Goal: Task Accomplishment & Management: Manage account settings

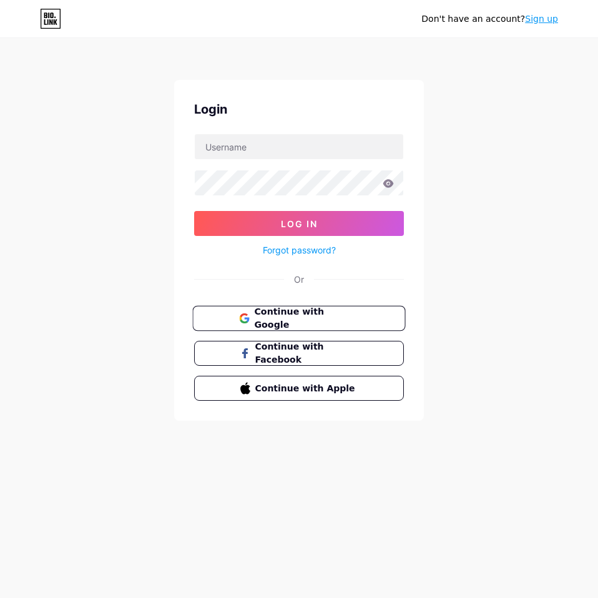
click at [300, 312] on span "Continue with Google" at bounding box center [306, 318] width 104 height 27
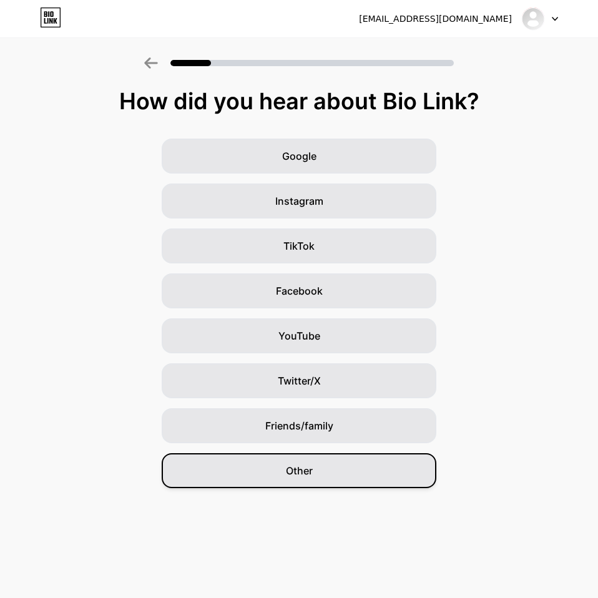
click at [299, 470] on span "Other" at bounding box center [299, 470] width 27 height 15
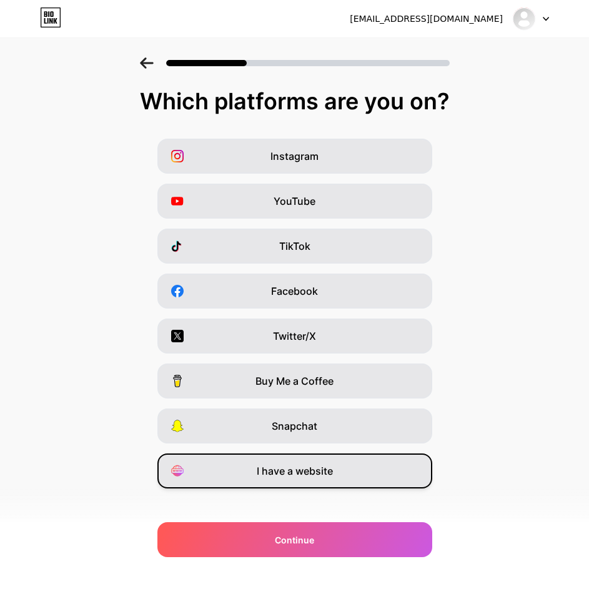
click at [310, 479] on div "I have a website" at bounding box center [294, 470] width 275 height 35
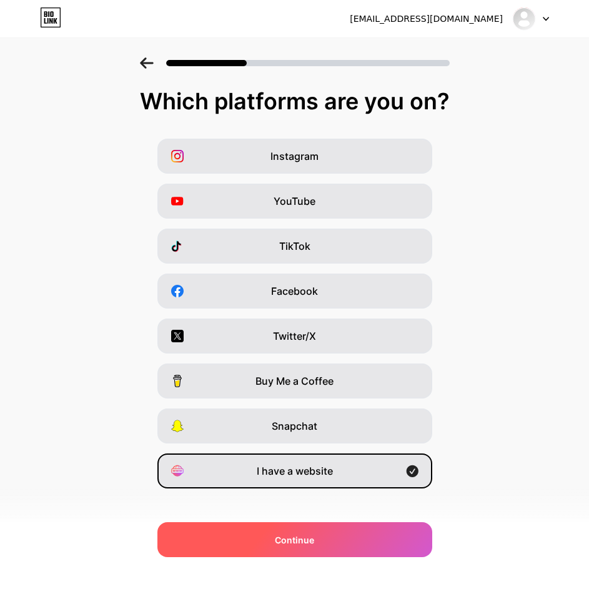
click at [313, 532] on div "Continue" at bounding box center [294, 539] width 275 height 35
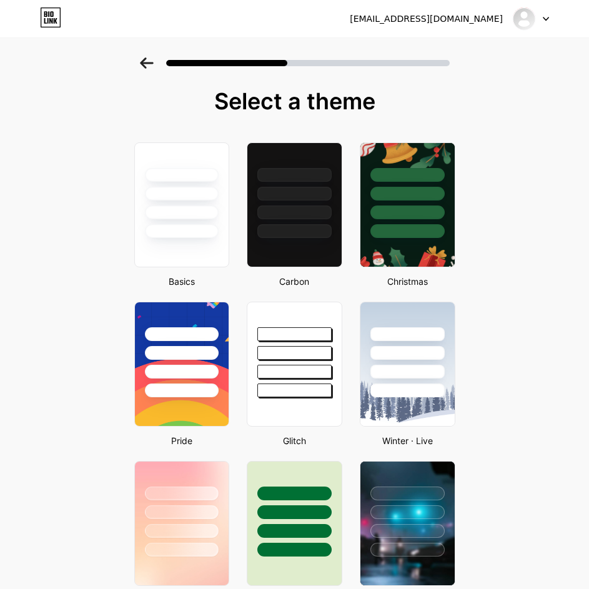
drag, startPoint x: 273, startPoint y: 61, endPoint x: 379, endPoint y: 66, distance: 106.3
click at [392, 68] on div at bounding box center [295, 62] width 310 height 11
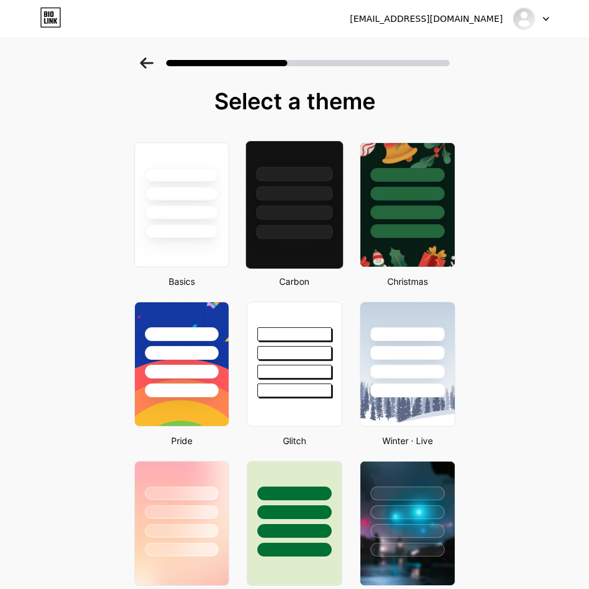
click at [314, 201] on div at bounding box center [294, 190] width 97 height 98
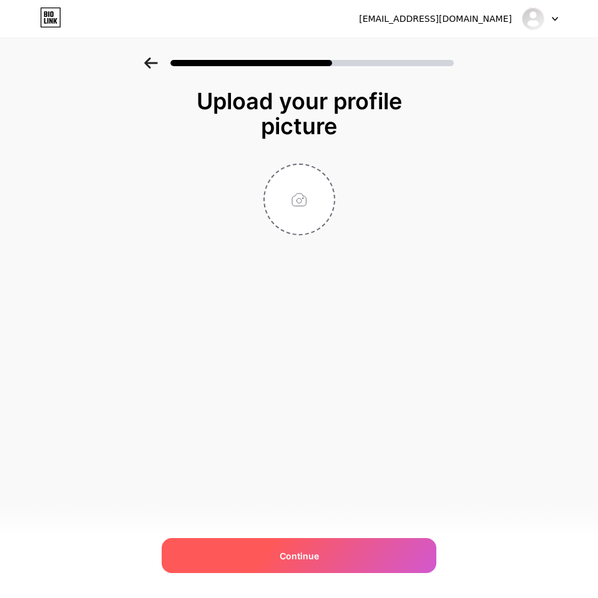
click at [319, 545] on div "Continue" at bounding box center [299, 555] width 275 height 35
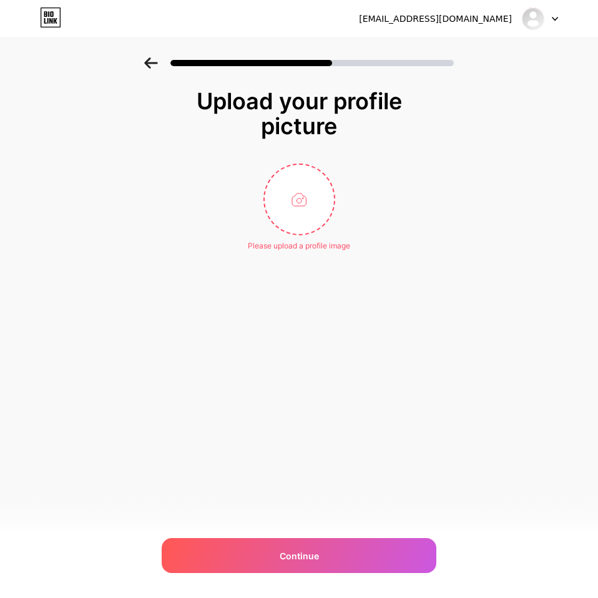
click at [374, 180] on div "Please upload a profile image" at bounding box center [299, 208] width 250 height 88
click at [291, 205] on input "file" at bounding box center [299, 199] width 69 height 69
click at [556, 18] on icon at bounding box center [555, 19] width 6 height 4
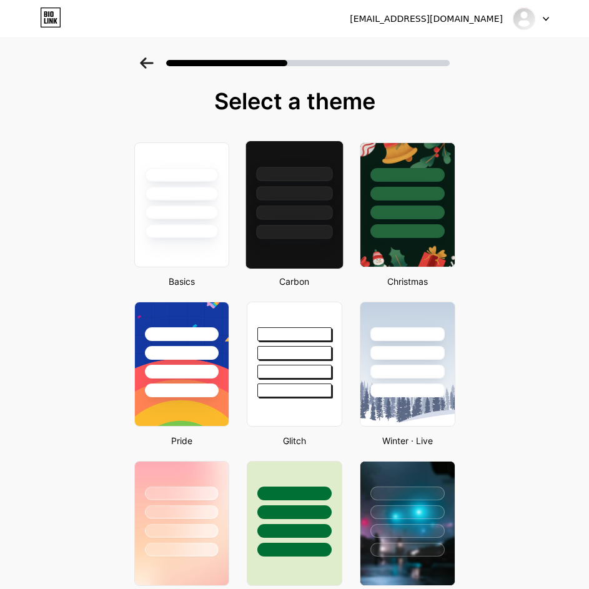
click at [304, 193] on div at bounding box center [294, 193] width 76 height 14
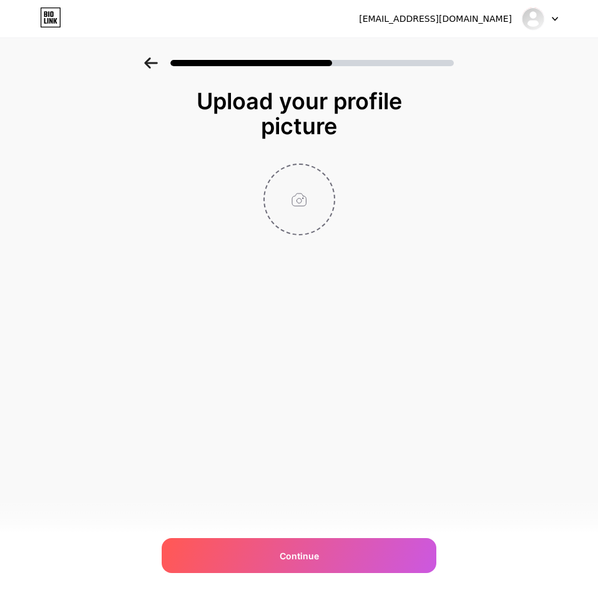
click at [319, 197] on input "file" at bounding box center [299, 199] width 69 height 69
type input "C:\fakepath\subhex [mock].png"
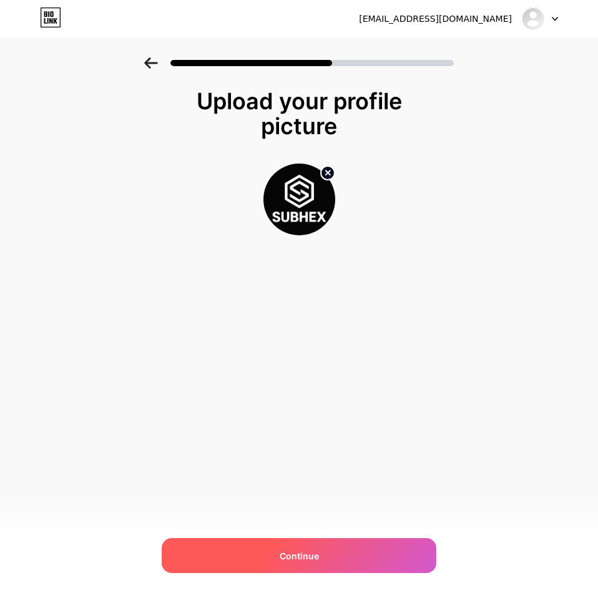
click at [332, 557] on div "Continue" at bounding box center [299, 555] width 275 height 35
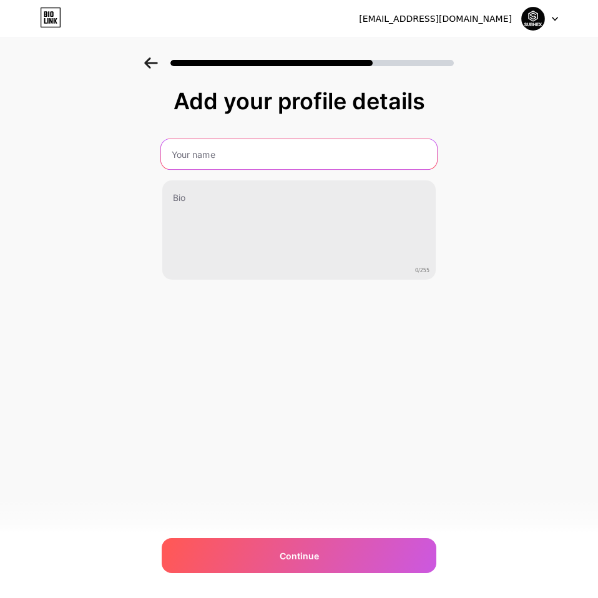
click at [250, 154] on input "text" at bounding box center [299, 154] width 276 height 30
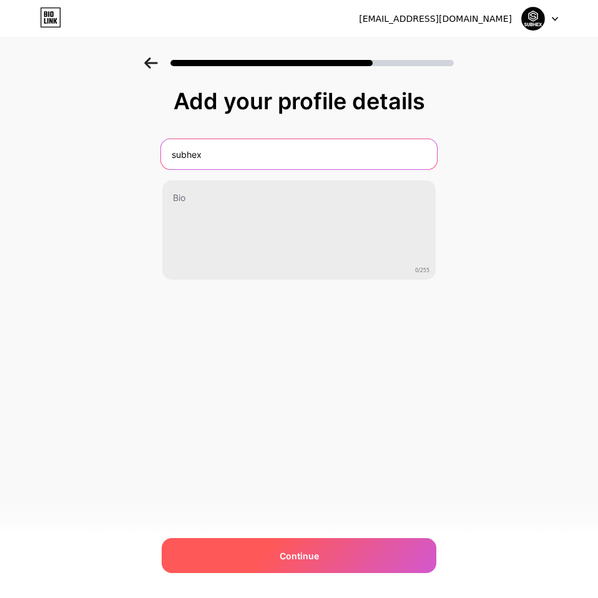
type input "subhex"
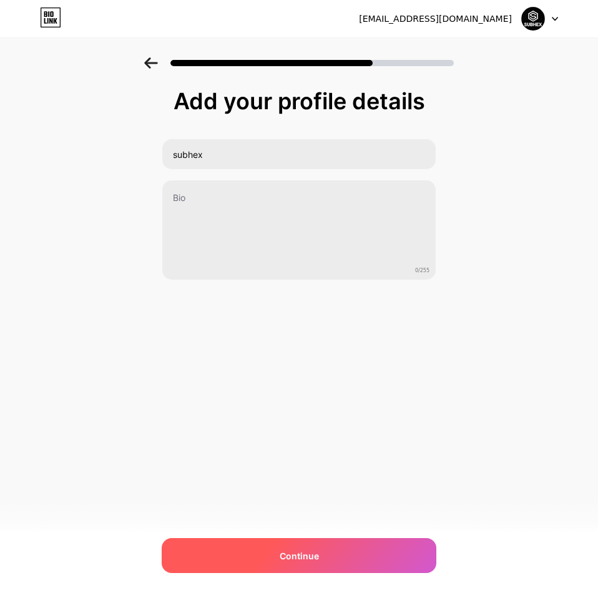
click at [297, 554] on span "Continue" at bounding box center [299, 556] width 39 height 13
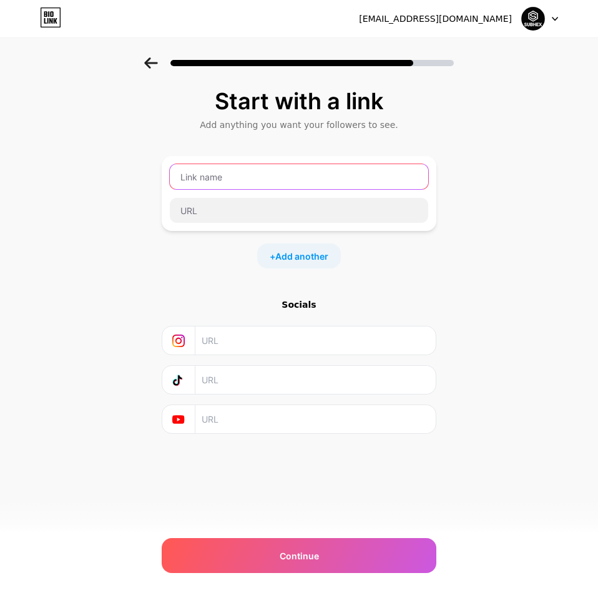
click at [257, 171] on input "text" at bounding box center [299, 176] width 259 height 25
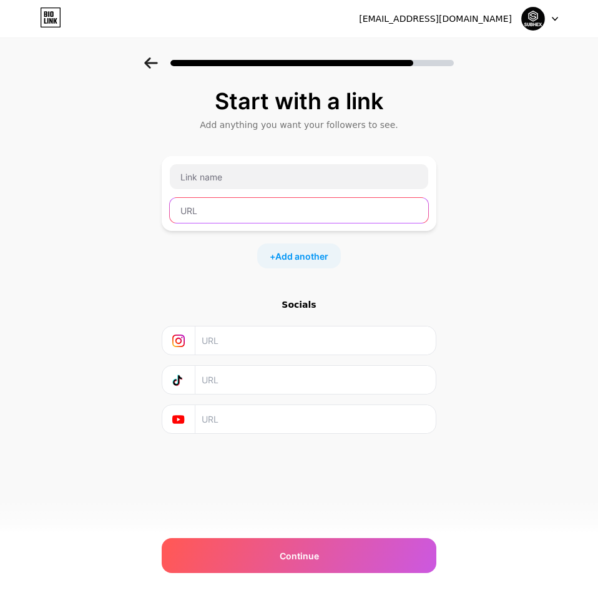
click at [213, 214] on input "text" at bounding box center [299, 210] width 259 height 25
type input "subhexrecs"
drag, startPoint x: 244, startPoint y: 214, endPoint x: 111, endPoint y: 214, distance: 132.4
click at [111, 214] on div "Start with a link Add anything you want your followers to see. subhexrecs + Add…" at bounding box center [299, 276] width 598 height 439
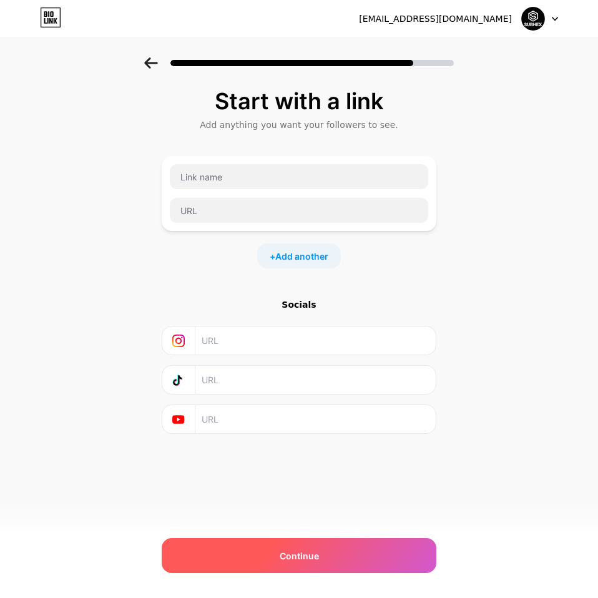
click at [359, 561] on div "Continue" at bounding box center [299, 555] width 275 height 35
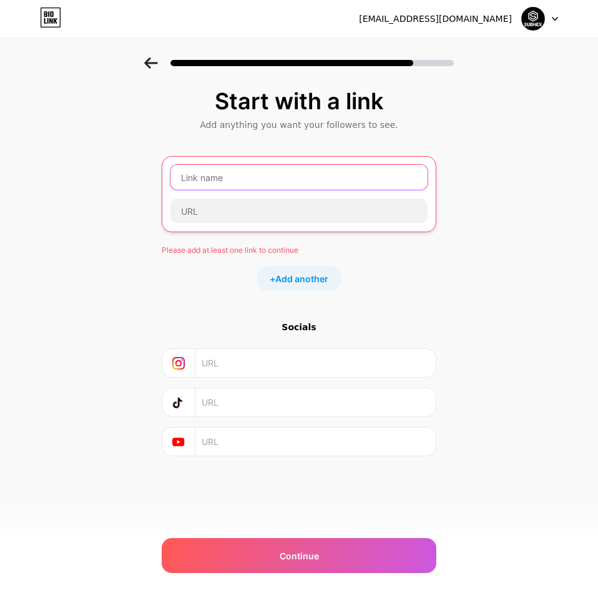
click at [265, 182] on input "text" at bounding box center [299, 177] width 257 height 25
click at [227, 174] on input "text" at bounding box center [299, 177] width 257 height 25
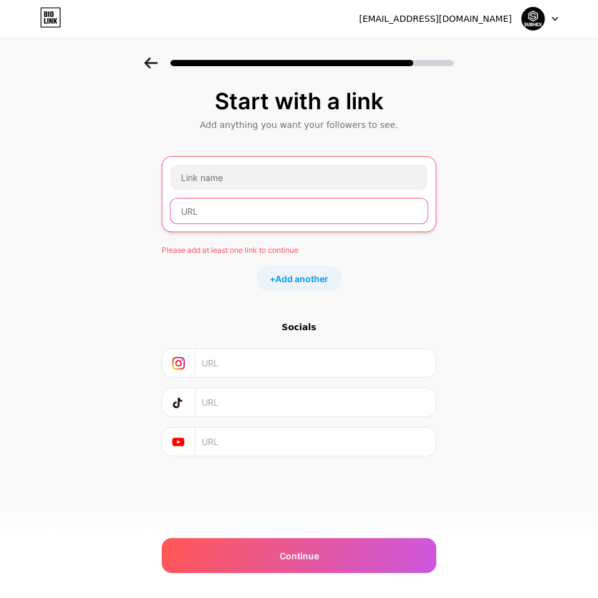
click at [233, 207] on input "text" at bounding box center [299, 211] width 257 height 25
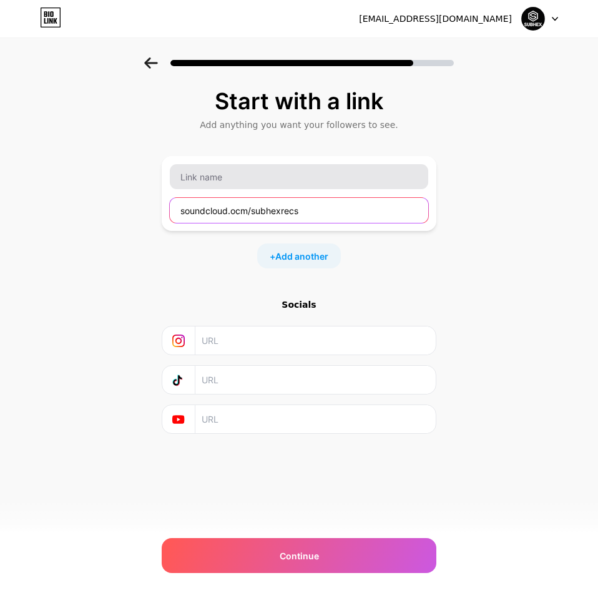
type input "soundcloud.ocm/subhexrecs"
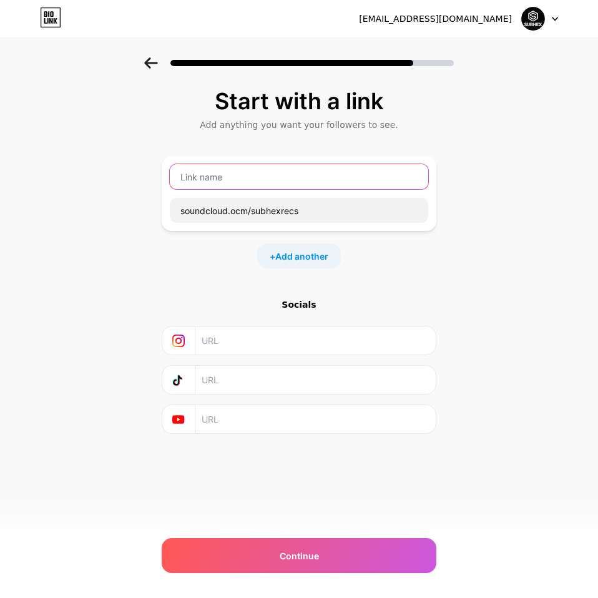
click at [274, 171] on input "text" at bounding box center [299, 176] width 259 height 25
type input "Y"
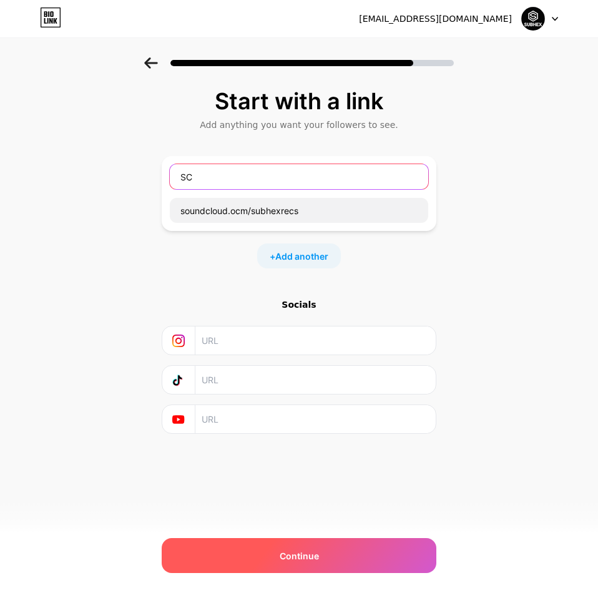
type input "SC"
click at [314, 562] on span "Continue" at bounding box center [299, 556] width 39 height 13
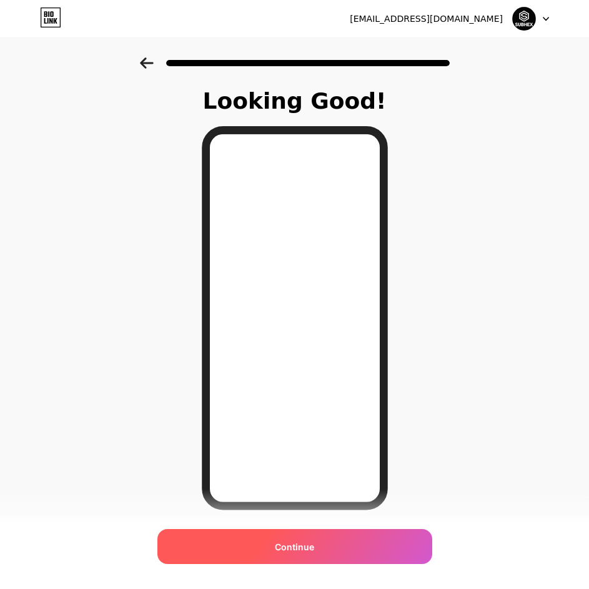
click at [324, 540] on div "Continue" at bounding box center [294, 546] width 275 height 35
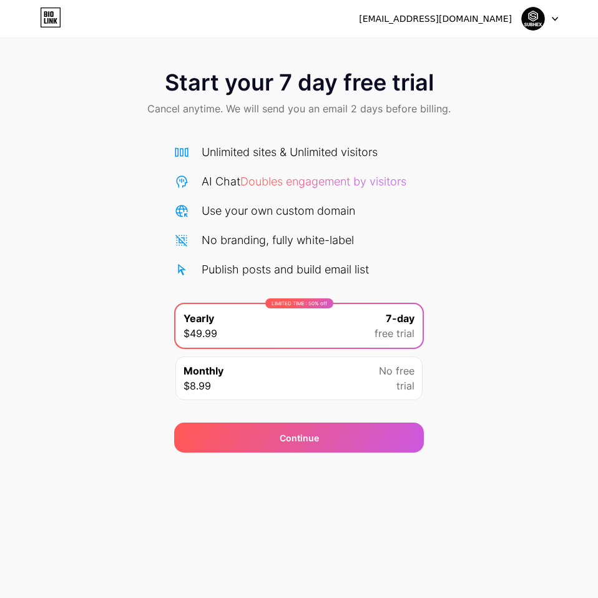
drag, startPoint x: 566, startPoint y: 14, endPoint x: 559, endPoint y: 17, distance: 7.8
click at [567, 14] on div "subhexrecords@gmail.com Logout" at bounding box center [299, 18] width 598 height 22
click at [553, 19] on icon at bounding box center [555, 19] width 6 height 4
drag, startPoint x: 517, startPoint y: 49, endPoint x: 346, endPoint y: 10, distance: 174.9
click at [346, 10] on div "subhexrecords@gmail.com Logout" at bounding box center [299, 18] width 598 height 22
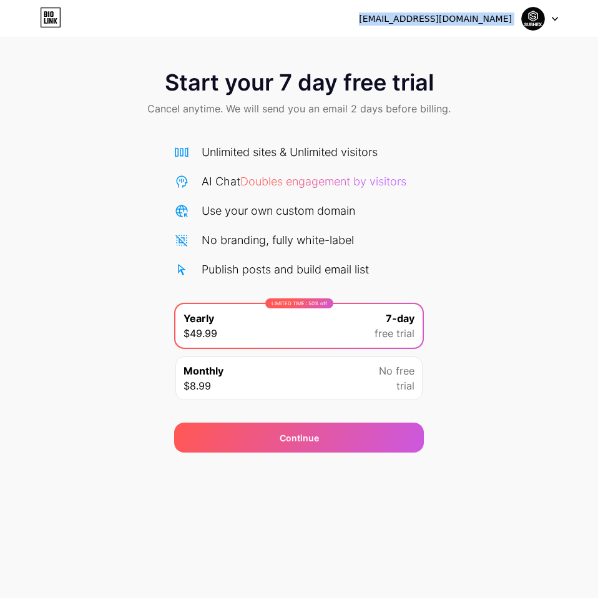
click at [346, 10] on div "subhexrecords@gmail.com Logout" at bounding box center [299, 18] width 598 height 22
click at [458, 18] on div "subhexrecords@gmail.com" at bounding box center [435, 18] width 153 height 13
click at [64, 17] on div "subhexrecords@gmail.com Logout" at bounding box center [299, 18] width 598 height 22
click at [57, 19] on icon at bounding box center [50, 17] width 21 height 20
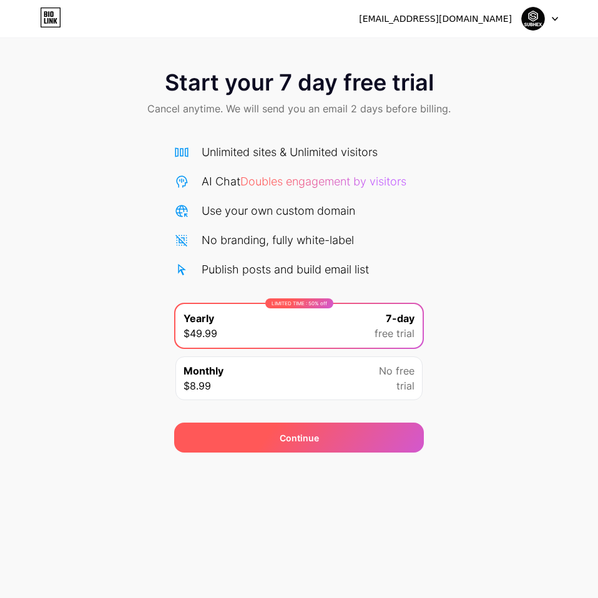
click at [307, 433] on div "Continue" at bounding box center [299, 438] width 39 height 13
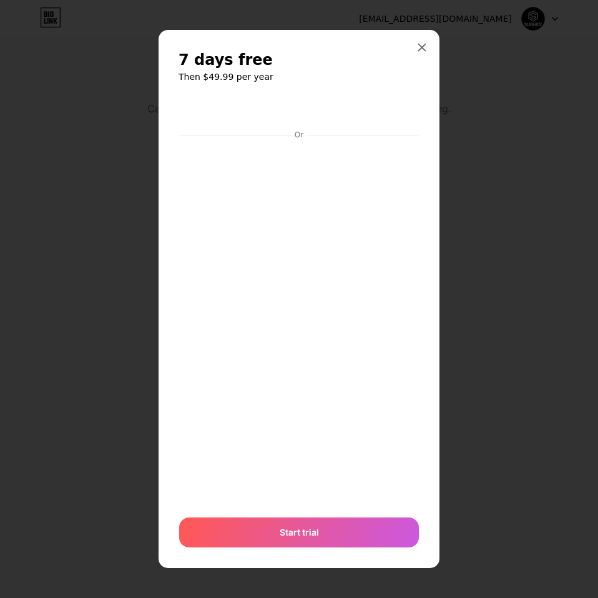
click at [496, 271] on div at bounding box center [299, 299] width 598 height 598
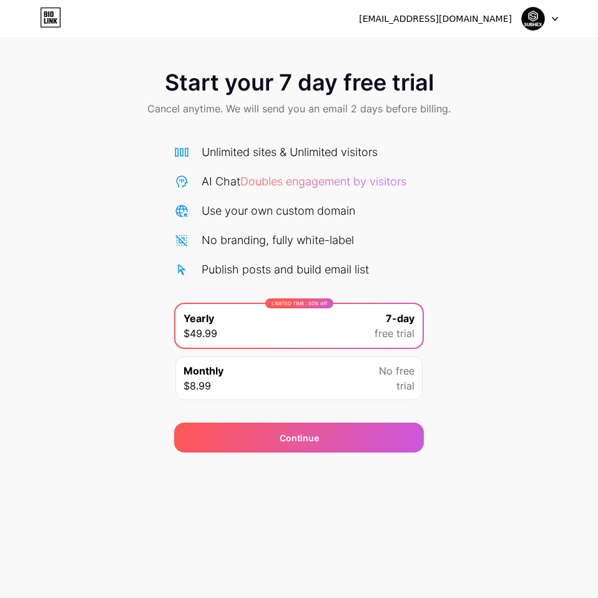
click at [330, 331] on div "LIMITED TIME : 50% off Yearly $49.99 7-day free trial" at bounding box center [299, 326] width 247 height 44
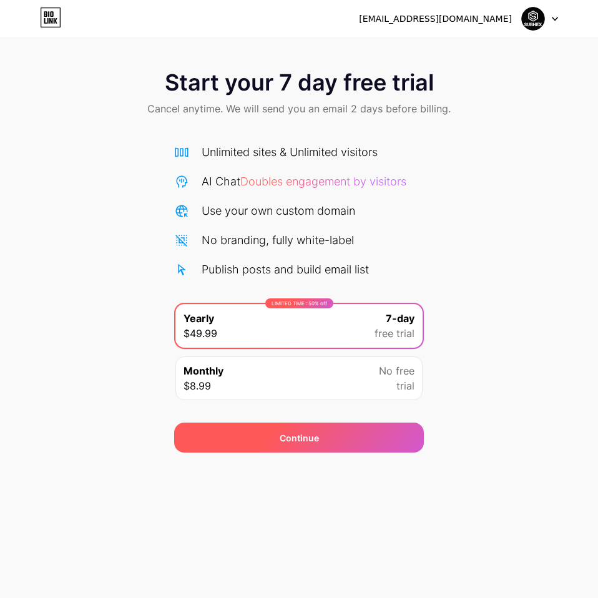
click at [347, 435] on div "Continue" at bounding box center [299, 438] width 250 height 30
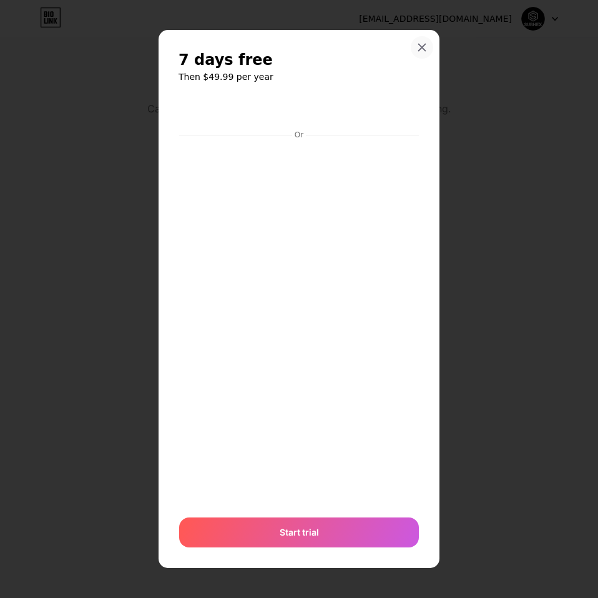
click at [422, 51] on icon at bounding box center [422, 47] width 10 height 10
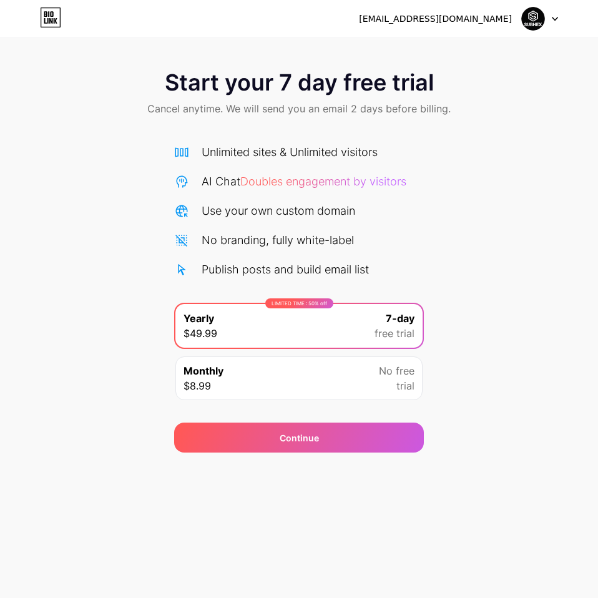
click at [538, 19] on img at bounding box center [534, 19] width 24 height 24
click at [470, 305] on div "Start your 7 day free trial Cancel anytime. We will send you an email 2 days be…" at bounding box center [299, 254] width 598 height 395
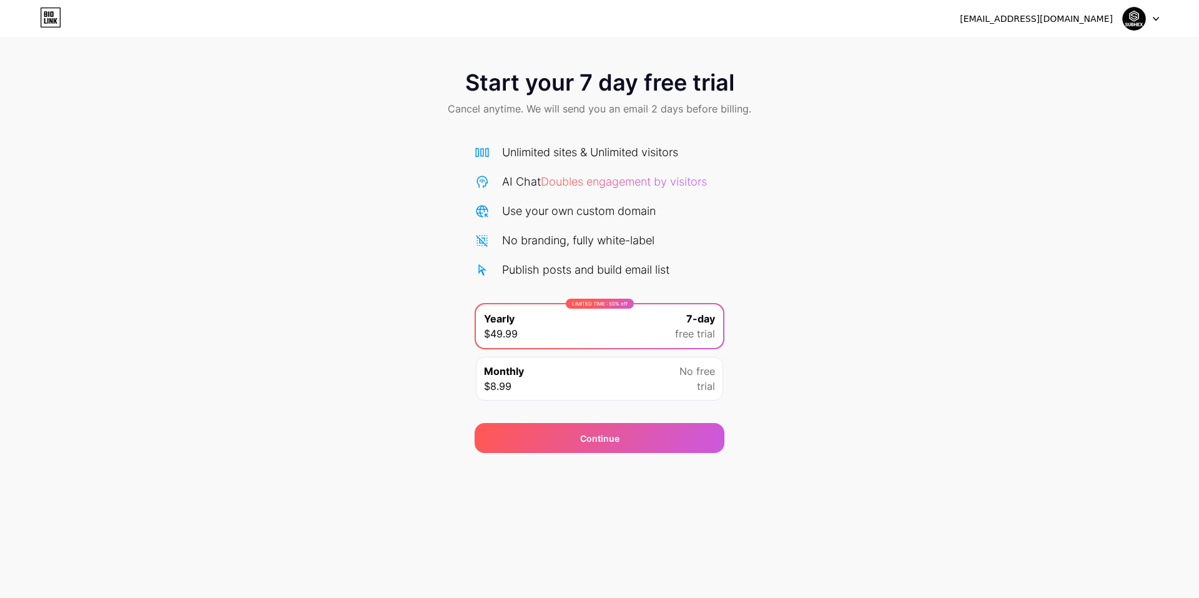
click at [598, 280] on div "Start your 7 day free trial Cancel anytime. We will send you an email 2 days be…" at bounding box center [599, 254] width 1199 height 395
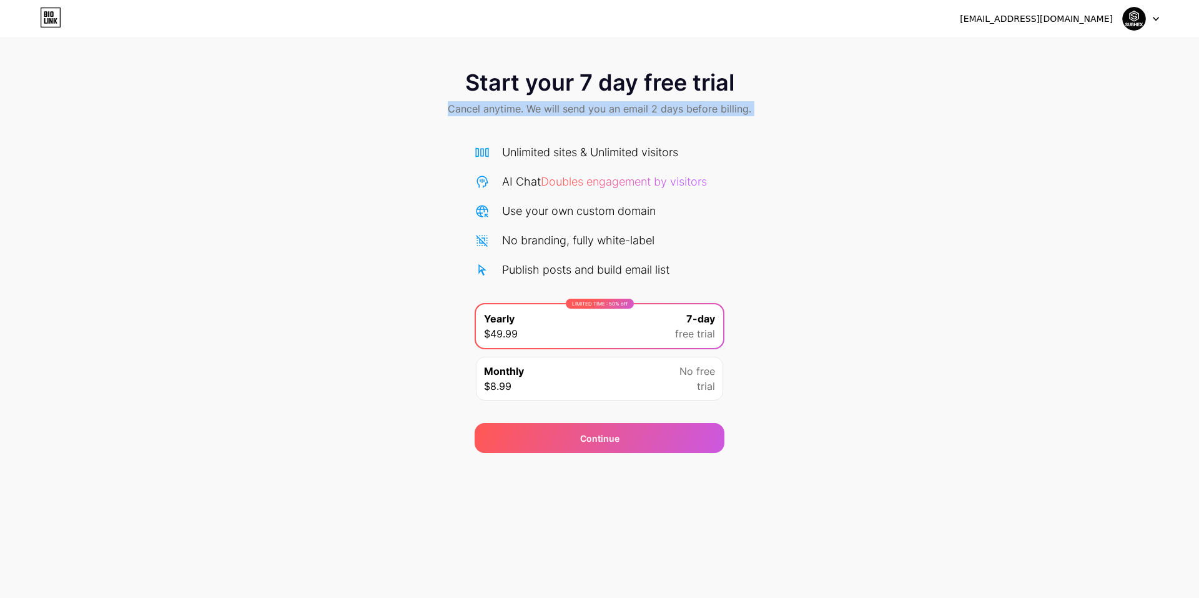
click at [325, 123] on div "Start your 7 day free trial Cancel anytime. We will send you an email 2 days be…" at bounding box center [599, 94] width 1199 height 74
click at [598, 249] on div "Start your 7 day free trial Cancel anytime. We will send you an email 2 days be…" at bounding box center [599, 254] width 1199 height 395
click at [598, 256] on div "Start your 7 day free trial Cancel anytime. We will send you an email 2 days be…" at bounding box center [599, 254] width 1199 height 395
click at [598, 344] on div "Start your 7 day free trial Cancel anytime. We will send you an email 2 days be…" at bounding box center [599, 254] width 1199 height 395
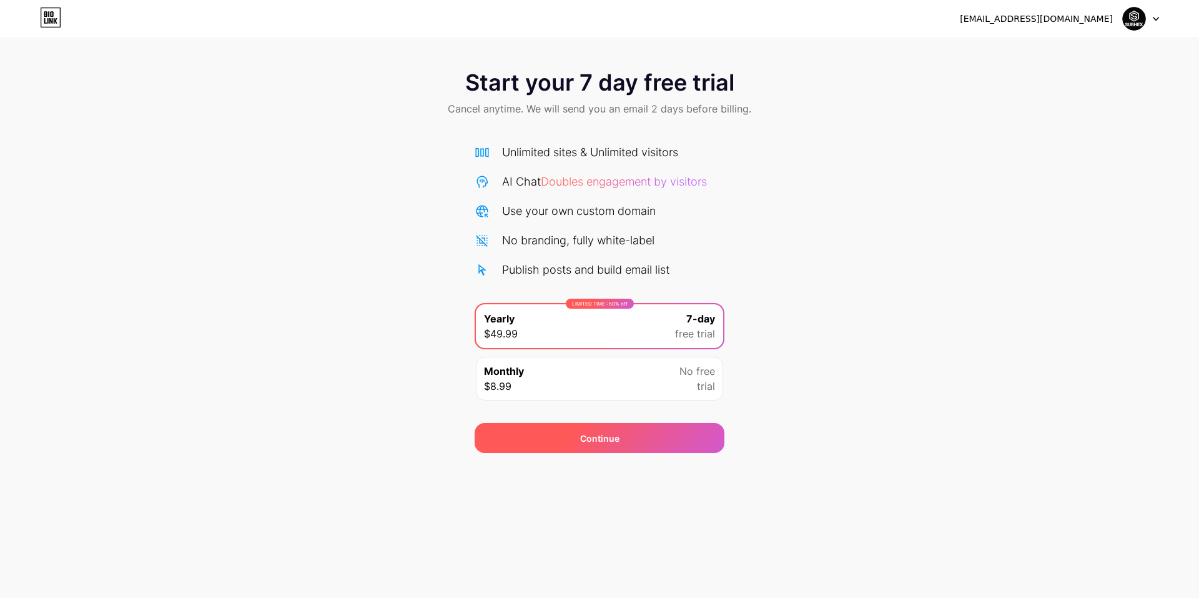
click at [598, 432] on div "Continue" at bounding box center [599, 438] width 39 height 13
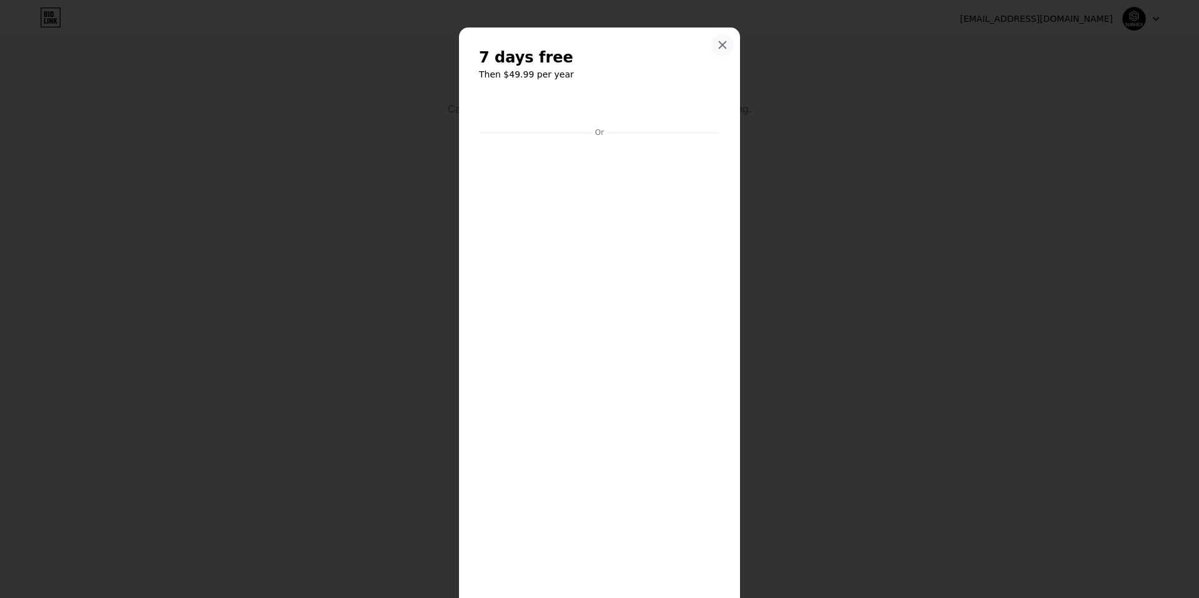
click at [598, 44] on div at bounding box center [722, 45] width 22 height 22
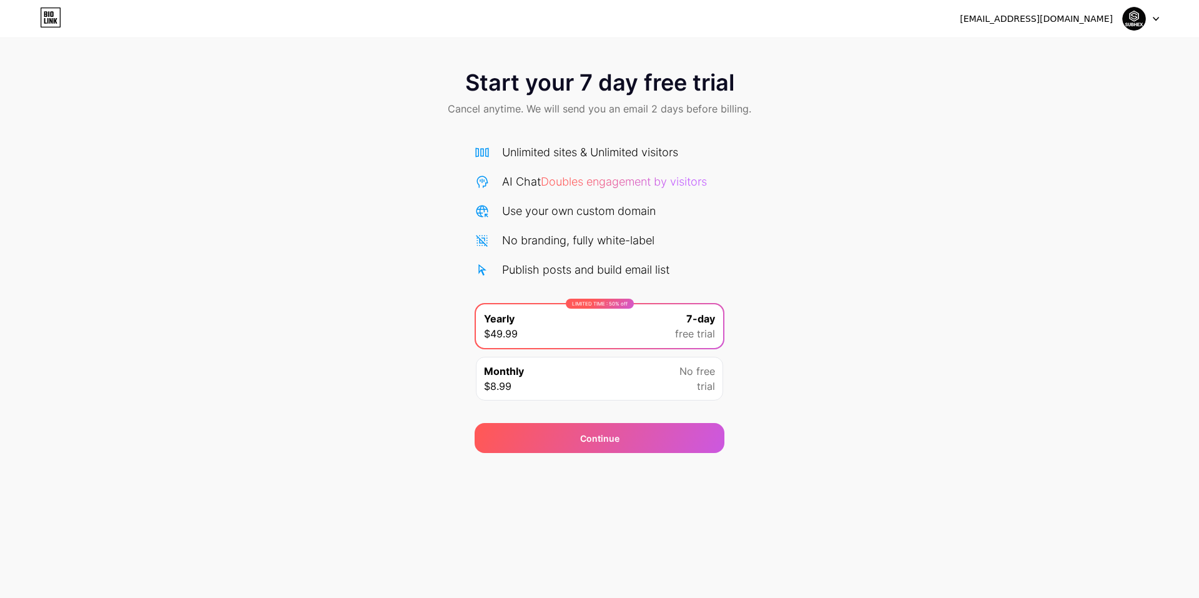
click at [598, 342] on div "Start your 7 day free trial Cancel anytime. We will send you an email 2 days be…" at bounding box center [599, 254] width 1199 height 395
click at [598, 242] on div "Start your 7 day free trial Cancel anytime. We will send you an email 2 days be…" at bounding box center [599, 254] width 1199 height 395
click at [598, 362] on div "Monthly $8.99 No free trial" at bounding box center [599, 379] width 247 height 44
click at [598, 335] on div "LIMITED TIME : 50% off Yearly $49.99 7-day free trial" at bounding box center [599, 326] width 247 height 44
click at [598, 223] on div "Unlimited sites & Unlimited visitors AI Chat Doubles engagement by visitors Use…" at bounding box center [600, 211] width 250 height 134
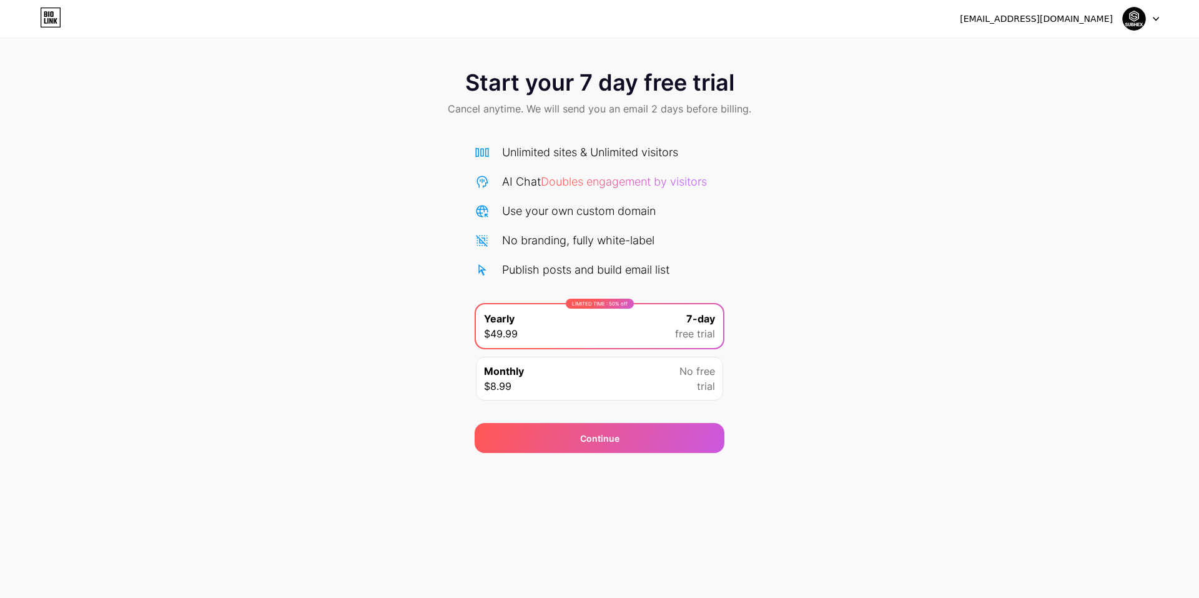
click at [598, 139] on div "Unlimited sites & Unlimited visitors AI Chat Doubles engagement by visitors Use…" at bounding box center [600, 269] width 250 height 277
click at [598, 300] on div "Start your 7 day free trial Cancel anytime. We will send you an email 2 days be…" at bounding box center [599, 254] width 1199 height 395
click at [598, 143] on div "Start your 7 day free trial Cancel anytime. We will send you an email 2 days be…" at bounding box center [599, 254] width 1199 height 395
click at [598, 18] on img at bounding box center [1134, 19] width 24 height 24
click at [598, 19] on img at bounding box center [1134, 19] width 24 height 24
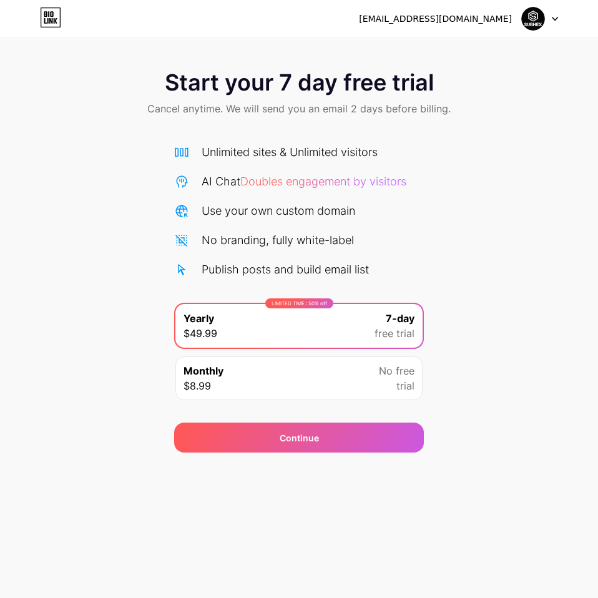
click at [502, 214] on div "Start your 7 day free trial Cancel anytime. We will send you an email 2 days be…" at bounding box center [299, 254] width 598 height 395
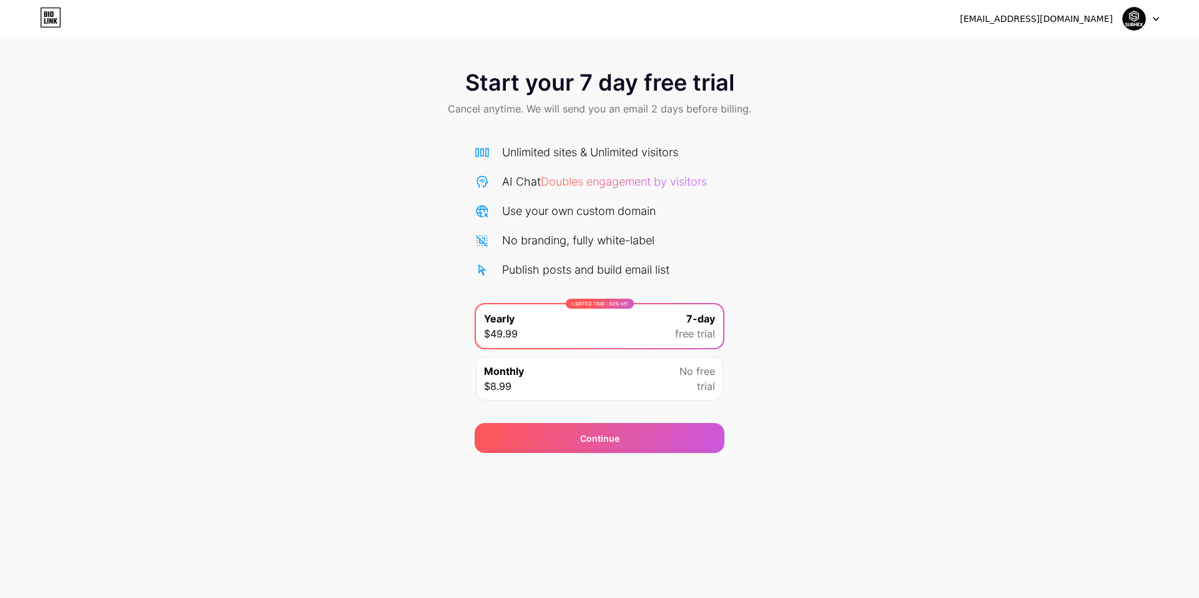
click at [598, 19] on icon at bounding box center [1156, 19] width 6 height 4
click at [598, 432] on div "Continue" at bounding box center [600, 438] width 250 height 30
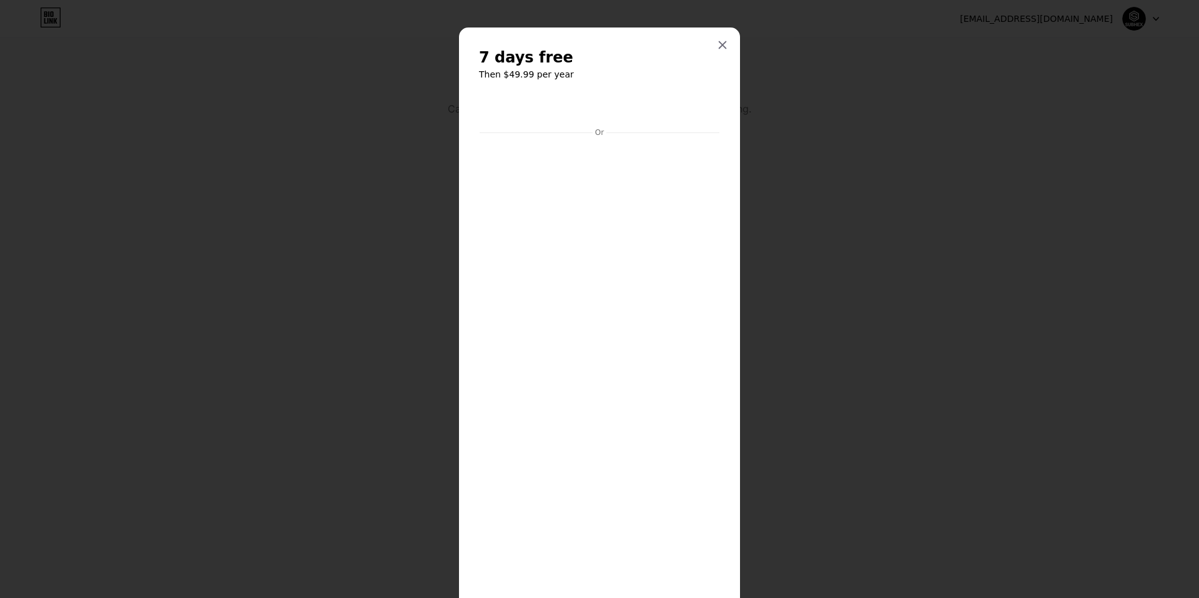
click at [466, 210] on div "7 days free Then $49.99 per year Or Start trial" at bounding box center [599, 369] width 281 height 685
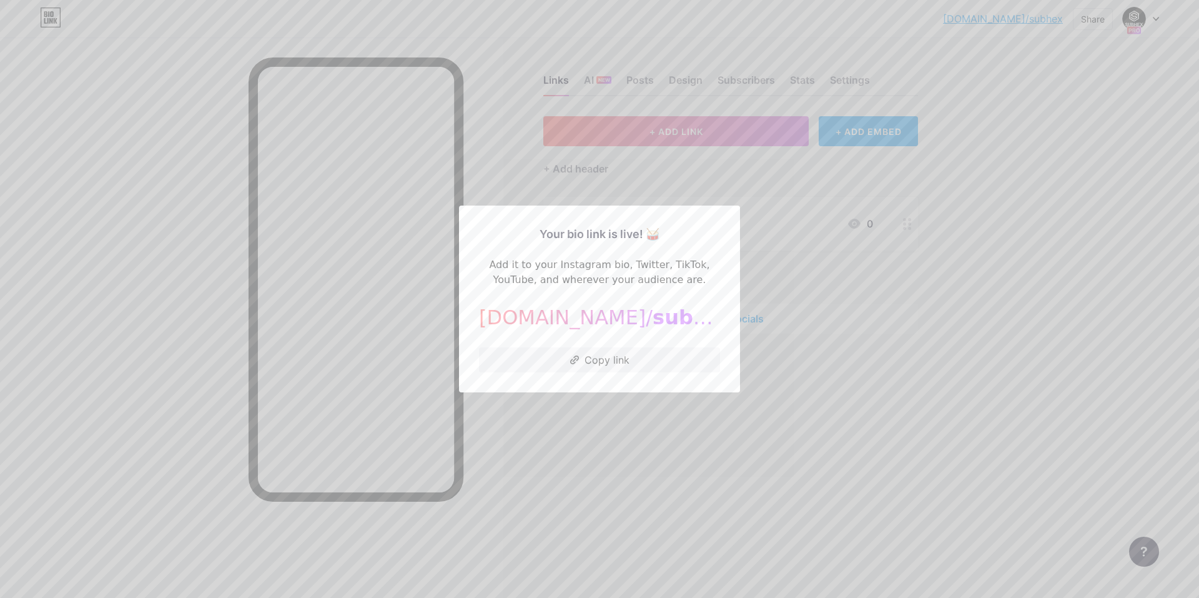
click at [598, 469] on div at bounding box center [599, 299] width 1199 height 598
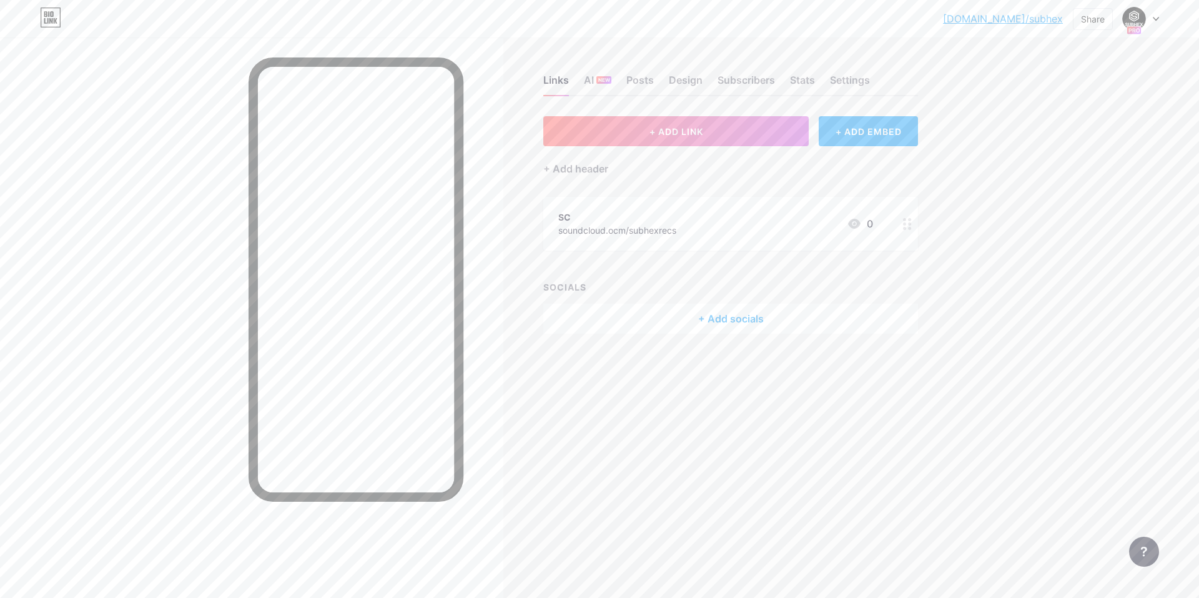
click at [598, 18] on icon at bounding box center [1156, 19] width 6 height 4
click at [598, 140] on link "Account settings" at bounding box center [1081, 142] width 155 height 34
click at [598, 229] on circle at bounding box center [910, 228] width 3 height 3
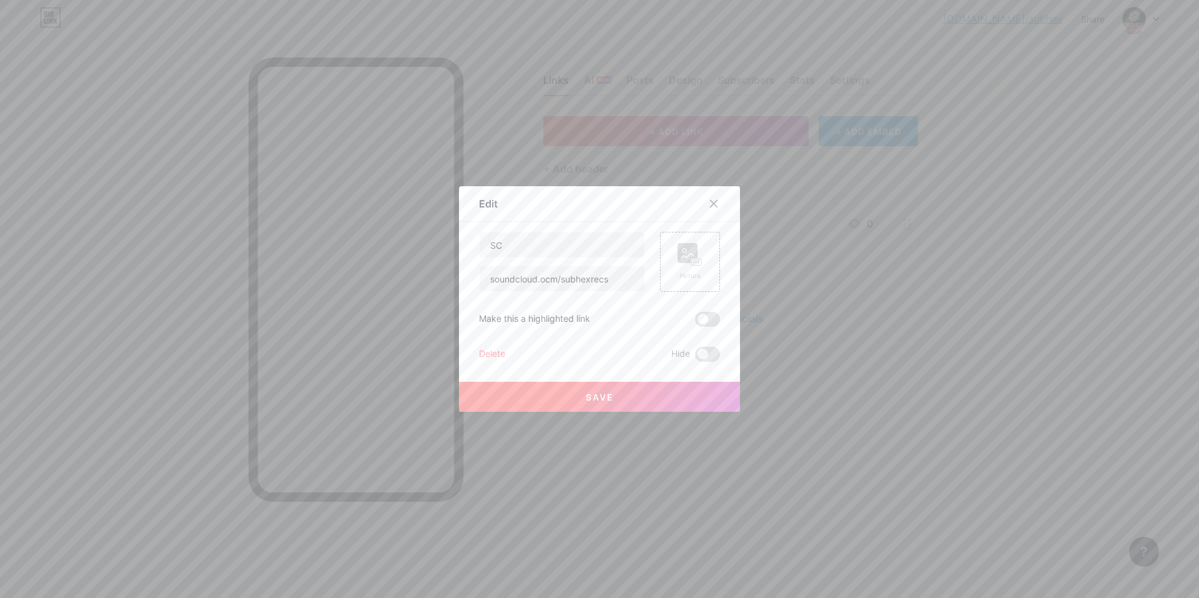
click at [503, 355] on div "Delete" at bounding box center [492, 354] width 26 height 15
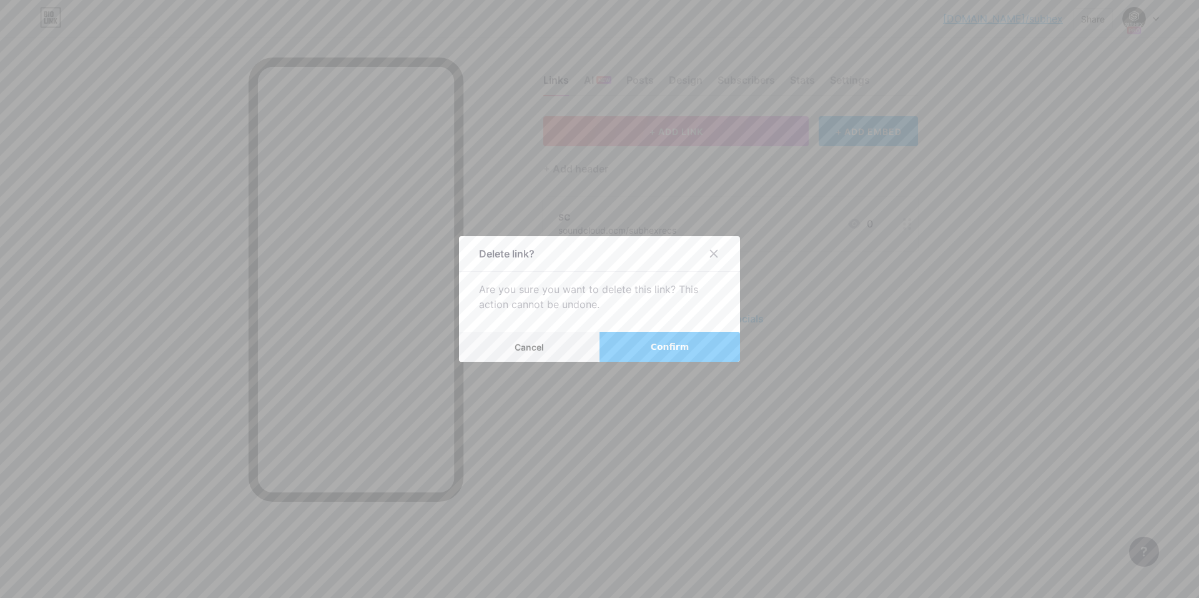
click at [598, 357] on button "Confirm" at bounding box center [670, 347] width 141 height 30
click at [598, 330] on div "Delete link? Are you sure you want to delete this link? This action cannot be u…" at bounding box center [599, 299] width 281 height 126
click at [598, 352] on button "Confirm" at bounding box center [670, 347] width 141 height 30
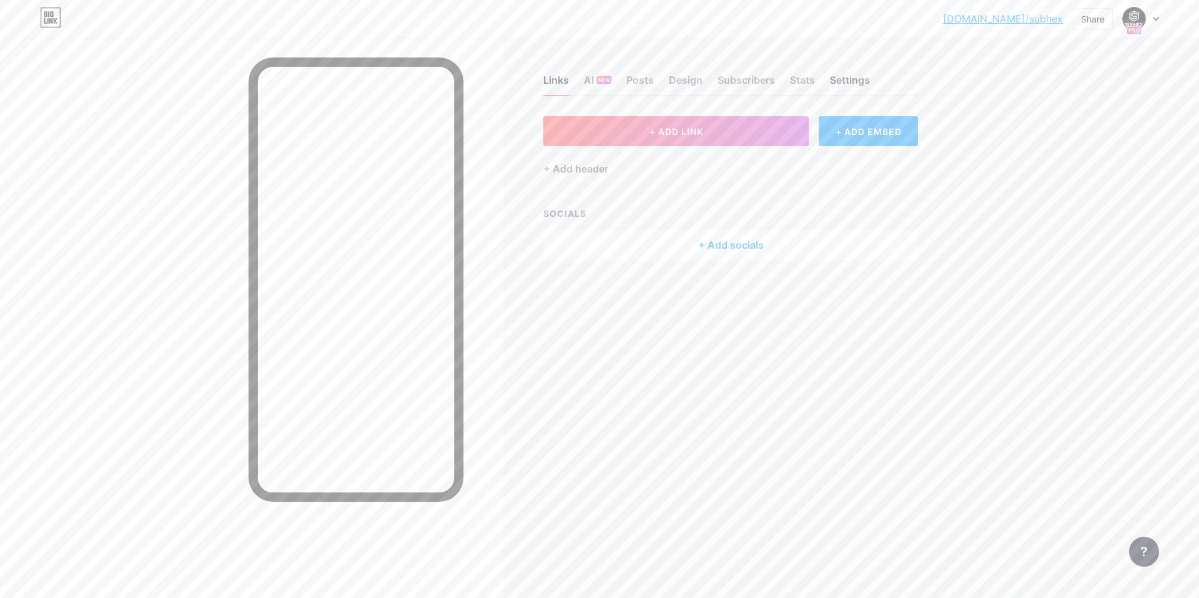
click at [598, 83] on div "Settings" at bounding box center [850, 83] width 40 height 22
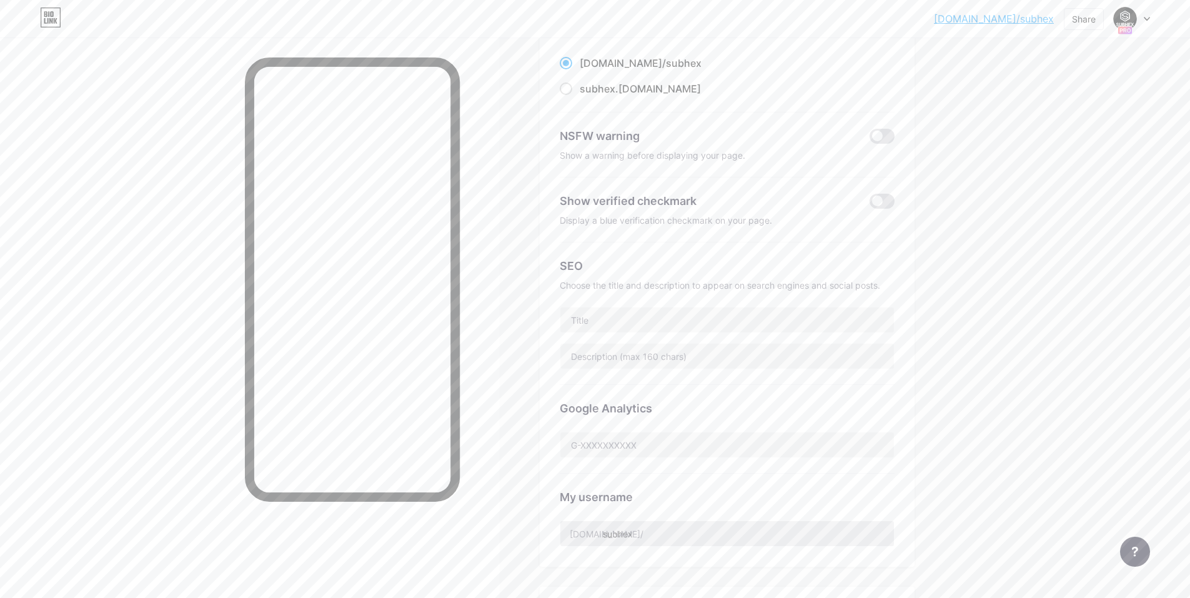
scroll to position [437, 0]
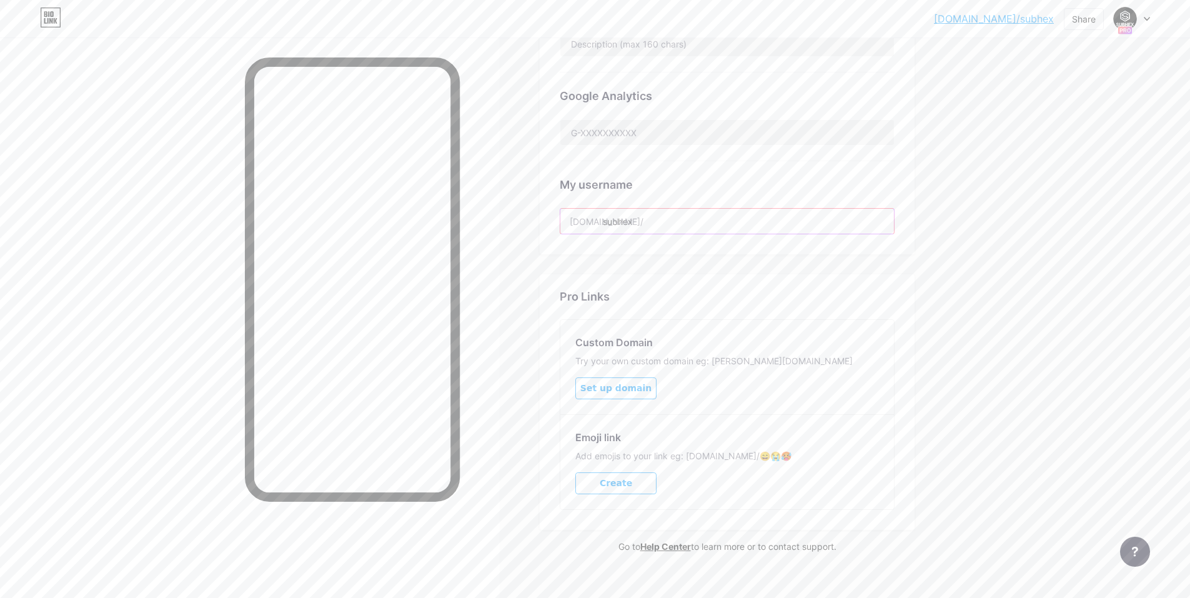
click at [598, 219] on input "subhex" at bounding box center [727, 221] width 334 height 25
click at [598, 220] on input "subhex" at bounding box center [727, 221] width 334 height 25
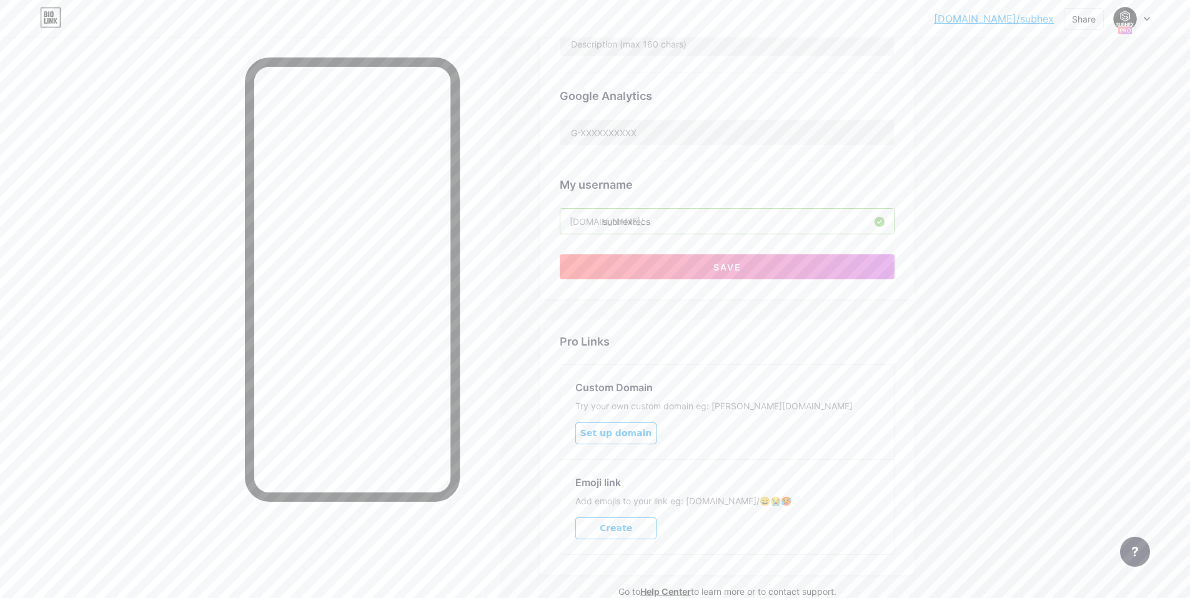
type input "subhexrecs"
click at [598, 257] on button "Save" at bounding box center [727, 266] width 335 height 25
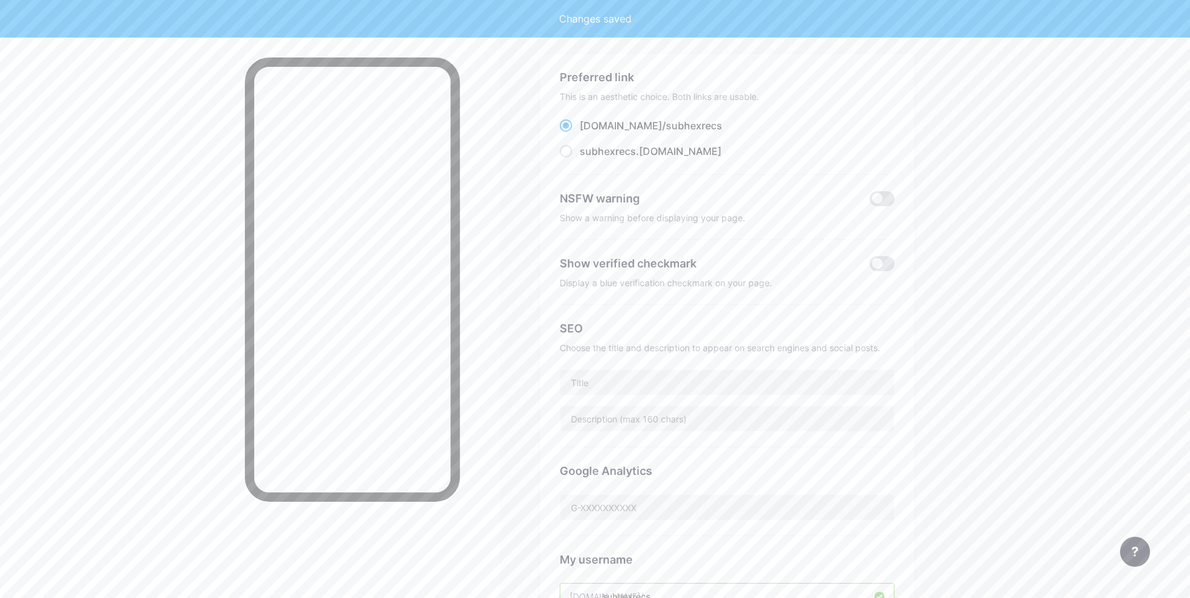
scroll to position [0, 0]
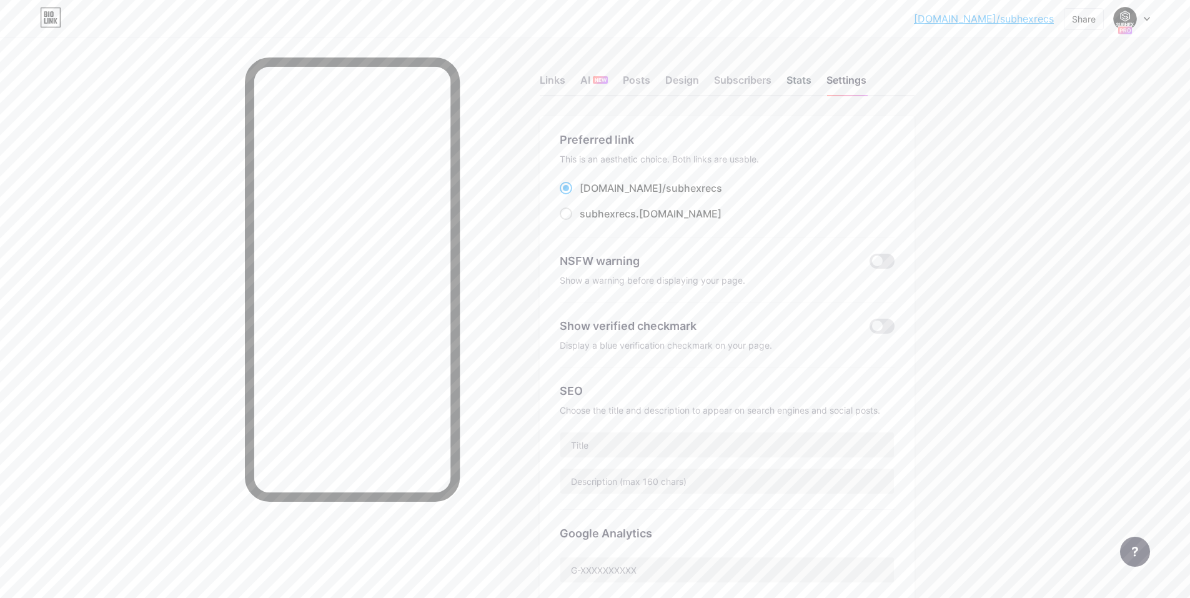
click at [598, 84] on div "Stats" at bounding box center [798, 83] width 25 height 22
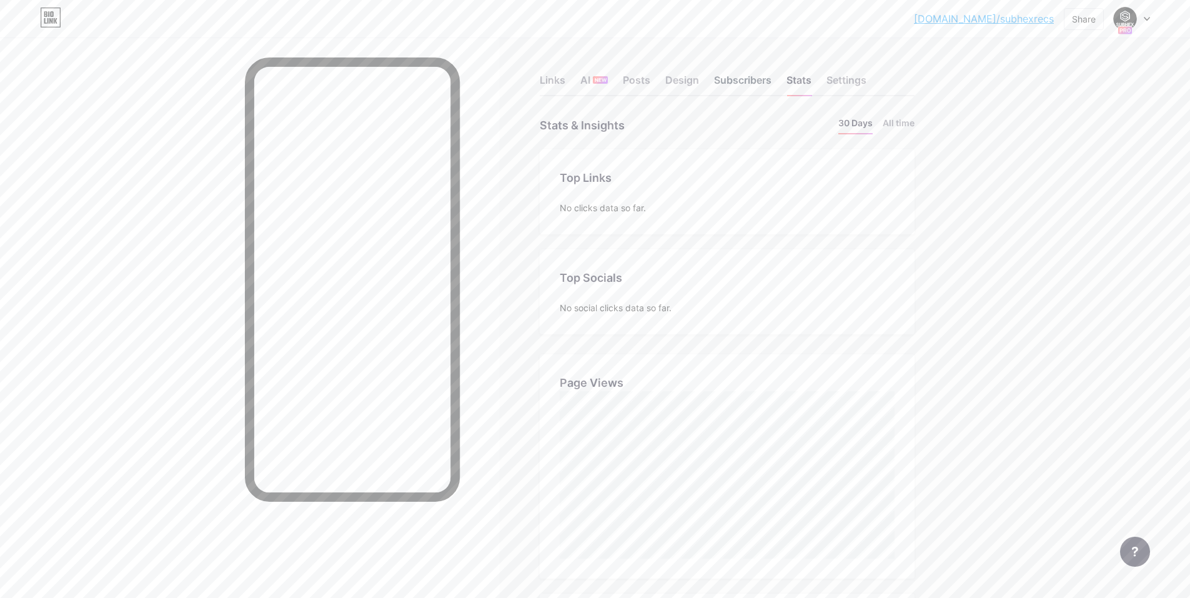
scroll to position [598, 1190]
click at [598, 79] on div "Subscribers" at bounding box center [742, 83] width 57 height 22
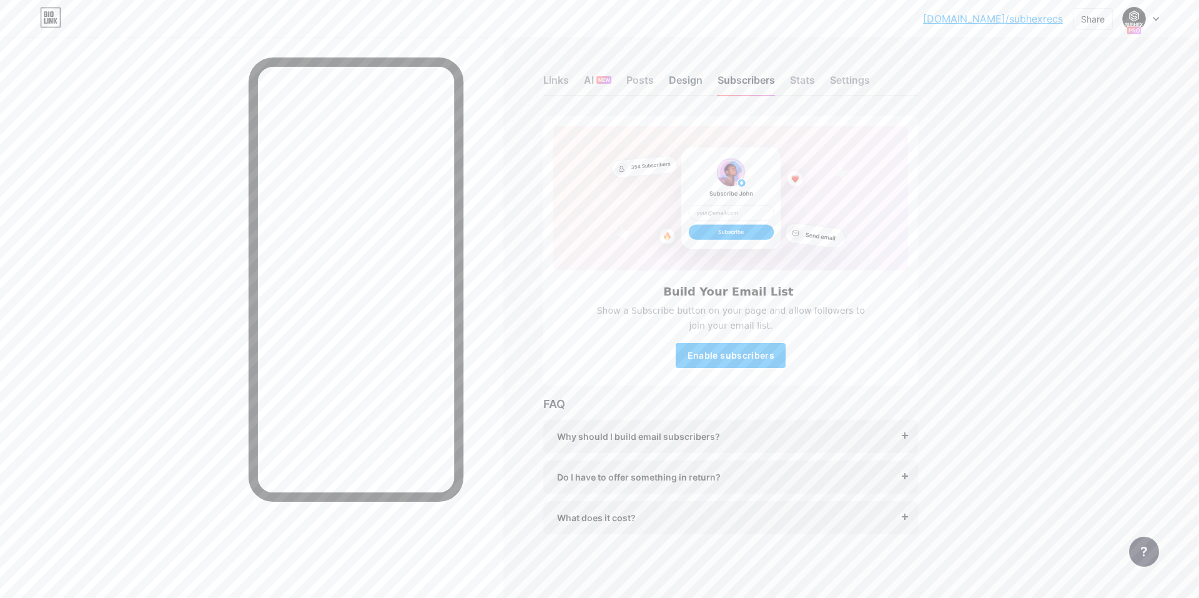
click at [598, 76] on div "Design" at bounding box center [686, 83] width 34 height 22
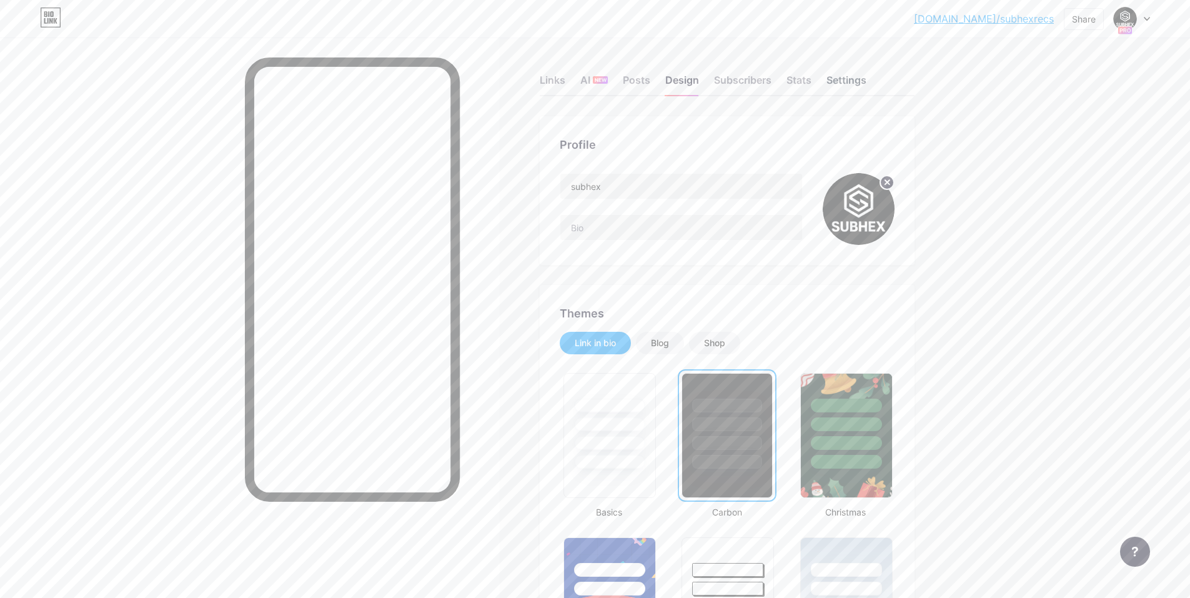
click at [598, 74] on div "Settings" at bounding box center [846, 83] width 40 height 22
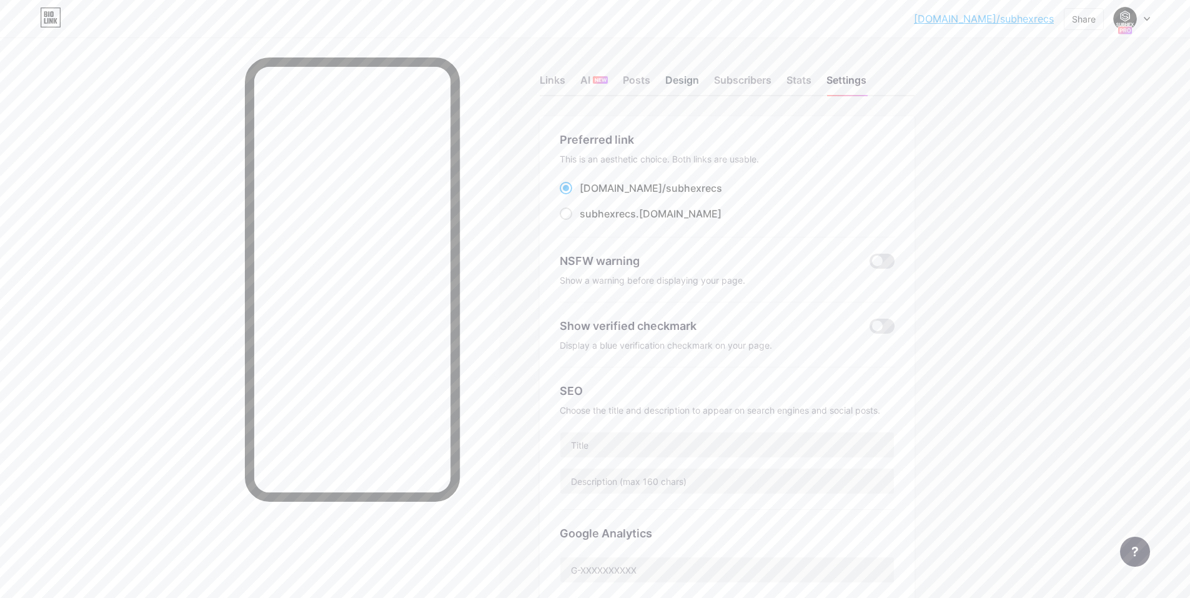
click at [598, 83] on div "Design" at bounding box center [682, 83] width 34 height 22
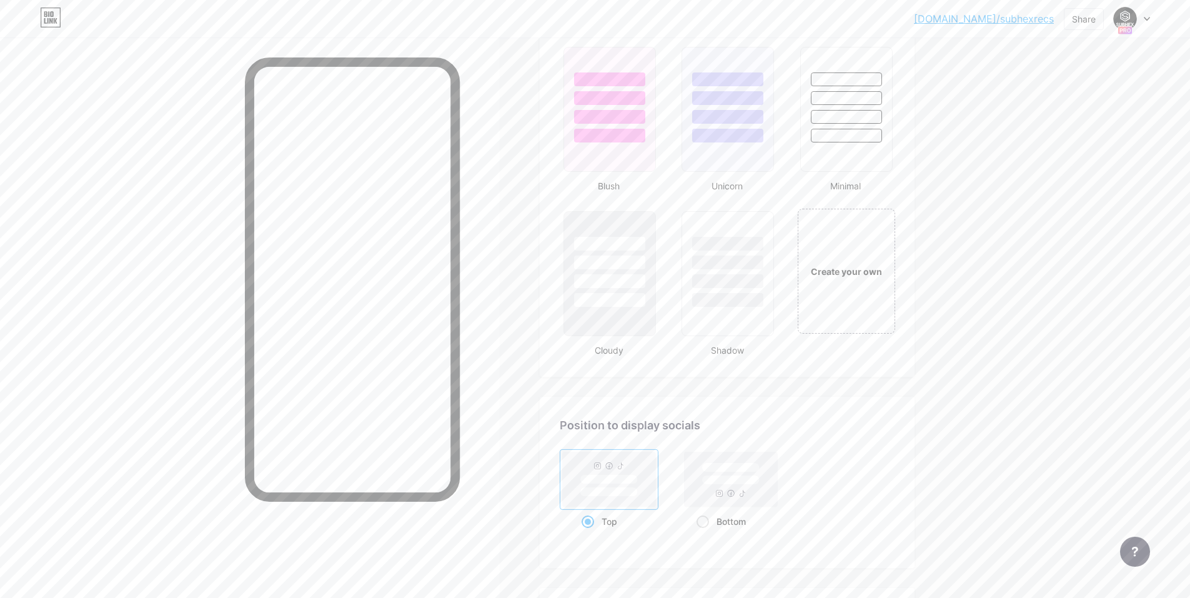
scroll to position [1528, 0]
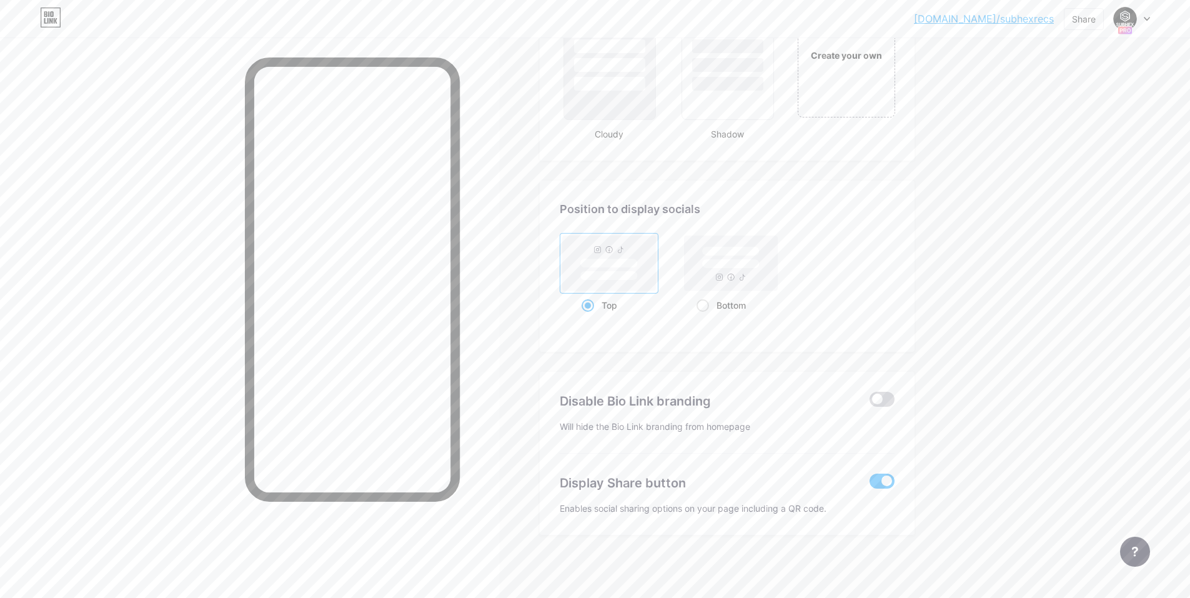
click at [598, 398] on span at bounding box center [881, 399] width 25 height 15
click at [598, 402] on input "checkbox" at bounding box center [869, 402] width 0 height 0
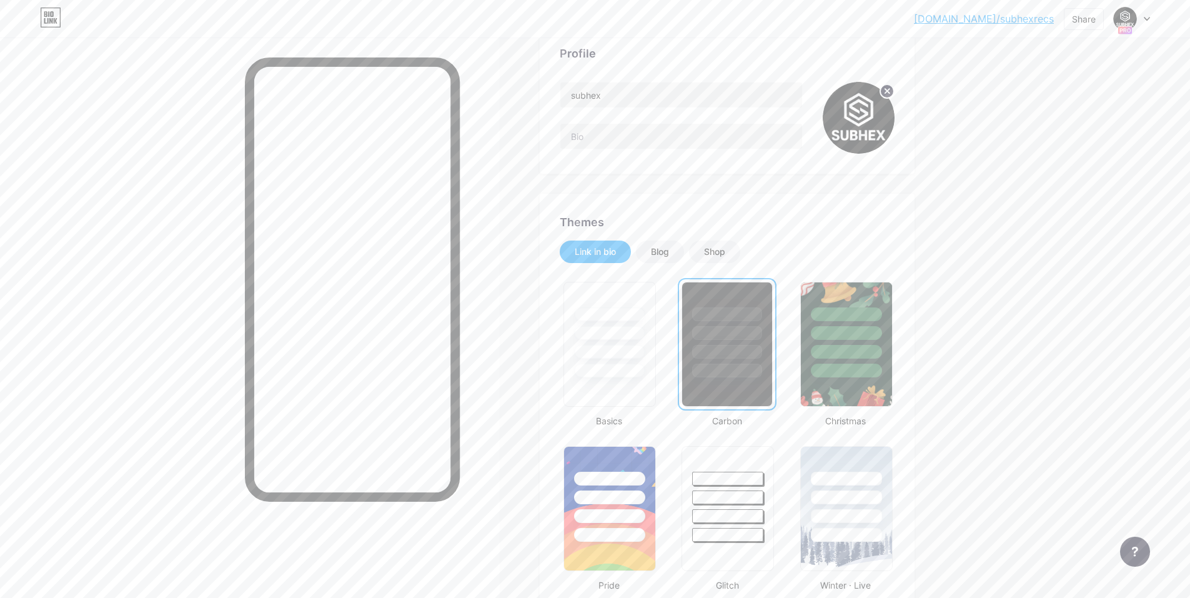
scroll to position [0, 0]
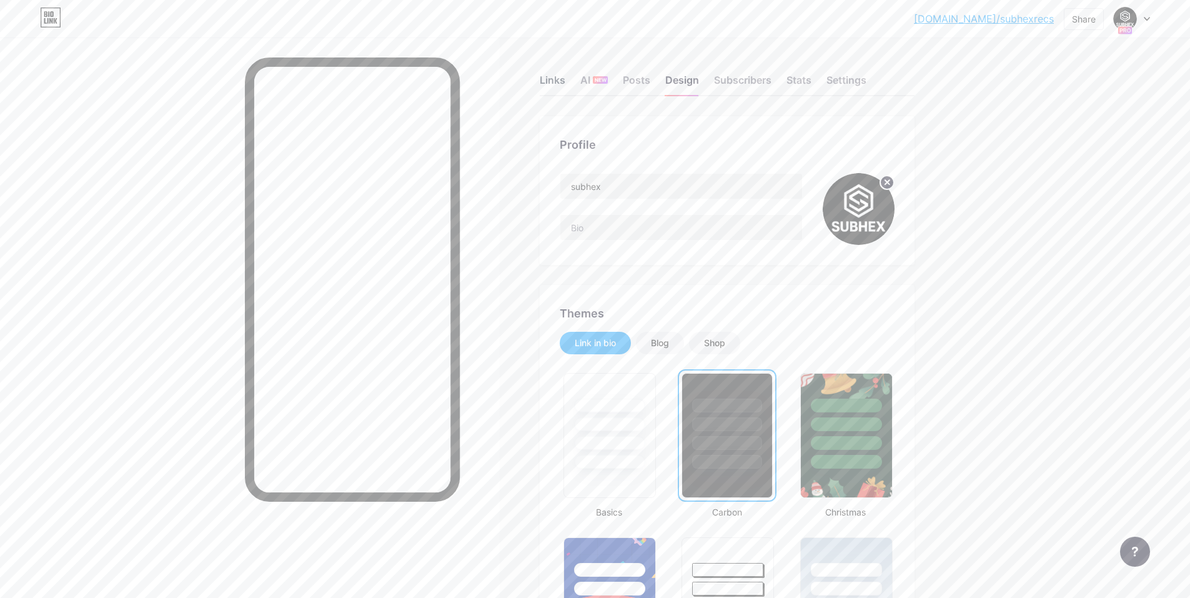
click at [560, 80] on div "Links" at bounding box center [553, 83] width 26 height 22
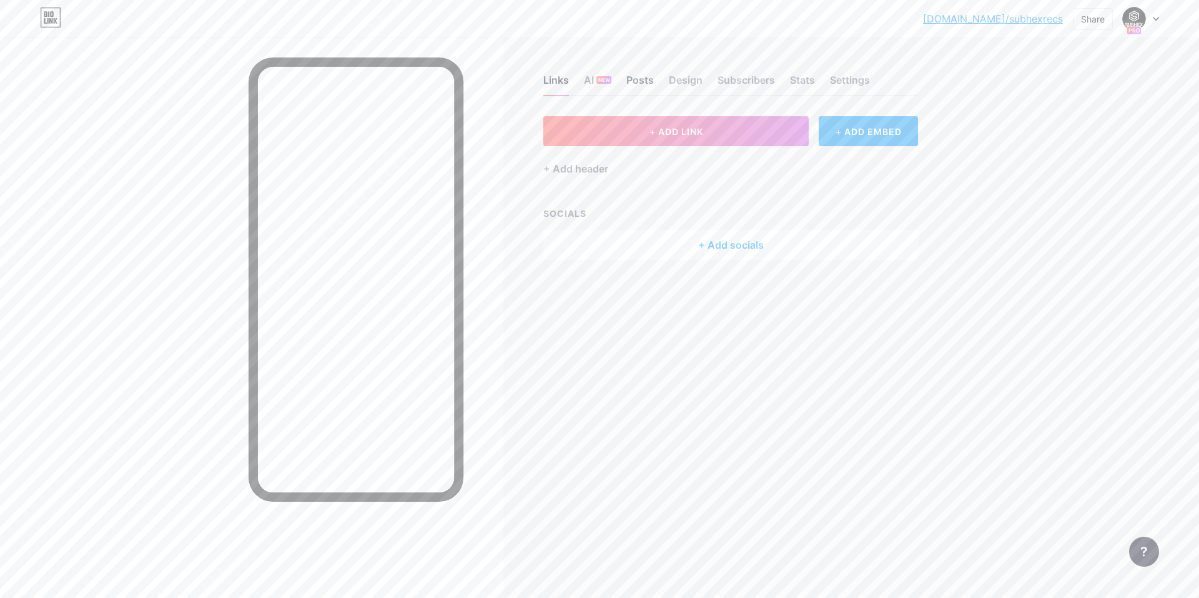
click at [598, 82] on div "Posts" at bounding box center [639, 83] width 27 height 22
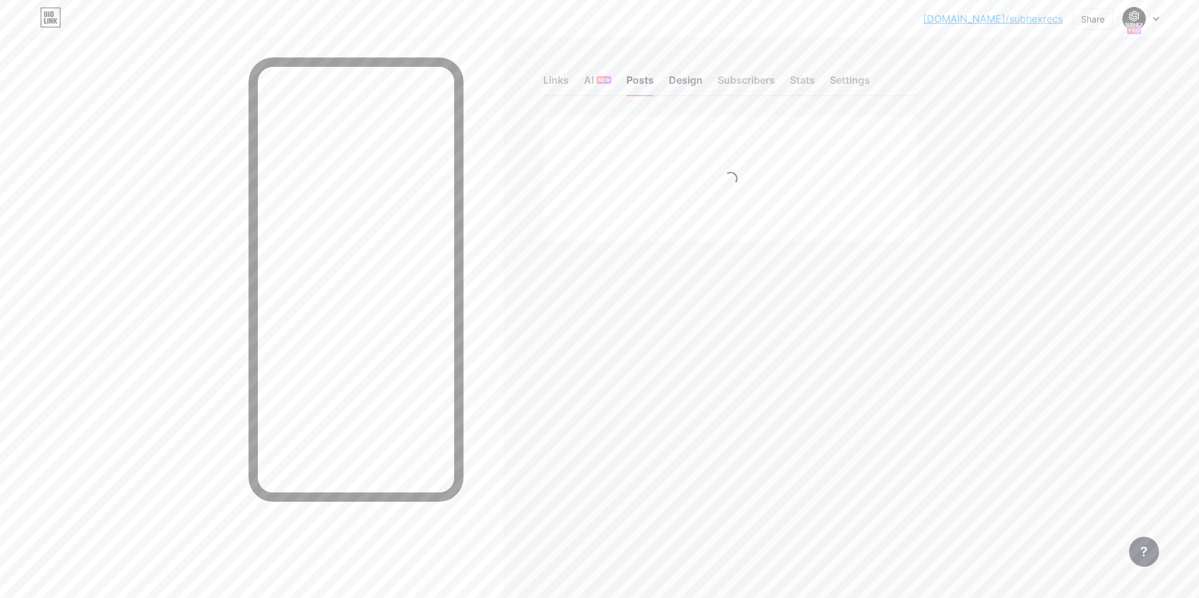
click at [598, 82] on div "Design" at bounding box center [686, 83] width 34 height 22
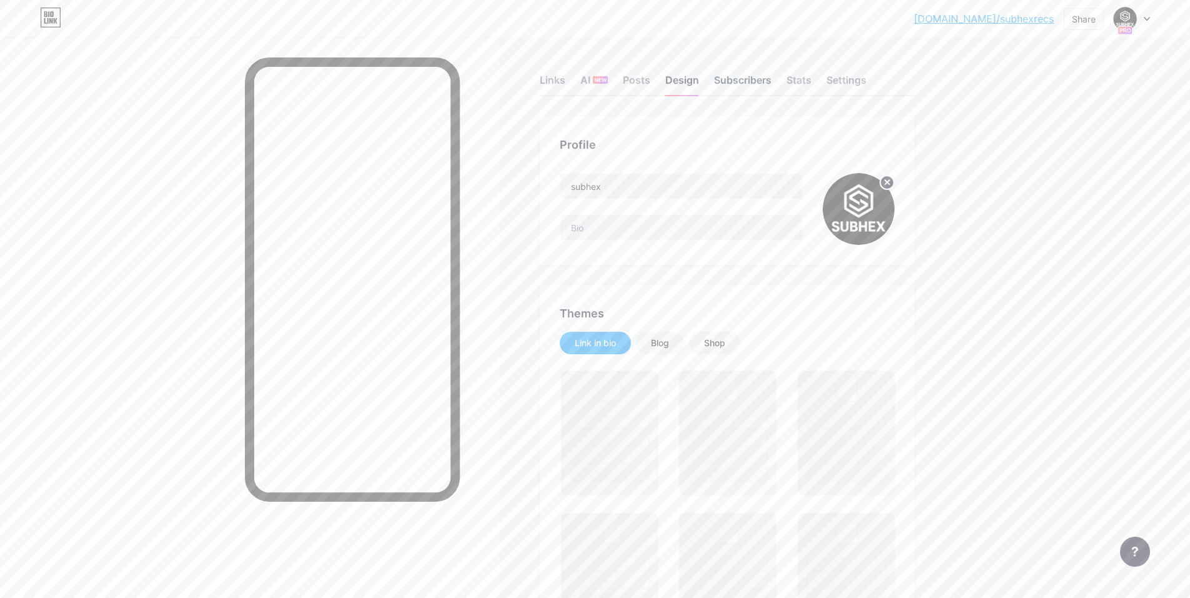
click at [598, 79] on div "Subscribers" at bounding box center [742, 83] width 57 height 22
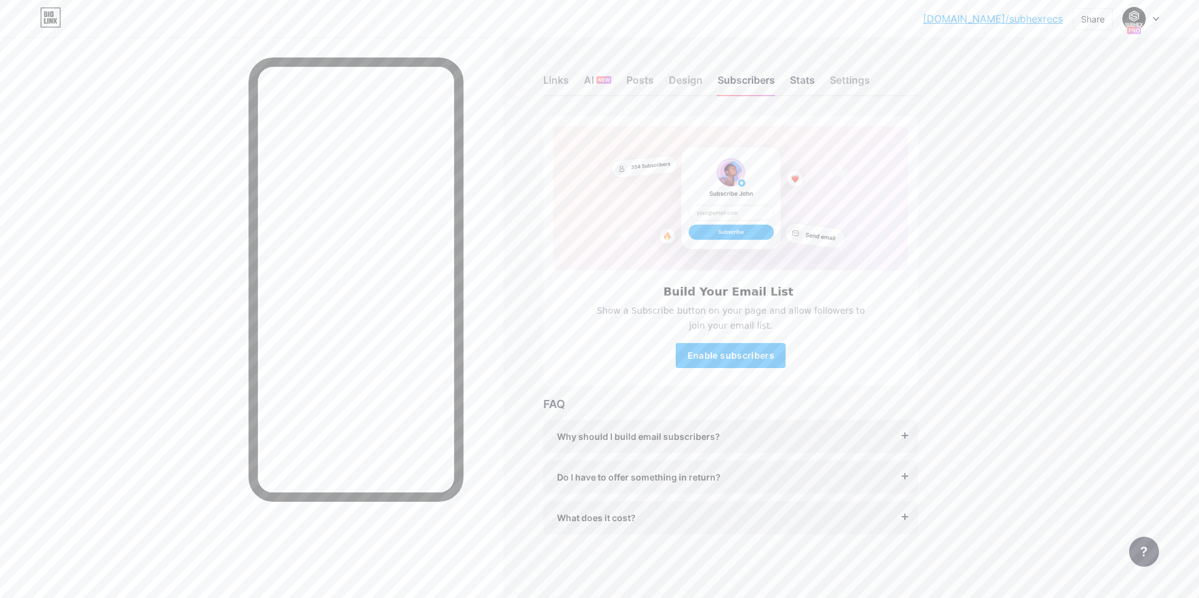
click at [598, 80] on div "Stats" at bounding box center [802, 83] width 25 height 22
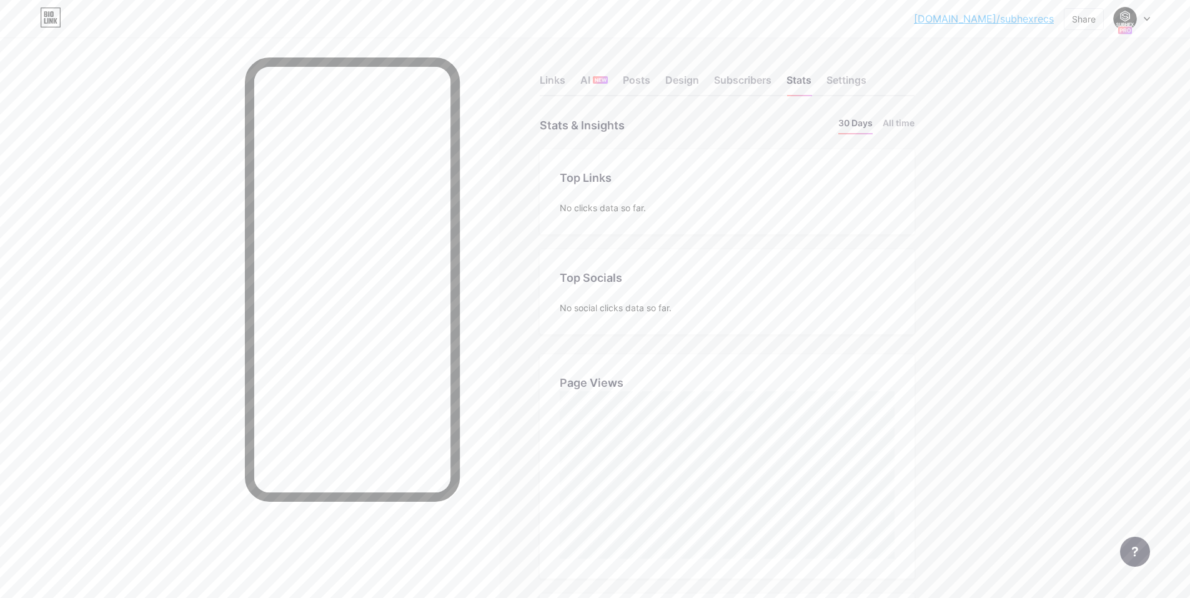
scroll to position [598, 1190]
click at [598, 74] on div "Settings" at bounding box center [846, 83] width 40 height 22
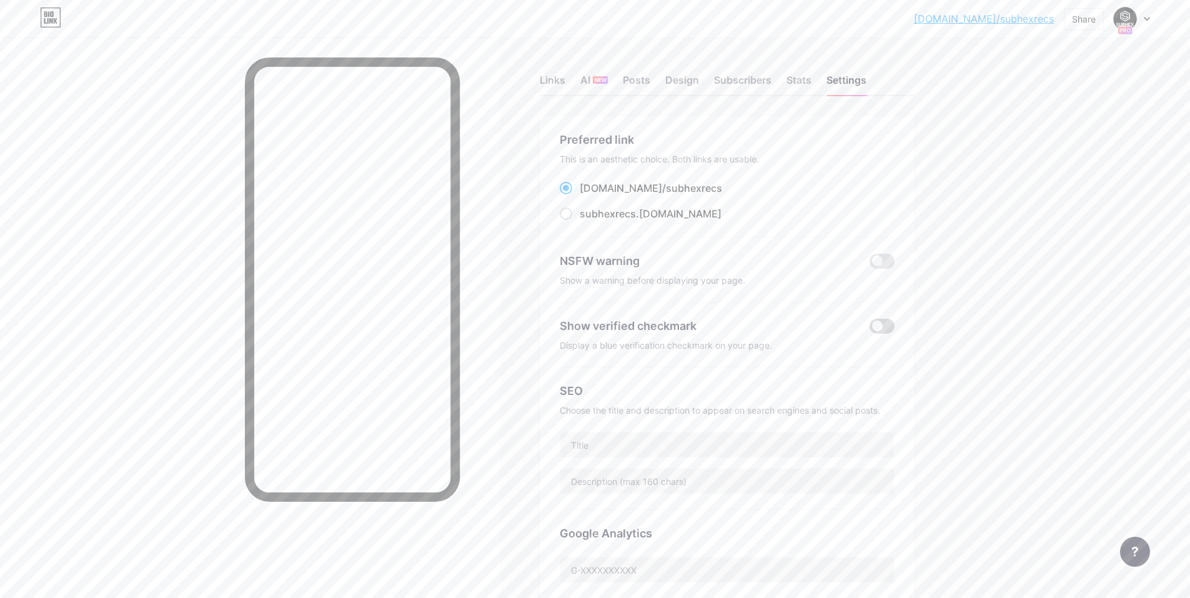
click at [598, 322] on span at bounding box center [881, 326] width 25 height 15
click at [598, 329] on input "checkbox" at bounding box center [869, 329] width 0 height 0
click at [598, 79] on div "Stats" at bounding box center [798, 83] width 25 height 22
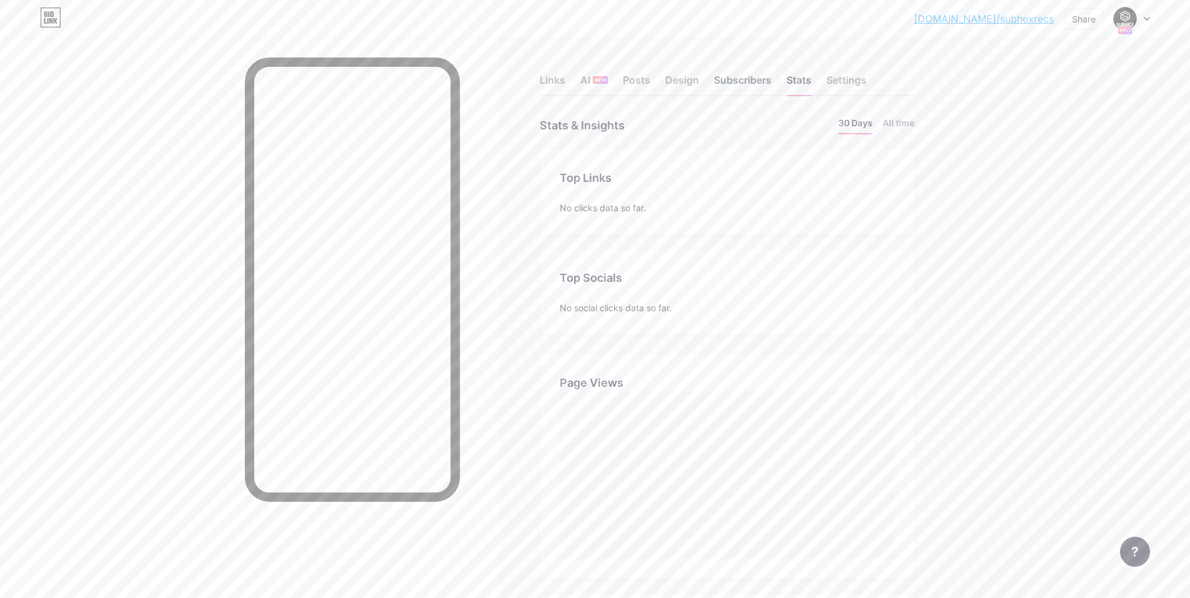
scroll to position [598, 1190]
click at [598, 81] on div "Subscribers" at bounding box center [742, 83] width 57 height 22
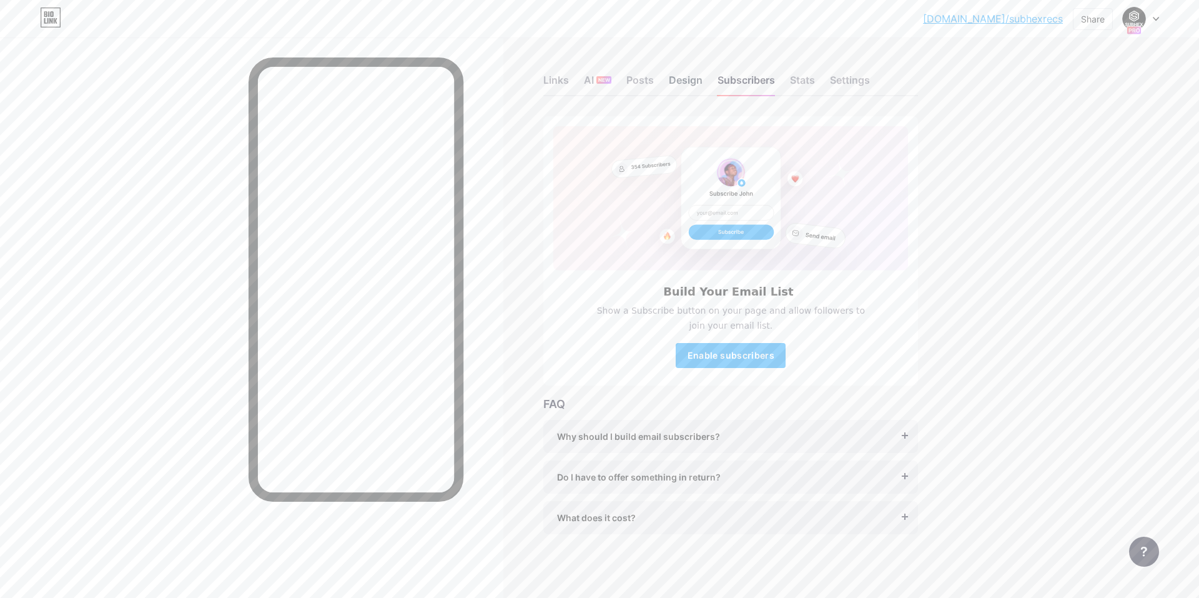
click at [598, 79] on div "Design" at bounding box center [686, 83] width 34 height 22
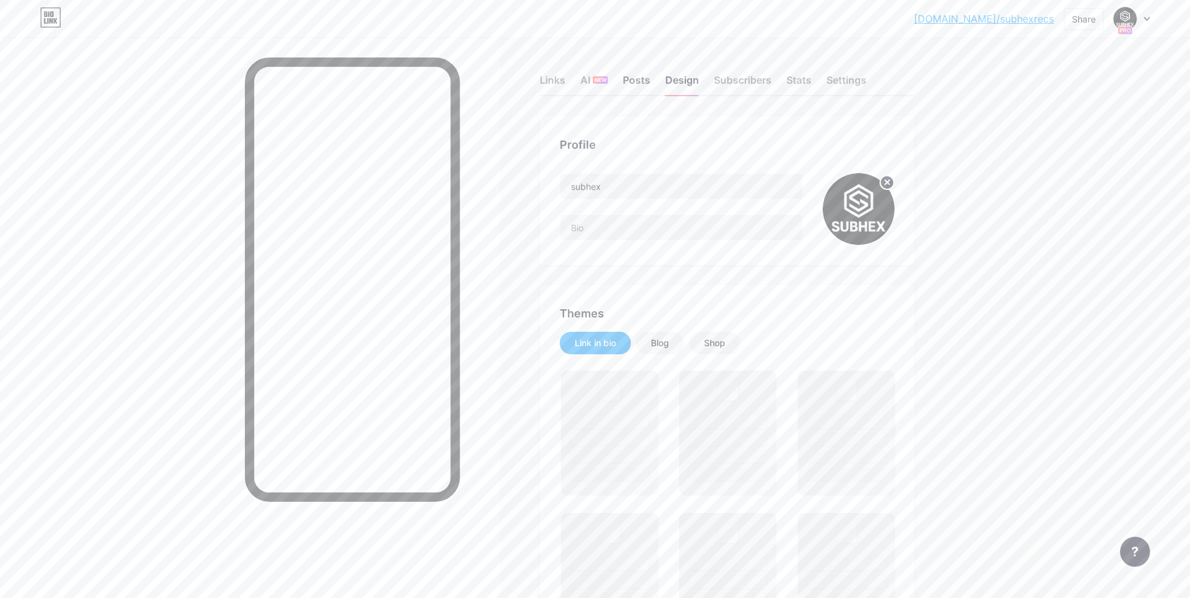
click at [598, 79] on div "Posts" at bounding box center [636, 83] width 27 height 22
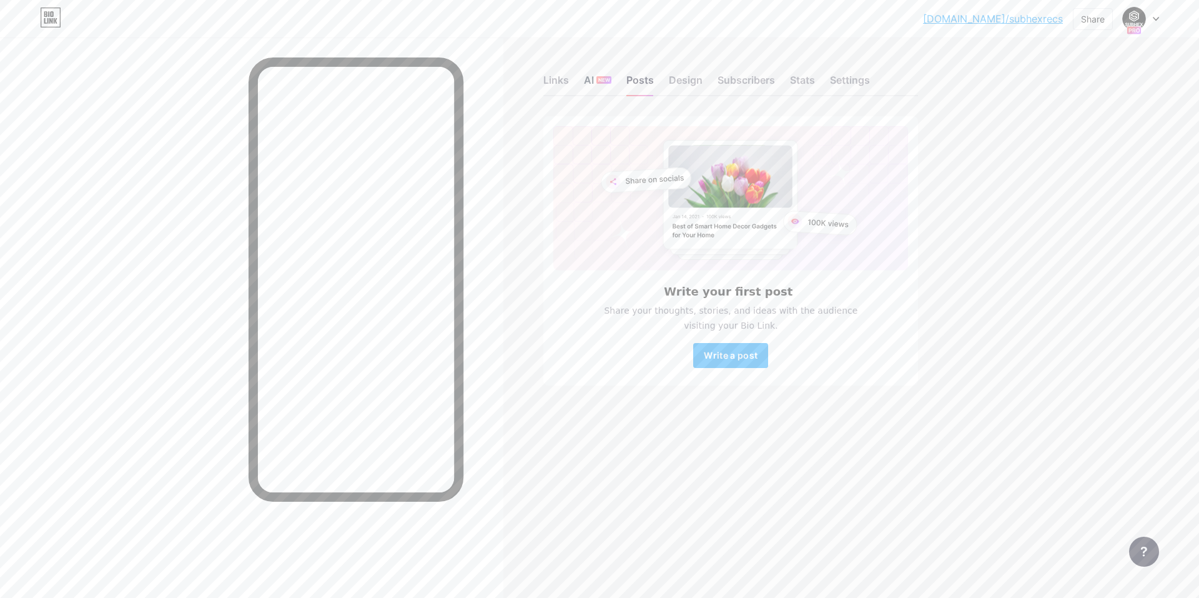
click at [598, 79] on span "NEW" at bounding box center [604, 79] width 12 height 7
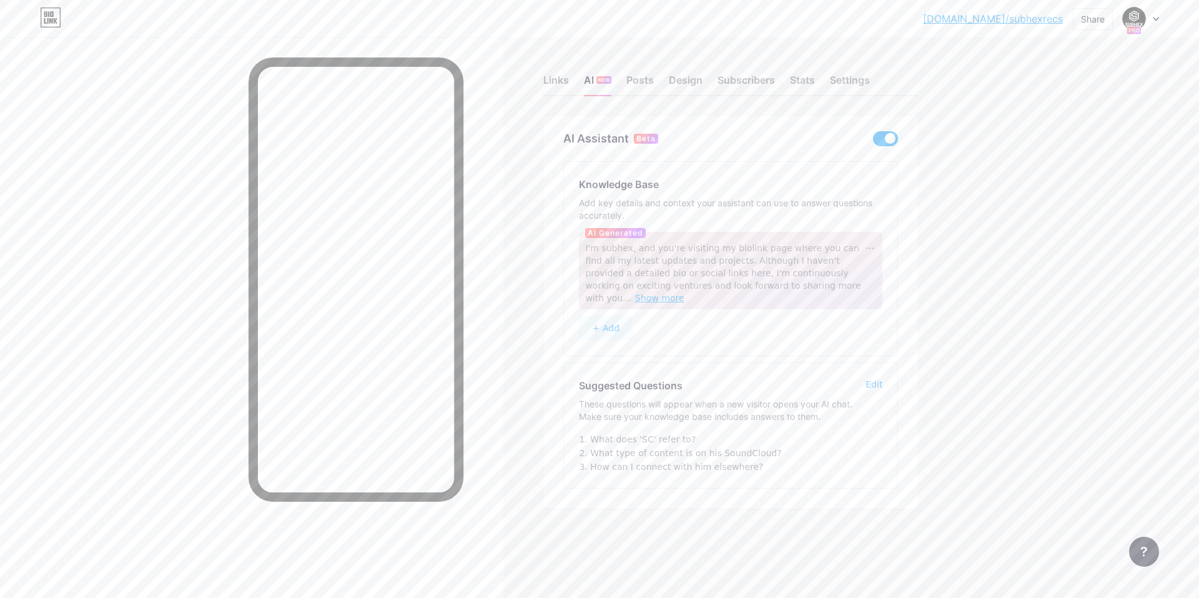
click at [598, 293] on span "Show more" at bounding box center [659, 298] width 49 height 10
click at [598, 328] on button "+ Add" at bounding box center [606, 340] width 54 height 25
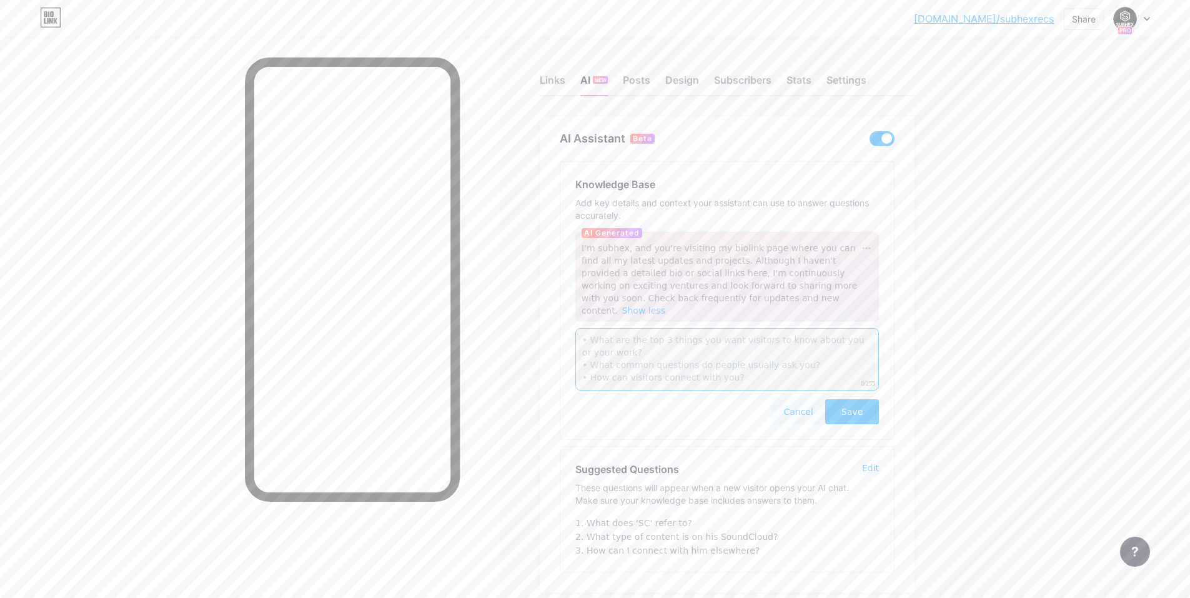
scroll to position [4, 0]
click at [598, 404] on div "Cancel Save" at bounding box center [727, 411] width 304 height 25
click at [598, 405] on span "Save" at bounding box center [851, 411] width 21 height 12
click at [598, 245] on div at bounding box center [866, 248] width 12 height 12
click at [598, 286] on div "Regenerate" at bounding box center [891, 286] width 61 height 20
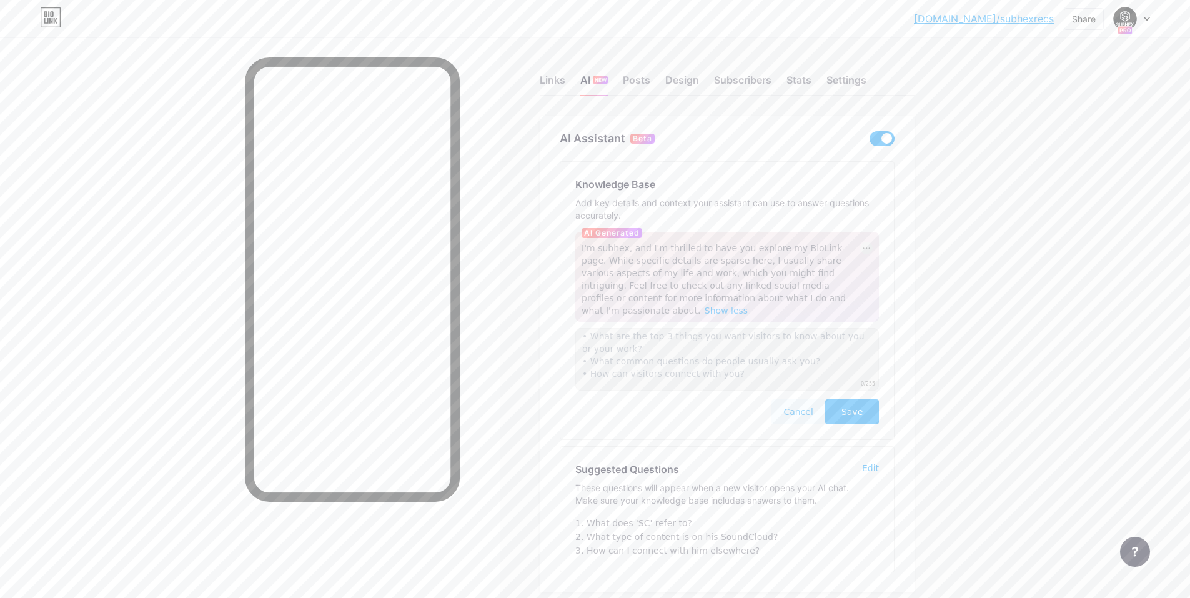
click at [598, 248] on span "I'm subhex, and I'm thrilled to have you explore my BioLink page. While specifi…" at bounding box center [714, 279] width 264 height 72
click at [598, 293] on span "Show more" at bounding box center [684, 298] width 49 height 10
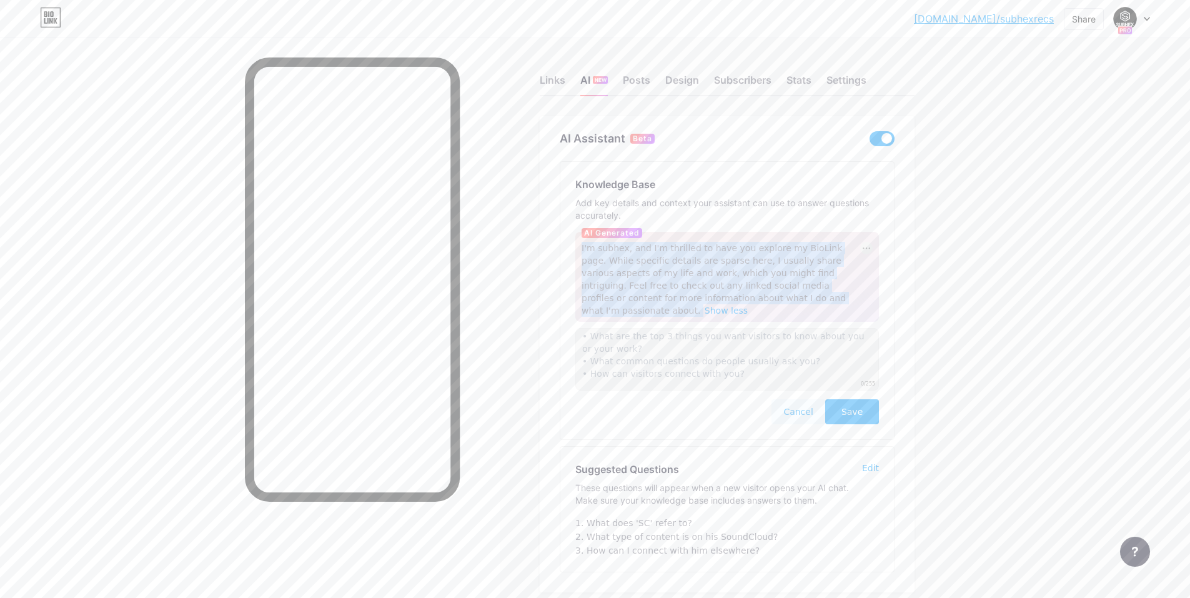
drag, startPoint x: 693, startPoint y: 299, endPoint x: 569, endPoint y: 235, distance: 139.4
click at [569, 235] on div "Knowledge Base Add key details and context your assistant can use to answer que…" at bounding box center [727, 300] width 334 height 277
copy div "I'm subhex, and I'm thrilled to have you explore my BioLink page. While specifi…"
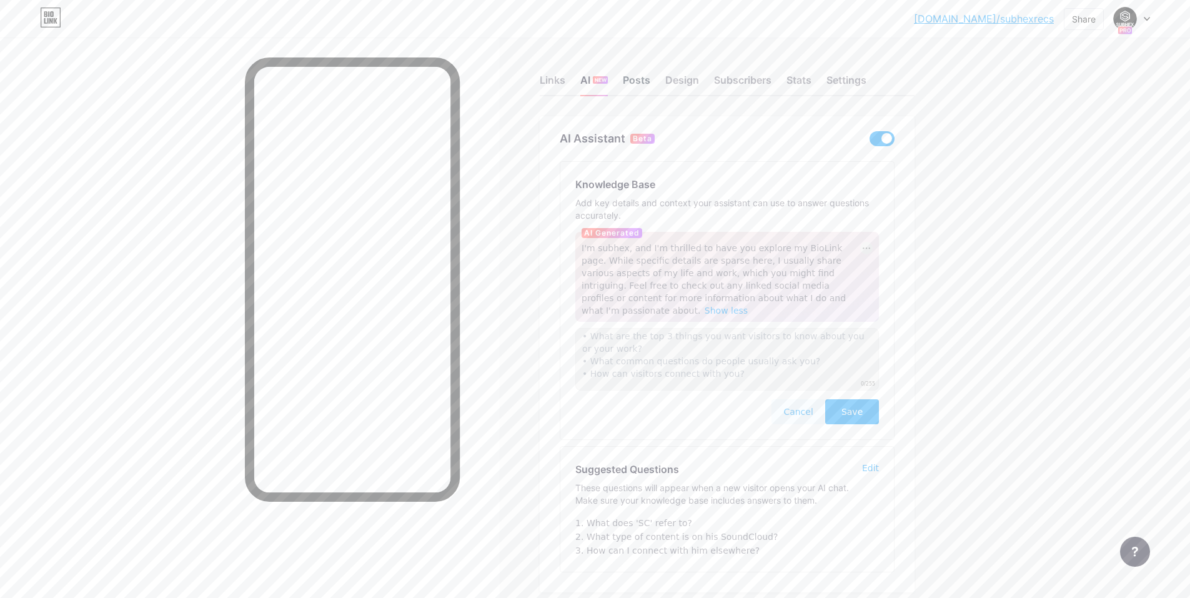
click at [598, 74] on div "Posts" at bounding box center [636, 83] width 27 height 22
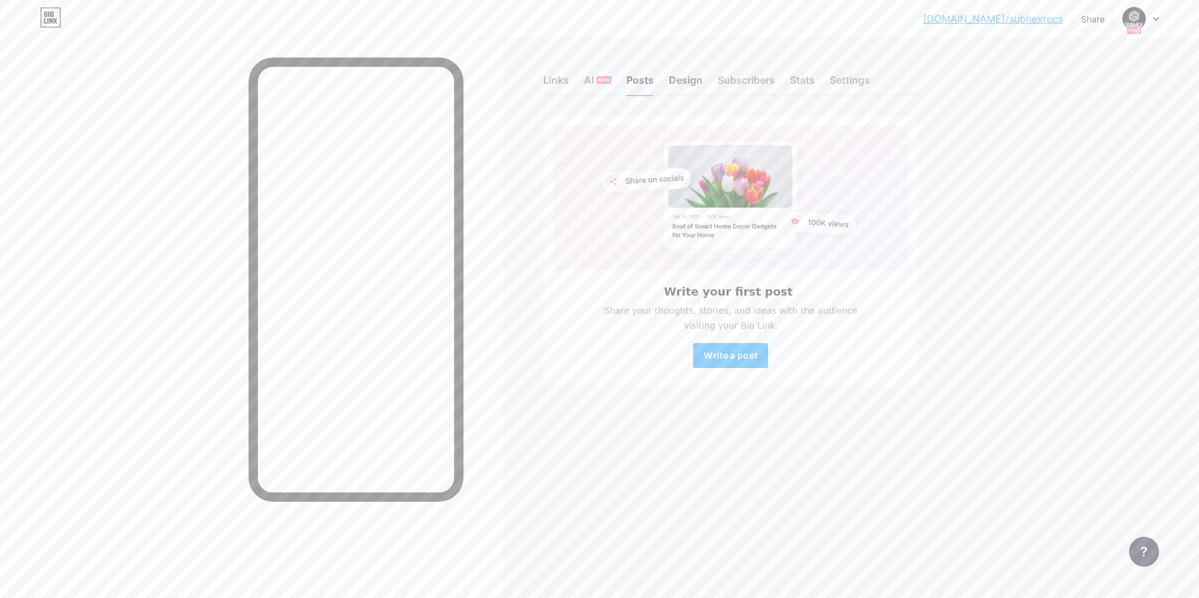
click at [598, 79] on div "Design" at bounding box center [686, 83] width 34 height 22
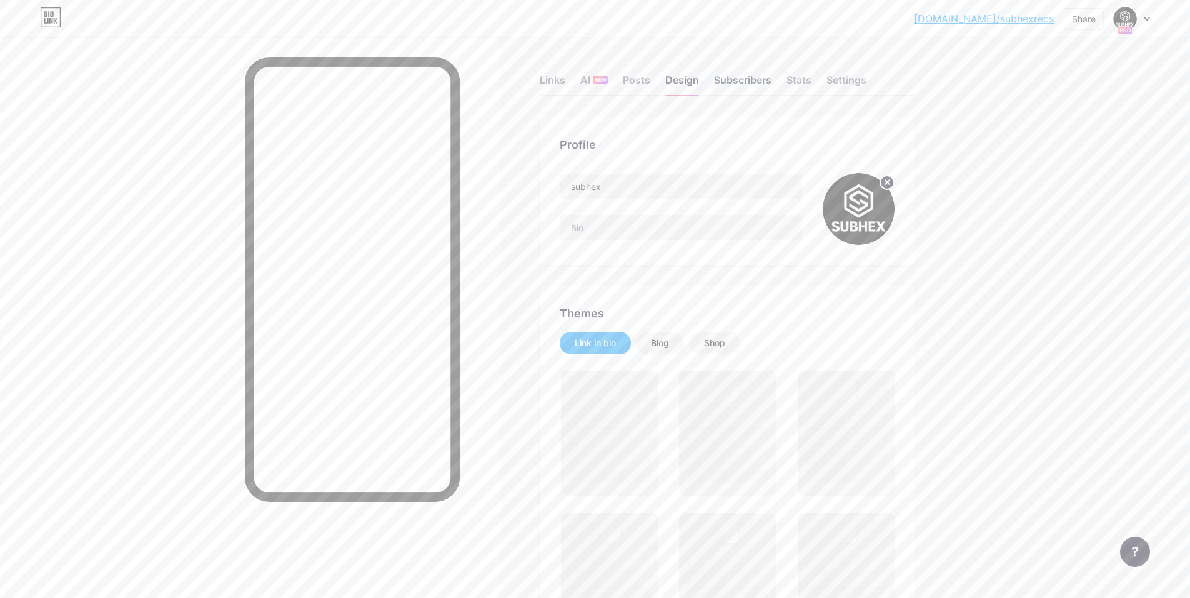
click at [598, 79] on div "Subscribers" at bounding box center [742, 83] width 57 height 22
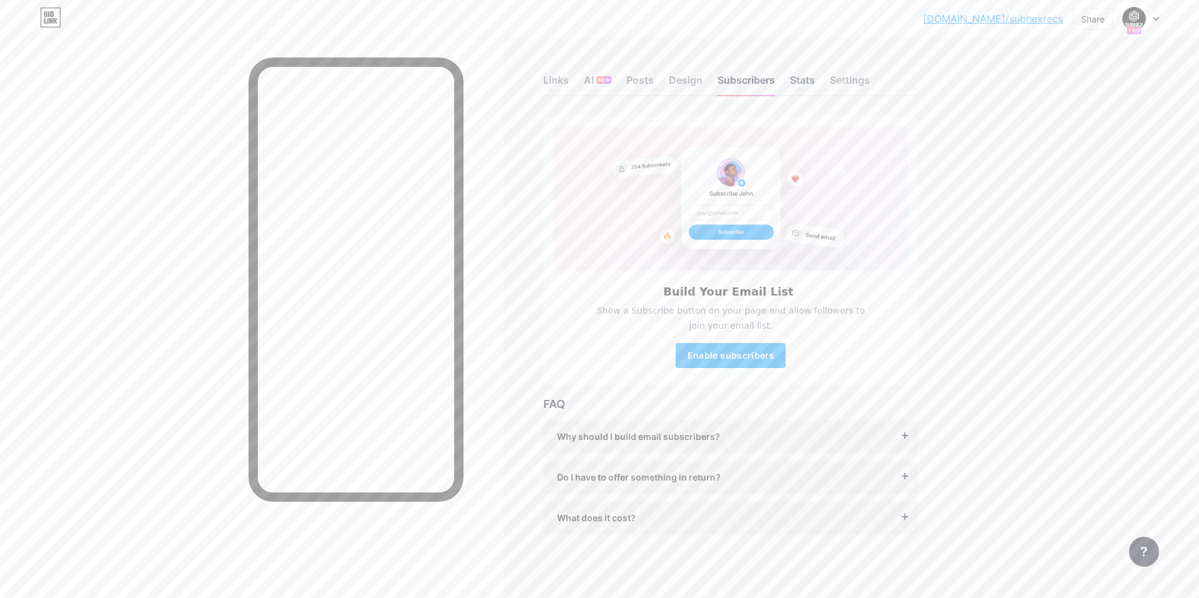
click at [598, 78] on div "Stats" at bounding box center [802, 83] width 25 height 22
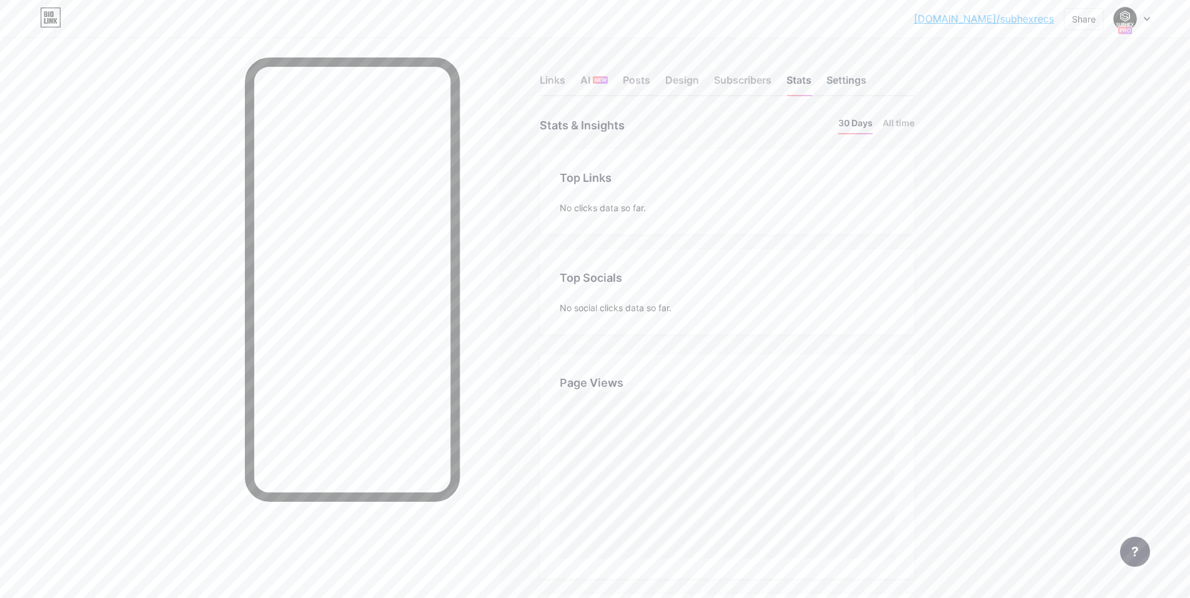
scroll to position [598, 1190]
click at [598, 79] on div "Settings" at bounding box center [846, 83] width 40 height 22
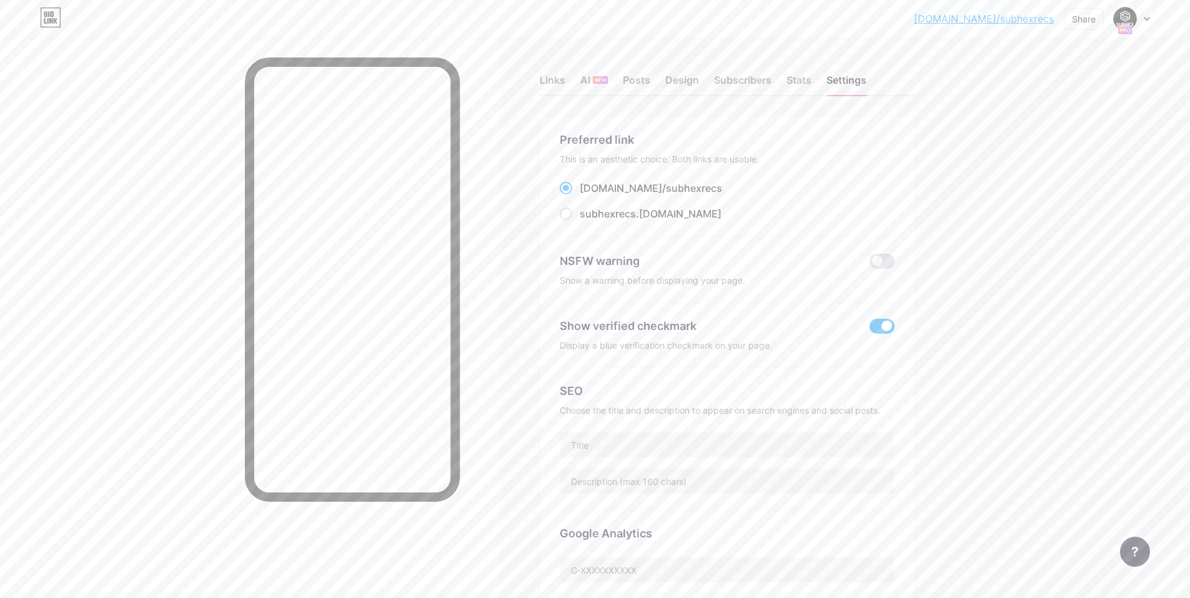
click at [598, 72] on div "Links AI NEW Posts Design Subscribers Stats Settings" at bounding box center [727, 74] width 375 height 44
click at [598, 77] on div "Stats" at bounding box center [798, 83] width 25 height 22
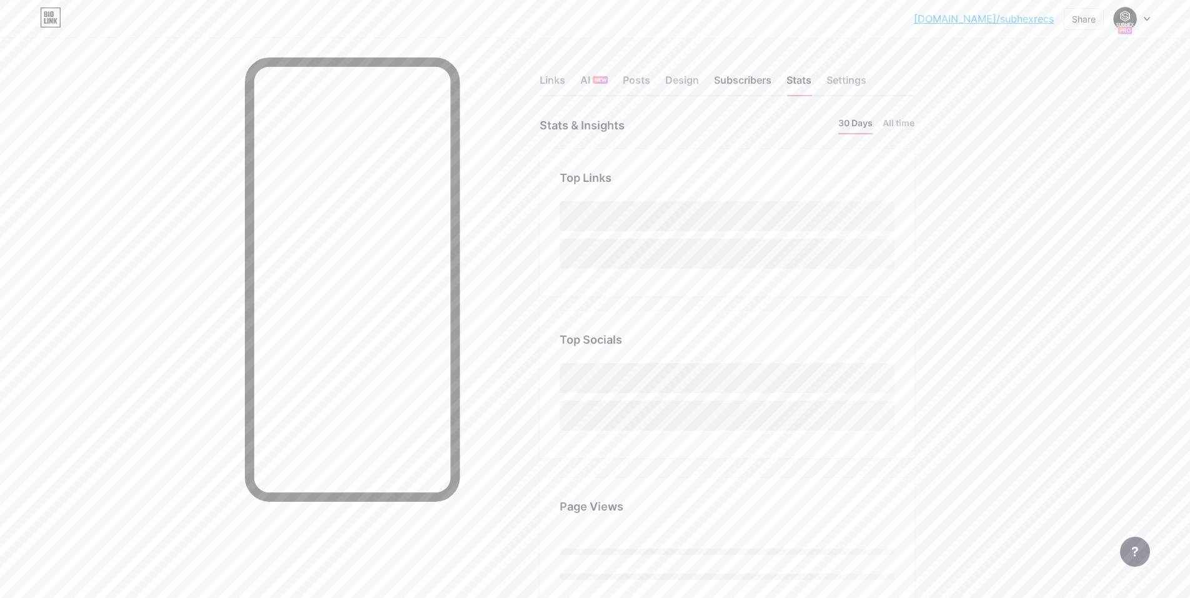
click at [598, 77] on div "Subscribers" at bounding box center [742, 83] width 57 height 22
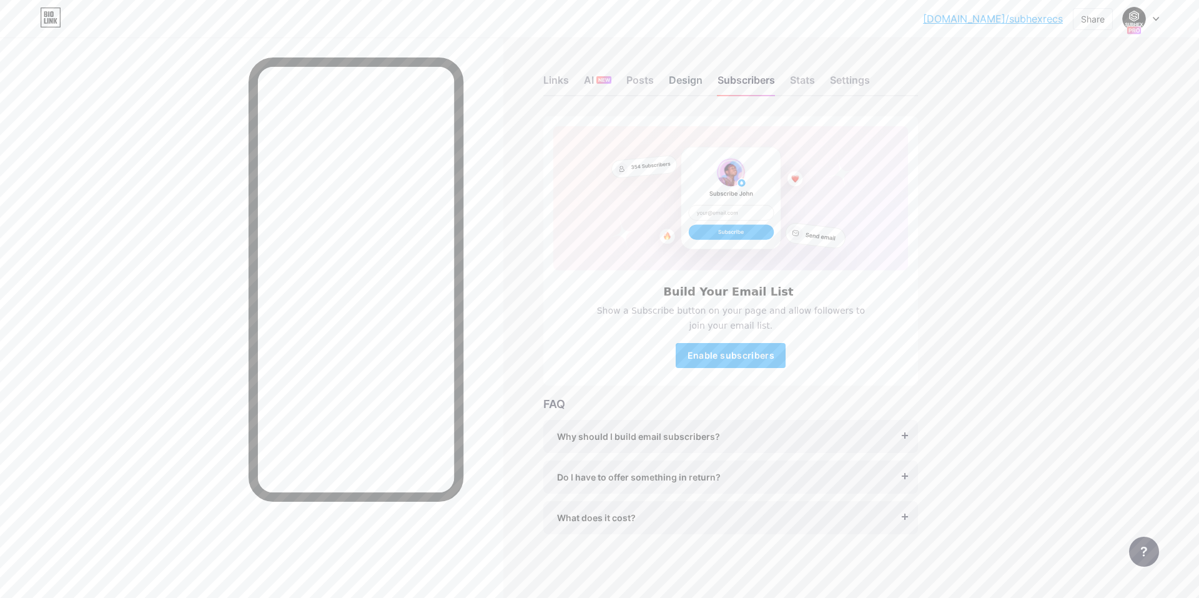
click at [598, 79] on div "Design" at bounding box center [686, 83] width 34 height 22
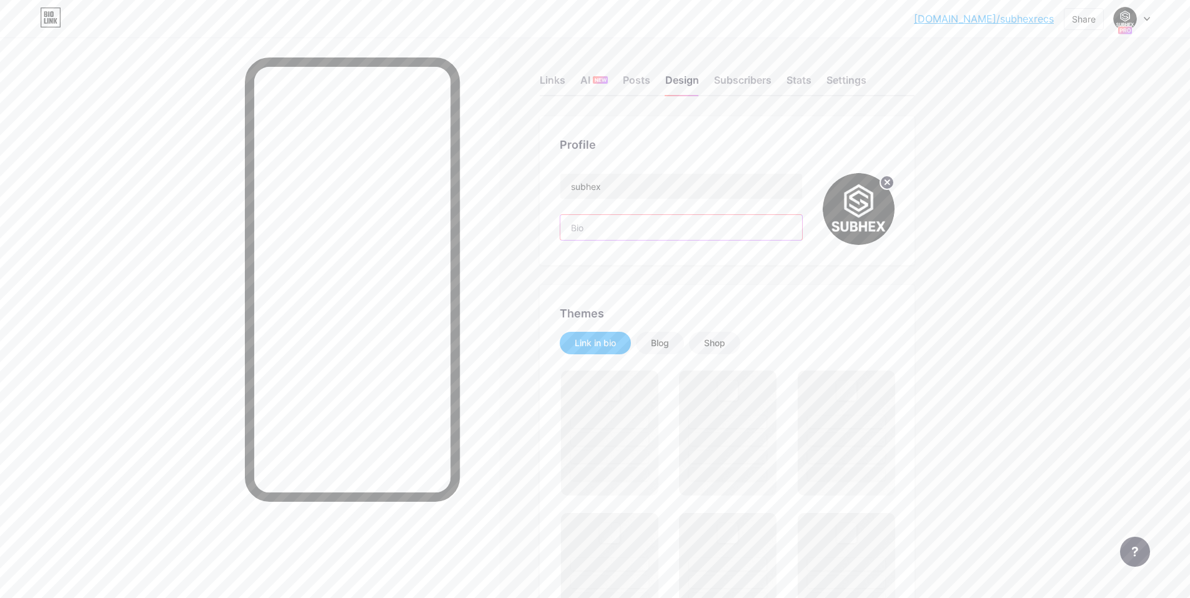
click at [598, 230] on input "text" at bounding box center [681, 227] width 242 height 25
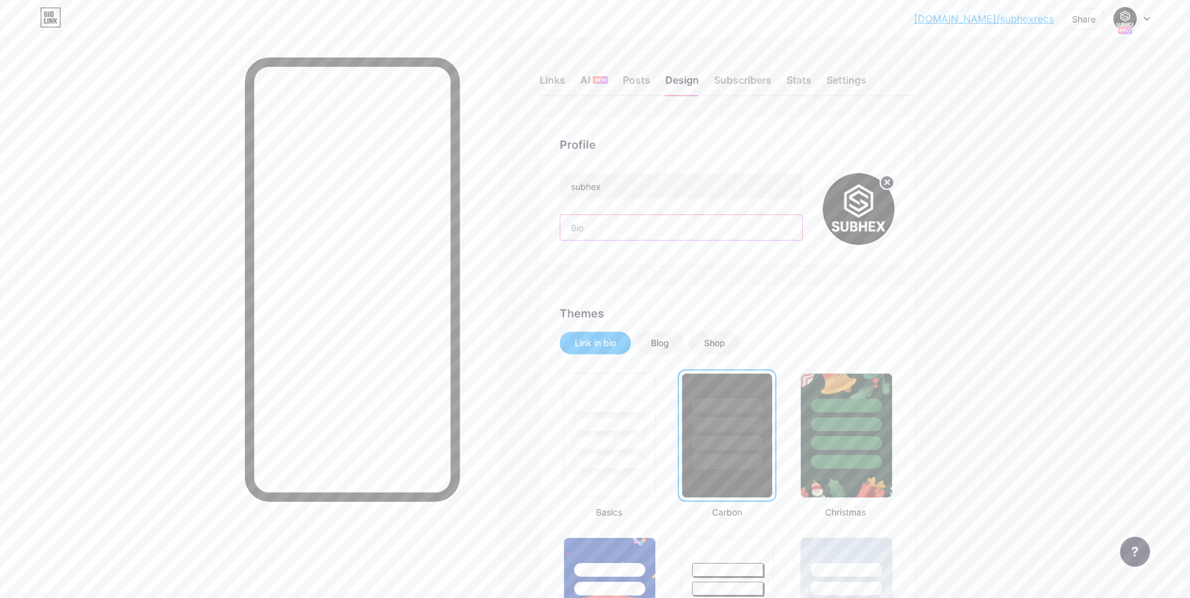
paste input "I'm subhex, and I'm thrilled to have you explore my BioLink page. While specifi…"
type input "I'm subhex, and I'm thrilled to have you explore my BioLink page. While specifi…"
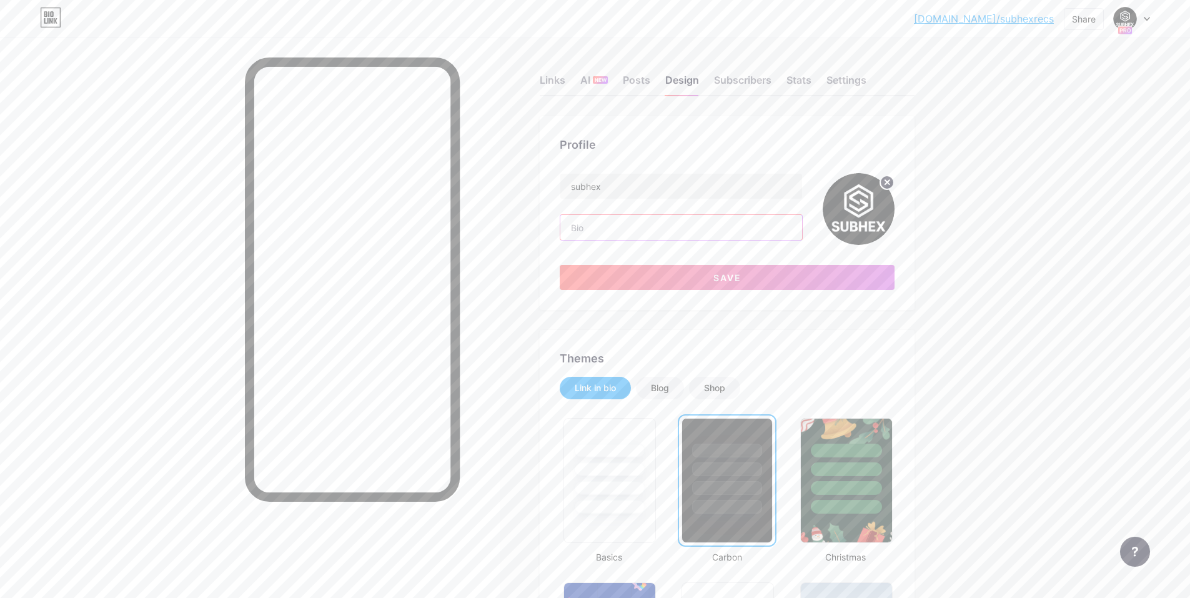
click at [598, 227] on input "text" at bounding box center [681, 227] width 242 height 25
paste input "We are subhex records / studio, and we are thrilled to have you at our BioLink …"
type input "We are subhex records / studio, and we are thrilled to have you at our BioLink …"
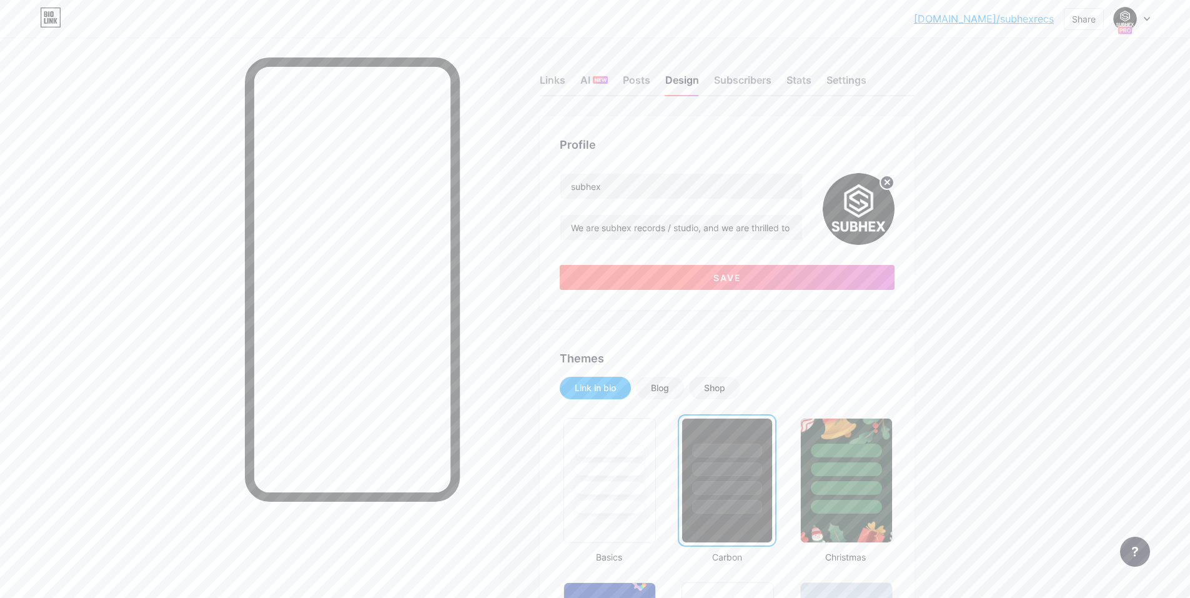
click at [598, 279] on button "Save" at bounding box center [727, 277] width 335 height 25
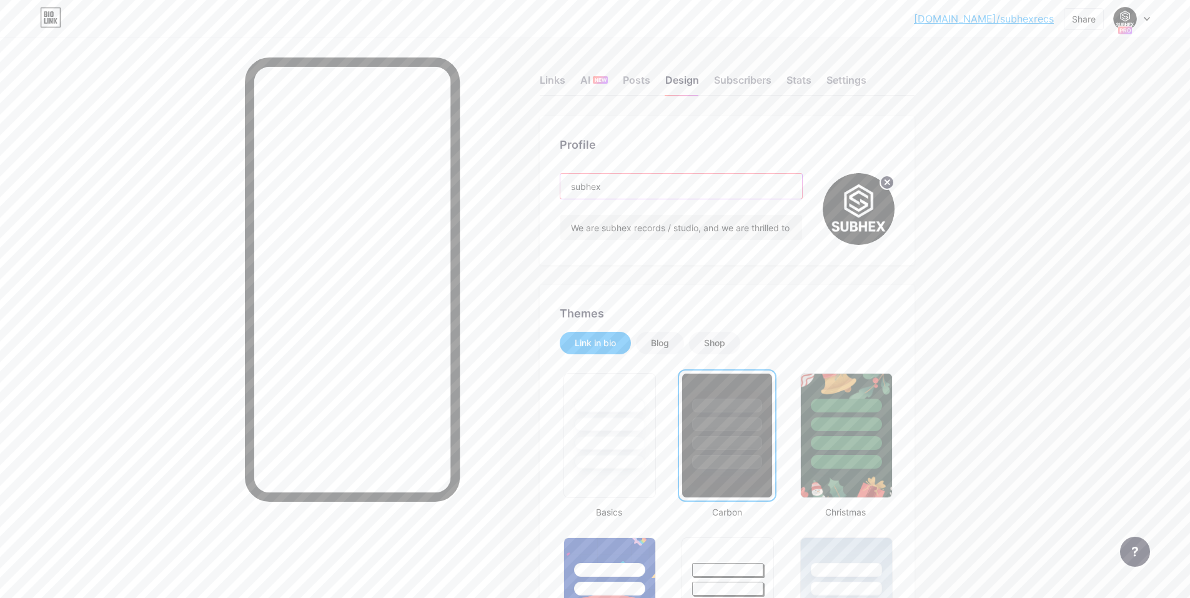
click at [598, 191] on input "subhex" at bounding box center [681, 186] width 242 height 25
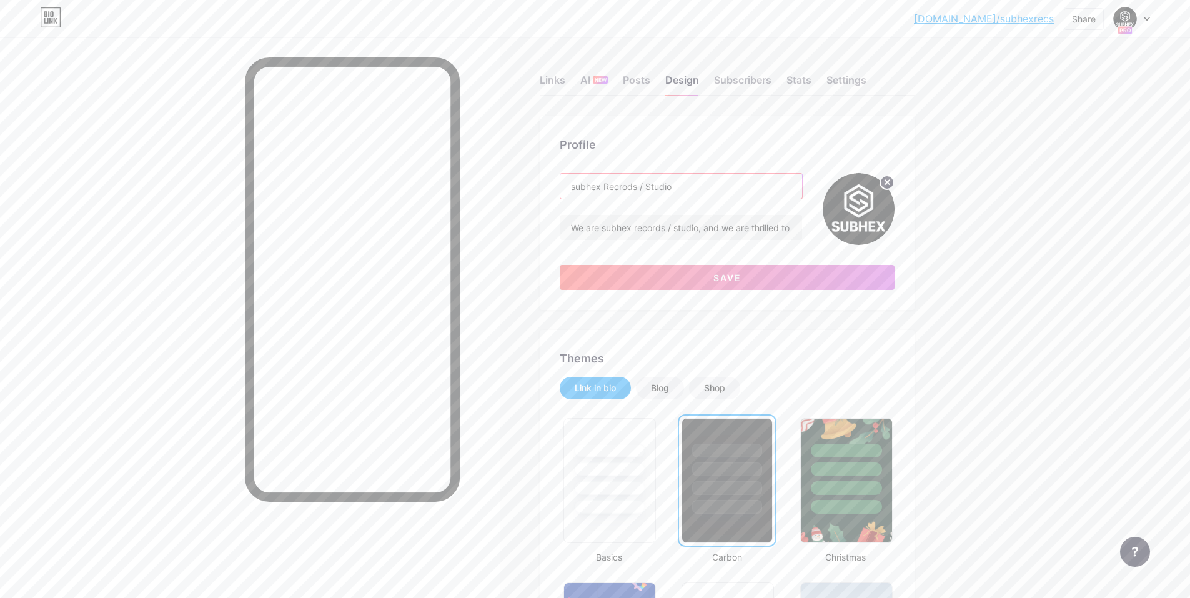
drag, startPoint x: 605, startPoint y: 186, endPoint x: 462, endPoint y: 167, distance: 143.6
type input "SubHex Recrods / Studio"
click at [598, 249] on div "SubHex Recrods / Studio We are subhex records / studio, and we are thrilled to …" at bounding box center [727, 231] width 335 height 117
click at [598, 230] on input "We are subhex records / studio, and we are thrilled to have you at our BioLink …" at bounding box center [681, 227] width 242 height 25
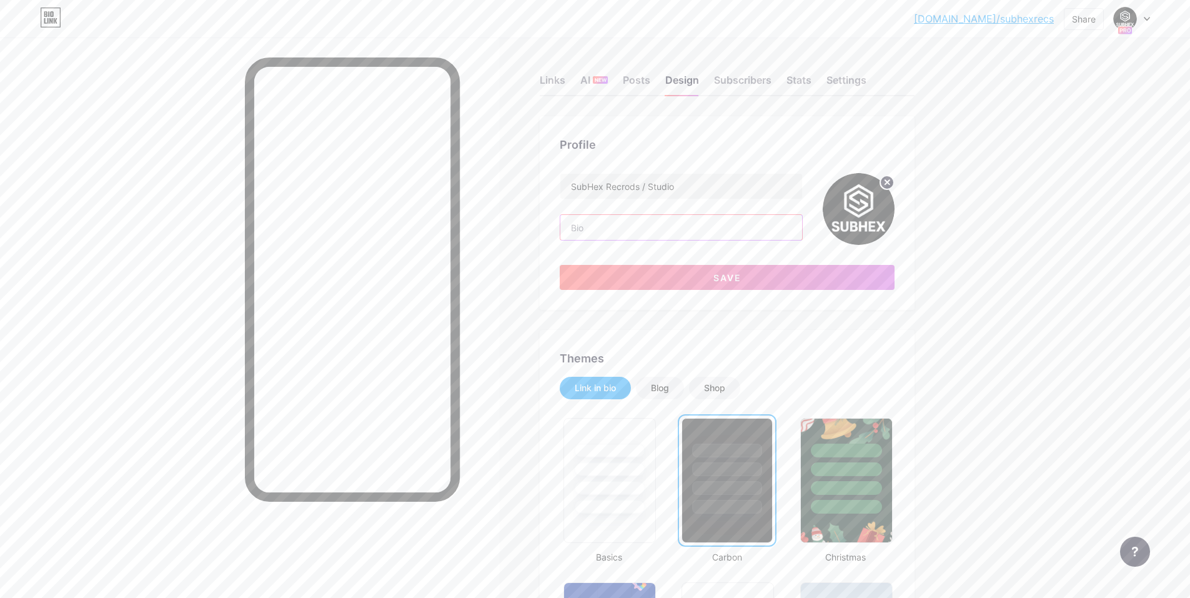
paste input "We are subhex records / studio, and we are thrilled to have you at our BioLink …"
type input "We are subhex records / studio, and we are thrilled to have you at our BioLink …"
click at [598, 276] on button "Save" at bounding box center [727, 277] width 335 height 25
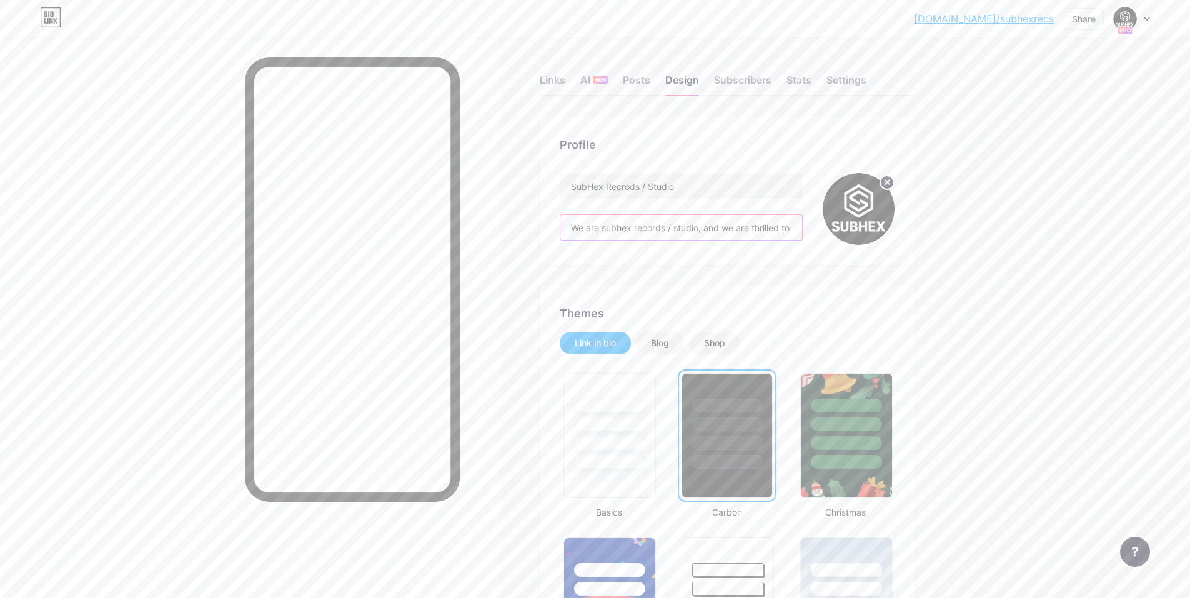
click at [598, 229] on input "We are subhex records / studio, and we are thrilled to have you at our BioLink …" at bounding box center [681, 227] width 242 height 25
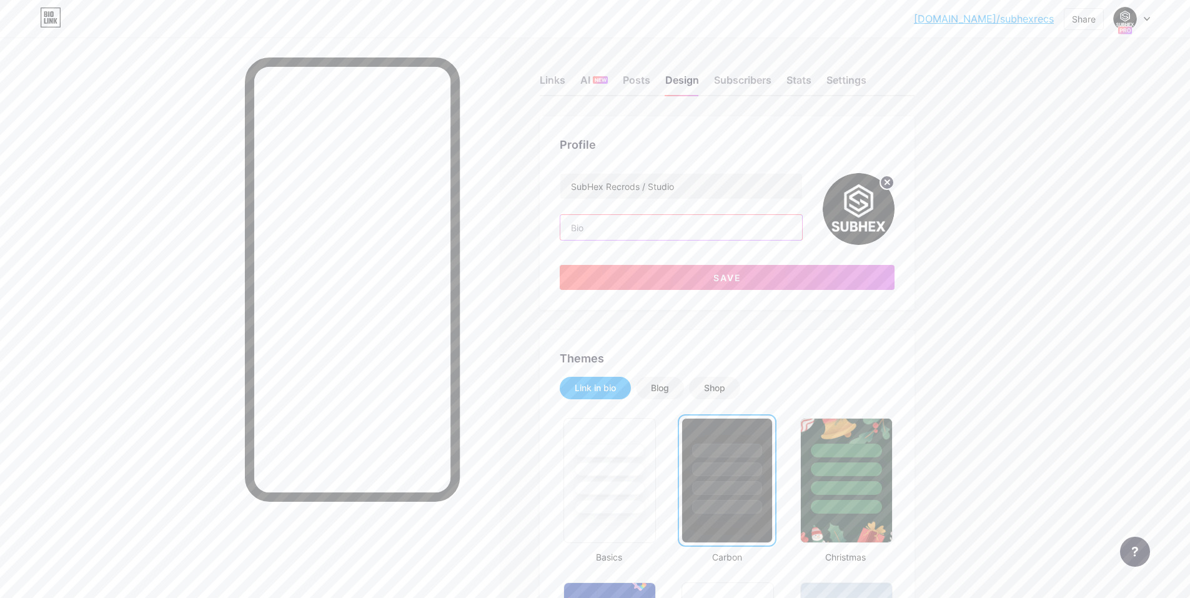
paste input "Welcome, Feel free to check out any linked social media profiles or content for…"
click at [598, 268] on button "Save" at bounding box center [727, 277] width 335 height 25
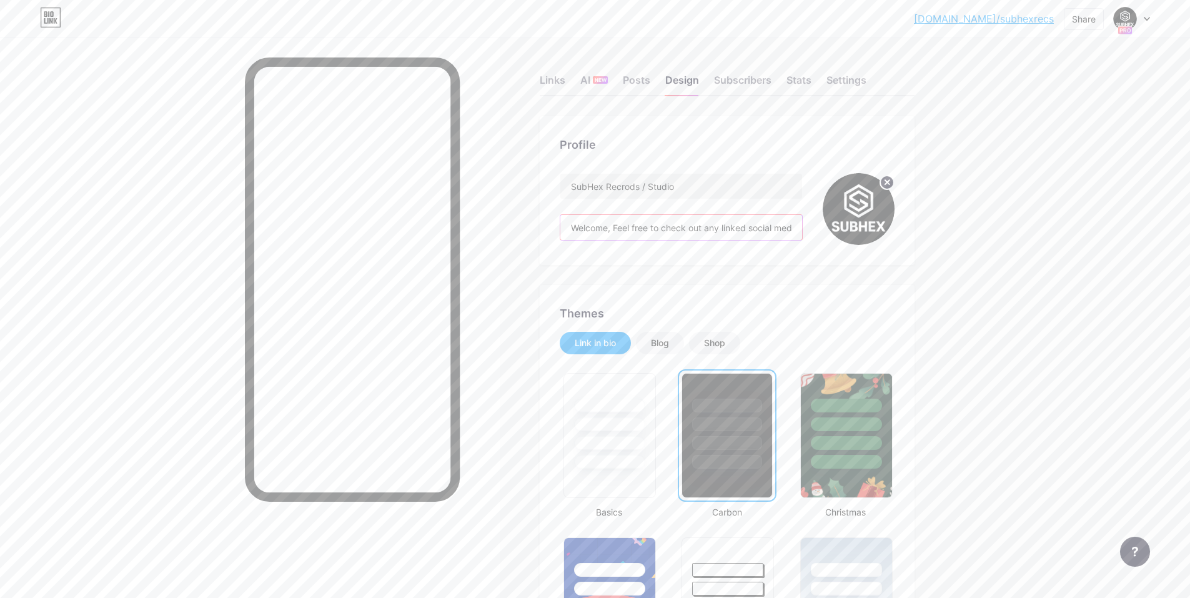
click at [598, 229] on input "Welcome, Feel free to check out any linked social media profiles or content for…" at bounding box center [681, 227] width 242 height 25
click at [598, 224] on input "Welcome, Feel free to check out any linked social media profiles or content for…" at bounding box center [681, 227] width 242 height 25
drag, startPoint x: 772, startPoint y: 226, endPoint x: 909, endPoint y: 234, distance: 137.0
click at [598, 234] on div "Profile SubHex Recrods / Studio Welcome, Feel free to check out any linked soci…" at bounding box center [727, 190] width 375 height 149
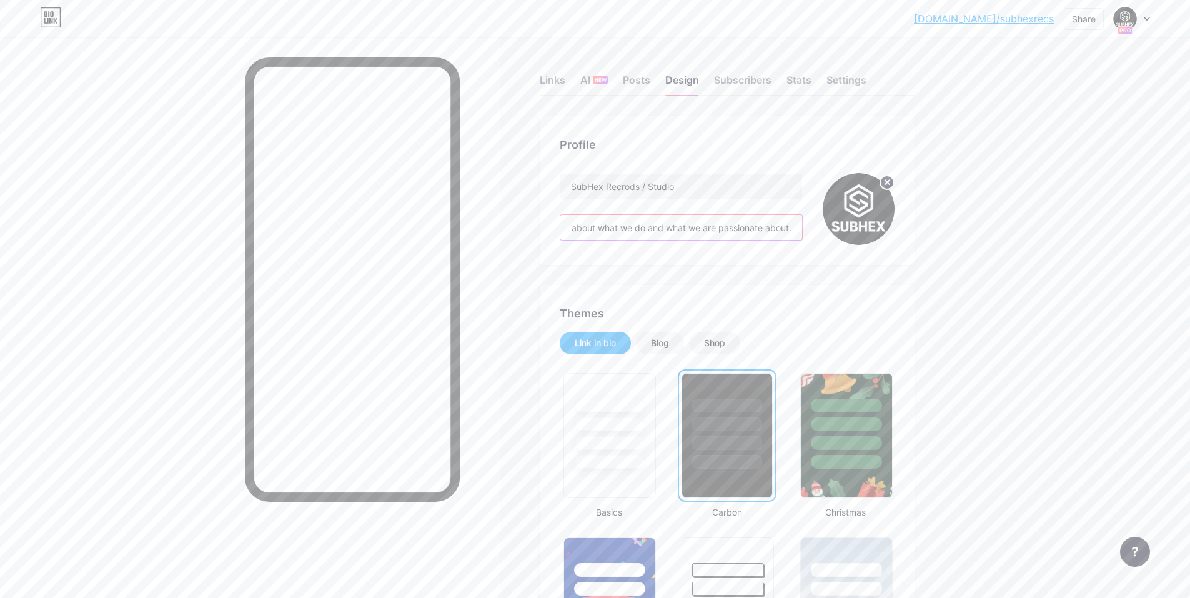
click at [598, 224] on input "Welcome, Feel free to check out any linked social media profiles or content for…" at bounding box center [681, 227] width 242 height 25
click at [598, 229] on input "Welcome, Feel free to check out any linked social media profiles or content for…" at bounding box center [681, 227] width 242 height 25
drag, startPoint x: 690, startPoint y: 227, endPoint x: 700, endPoint y: 227, distance: 10.0
click at [598, 227] on input "Welcome, Feel free to check out any linked social media profiles or content for…" at bounding box center [681, 227] width 242 height 25
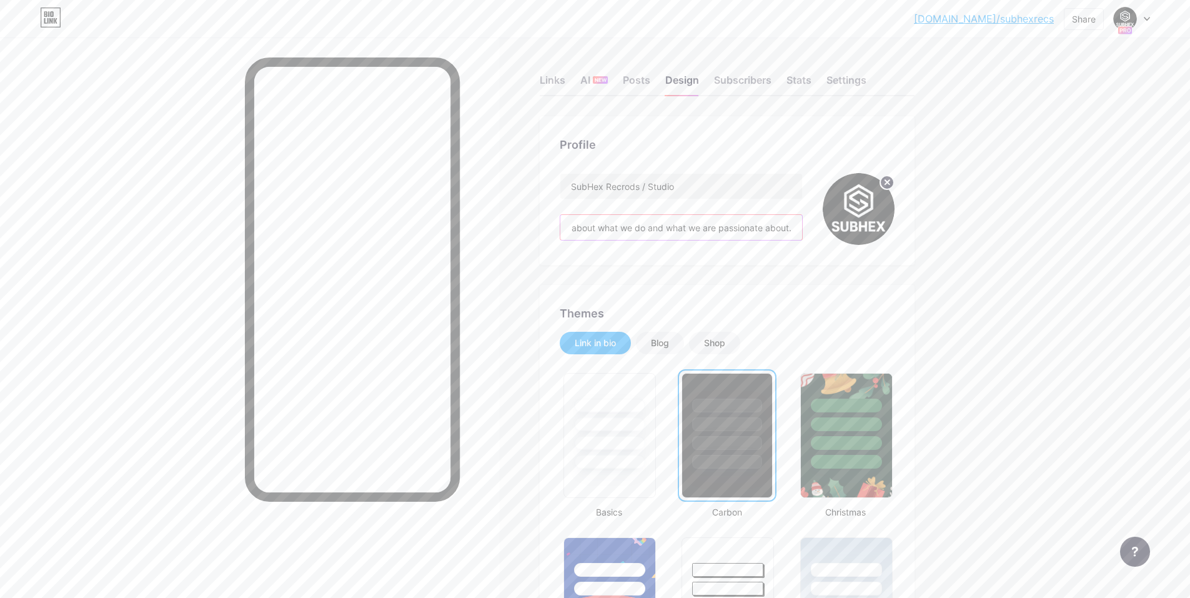
click at [598, 226] on input "Welcome, Feel free to check out any linked social media profiles or content for…" at bounding box center [681, 227] width 242 height 25
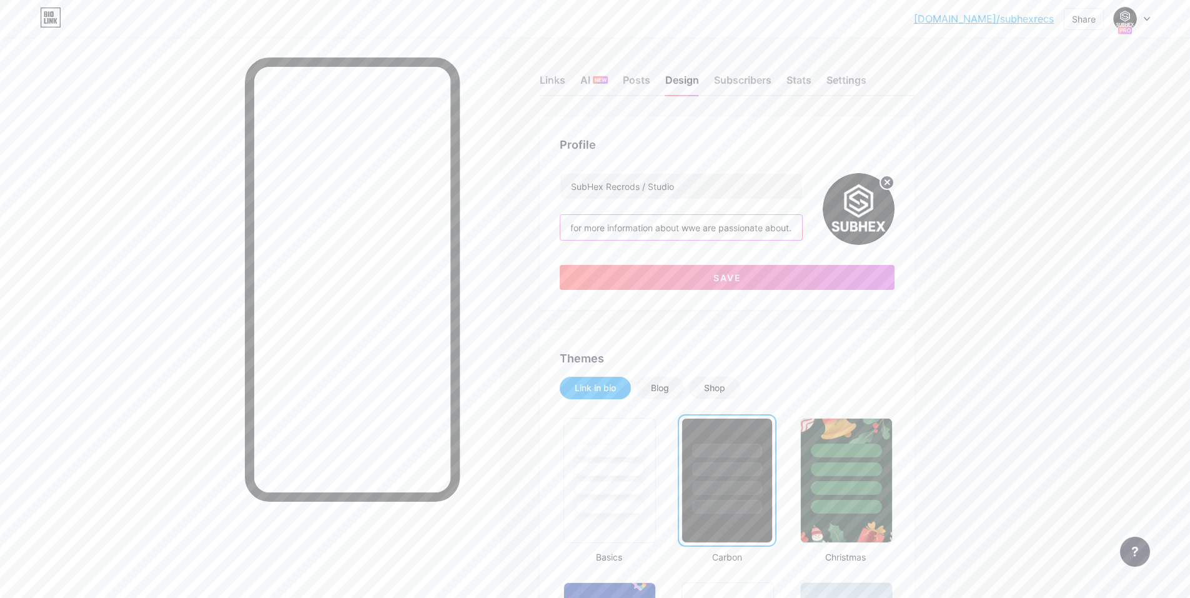
scroll to position [0, 307]
drag, startPoint x: 688, startPoint y: 227, endPoint x: 665, endPoint y: 229, distance: 23.8
click at [598, 229] on input "Welcome, Feel free to check out any linked social media profiles or content for…" at bounding box center [681, 227] width 242 height 25
type input "Welcome, Feel free to check out any linked social media profiles or content for…"
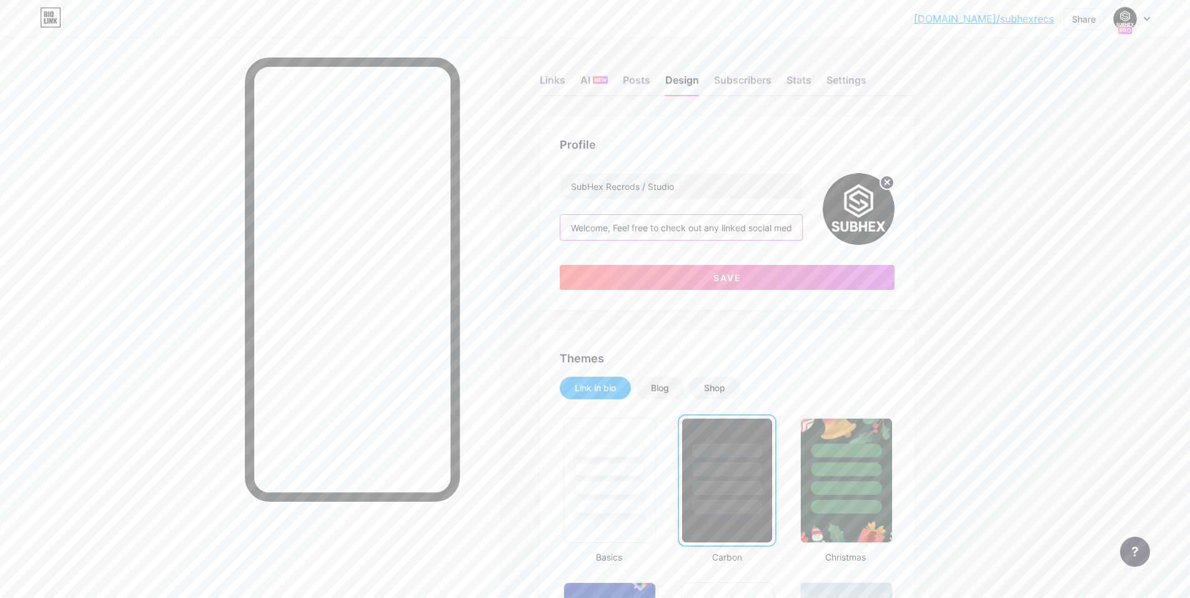
click at [598, 218] on input "Welcome, Feel free to check out any linked social media profiles or content for…" at bounding box center [681, 227] width 242 height 25
paste input "Welcome, Feel free to check out any linked social media profiles or content..."
click at [598, 271] on button "Save" at bounding box center [727, 277] width 335 height 25
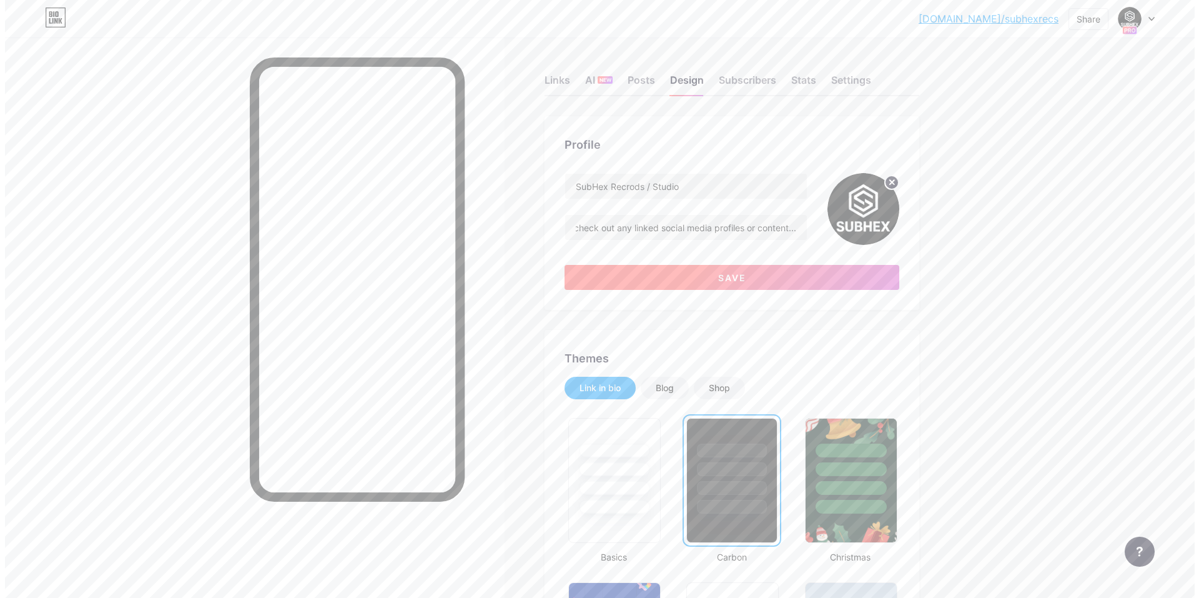
scroll to position [0, 0]
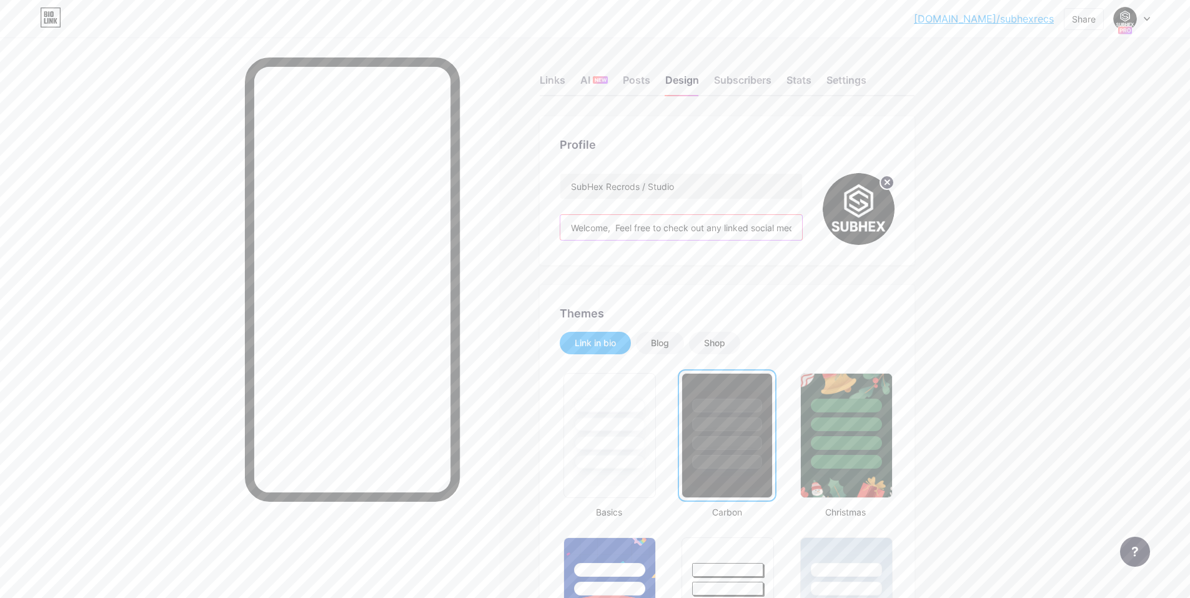
drag, startPoint x: 673, startPoint y: 228, endPoint x: 489, endPoint y: 224, distance: 184.3
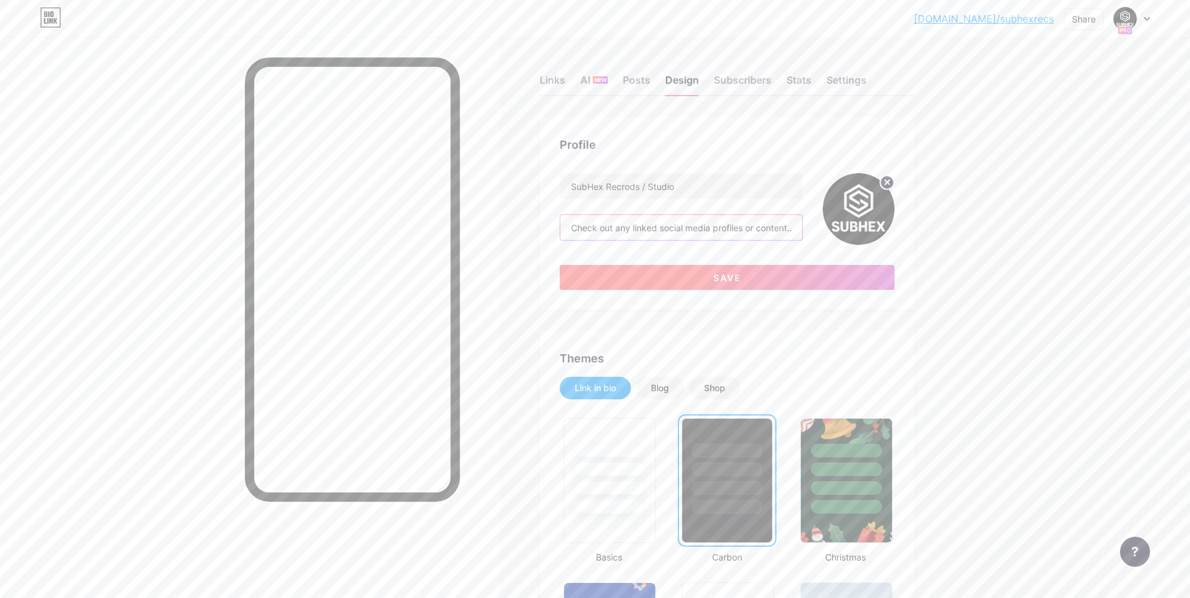
type input "Check out any linked social media profiles or content..."
click at [598, 276] on span "Save" at bounding box center [727, 277] width 28 height 11
click at [560, 86] on div "Links" at bounding box center [553, 83] width 26 height 22
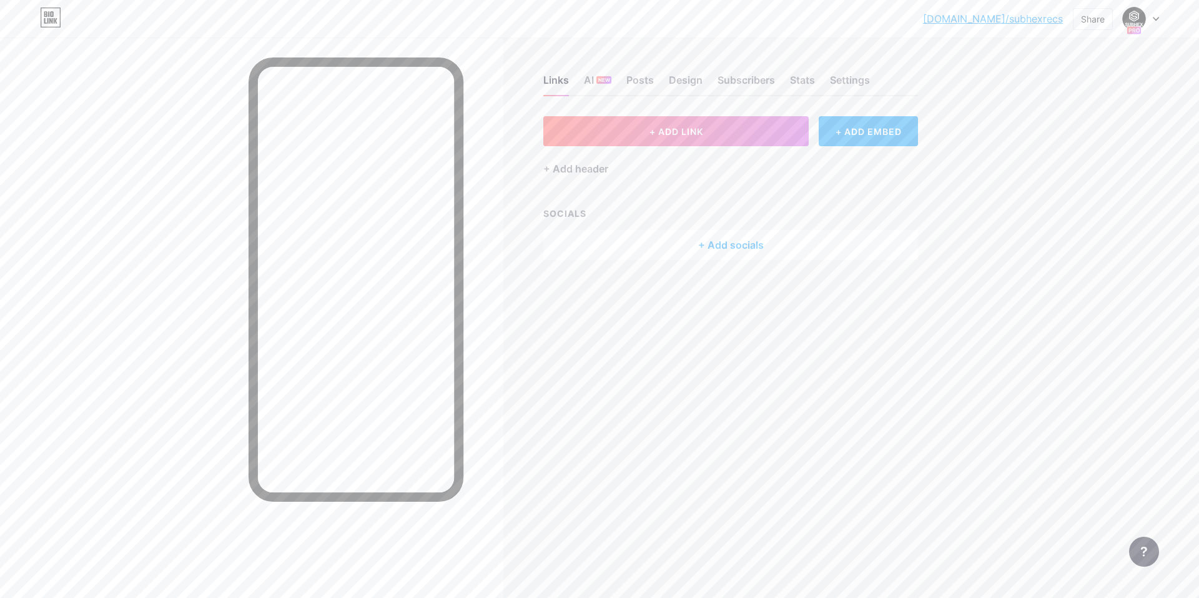
click at [598, 249] on div "+ Add socials" at bounding box center [730, 245] width 375 height 30
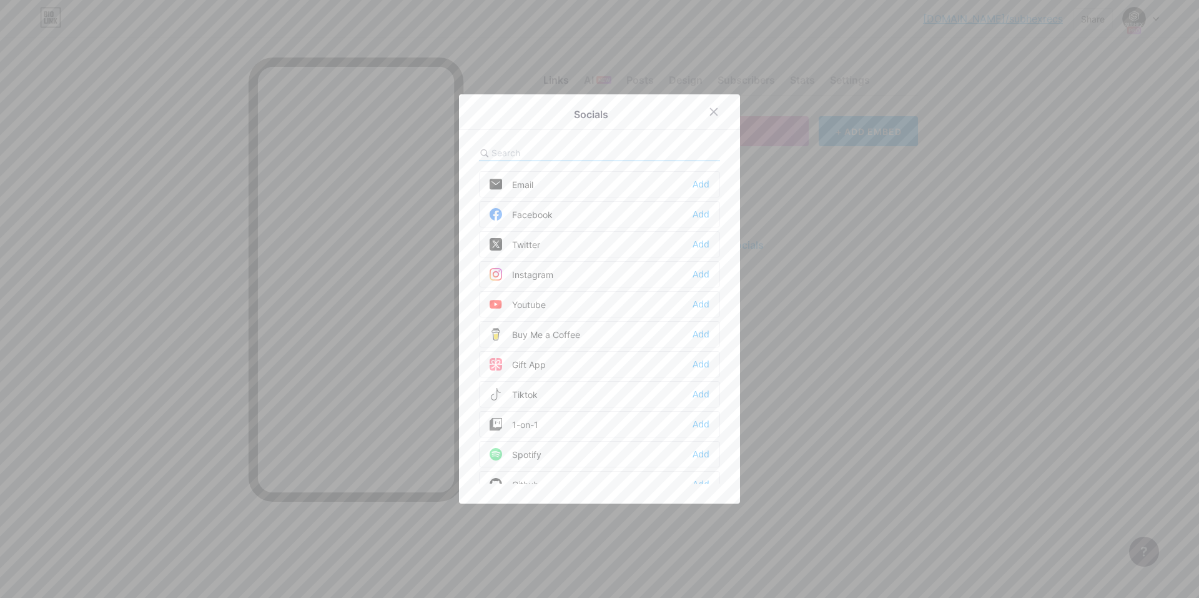
drag, startPoint x: 720, startPoint y: 111, endPoint x: 733, endPoint y: 119, distance: 15.8
click at [598, 110] on div at bounding box center [714, 112] width 22 height 22
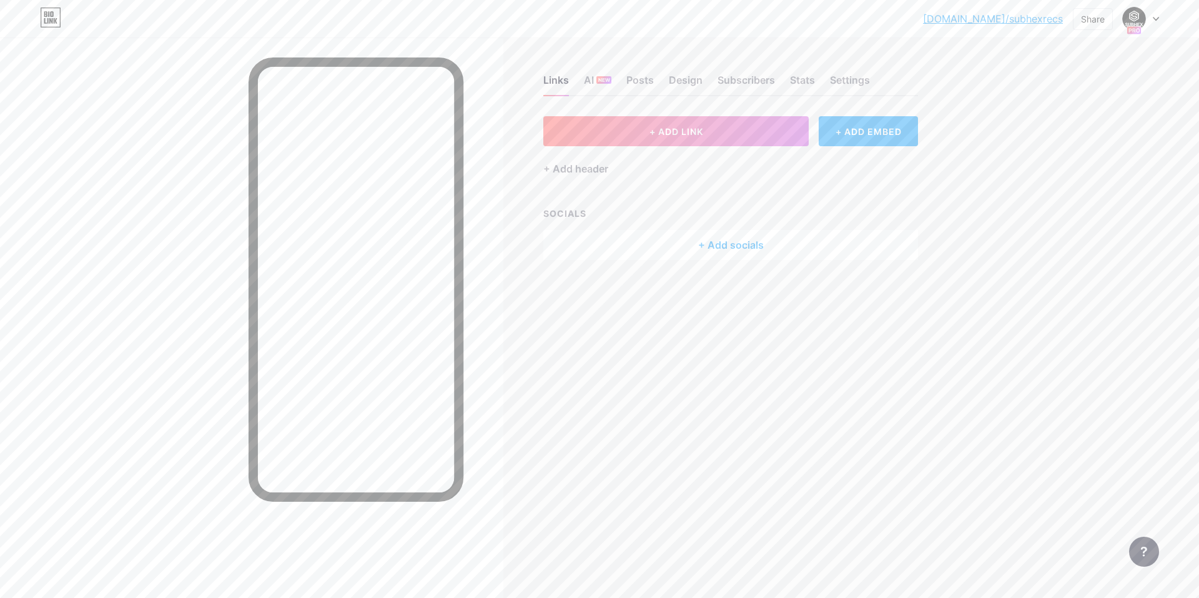
click at [598, 244] on div "+ Add socials" at bounding box center [730, 245] width 375 height 30
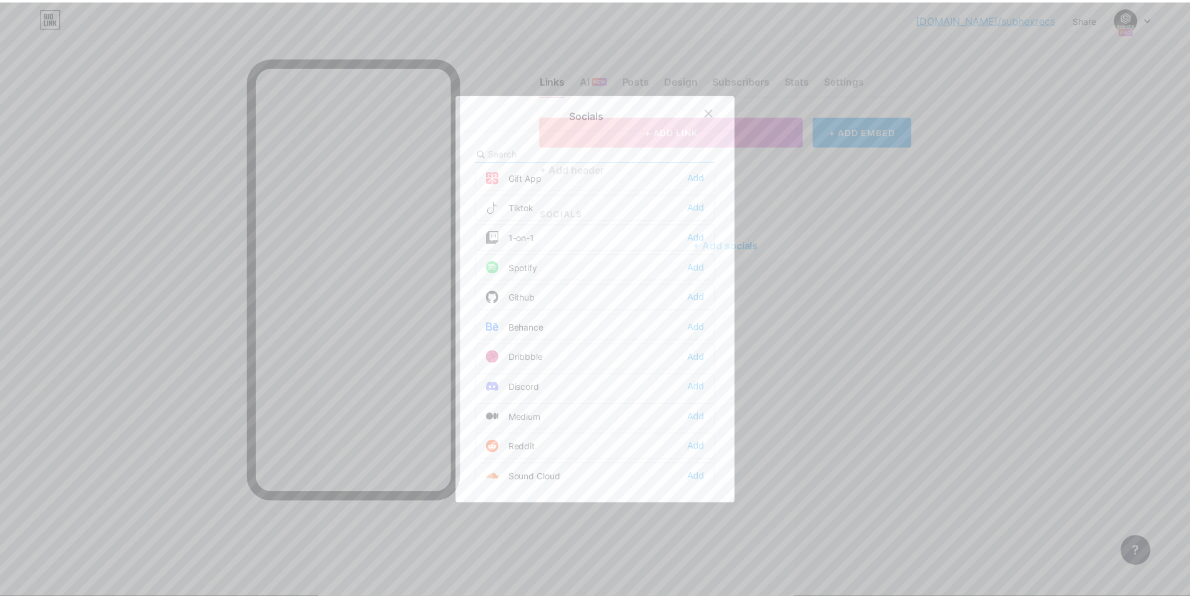
scroll to position [250, 0]
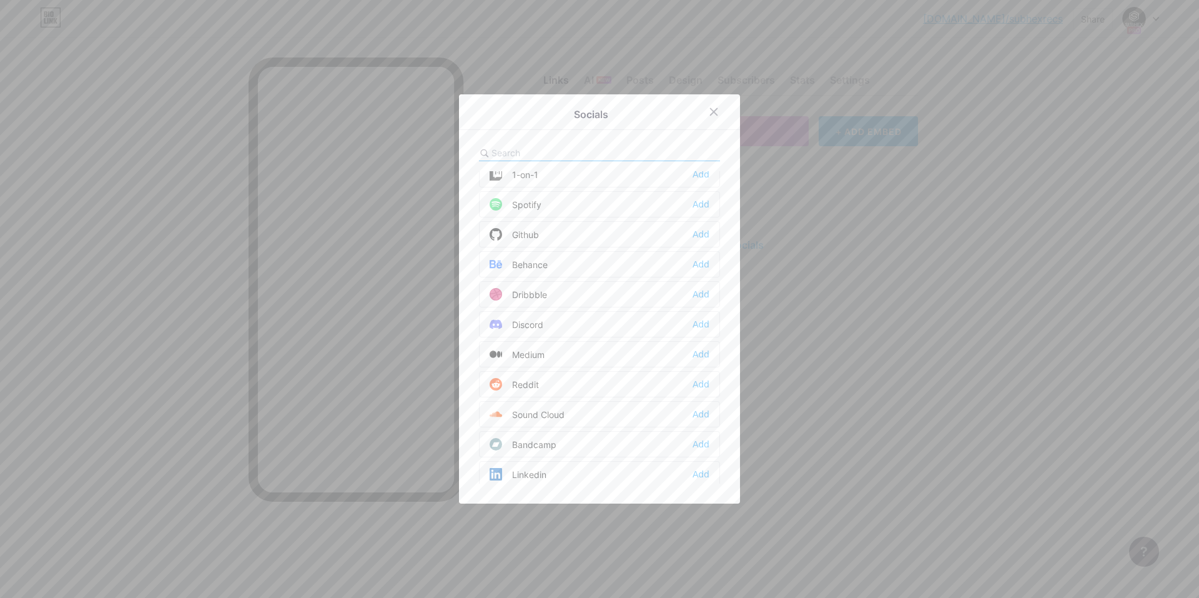
click at [587, 412] on div "Sound Cloud Add" at bounding box center [599, 414] width 241 height 26
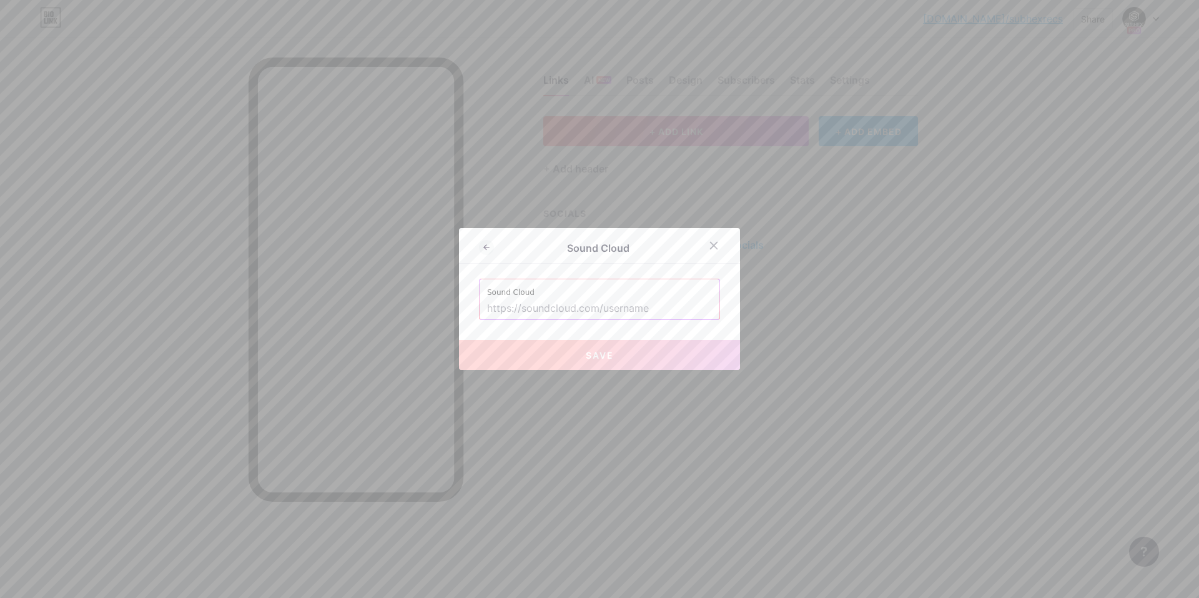
click at [552, 301] on input "text" at bounding box center [599, 308] width 225 height 21
click at [585, 306] on input "text" at bounding box center [599, 308] width 225 height 21
click at [567, 313] on input "text" at bounding box center [599, 308] width 225 height 21
paste input "[URL][DOMAIN_NAME]"
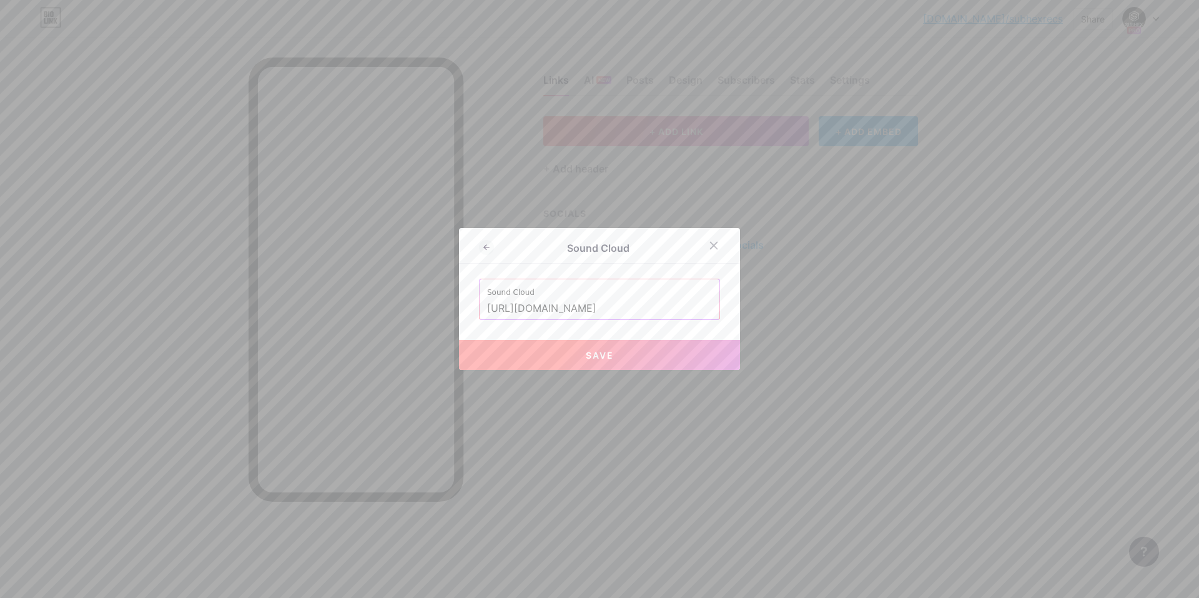
type input "[URL][DOMAIN_NAME]"
click at [584, 345] on button "Save" at bounding box center [599, 355] width 281 height 30
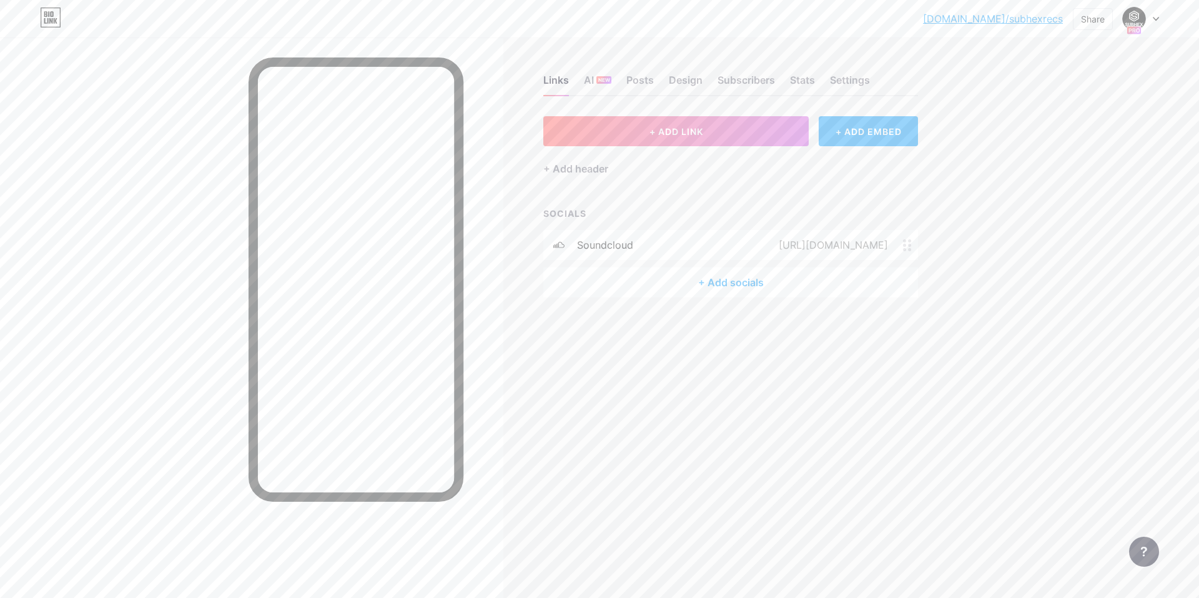
click at [598, 77] on div "Links AI NEW Posts Design Subscribers Stats Settings" at bounding box center [730, 74] width 375 height 44
click at [598, 77] on div "Posts" at bounding box center [639, 83] width 27 height 22
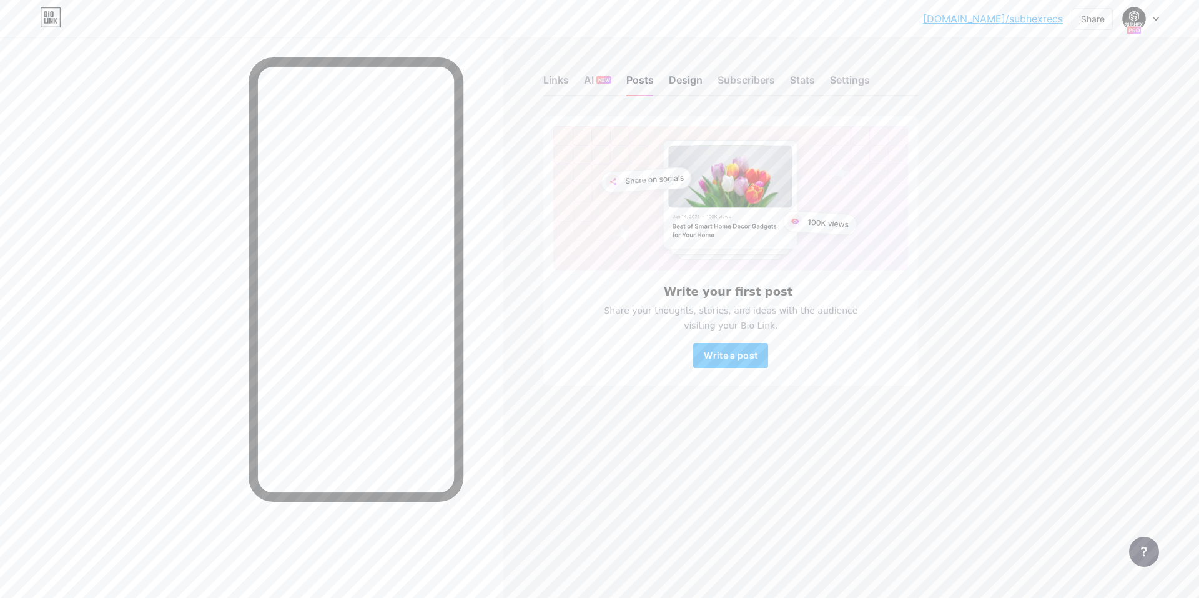
click at [598, 85] on div "Design" at bounding box center [686, 83] width 34 height 22
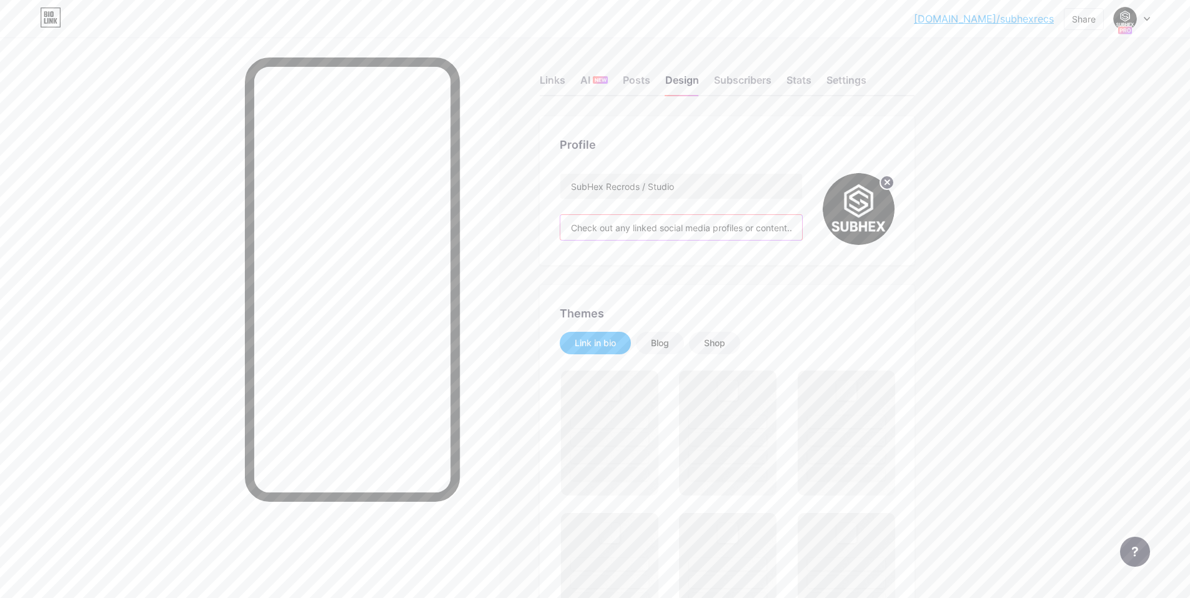
click at [598, 232] on input "Check out any linked social media profiles or content..." at bounding box center [681, 227] width 242 height 25
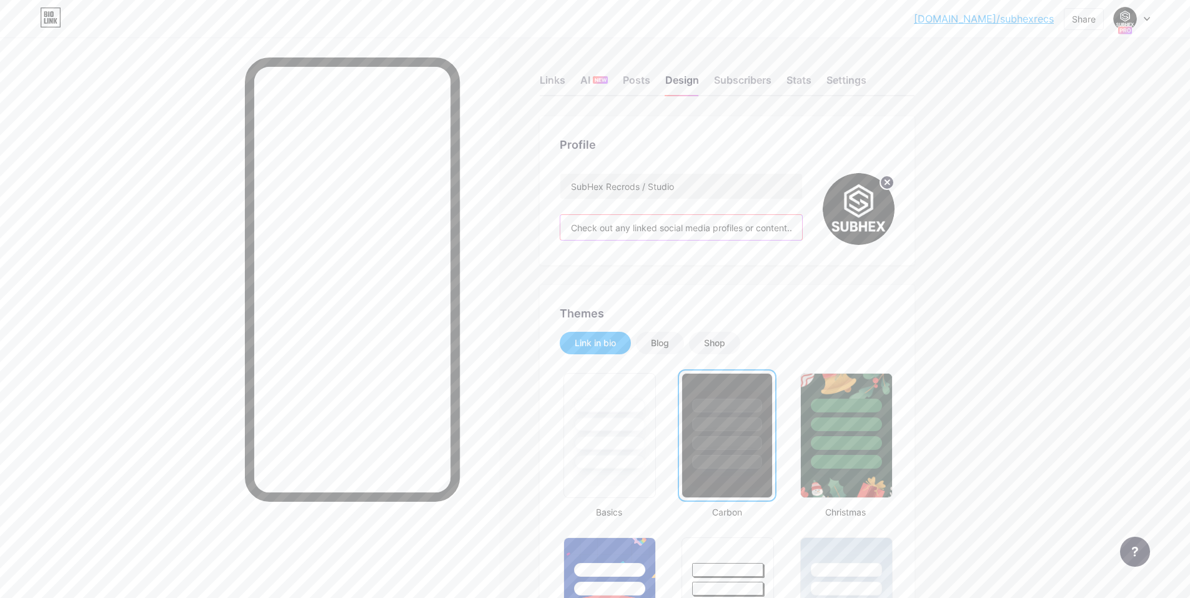
scroll to position [0, 5]
drag, startPoint x: 575, startPoint y: 221, endPoint x: 1049, endPoint y: 262, distance: 475.2
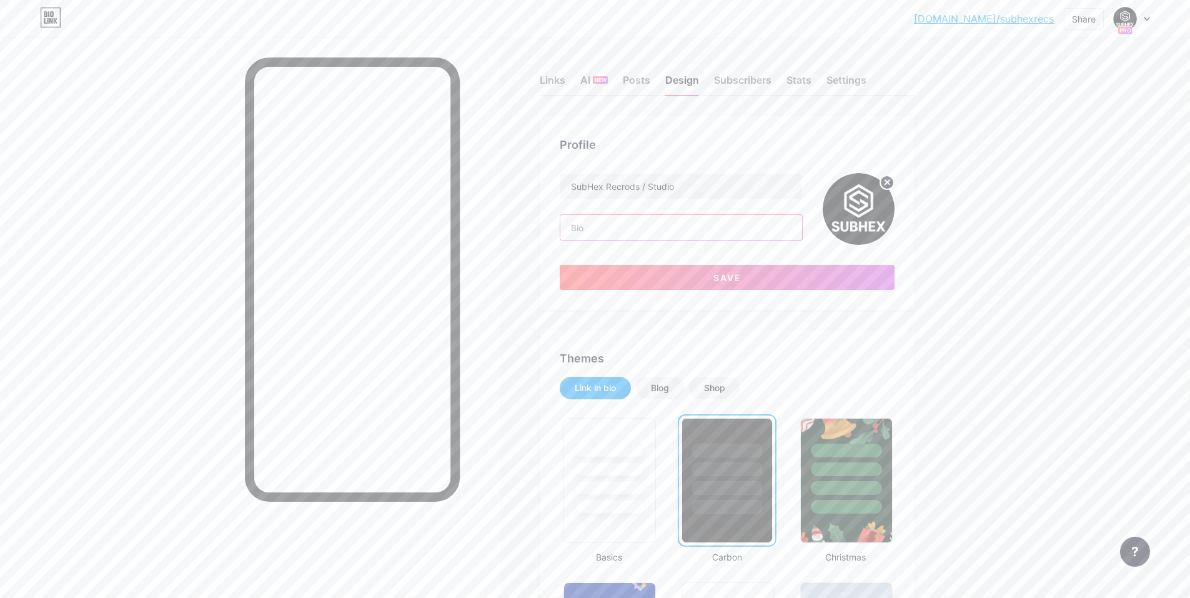
scroll to position [0, 0]
click at [598, 271] on button "Save" at bounding box center [727, 277] width 335 height 25
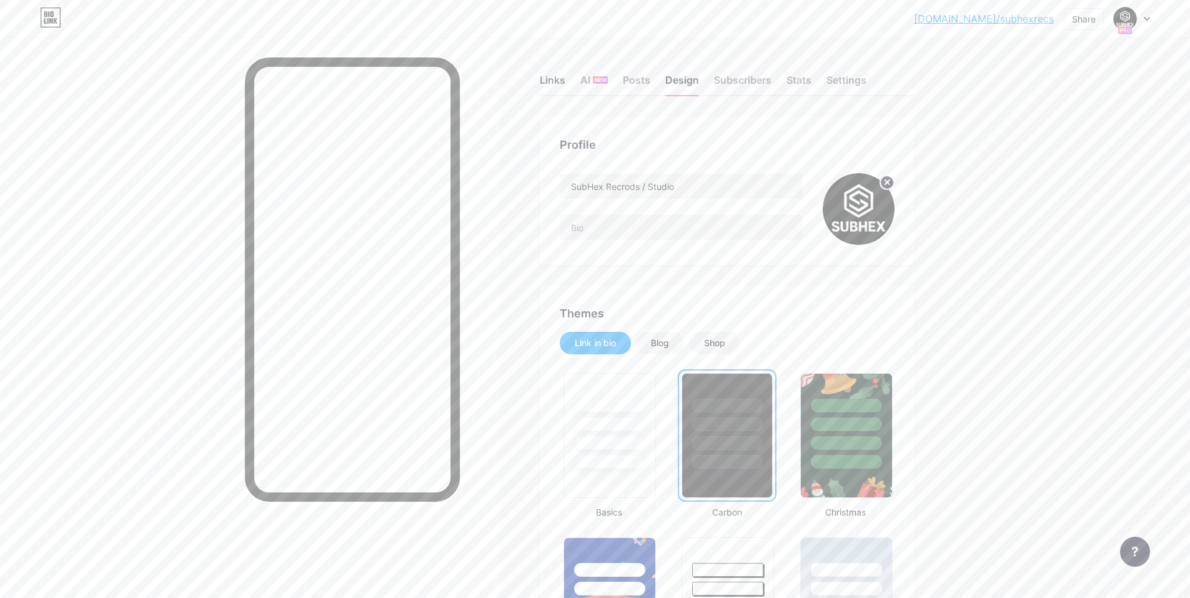
click at [555, 81] on div "Links" at bounding box center [553, 83] width 26 height 22
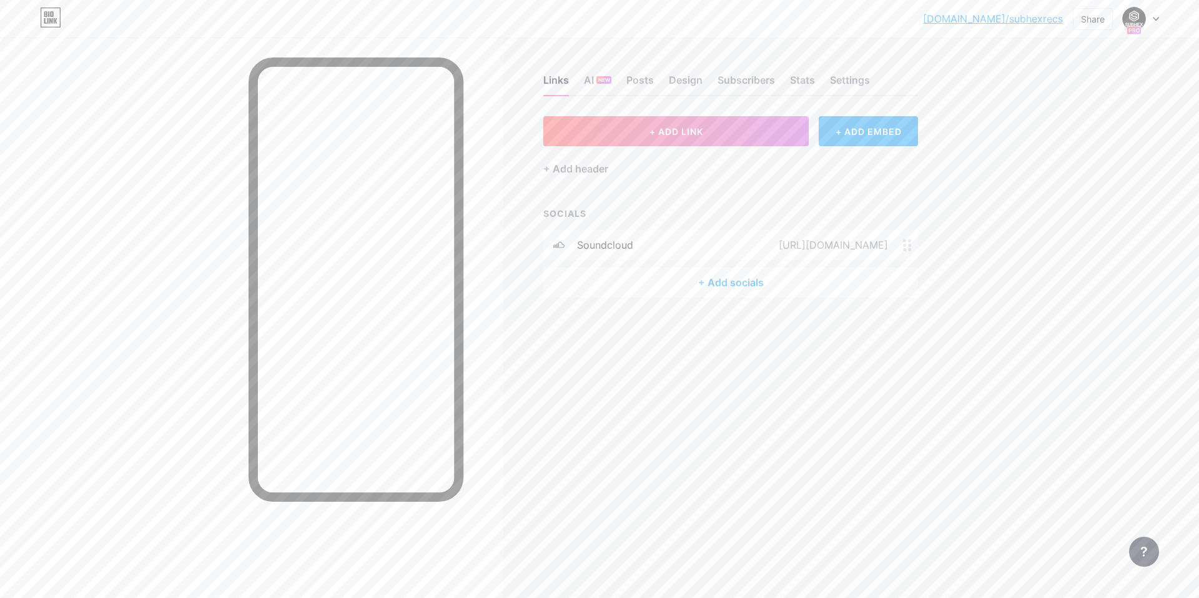
click at [598, 282] on div "+ Add socials" at bounding box center [730, 282] width 375 height 30
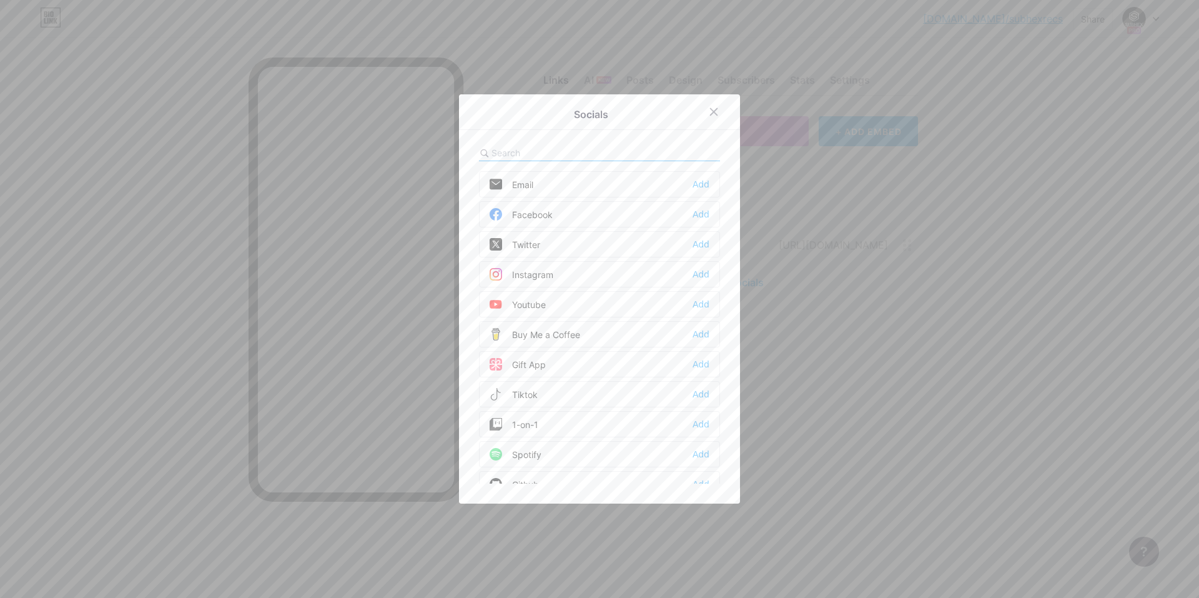
click at [551, 247] on div "Twitter Add" at bounding box center [599, 244] width 241 height 26
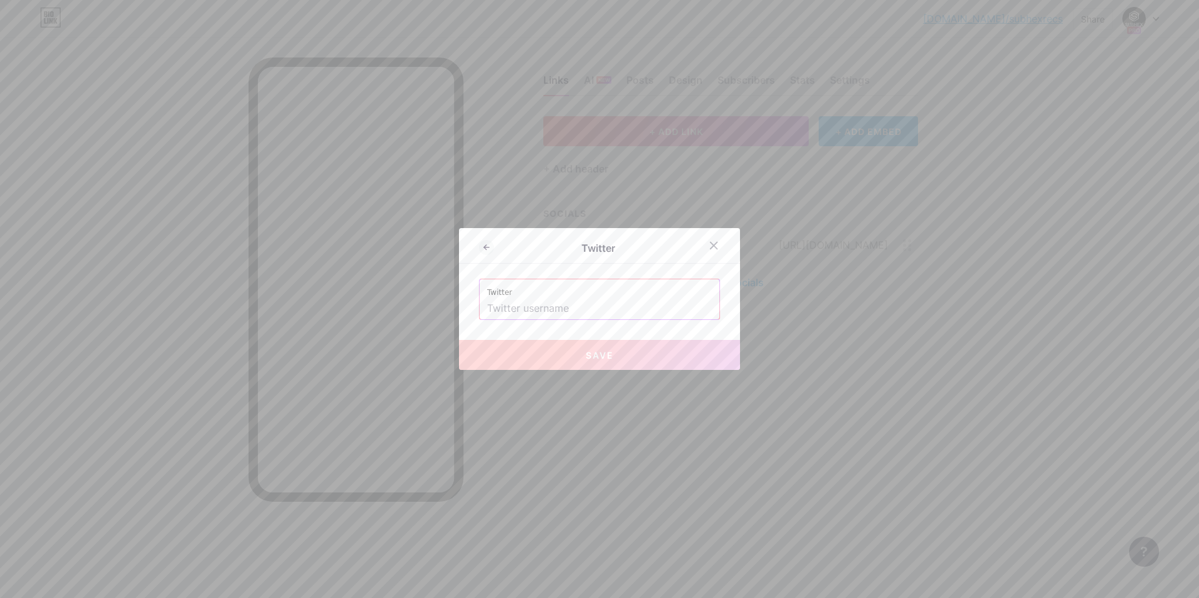
click at [598, 310] on input "text" at bounding box center [599, 308] width 225 height 21
paste input "https://x.com/subhexrecs"
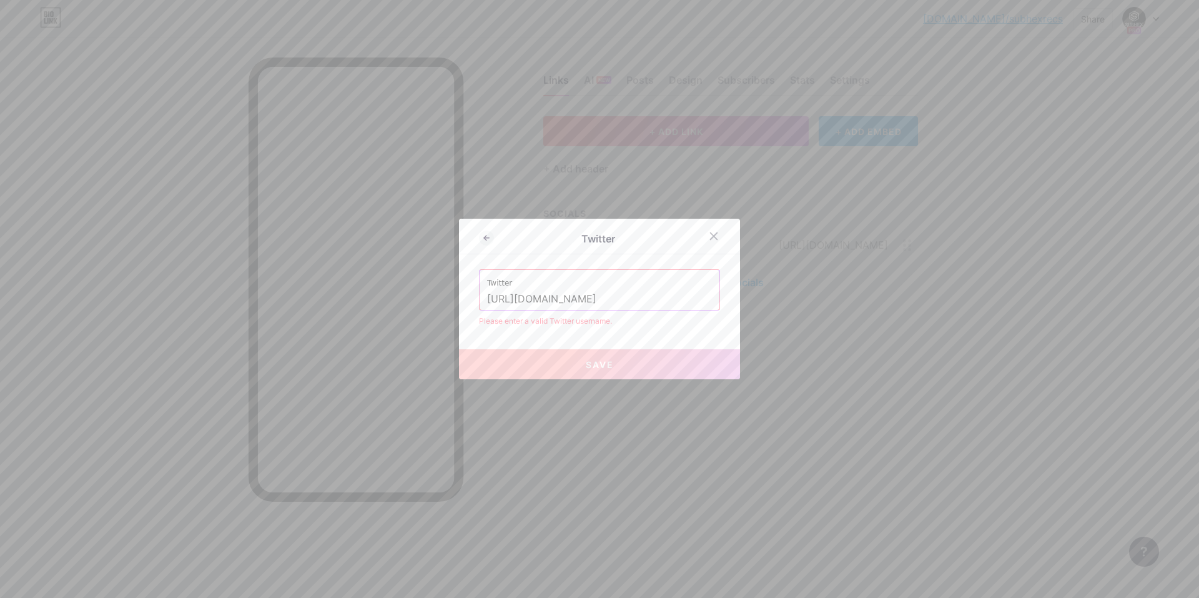
click at [522, 300] on input "https://x.com/subhexrecs" at bounding box center [599, 299] width 225 height 21
click at [598, 297] on input "https://x.com/subhexrecs" at bounding box center [599, 299] width 225 height 21
type input "https://x.com/subhexrecs"
click at [585, 361] on button "Save" at bounding box center [599, 364] width 281 height 30
click at [598, 376] on button "Save" at bounding box center [599, 364] width 281 height 30
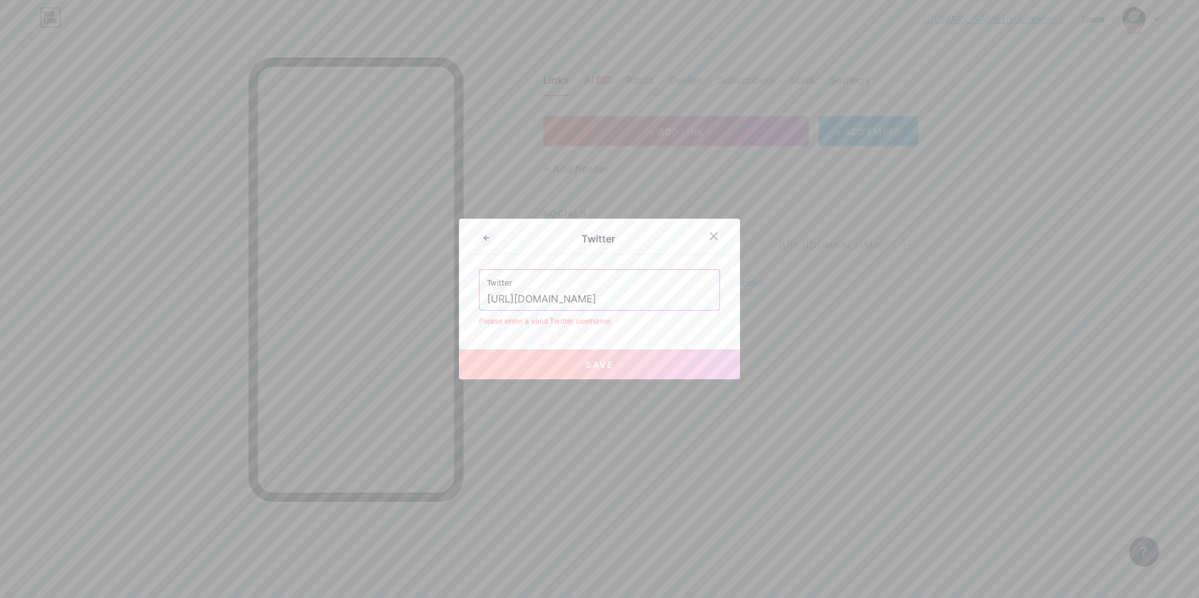
click at [598, 446] on div at bounding box center [599, 299] width 1199 height 598
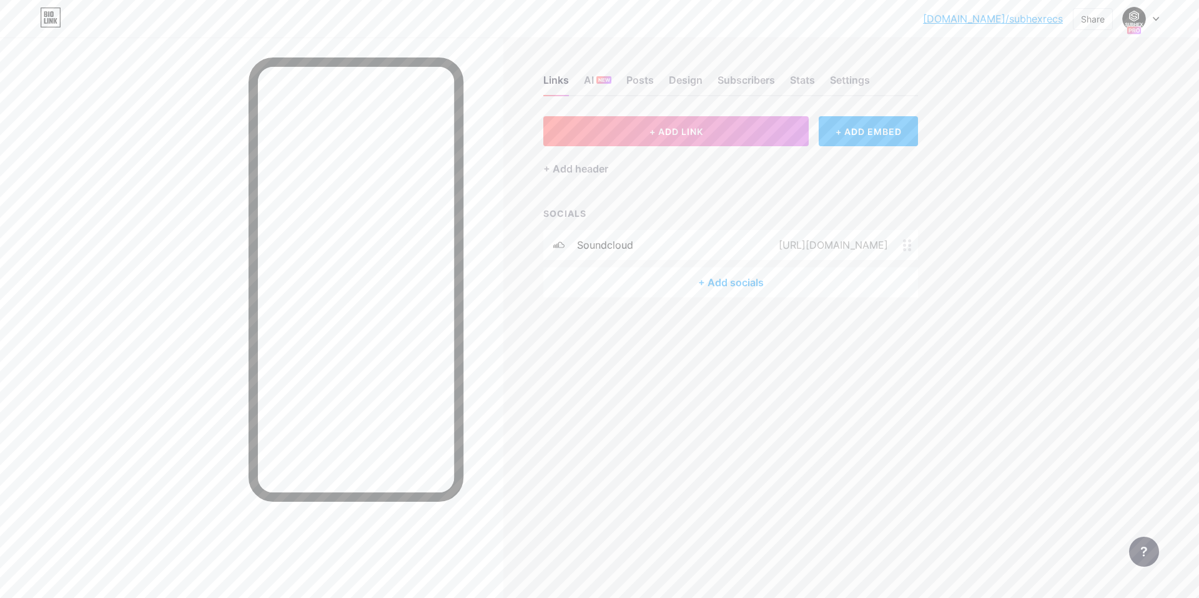
click at [598, 277] on div "+ Add socials" at bounding box center [730, 282] width 375 height 30
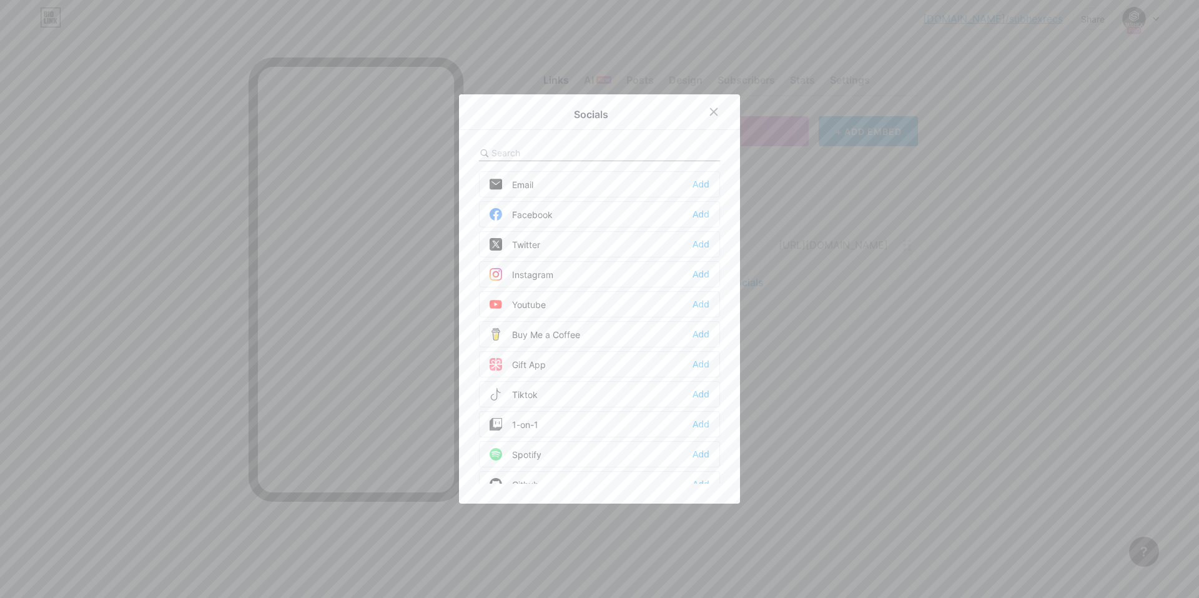
click at [553, 274] on div "Instagram" at bounding box center [522, 274] width 64 height 12
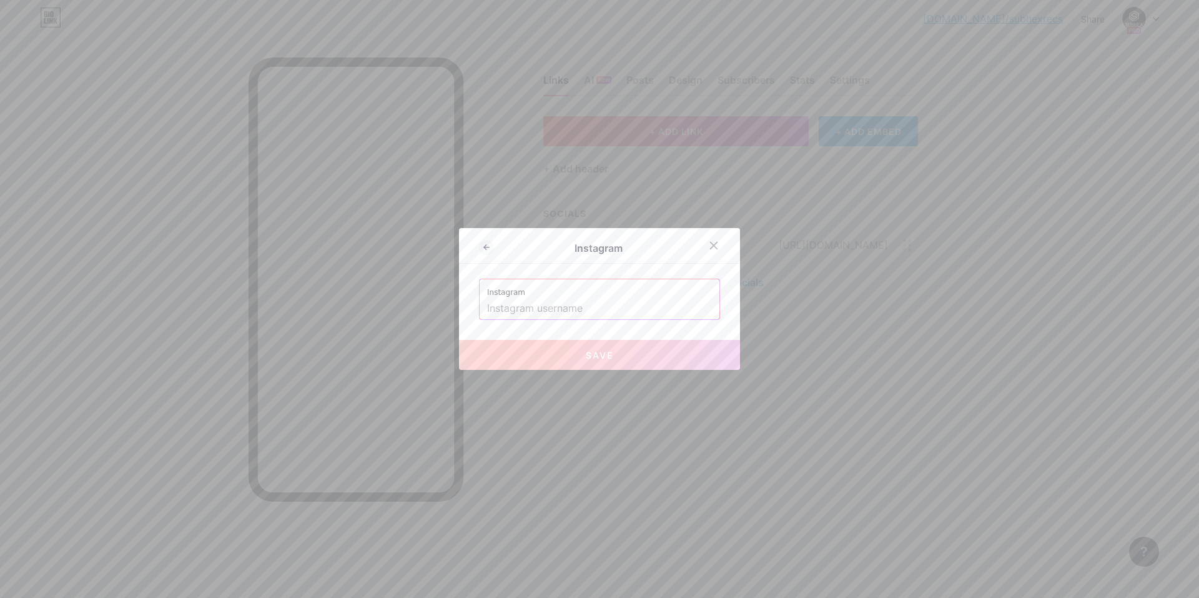
click at [592, 312] on input "text" at bounding box center [599, 308] width 225 height 21
paste input "https://www.instagram.com/subhexrecs/"
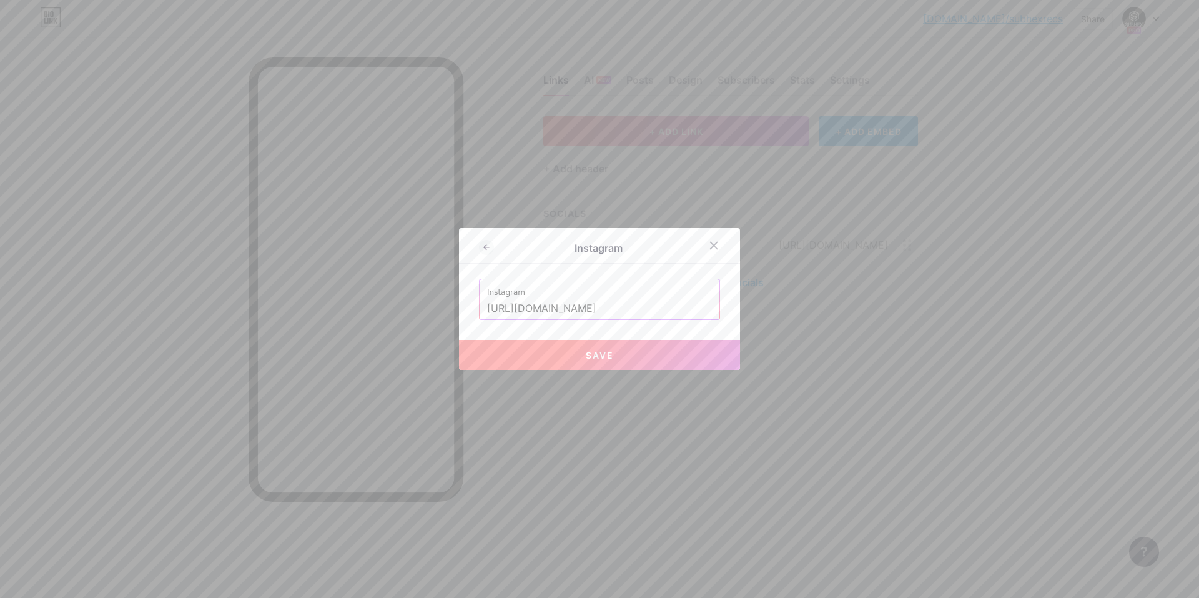
click at [598, 365] on button "Save" at bounding box center [599, 355] width 281 height 30
type input "https://instagram.com/https://www.instagram.com/subhexrecs/"
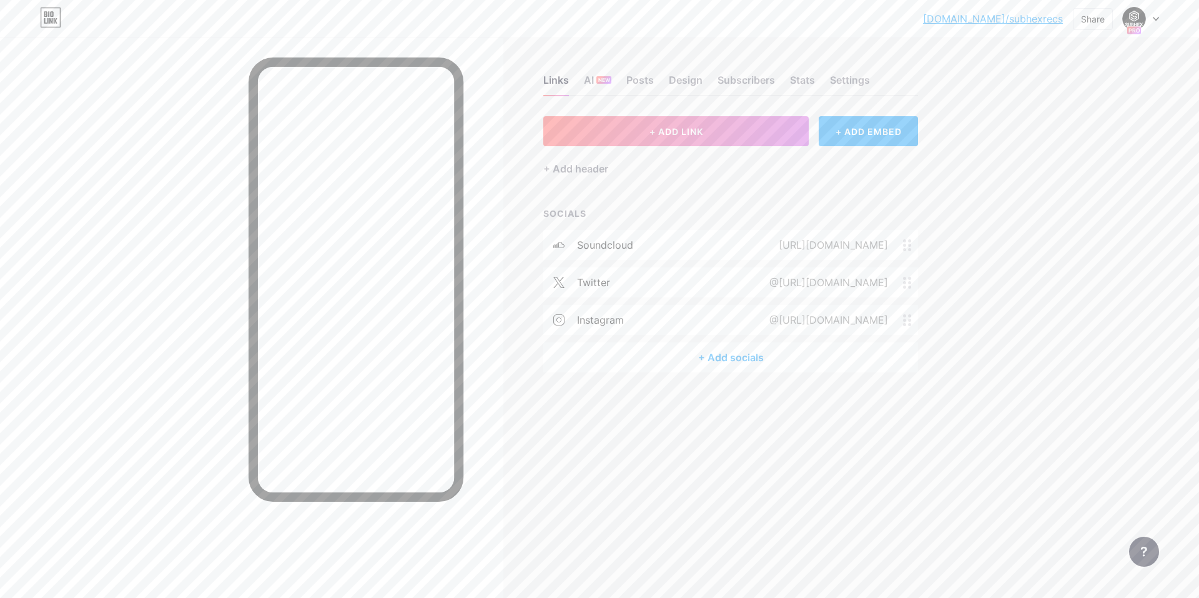
click at [598, 285] on div "@https://x.com/subhexrecs" at bounding box center [827, 282] width 154 height 15
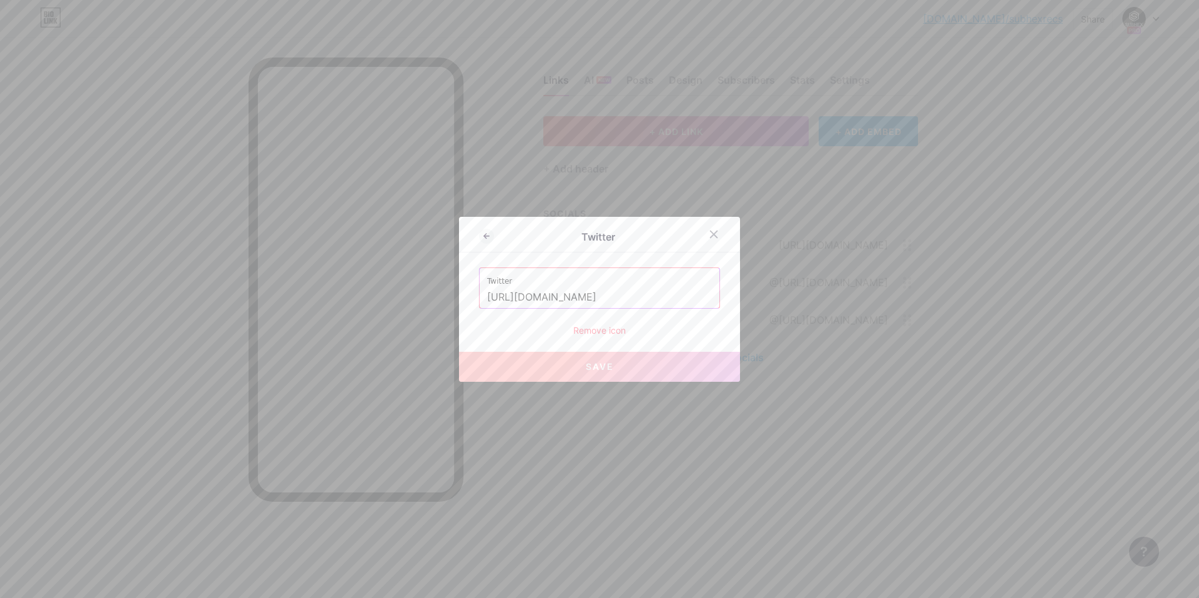
click at [598, 294] on input "https://x.com/subhexrecs" at bounding box center [599, 297] width 225 height 21
drag, startPoint x: 634, startPoint y: 297, endPoint x: 588, endPoint y: 301, distance: 46.4
click at [590, 301] on input "https://x.com/subhexrecs" at bounding box center [599, 297] width 225 height 21
click at [552, 295] on input "https://x.com/subhexrecs" at bounding box center [599, 297] width 225 height 21
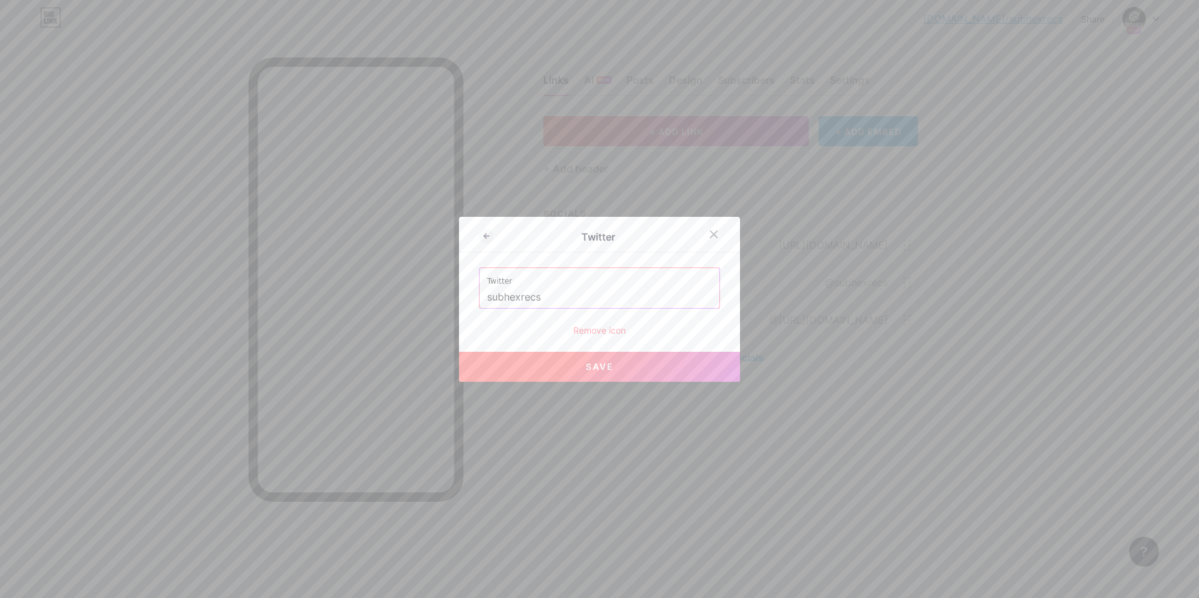
click at [598, 372] on button "Save" at bounding box center [599, 367] width 281 height 30
type input "https://twitter.com/subhexrecs"
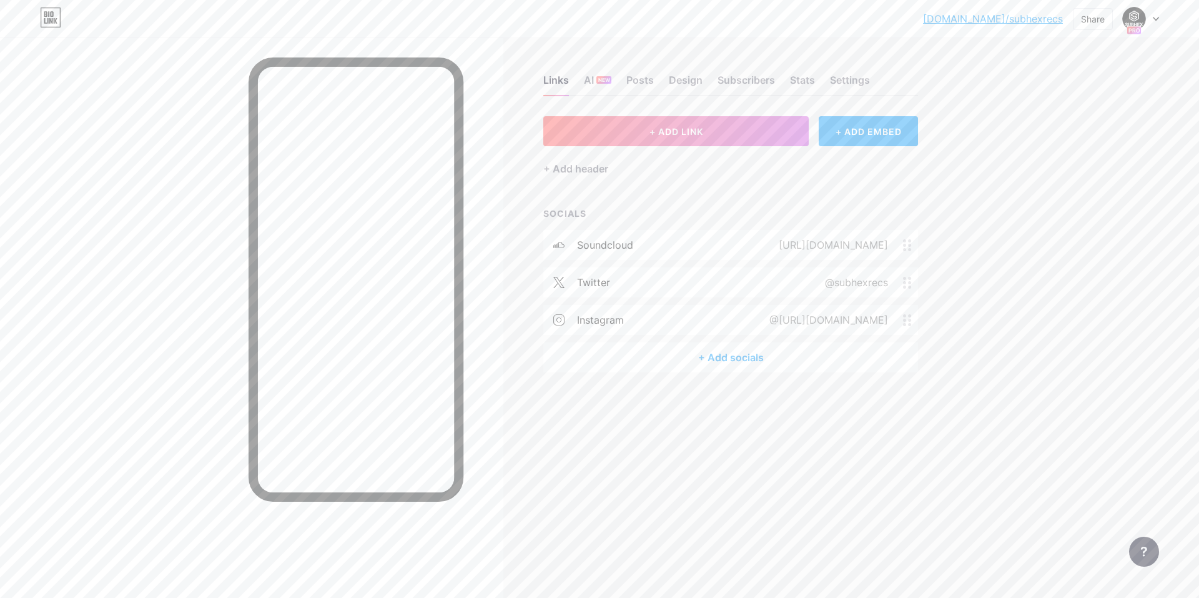
click at [598, 322] on div "@https://www.instagram.com/subhexrecs/" at bounding box center [827, 319] width 154 height 15
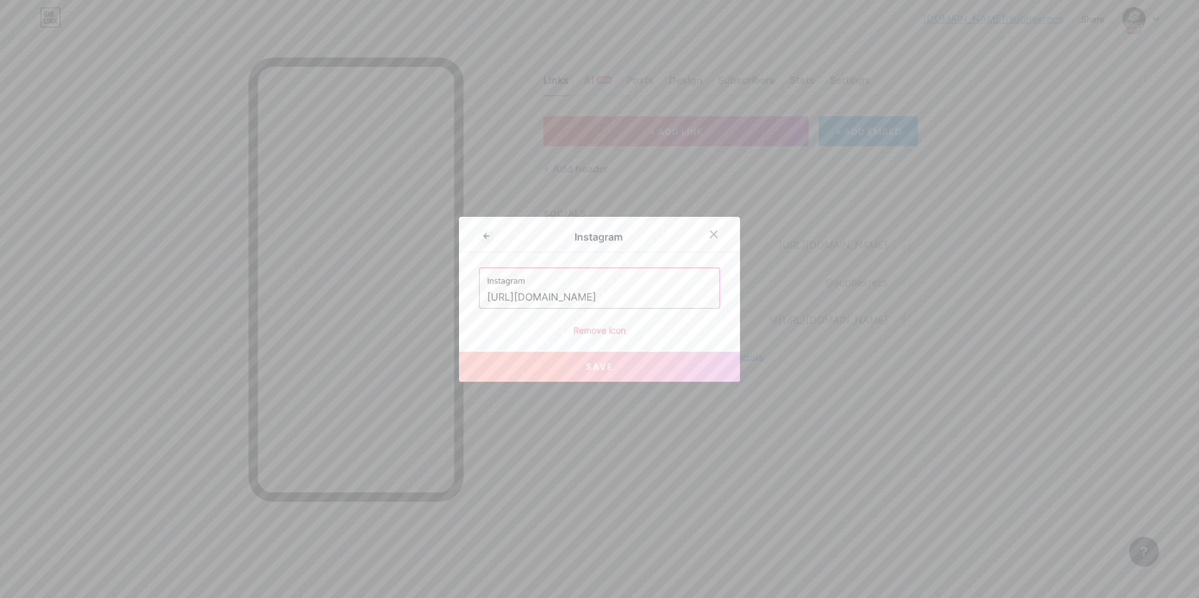
drag, startPoint x: 621, startPoint y: 296, endPoint x: 464, endPoint y: 299, distance: 156.8
click at [422, 297] on div "Instagram Instagram https://www.instagram.com/subhexrecs/ Remove icon Save" at bounding box center [599, 299] width 1199 height 598
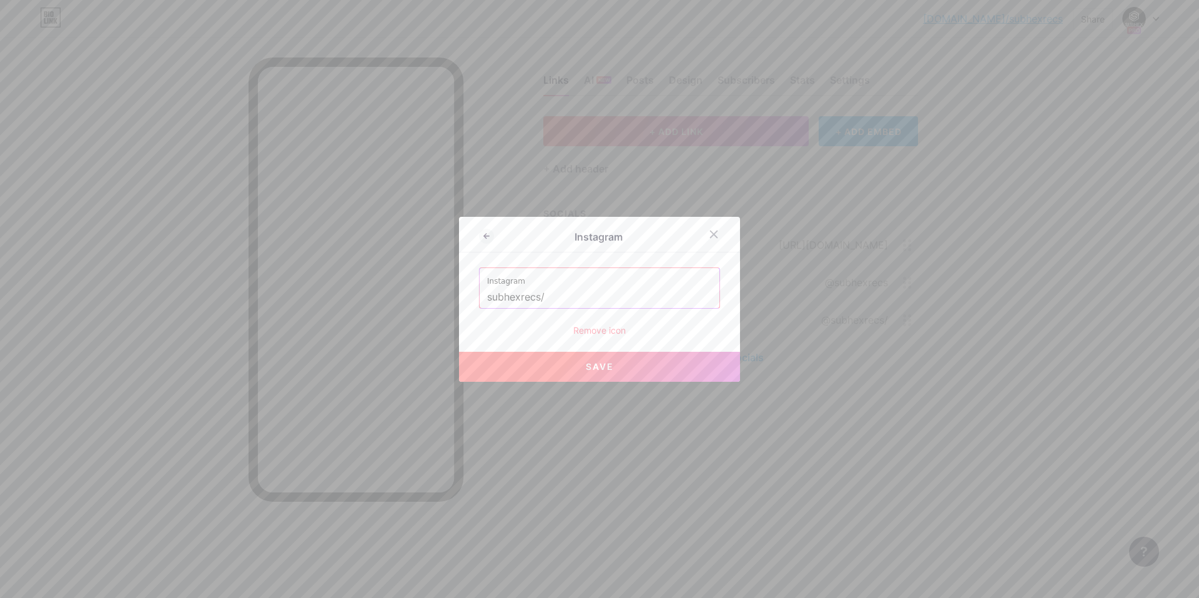
click at [597, 299] on input "subhexrecs/" at bounding box center [599, 297] width 225 height 21
click at [598, 364] on button "Save" at bounding box center [599, 367] width 281 height 30
type input "https://instagram.com/subhexrecs"
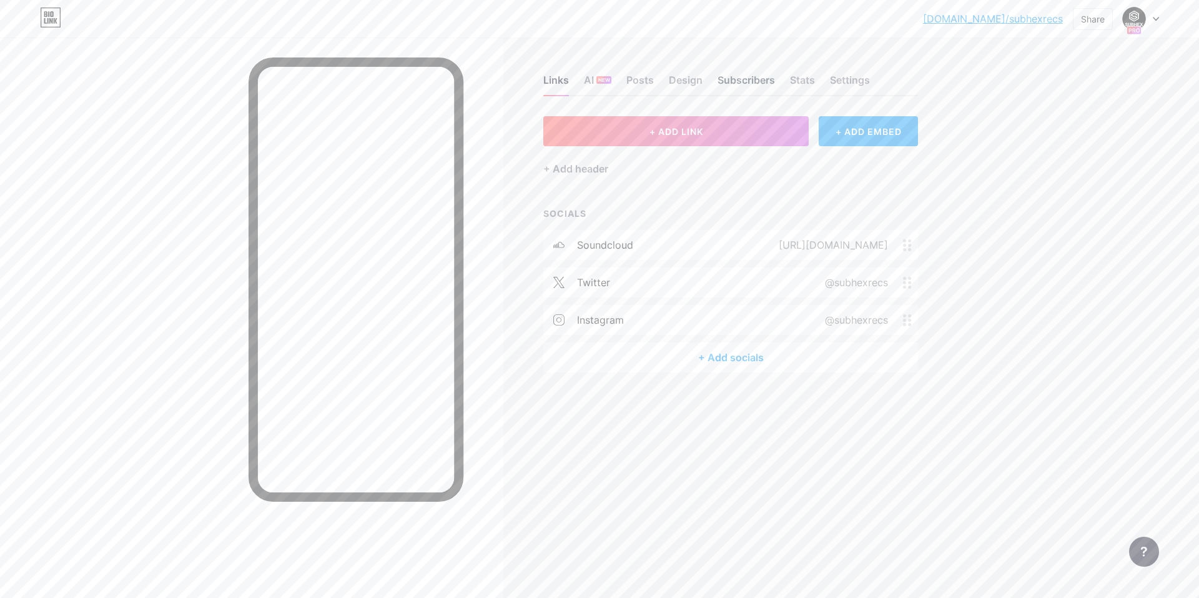
click at [598, 75] on div "Subscribers" at bounding box center [746, 83] width 57 height 22
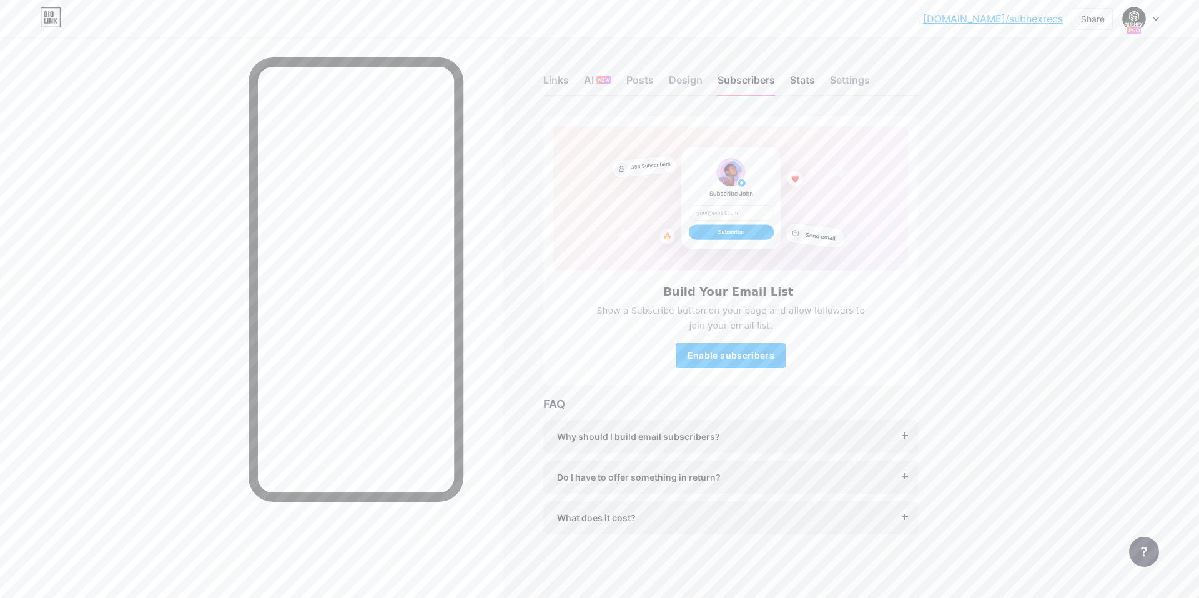
click at [598, 77] on div "Stats" at bounding box center [802, 83] width 25 height 22
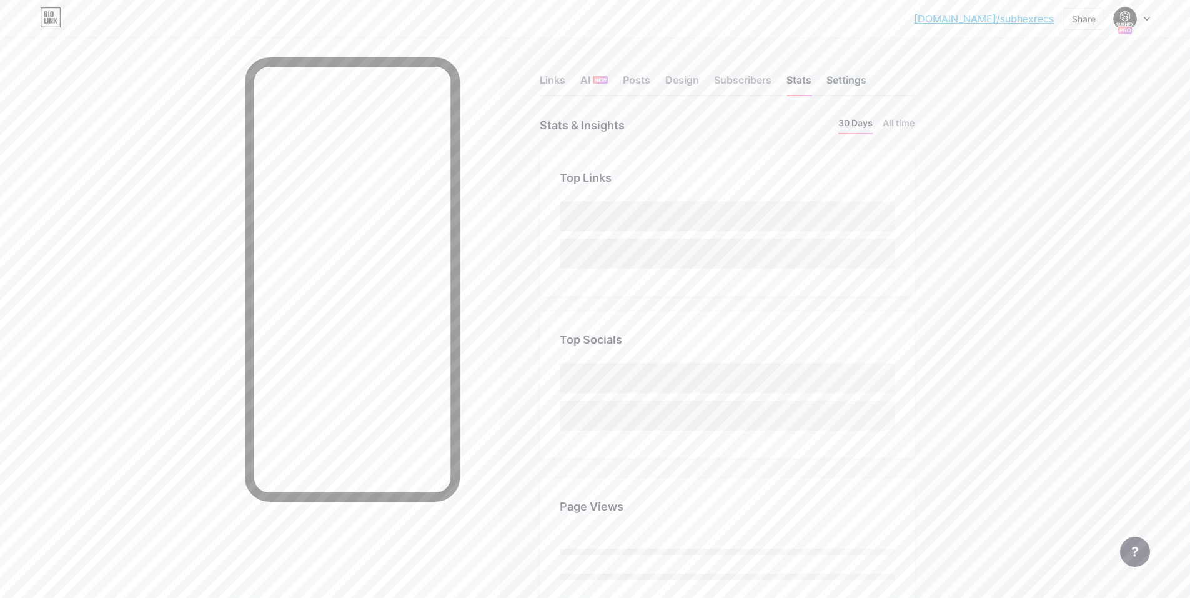
click at [598, 79] on div "Settings" at bounding box center [846, 83] width 40 height 22
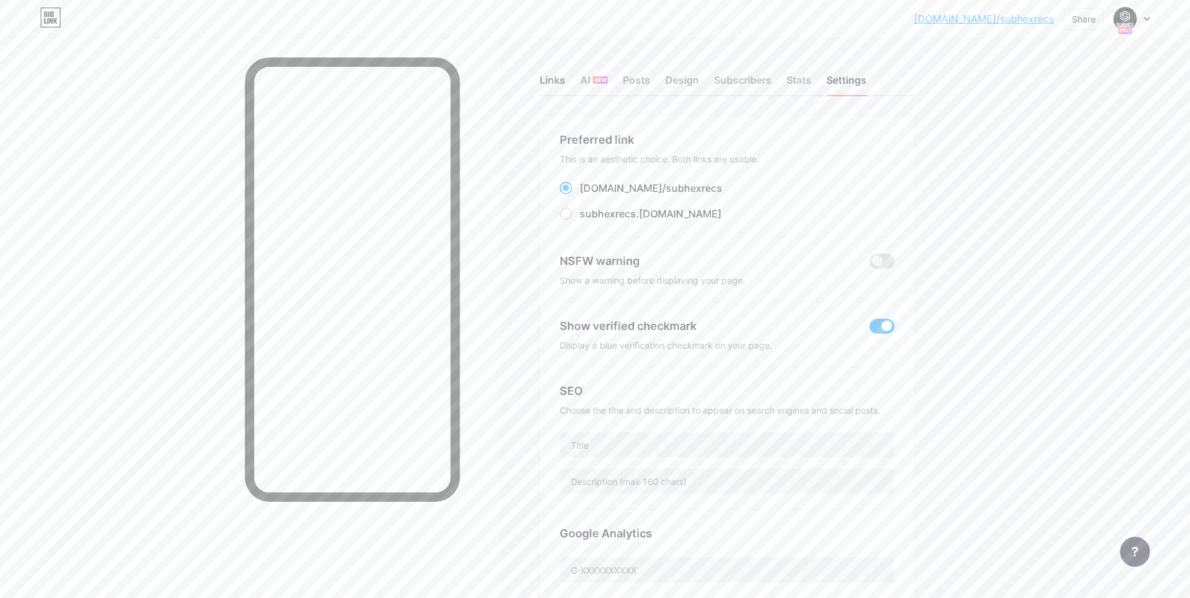
click at [549, 82] on div "Links" at bounding box center [553, 83] width 26 height 22
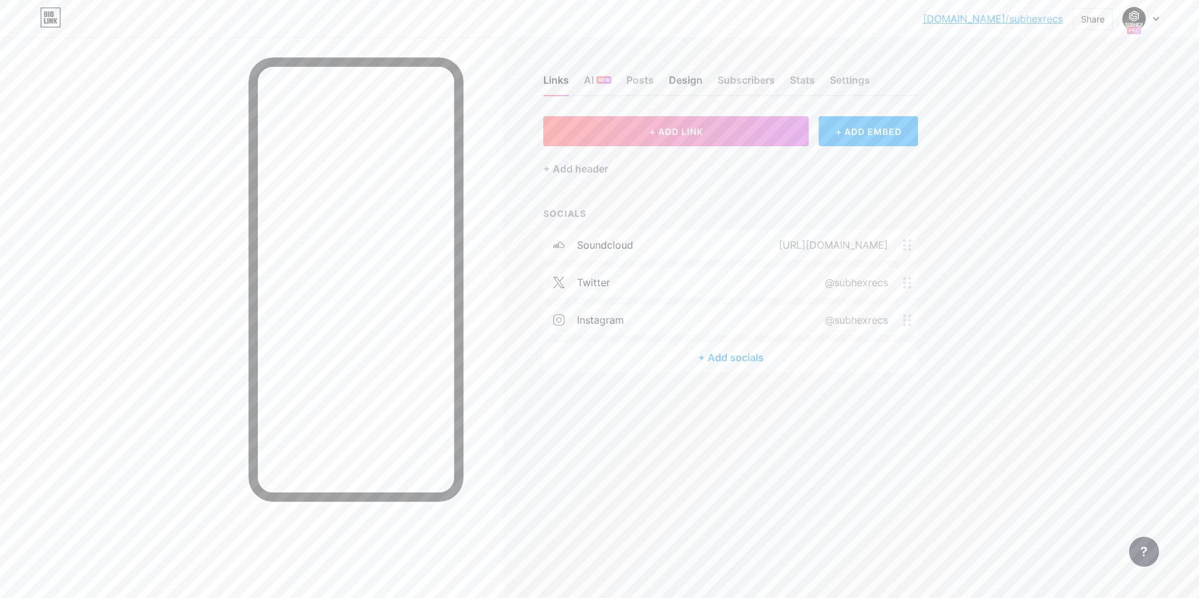
click at [598, 82] on div "Design" at bounding box center [686, 83] width 34 height 22
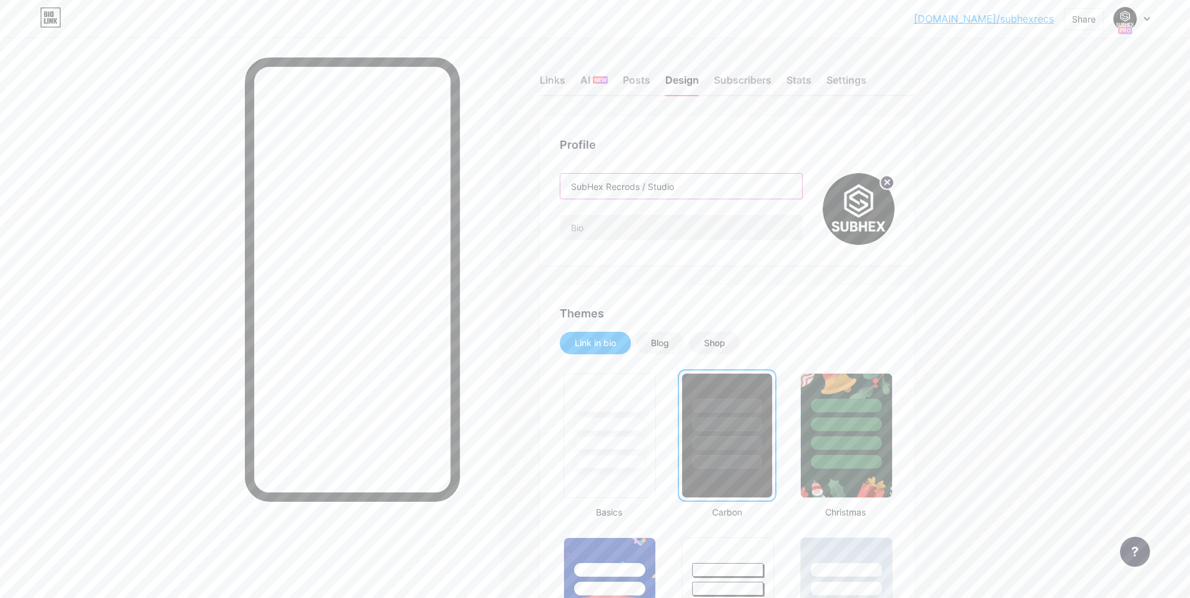
click at [598, 187] on input "SubHex Recrods / Studio" at bounding box center [681, 186] width 242 height 25
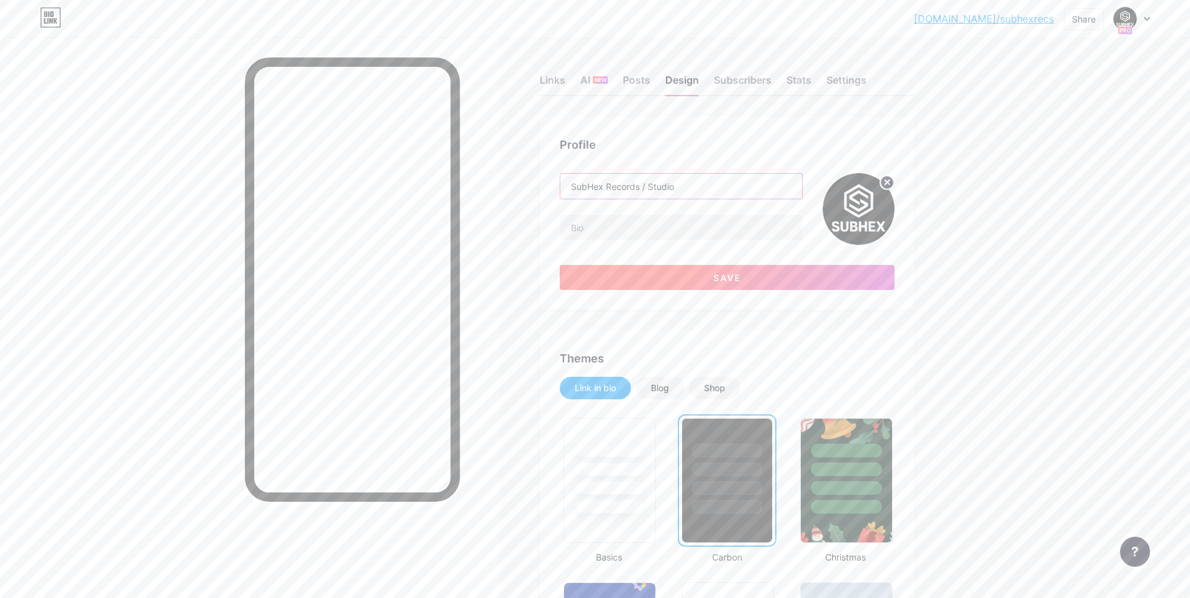
type input "SubHex Records / Studio"
click at [598, 282] on span "Save" at bounding box center [727, 277] width 28 height 11
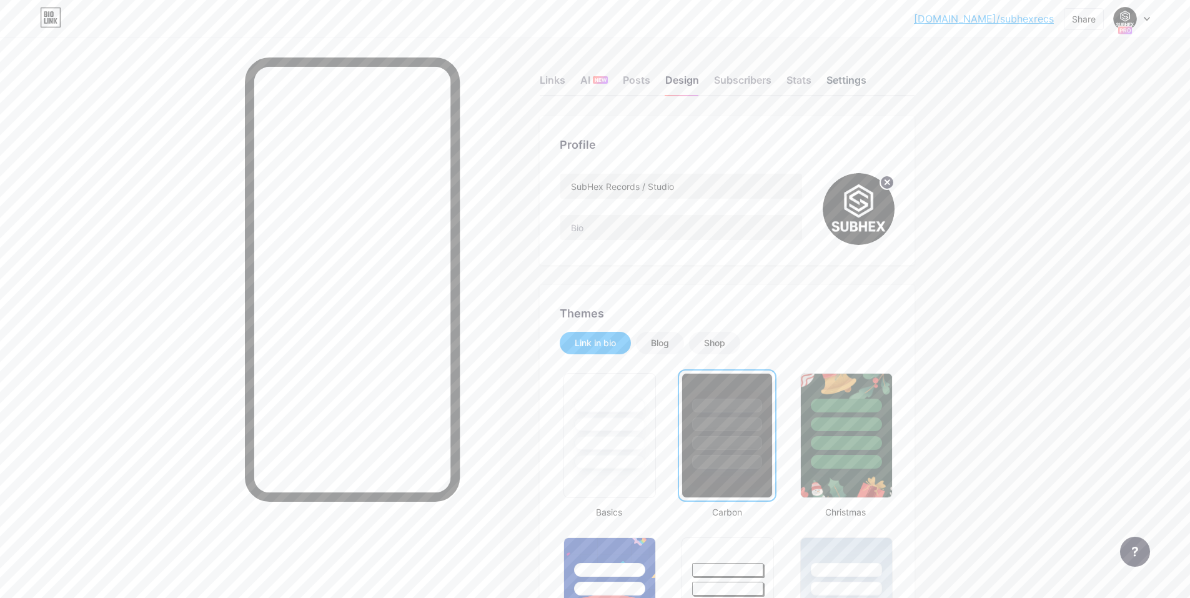
click at [598, 84] on div "Settings" at bounding box center [846, 83] width 40 height 22
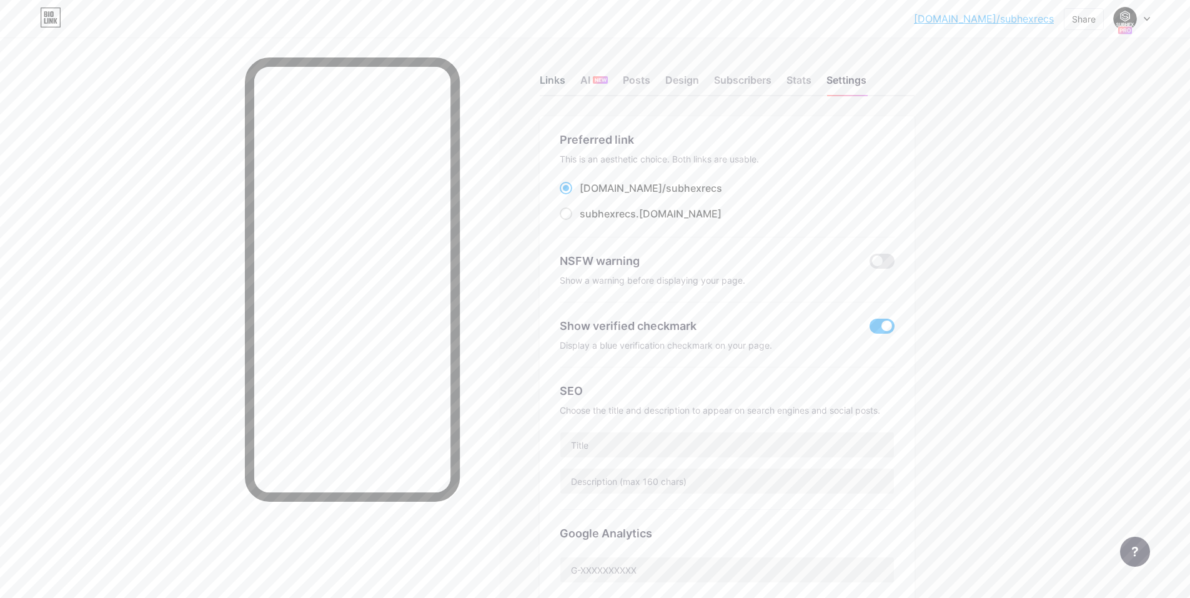
click at [554, 79] on div "Links" at bounding box center [553, 83] width 26 height 22
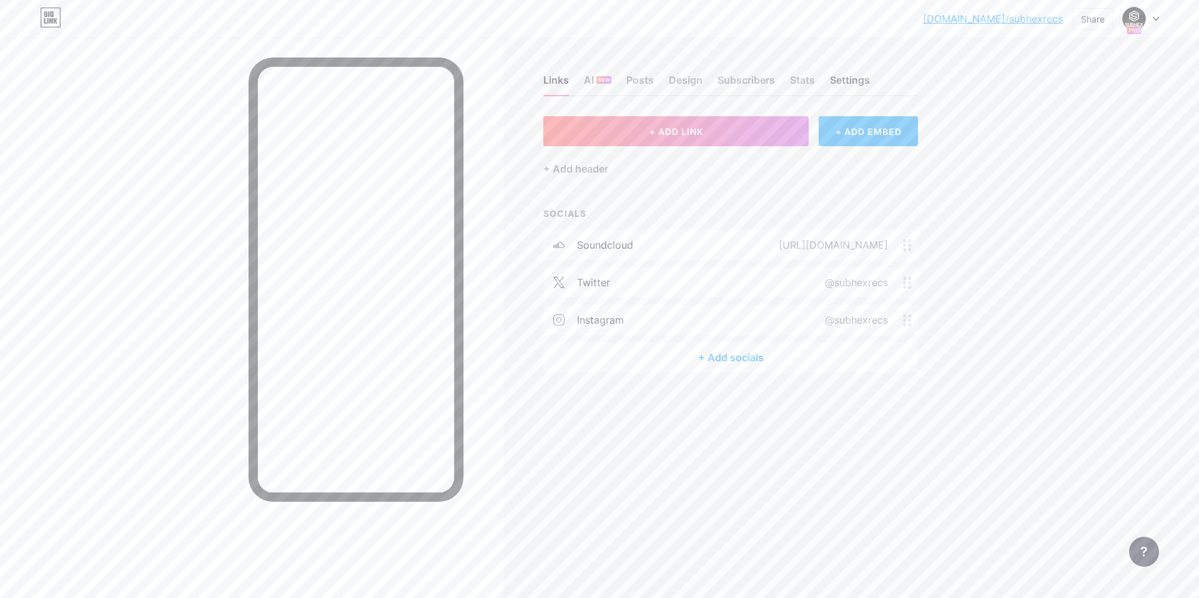
click at [598, 79] on div "Settings" at bounding box center [850, 83] width 40 height 22
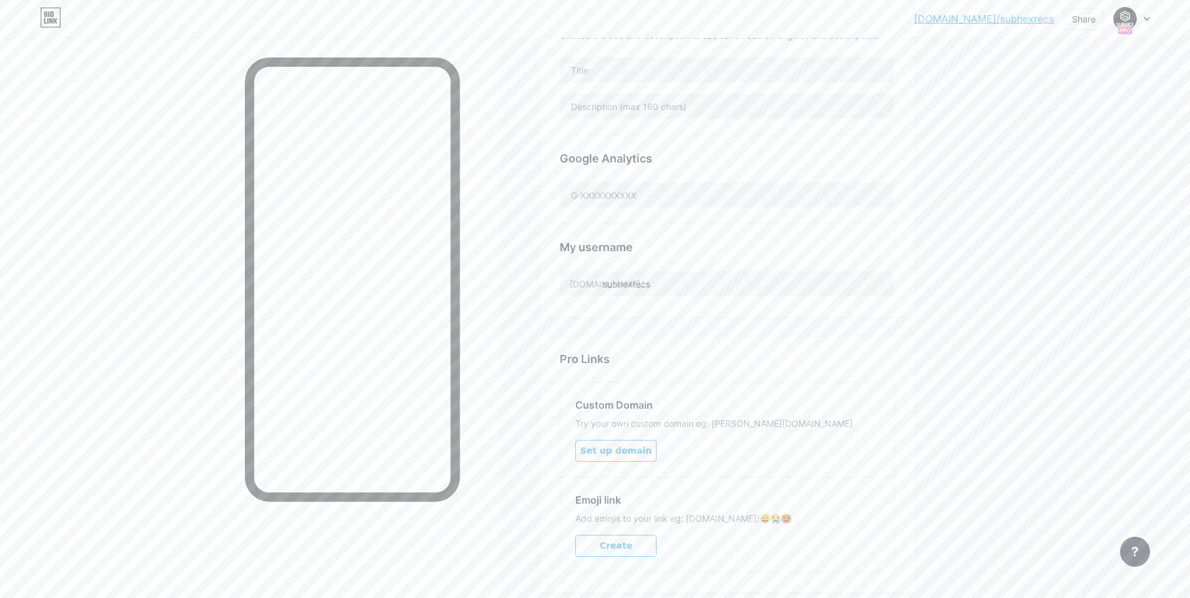
scroll to position [453, 0]
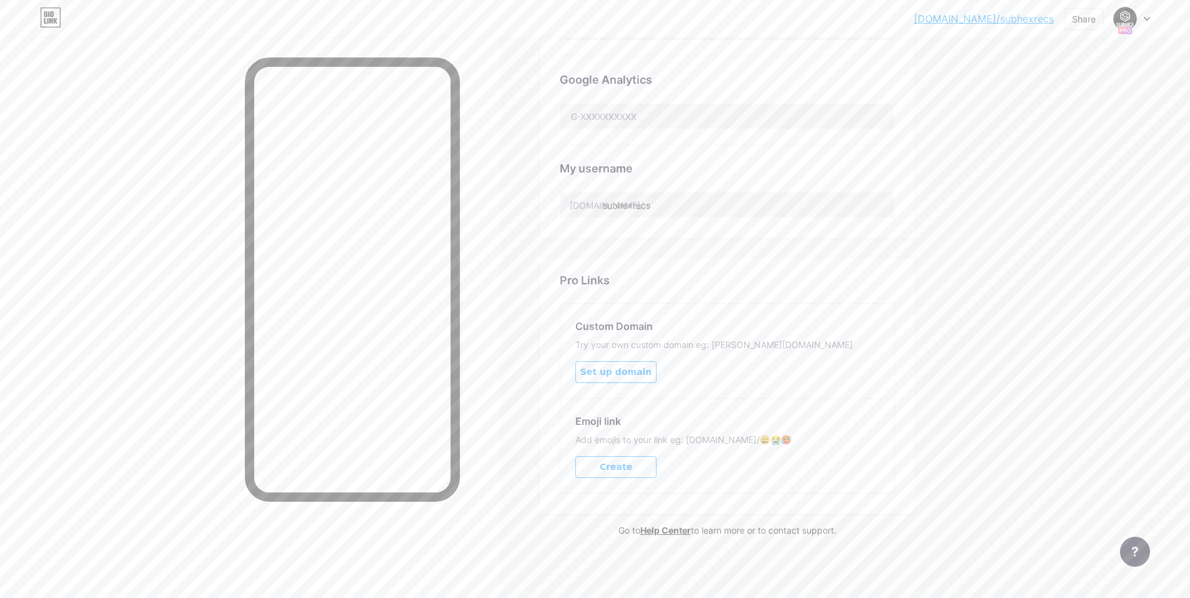
click at [161, 151] on div at bounding box center [250, 336] width 500 height 598
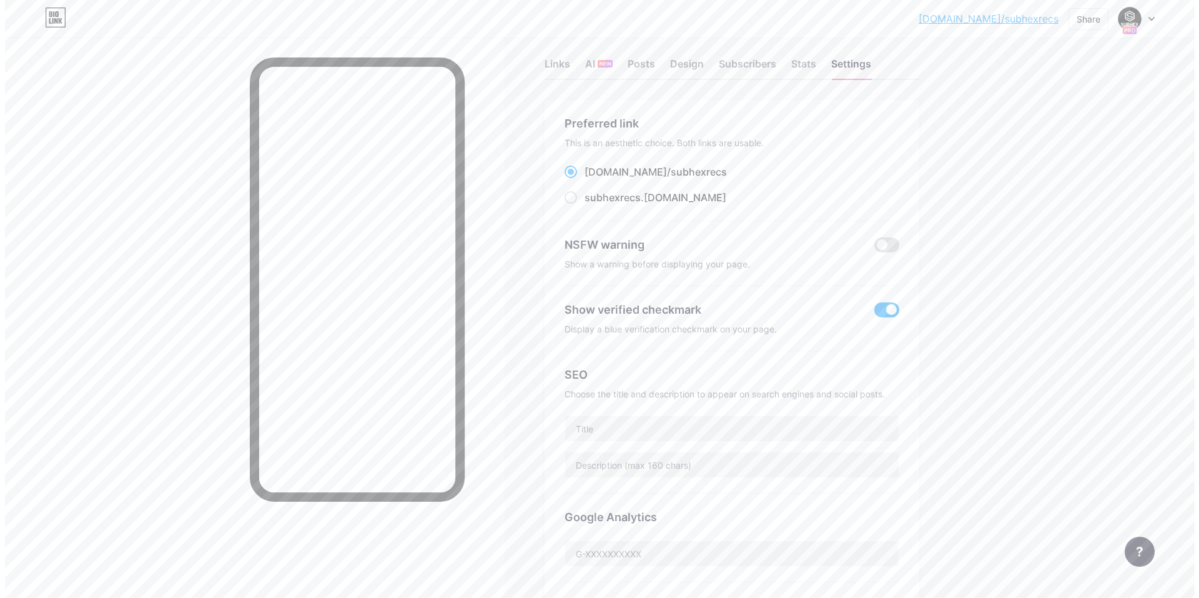
scroll to position [0, 0]
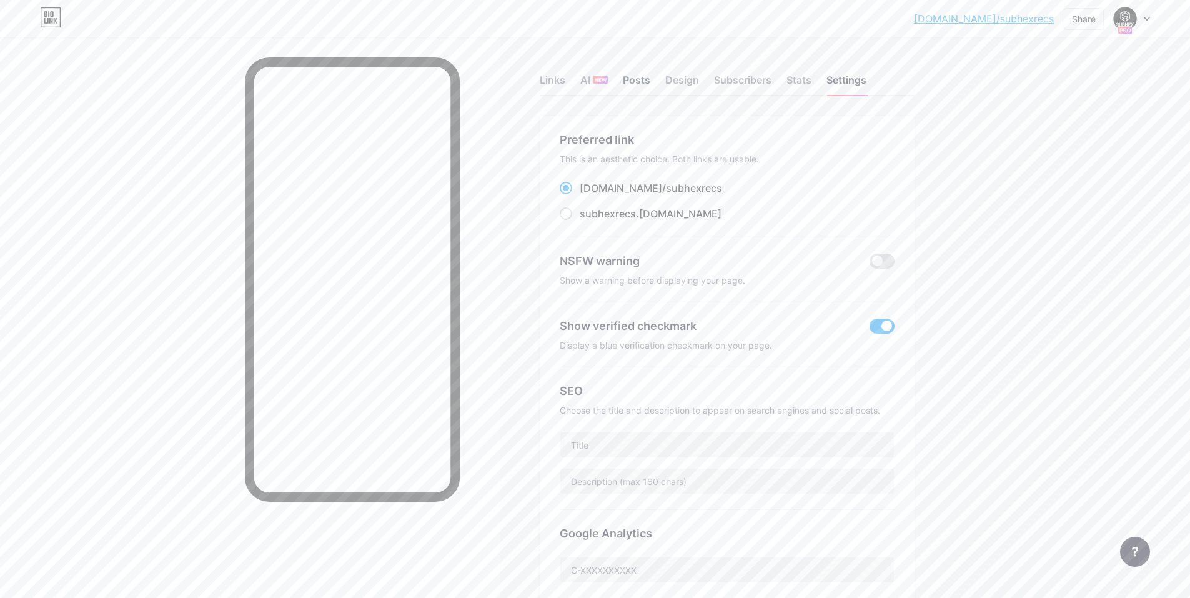
click at [598, 73] on div "Posts" at bounding box center [636, 83] width 27 height 22
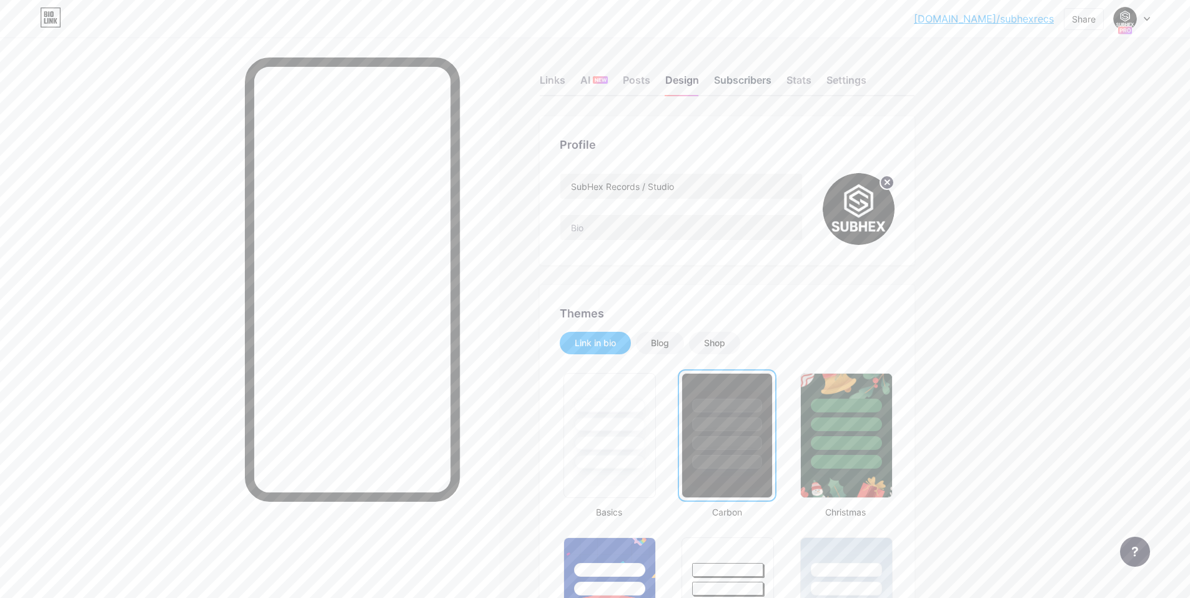
click at [741, 81] on div "Subscribers" at bounding box center [742, 83] width 57 height 22
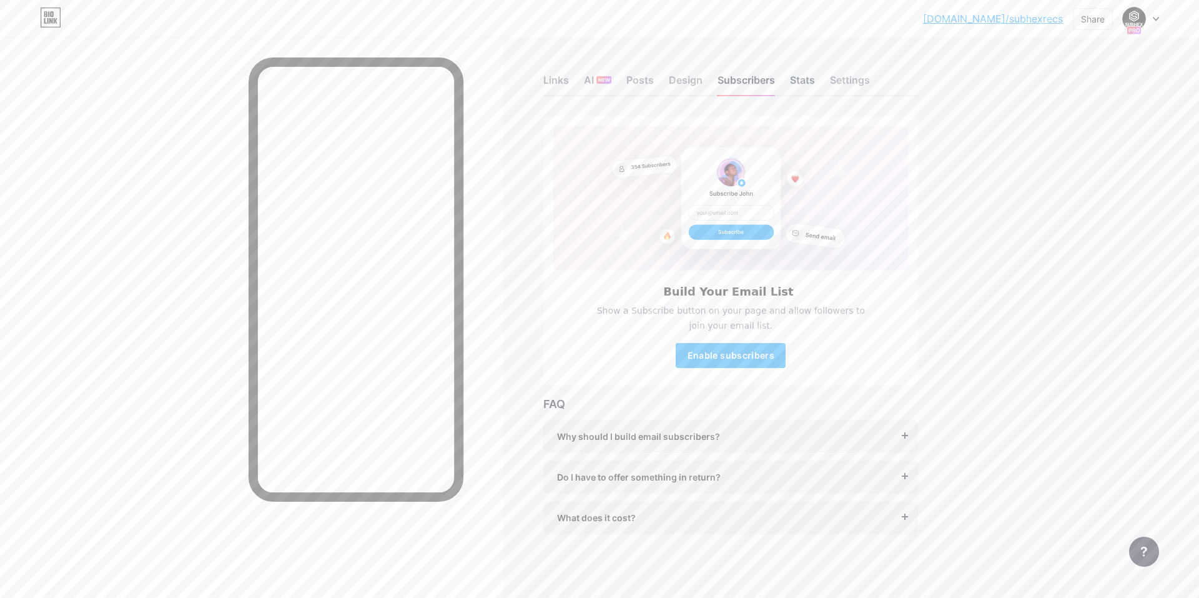
click at [805, 79] on div "Stats" at bounding box center [802, 83] width 25 height 22
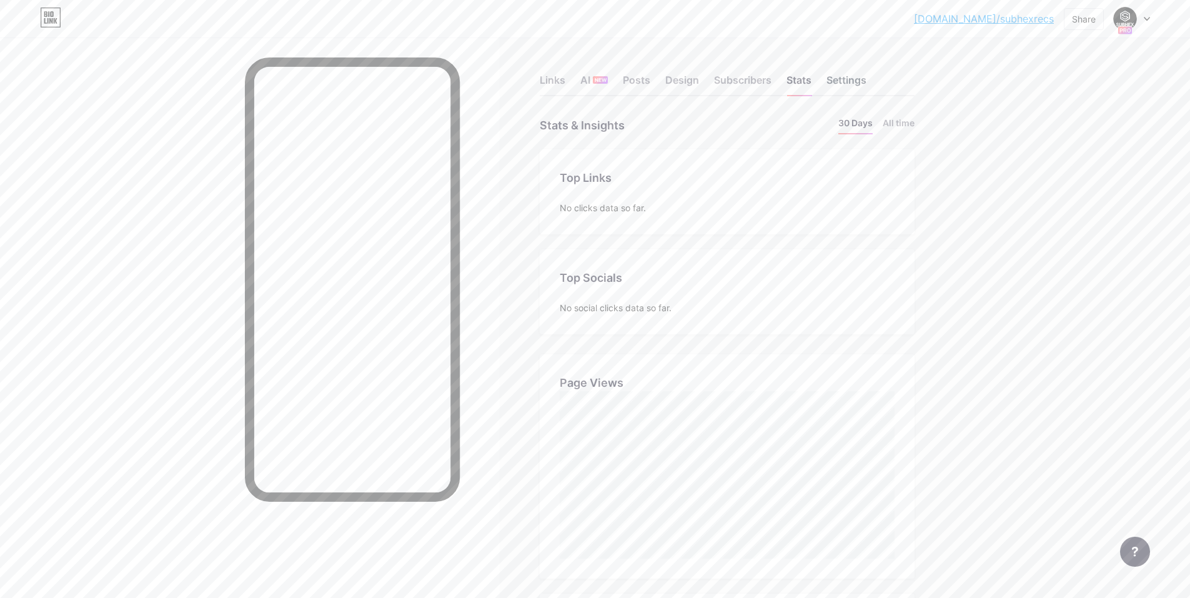
scroll to position [598, 1190]
click at [853, 82] on div "Settings" at bounding box center [846, 83] width 40 height 22
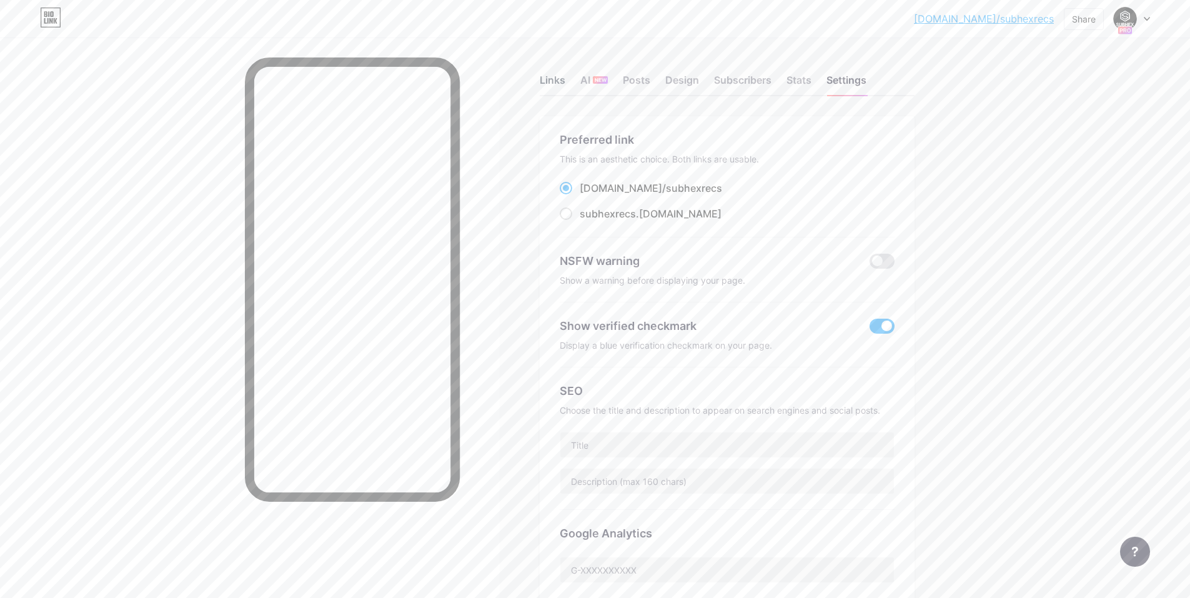
click at [545, 83] on div "Links" at bounding box center [553, 83] width 26 height 22
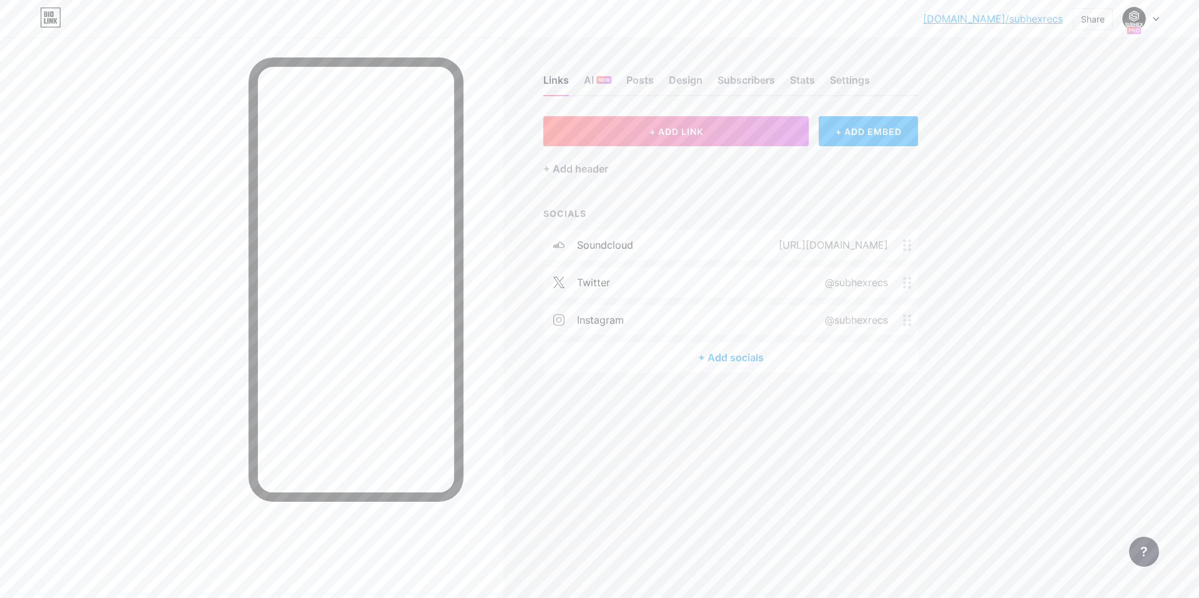
click at [852, 416] on div "Links AI NEW Posts Design Subscribers Stats Settings + ADD LINK + ADD EMBED + A…" at bounding box center [485, 235] width 971 height 397
click at [623, 76] on div "Links AI NEW Posts Design Subscribers Stats Settings" at bounding box center [730, 74] width 375 height 44
click at [638, 77] on div "Posts" at bounding box center [639, 83] width 27 height 22
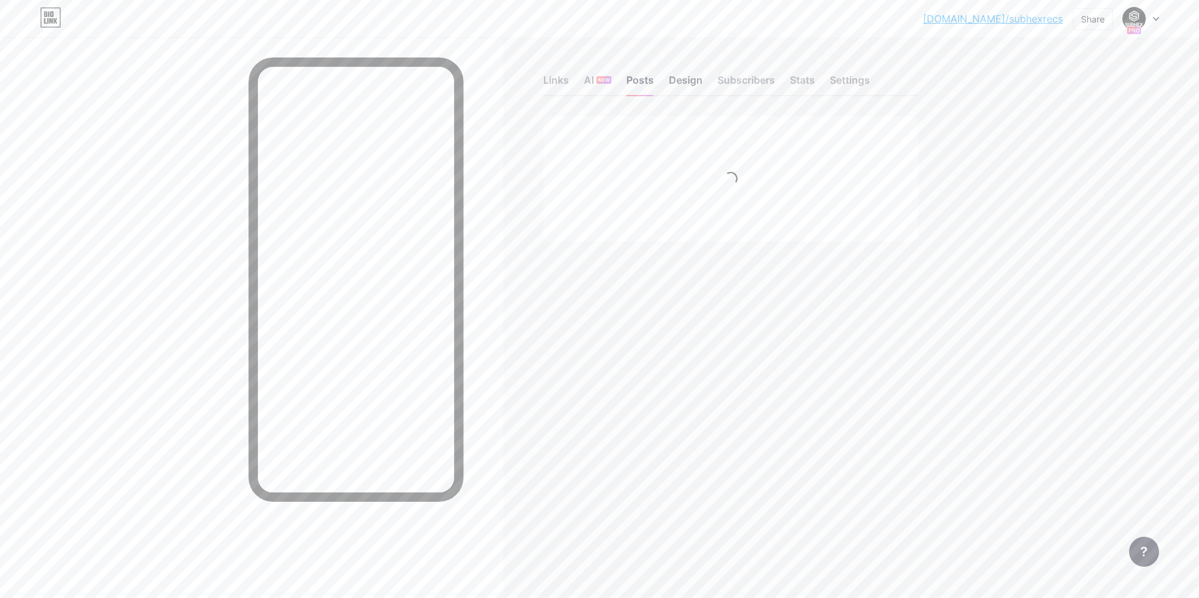
click at [676, 77] on div "Design" at bounding box center [686, 83] width 34 height 22
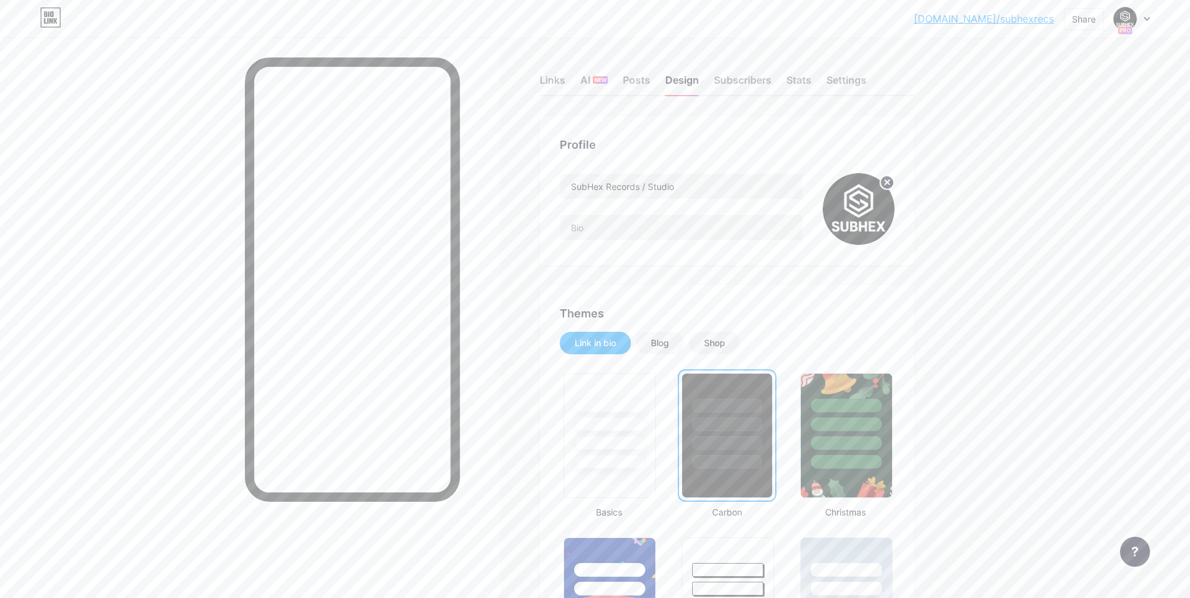
click at [155, 127] on div at bounding box center [250, 336] width 500 height 598
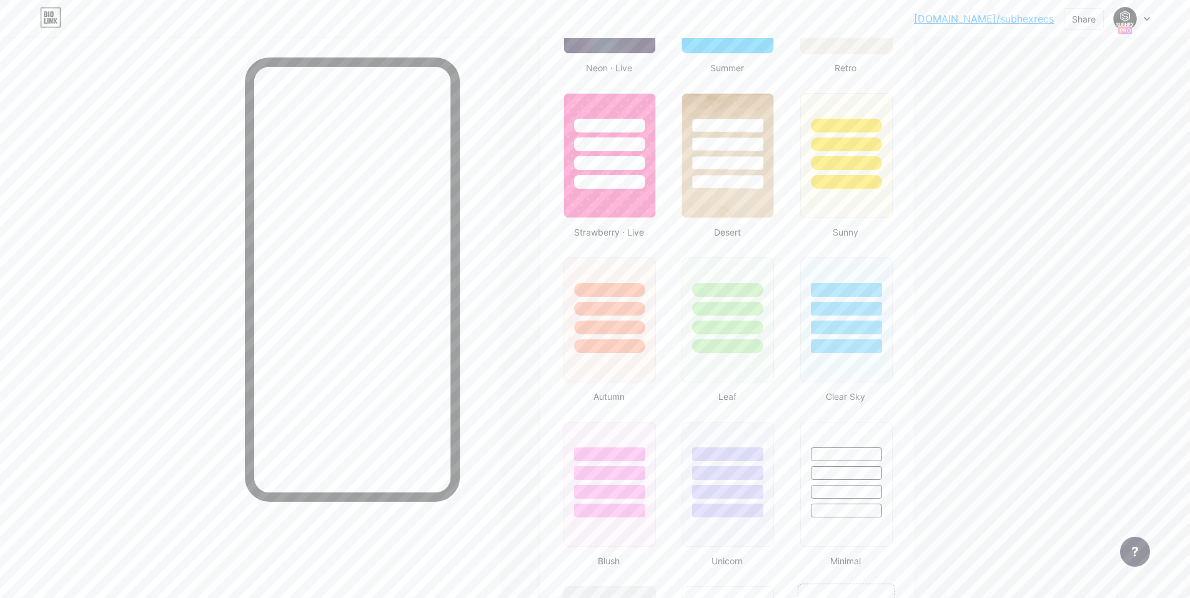
scroll to position [1124, 0]
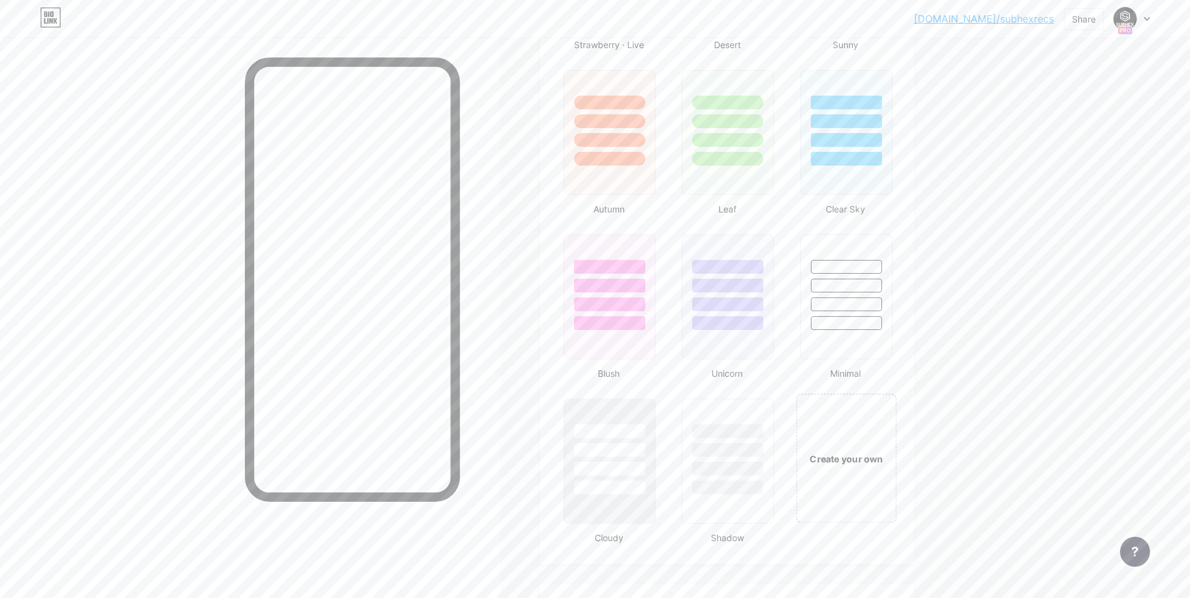
click at [860, 438] on div "Create your own" at bounding box center [846, 458] width 101 height 129
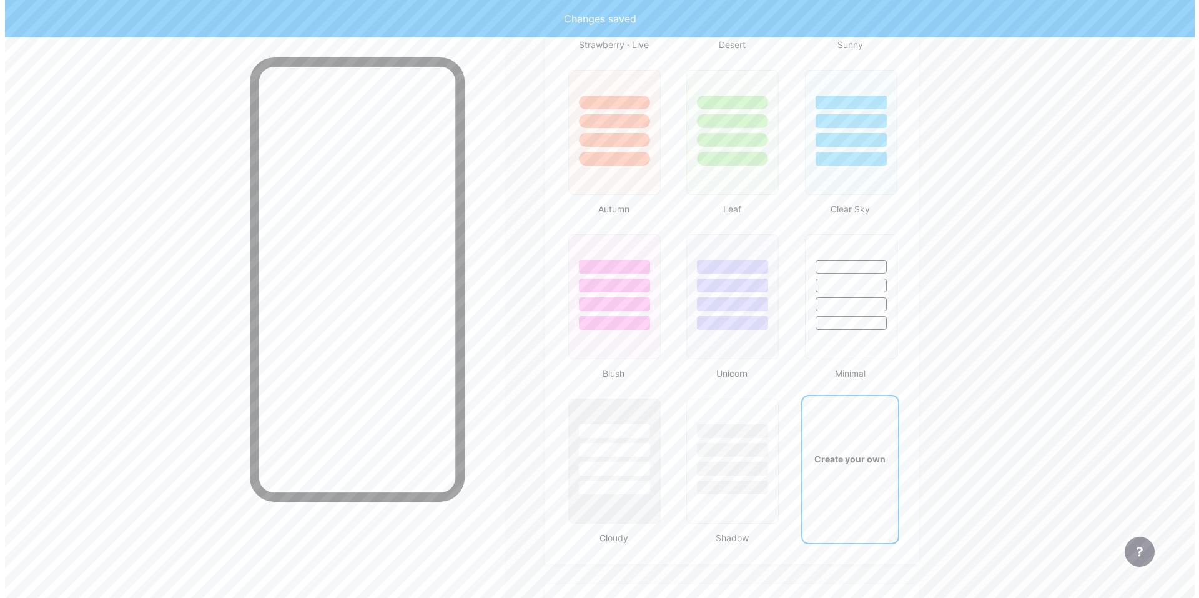
scroll to position [1658, 0]
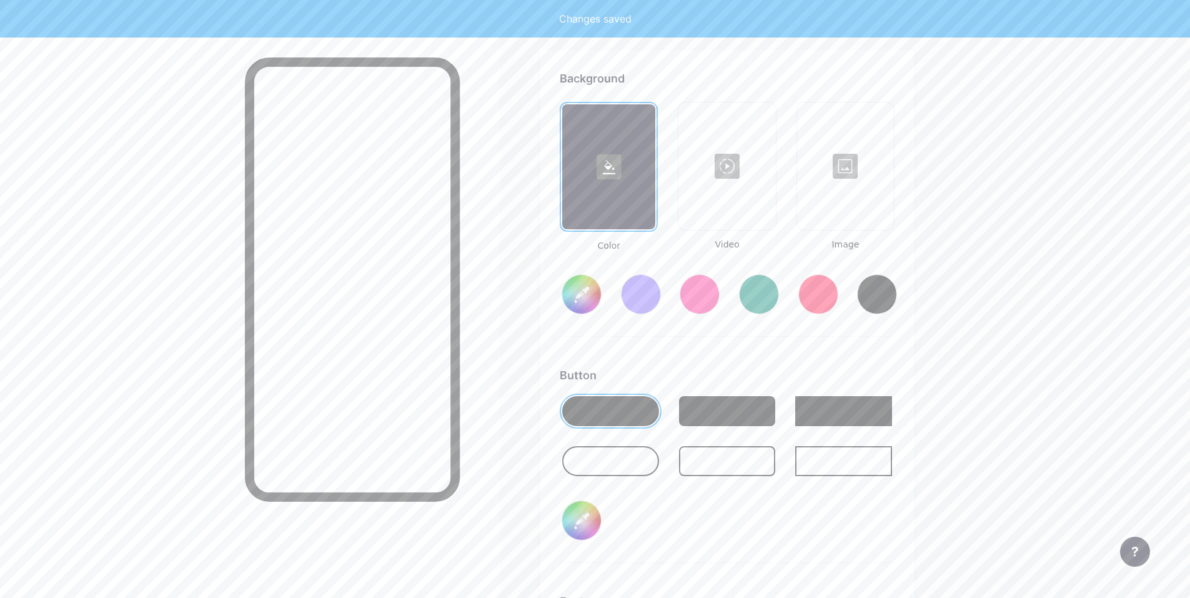
type input "#ffffff"
type input "#000000"
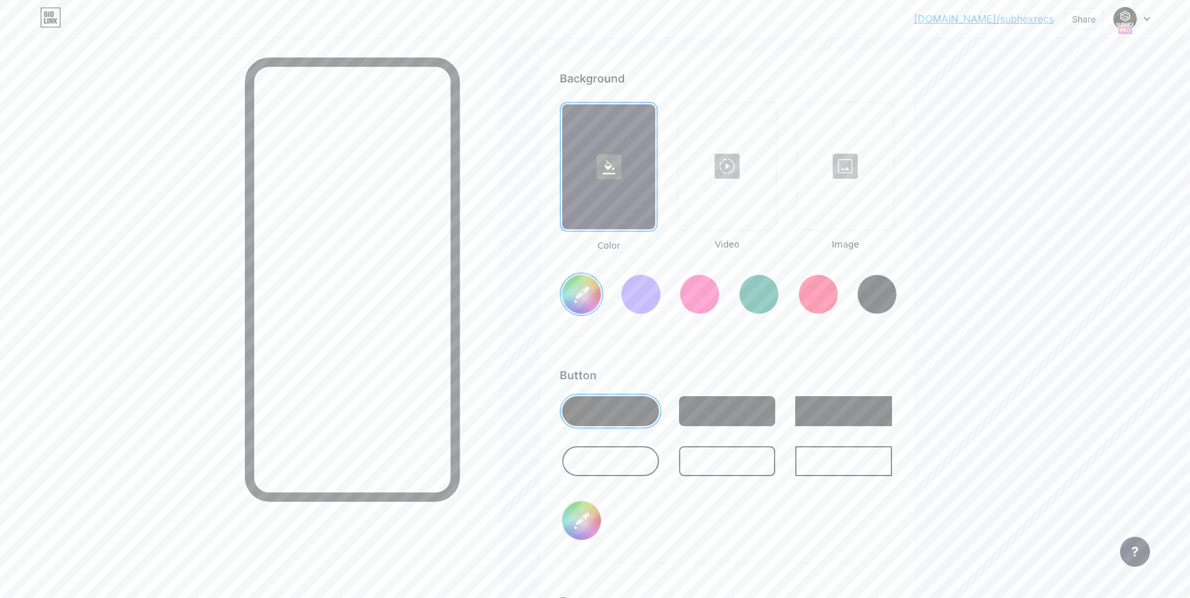
click at [732, 161] on div at bounding box center [727, 166] width 94 height 125
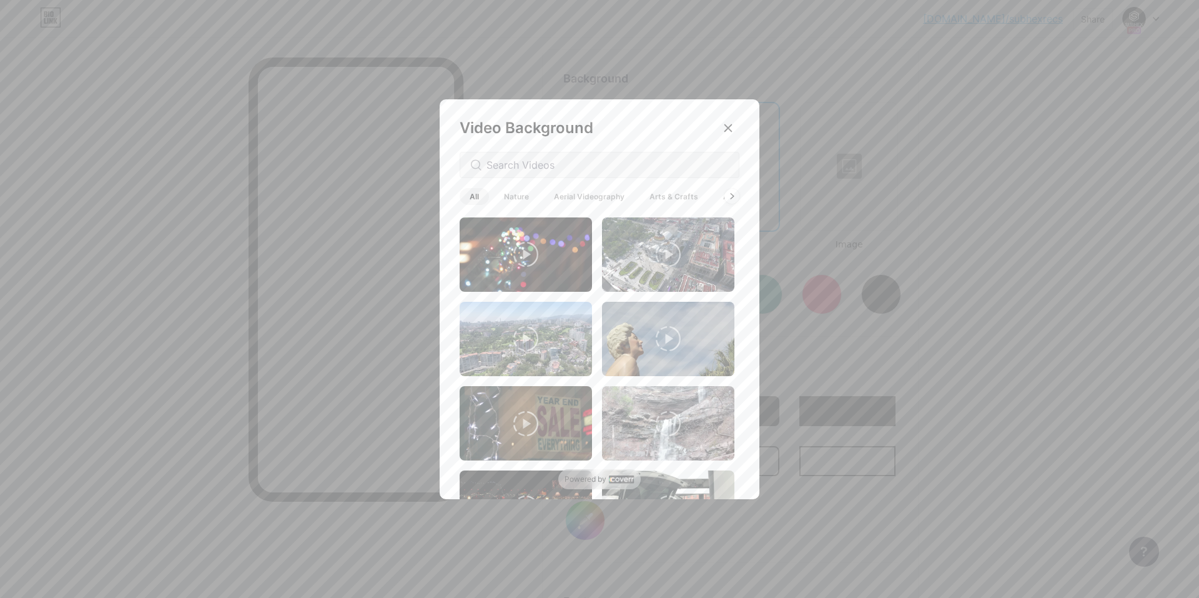
click at [532, 255] on icon at bounding box center [525, 254] width 25 height 25
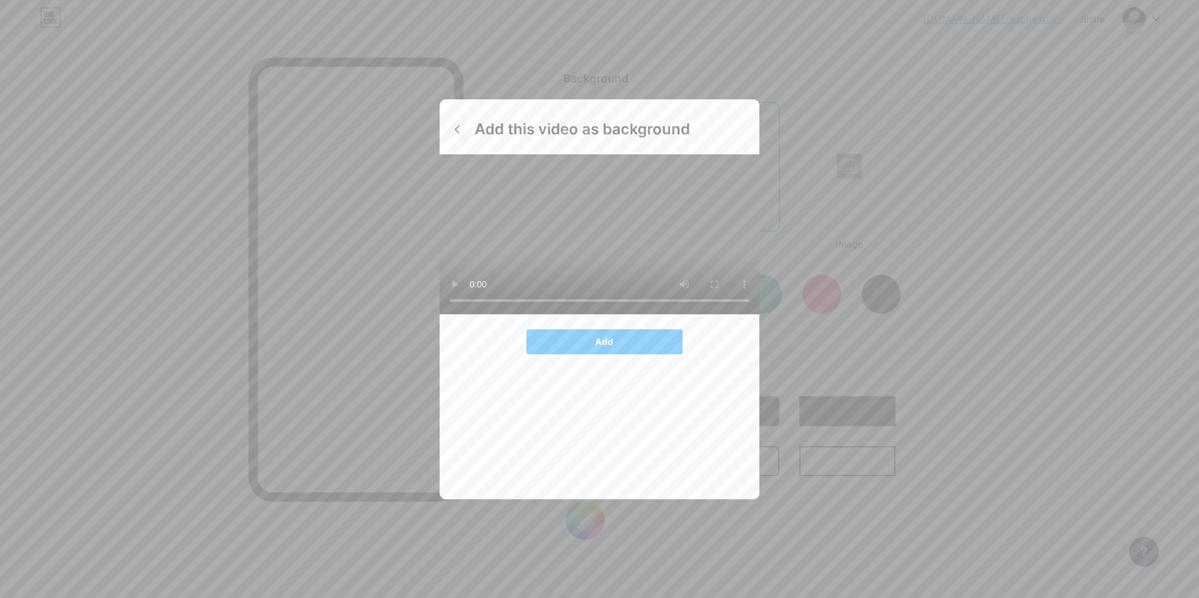
click at [459, 129] on icon at bounding box center [457, 129] width 10 height 10
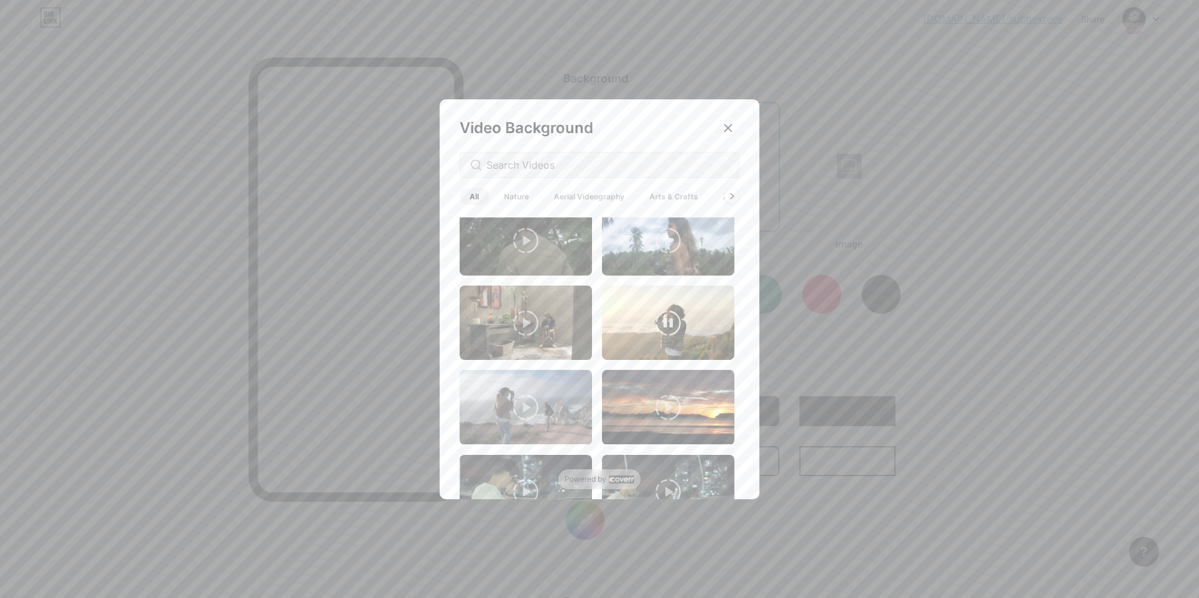
scroll to position [812, 0]
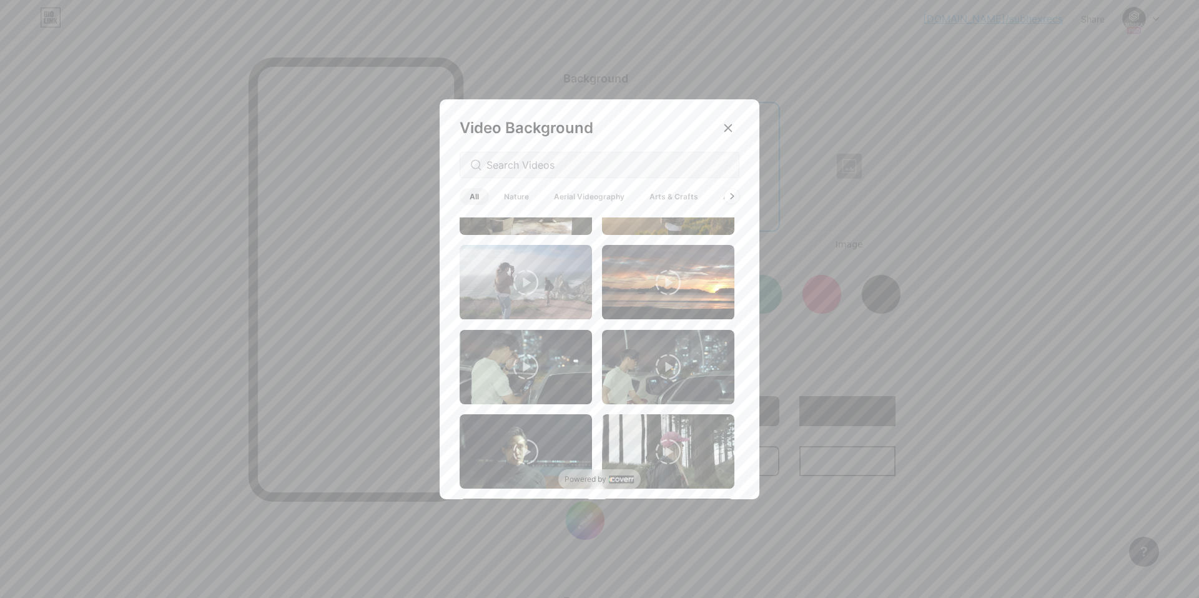
click at [665, 274] on icon at bounding box center [668, 282] width 25 height 25
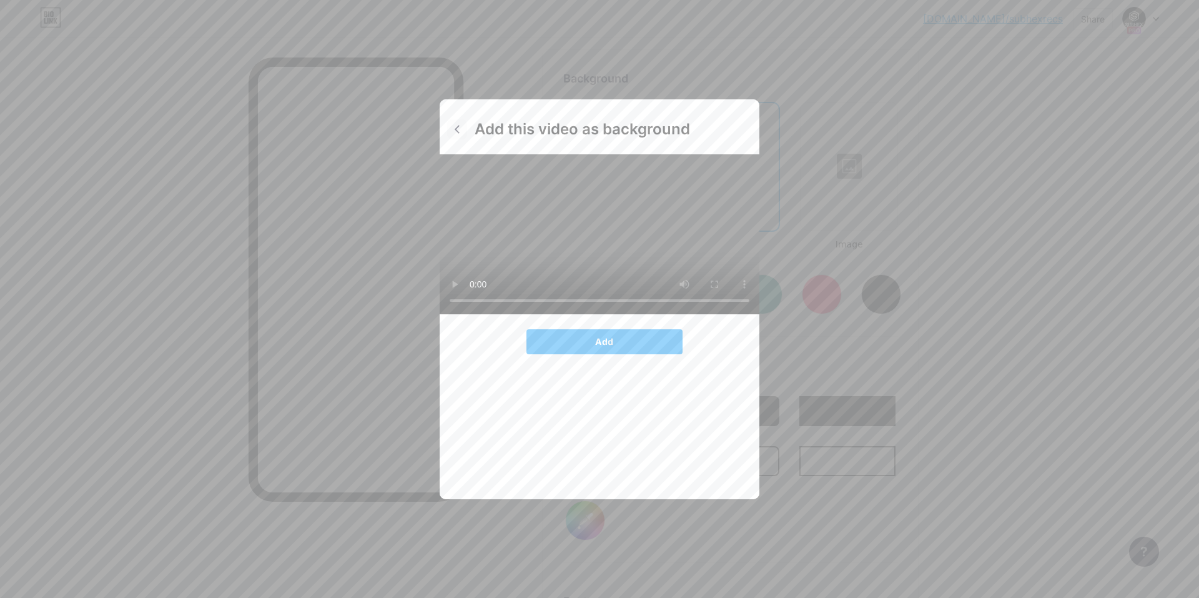
click at [460, 133] on icon at bounding box center [457, 129] width 10 height 10
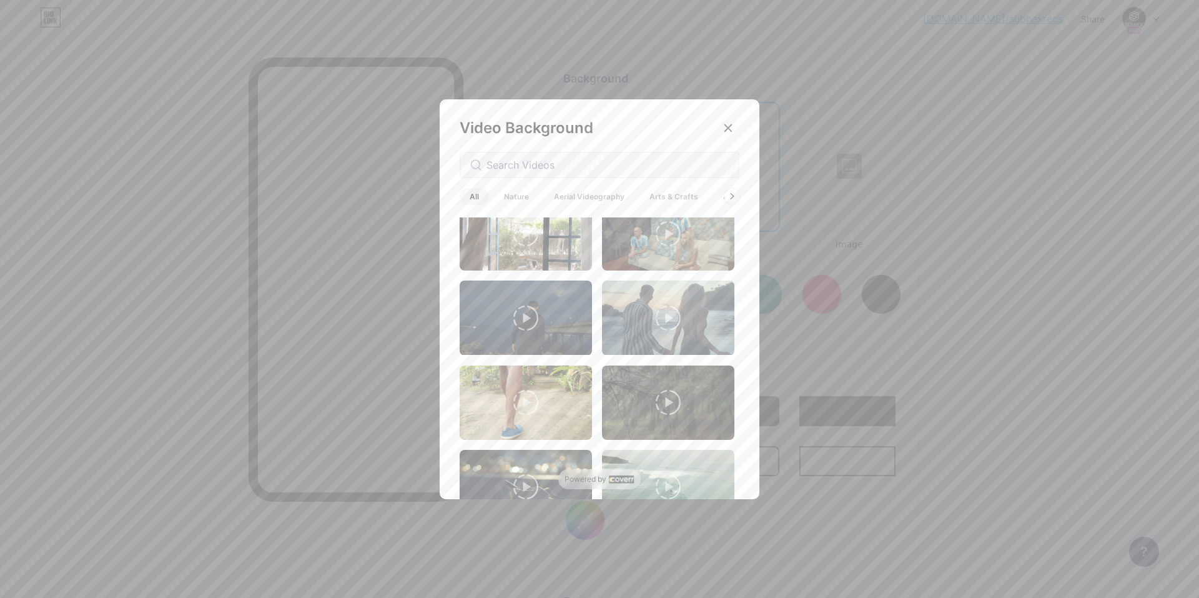
scroll to position [1492, 0]
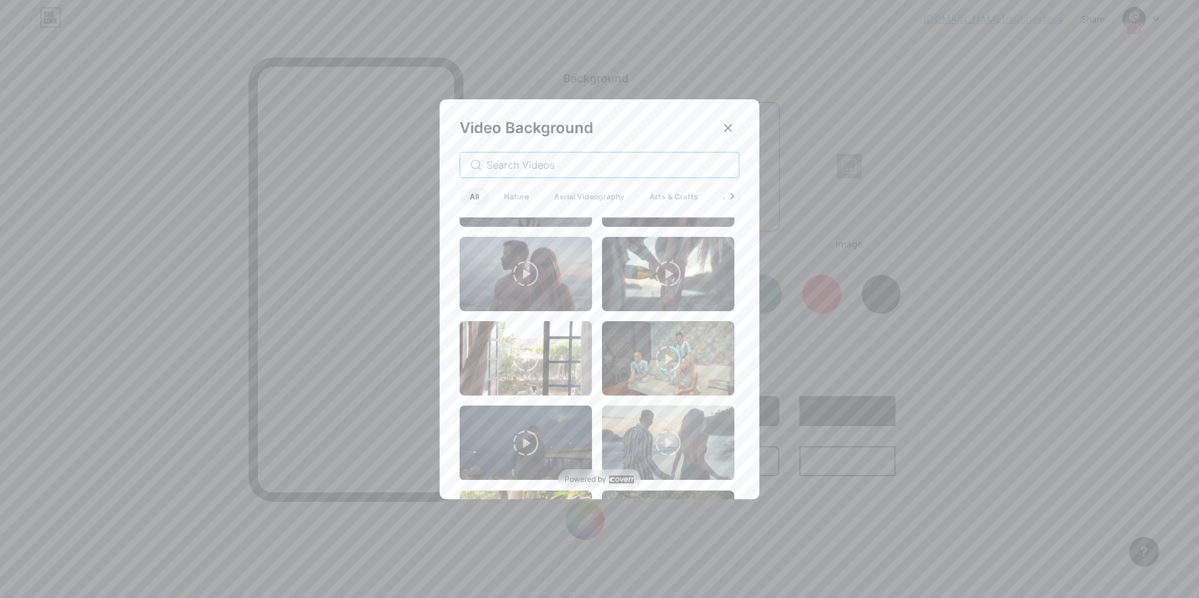
click at [516, 162] on input "text" at bounding box center [608, 164] width 242 height 15
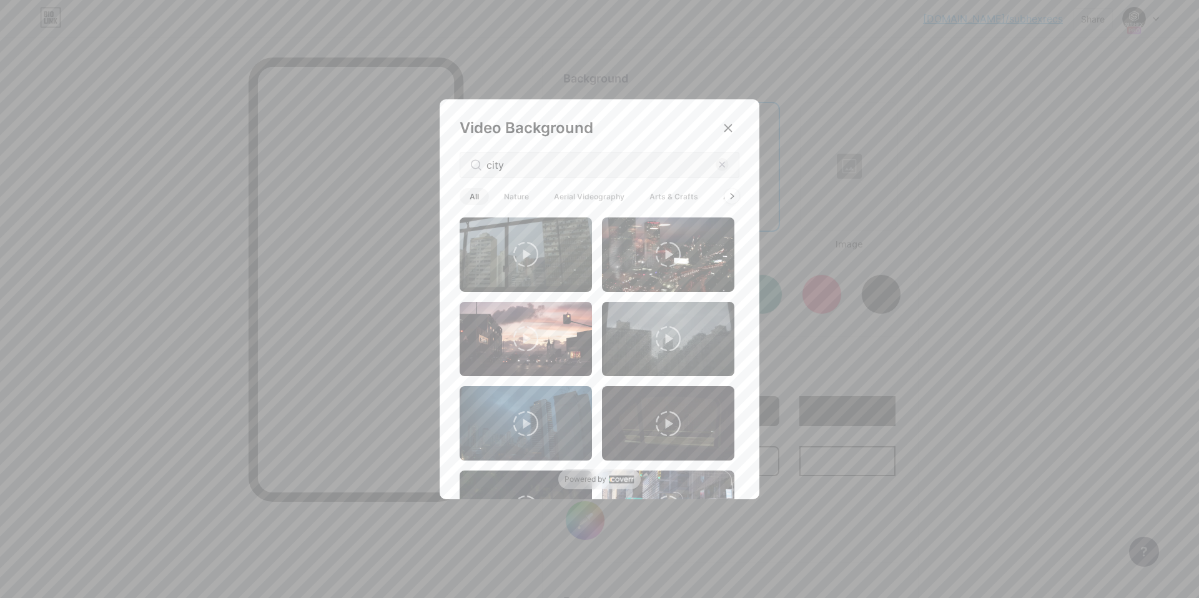
click at [668, 254] on icon at bounding box center [668, 254] width 25 height 25
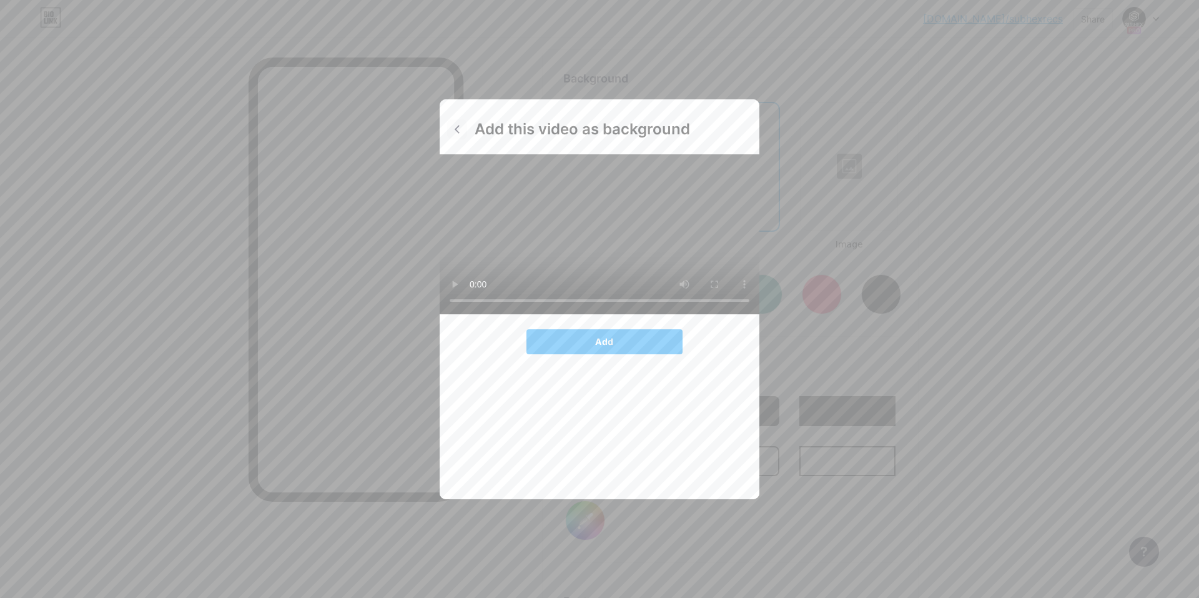
click at [458, 126] on icon at bounding box center [457, 129] width 10 height 10
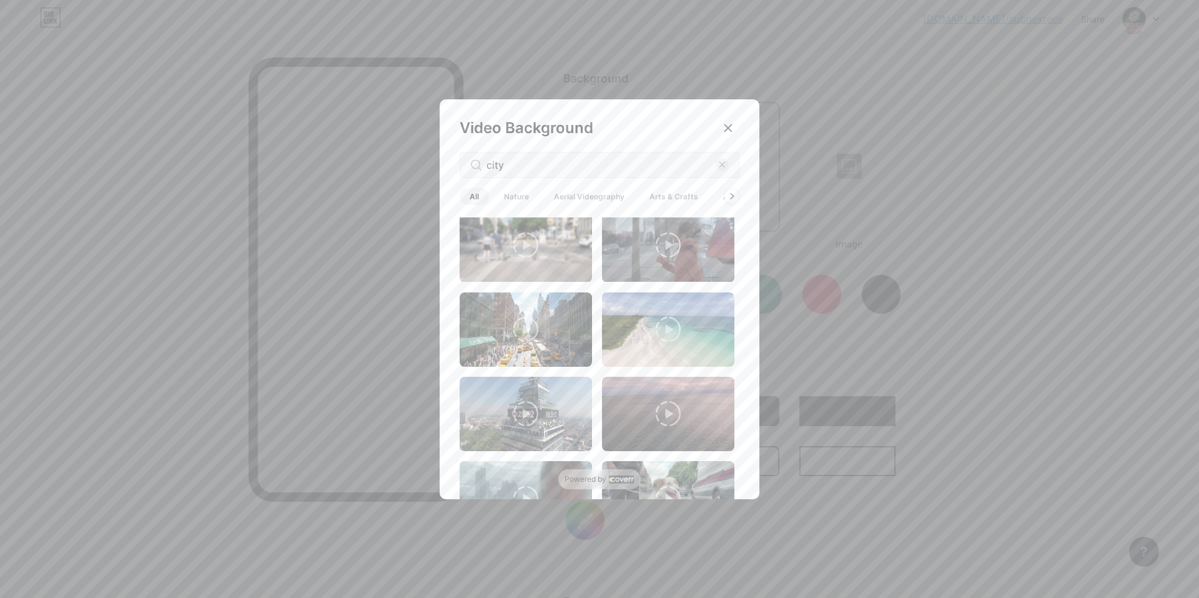
scroll to position [814, 0]
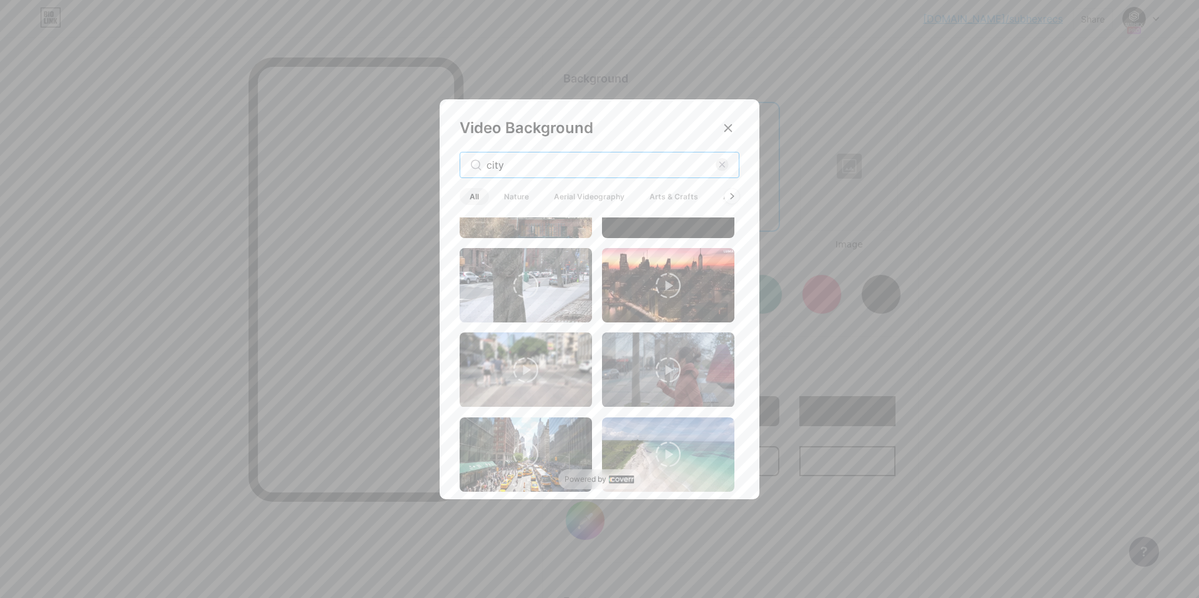
drag, startPoint x: 523, startPoint y: 165, endPoint x: 455, endPoint y: 164, distance: 67.5
click at [455, 164] on div "Video Background city All Nature Aerial Videography Arts & Crafts Architecture …" at bounding box center [600, 301] width 320 height 405
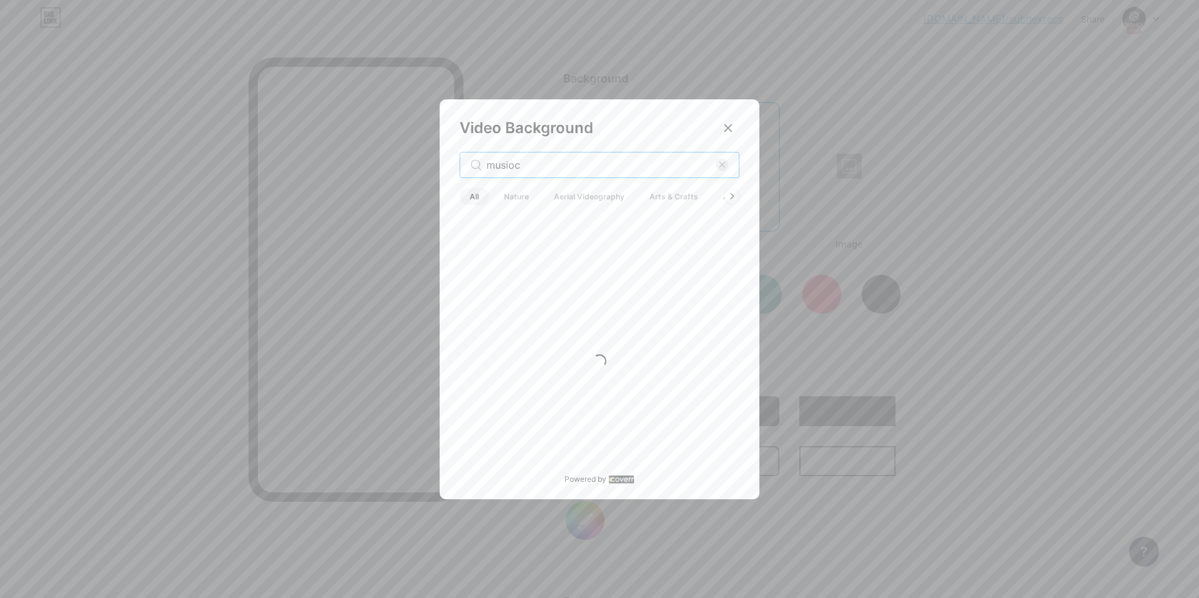
scroll to position [0, 0]
click at [515, 162] on input "musioc" at bounding box center [601, 164] width 229 height 15
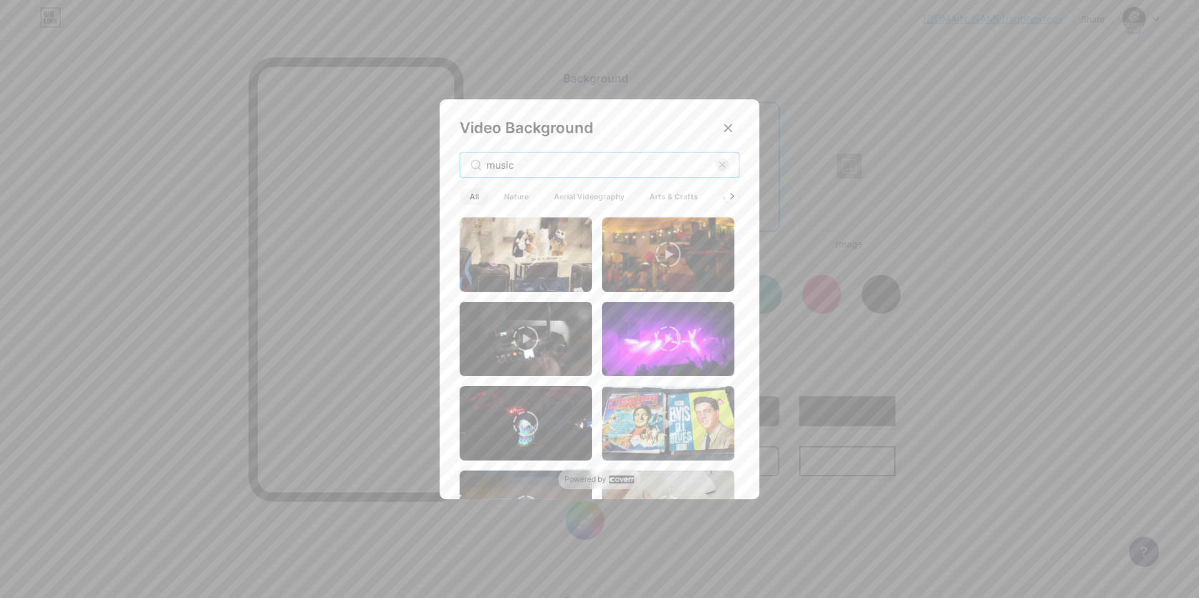
type input "music"
click at [665, 329] on icon at bounding box center [668, 338] width 25 height 25
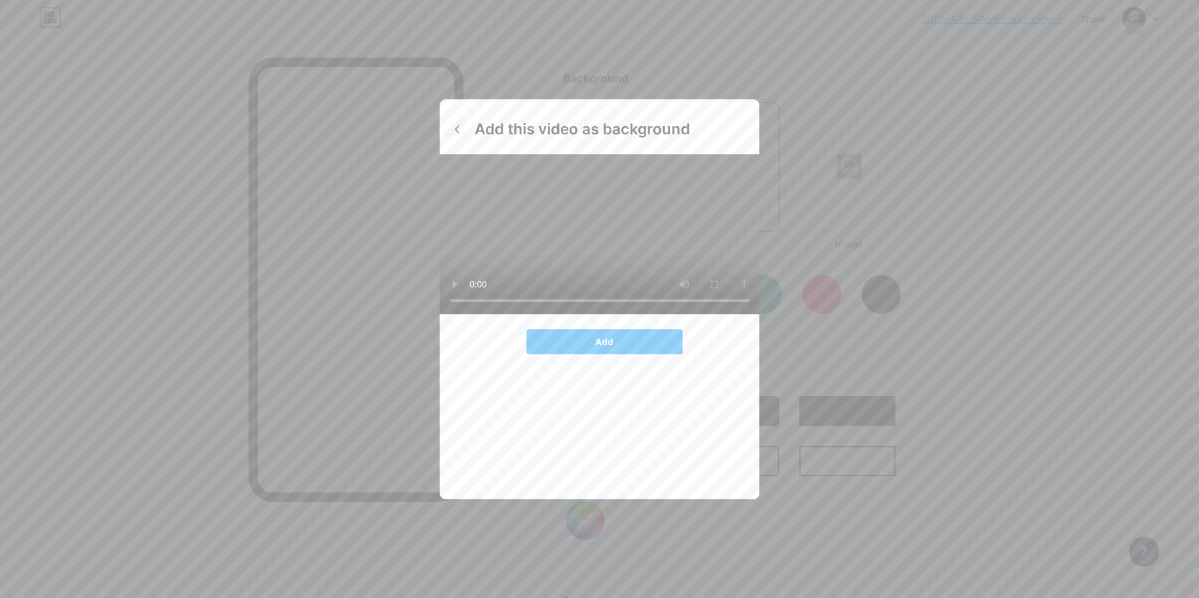
click at [459, 131] on icon at bounding box center [457, 129] width 10 height 10
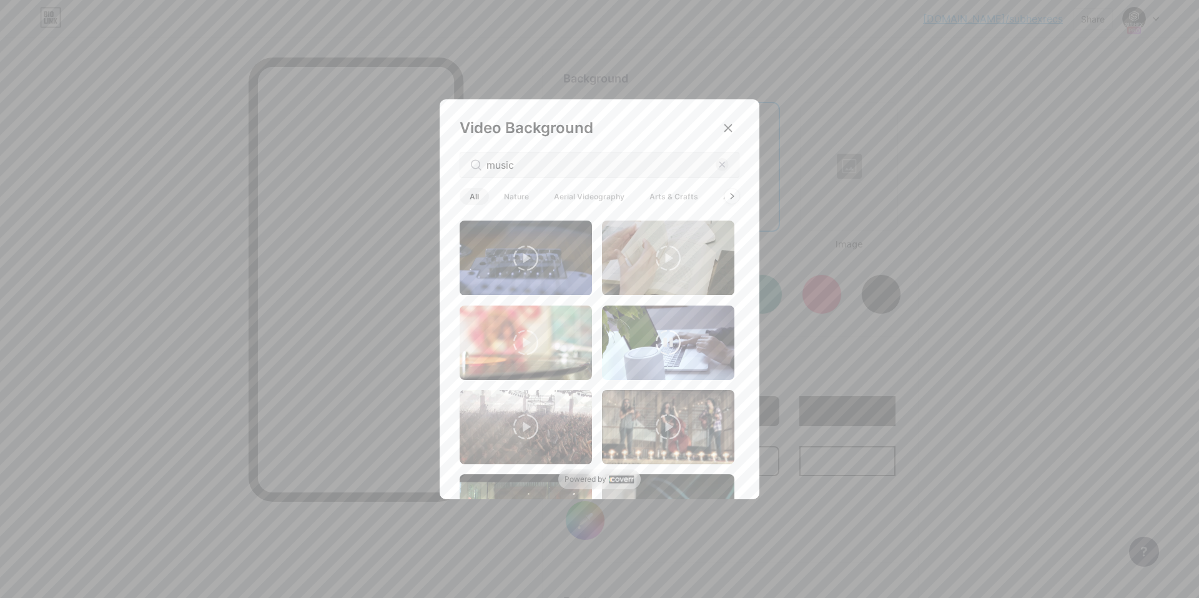
scroll to position [125, 0]
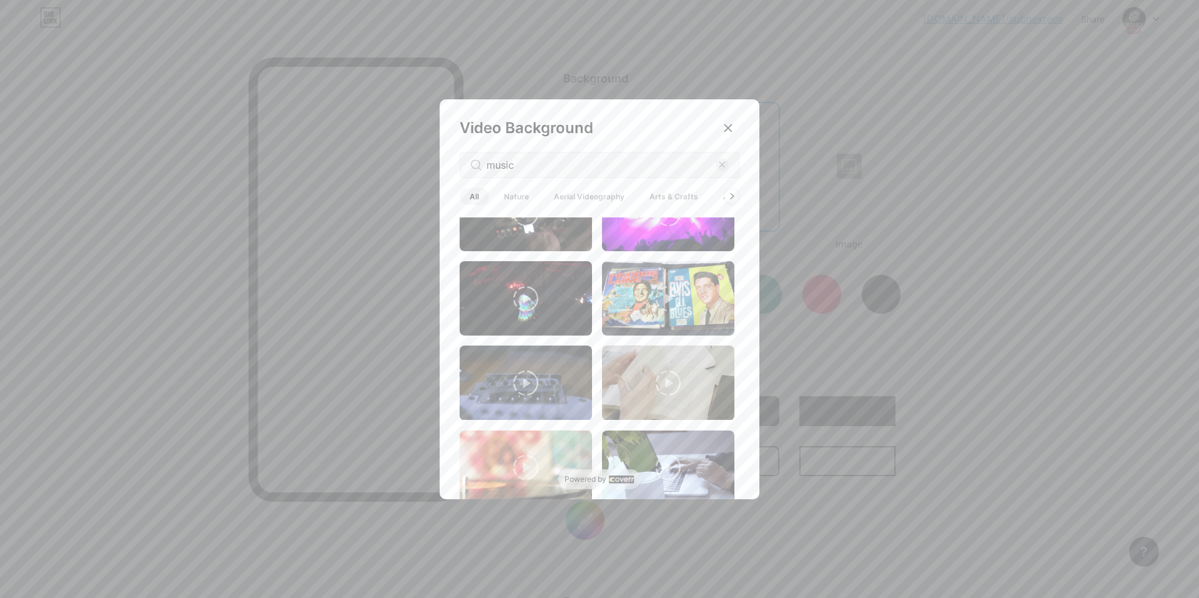
click at [536, 291] on icon at bounding box center [525, 298] width 25 height 25
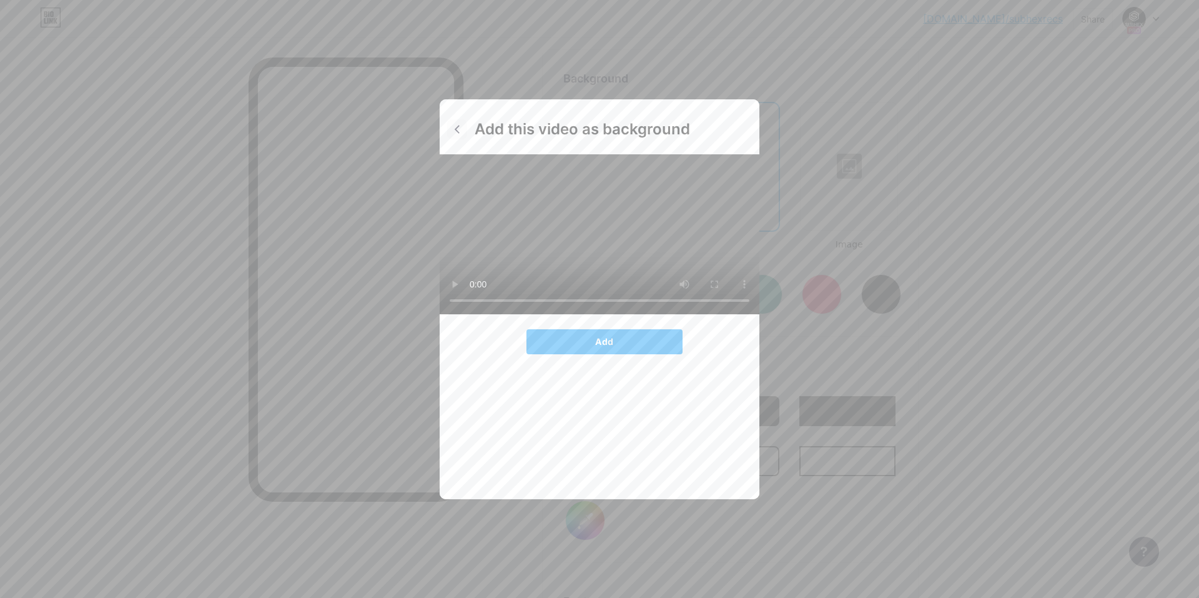
click at [459, 131] on icon at bounding box center [457, 129] width 10 height 10
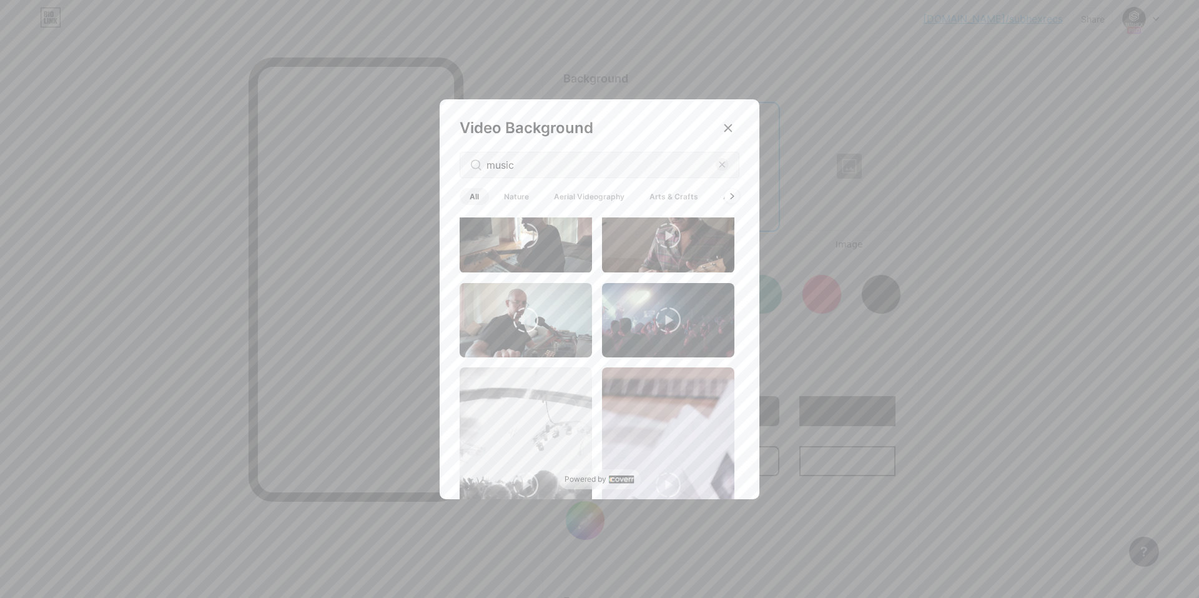
scroll to position [1499, 0]
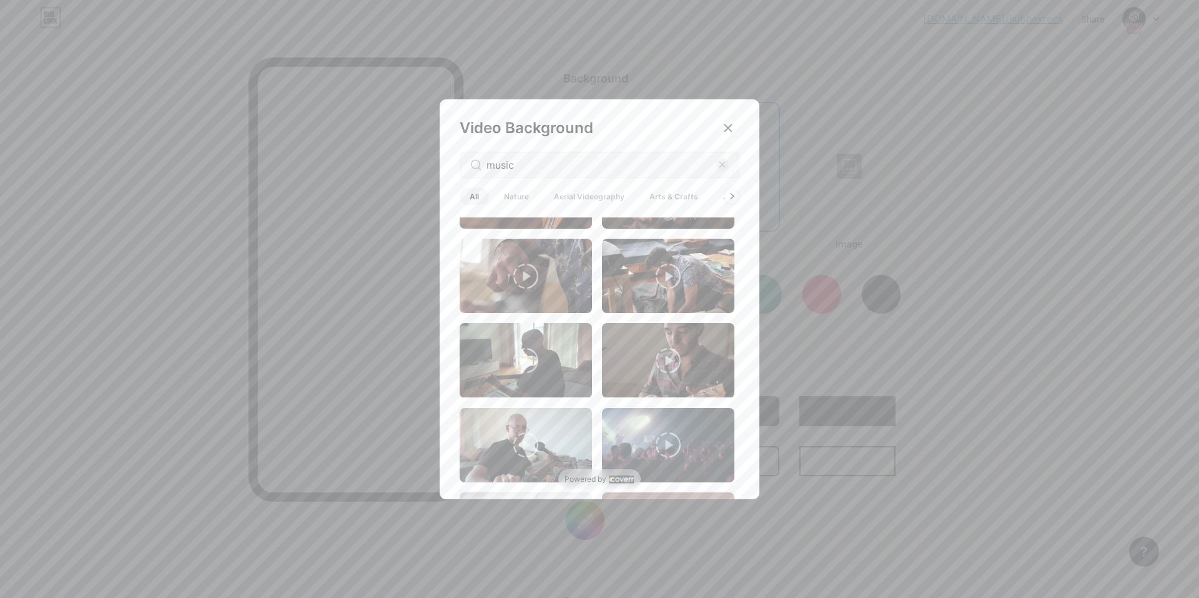
click at [668, 432] on icon at bounding box center [668, 444] width 25 height 25
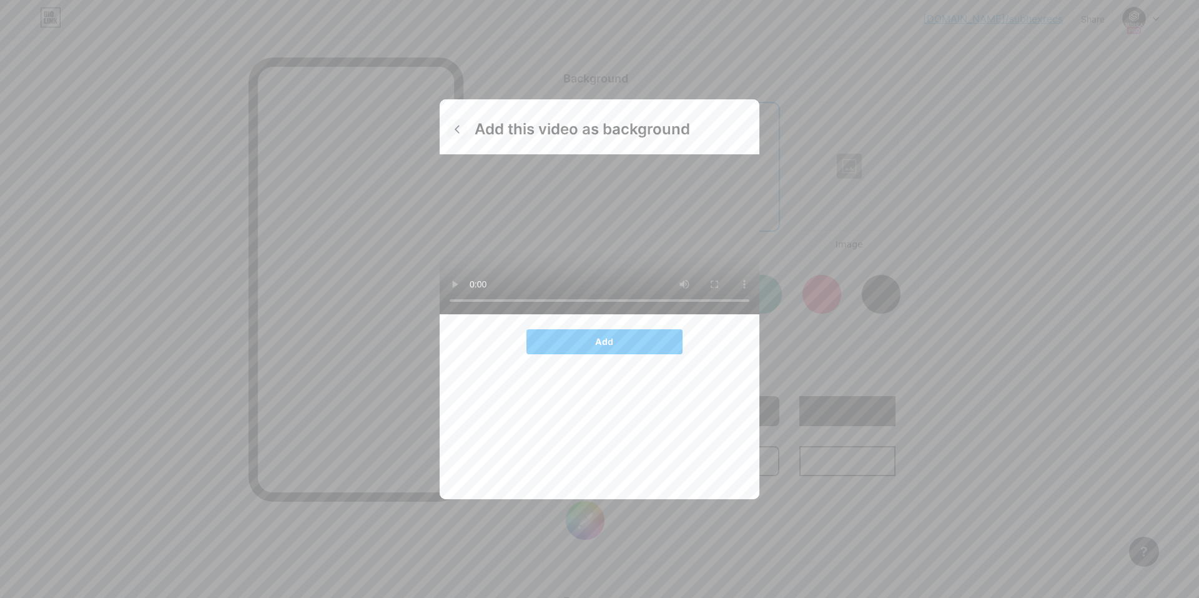
click at [456, 128] on icon at bounding box center [457, 129] width 5 height 8
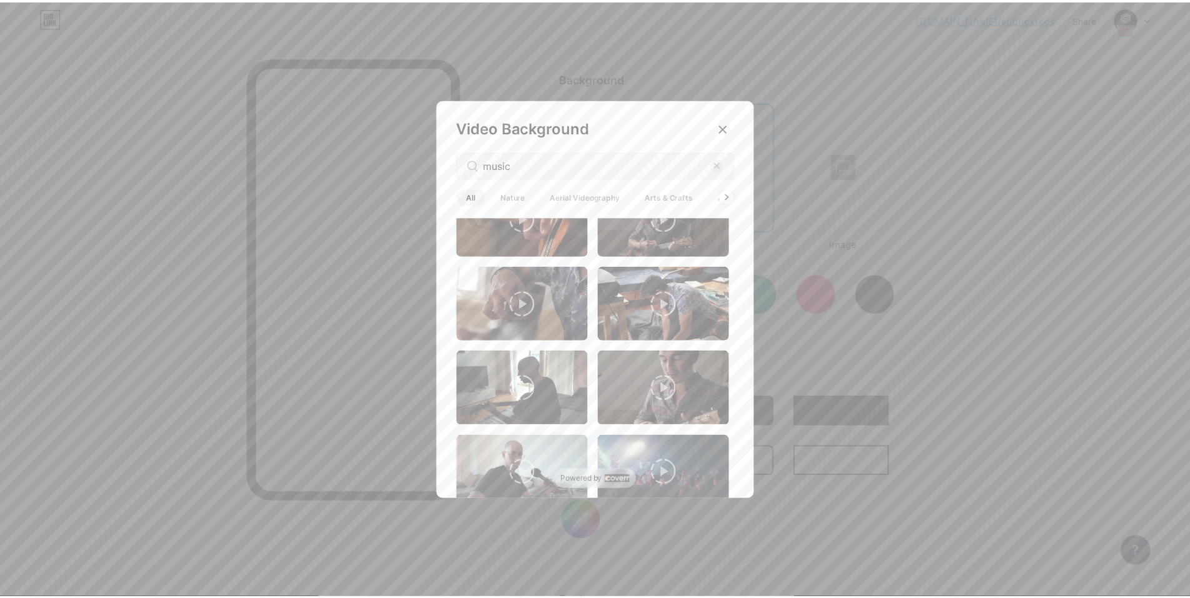
scroll to position [1659, 0]
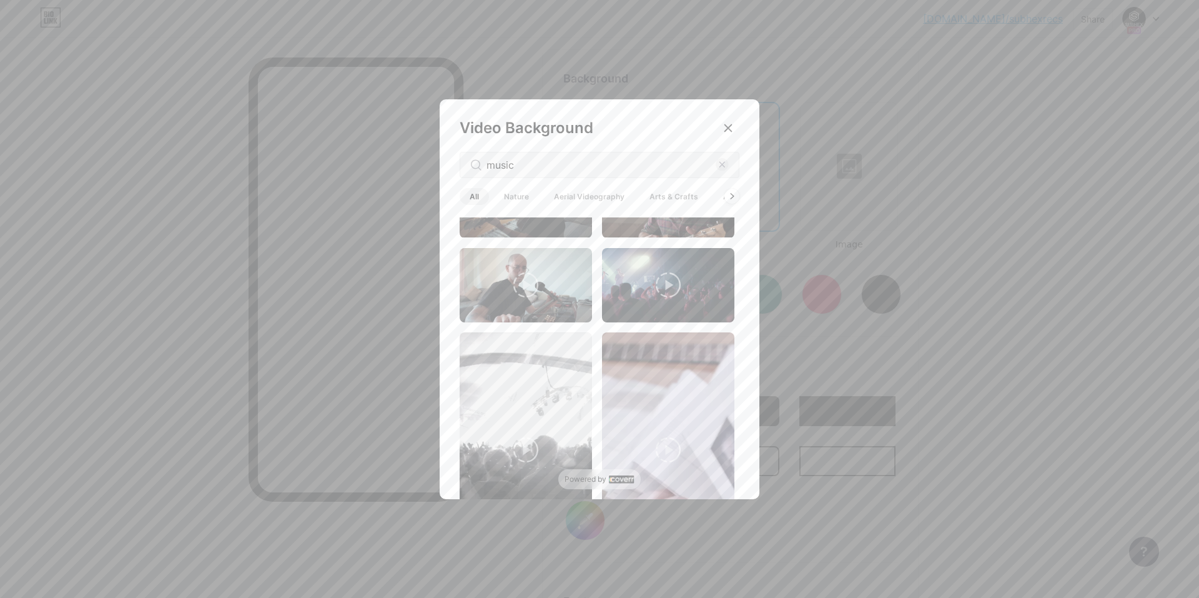
click at [656, 272] on icon at bounding box center [668, 284] width 25 height 25
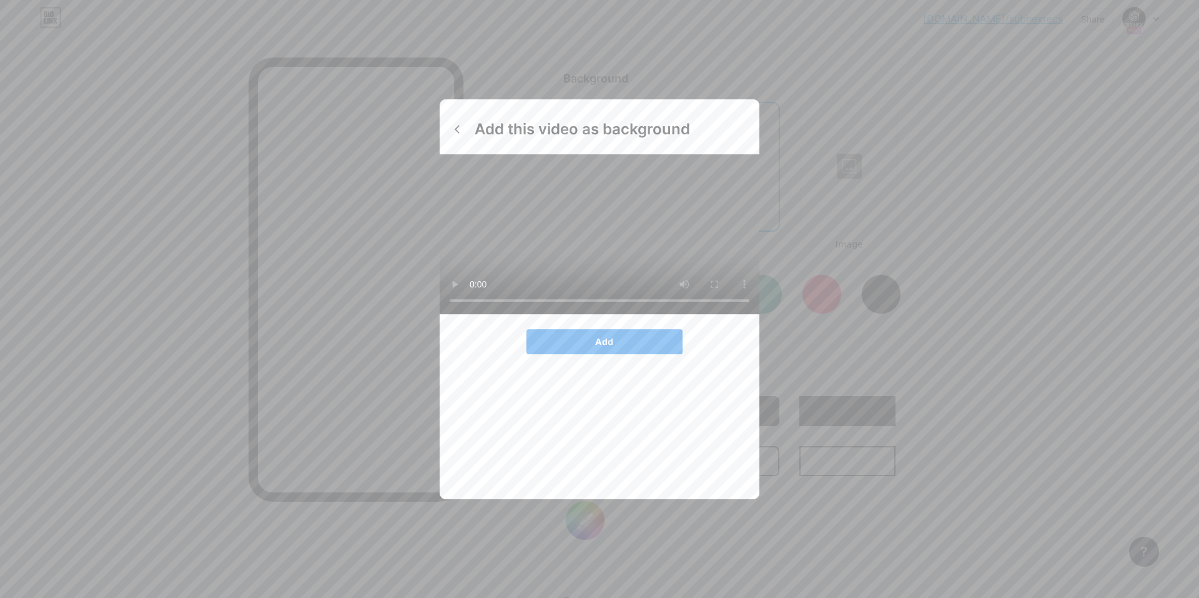
click at [626, 352] on button "Add" at bounding box center [605, 341] width 156 height 25
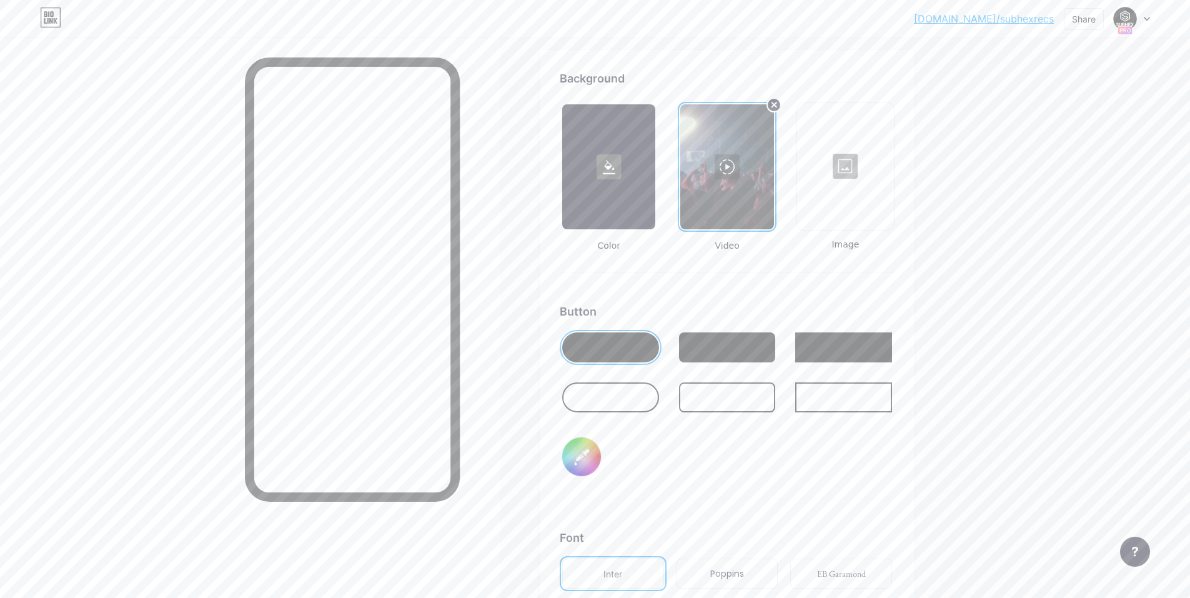
click at [111, 184] on div at bounding box center [250, 336] width 500 height 598
click at [202, 389] on div at bounding box center [250, 336] width 500 height 598
click at [149, 397] on div at bounding box center [250, 336] width 500 height 598
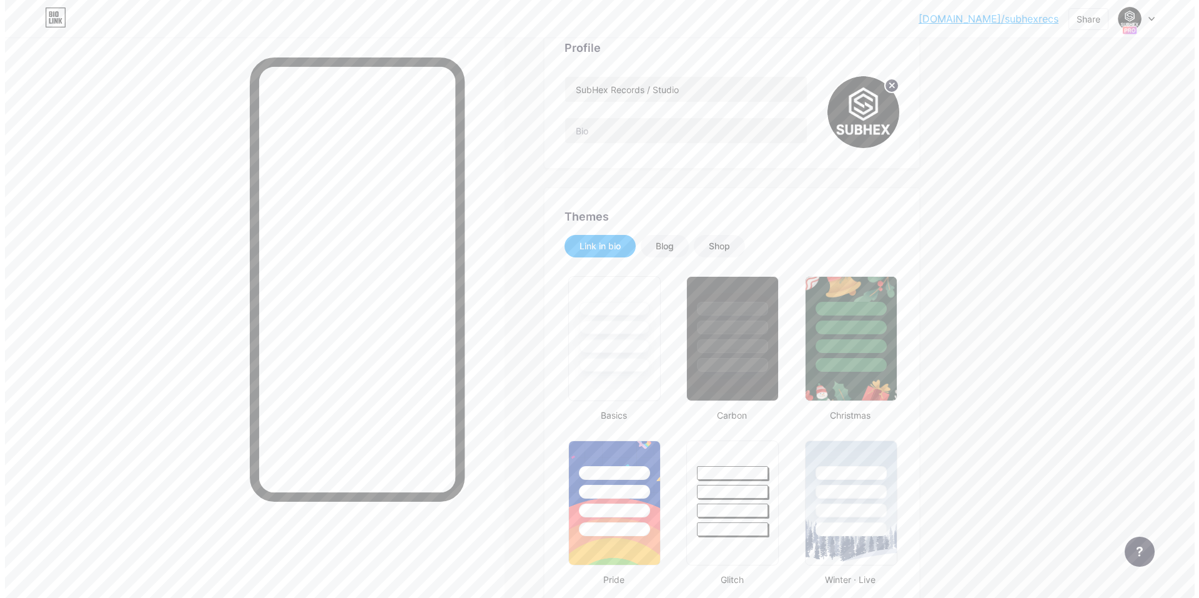
scroll to position [0, 0]
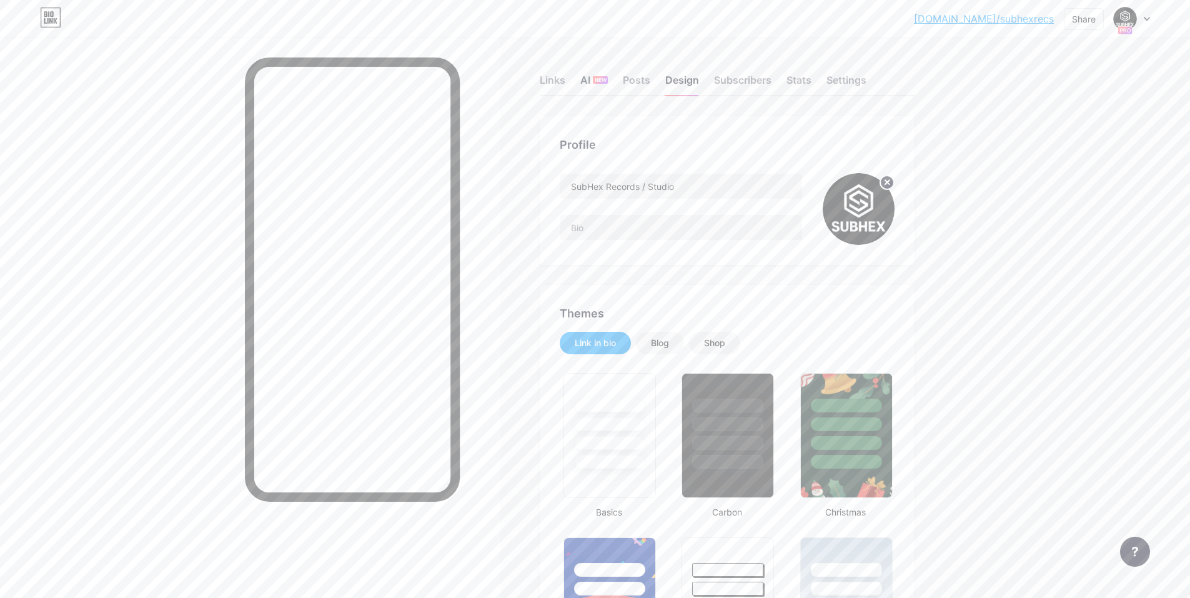
click at [607, 81] on span "NEW" at bounding box center [601, 79] width 12 height 7
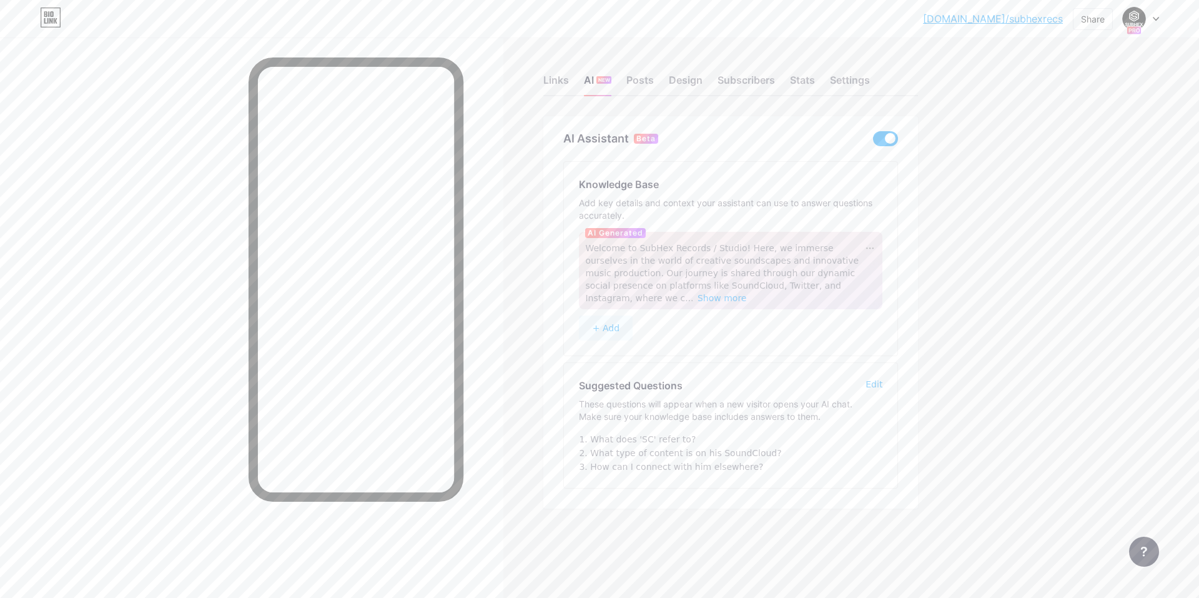
click at [889, 136] on span at bounding box center [885, 138] width 25 height 15
click at [873, 142] on input "checkbox" at bounding box center [873, 142] width 0 height 0
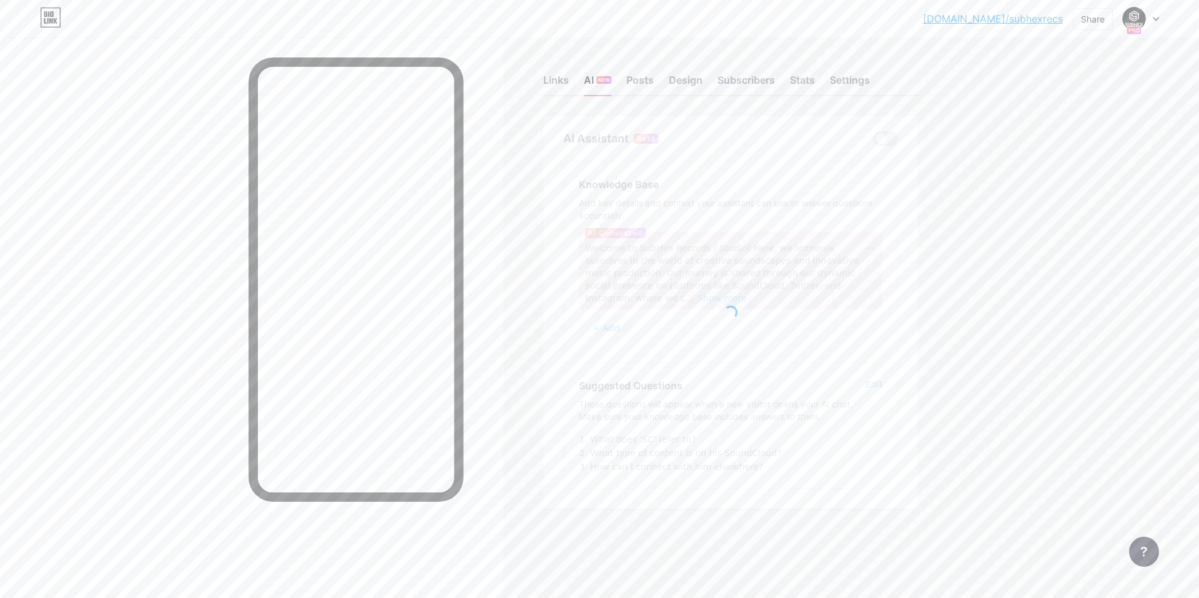
click at [33, 281] on div at bounding box center [251, 336] width 503 height 598
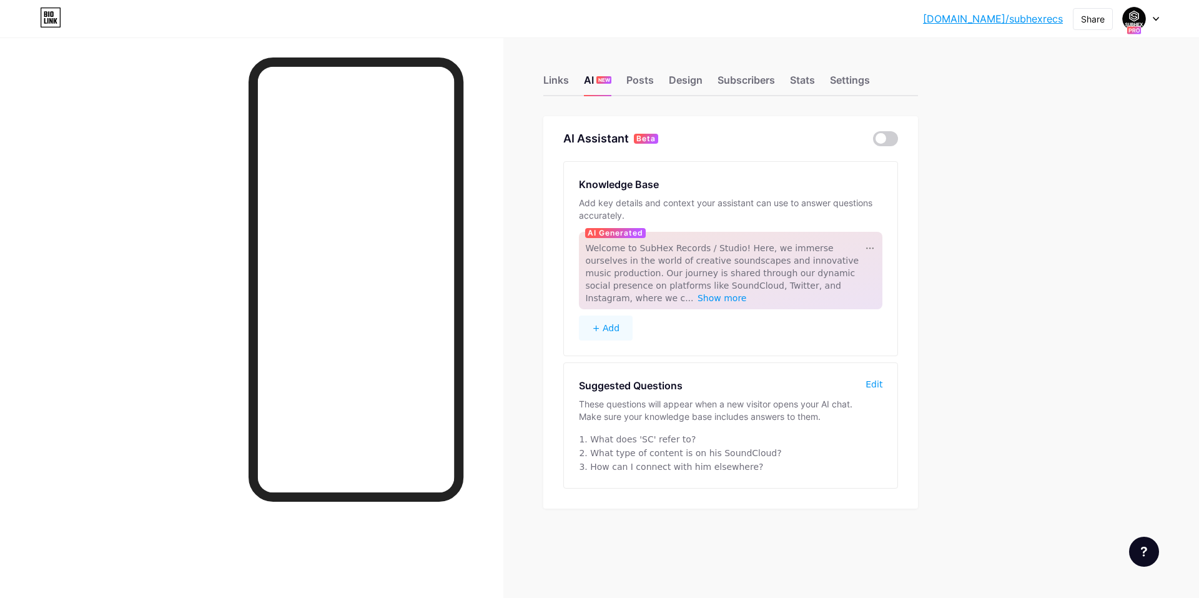
click at [572, 78] on div "Links AI NEW Posts Design Subscribers Stats Settings" at bounding box center [730, 74] width 375 height 44
click at [563, 85] on div "Links" at bounding box center [556, 83] width 26 height 22
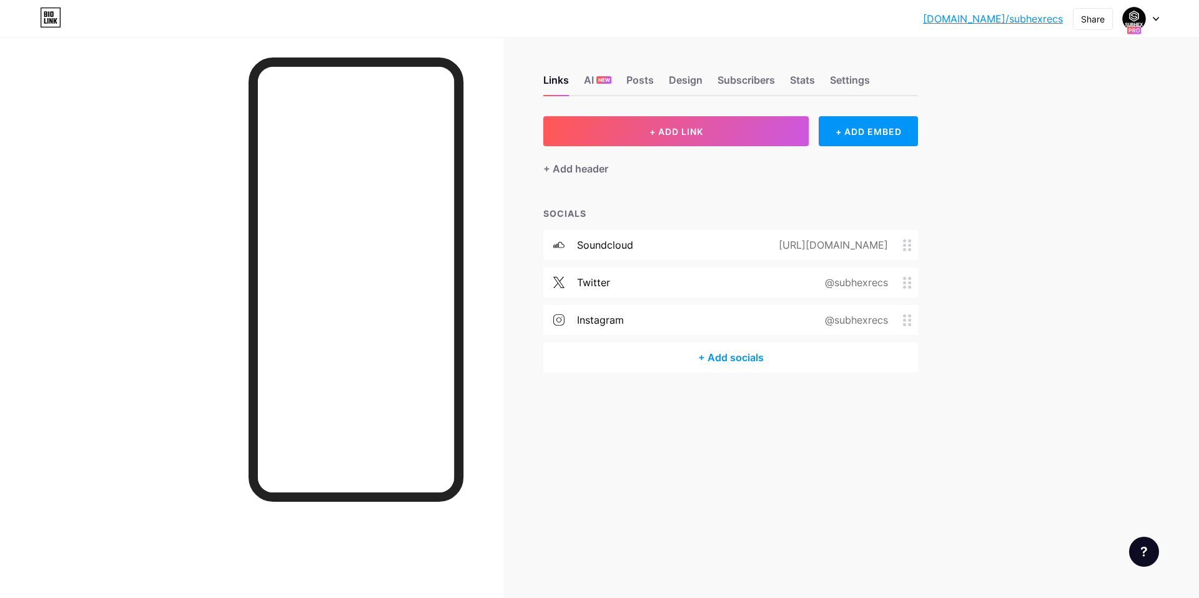
click at [767, 429] on div "Links AI NEW Posts Design Subscribers Stats Settings + ADD LINK + ADD EMBED + A…" at bounding box center [485, 235] width 971 height 397
click at [680, 80] on div "Design" at bounding box center [686, 83] width 34 height 22
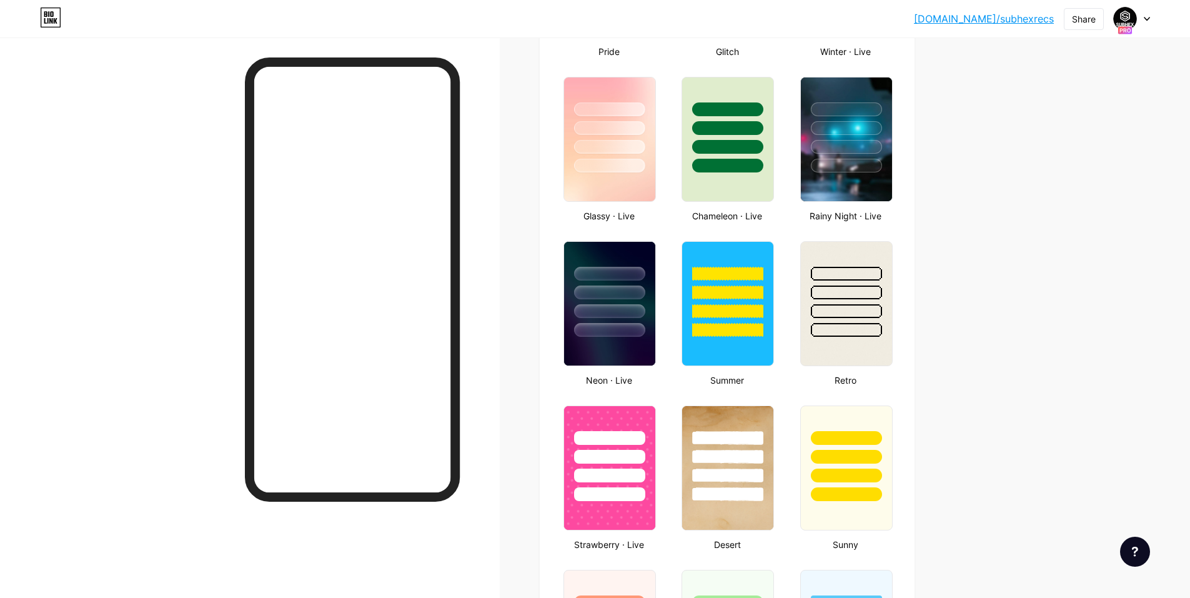
type input "#000000"
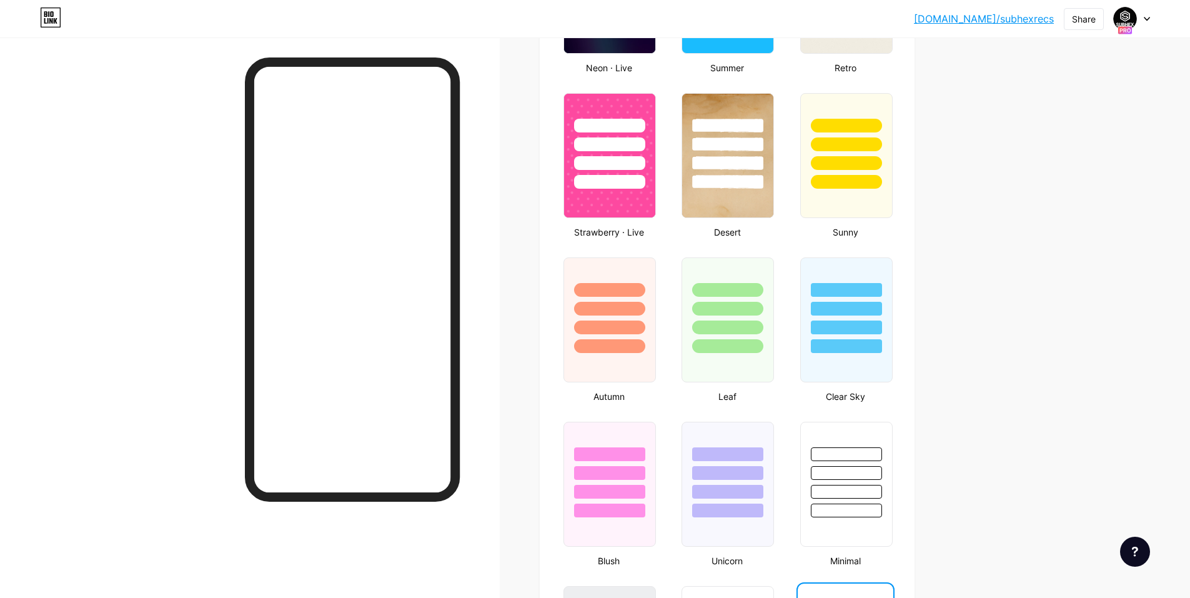
scroll to position [1312, 0]
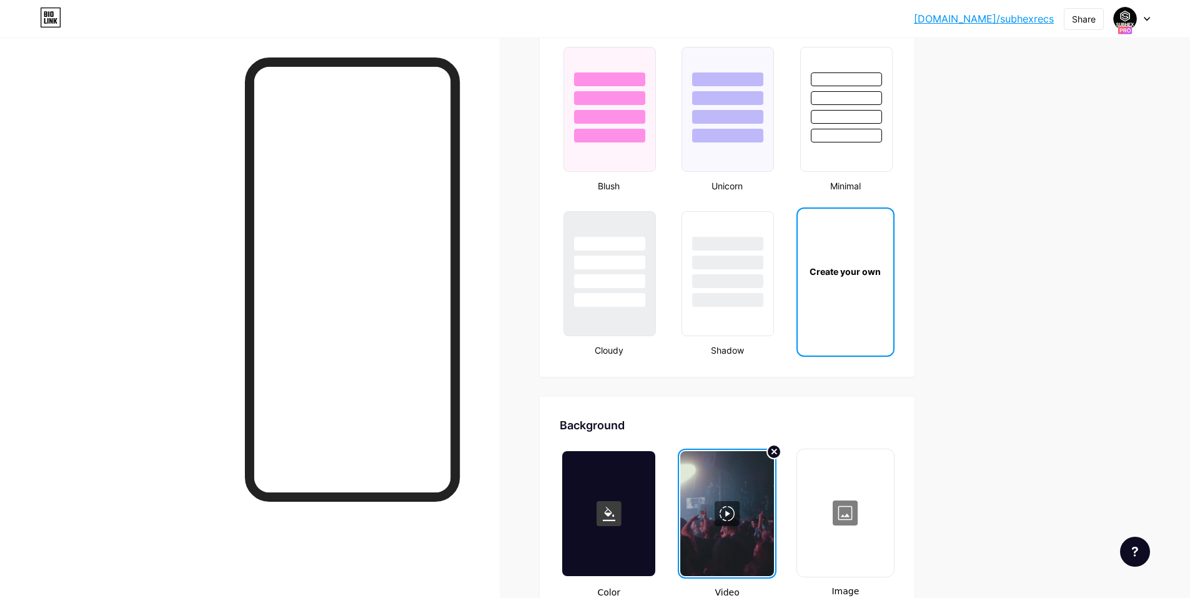
click at [876, 294] on div "Create your own" at bounding box center [846, 271] width 96 height 125
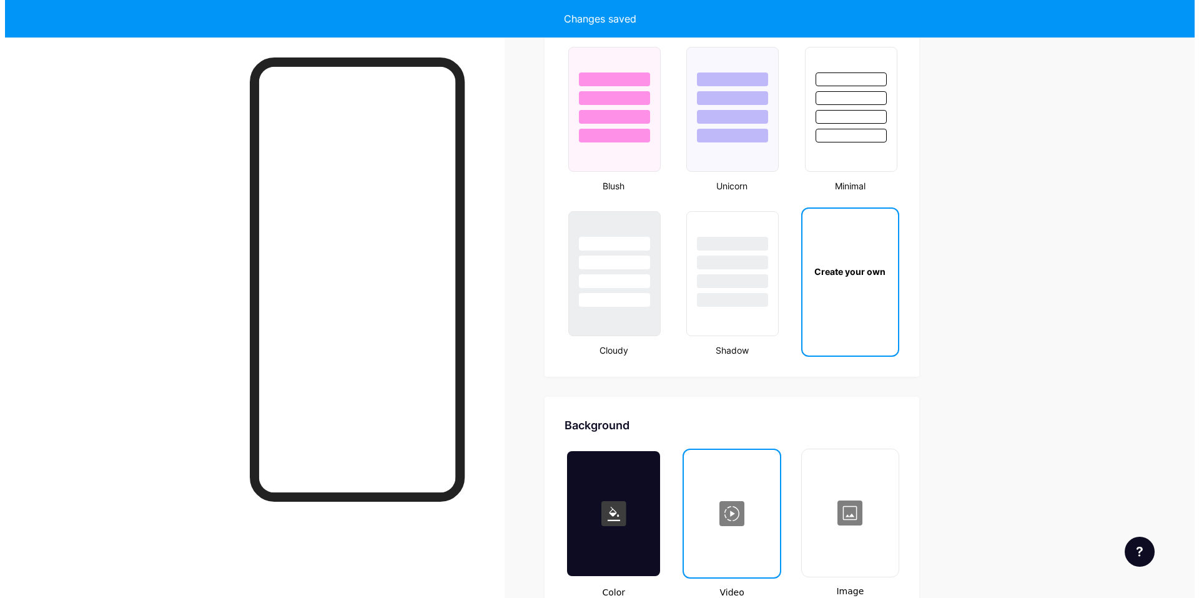
scroll to position [1658, 0]
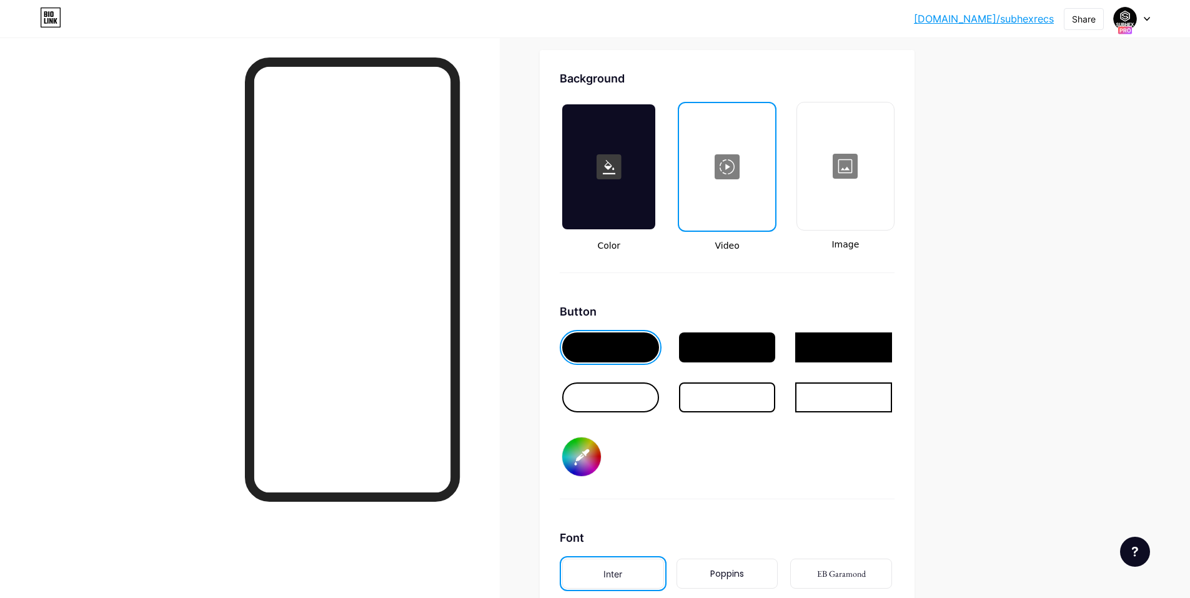
click at [749, 174] on div at bounding box center [726, 166] width 93 height 125
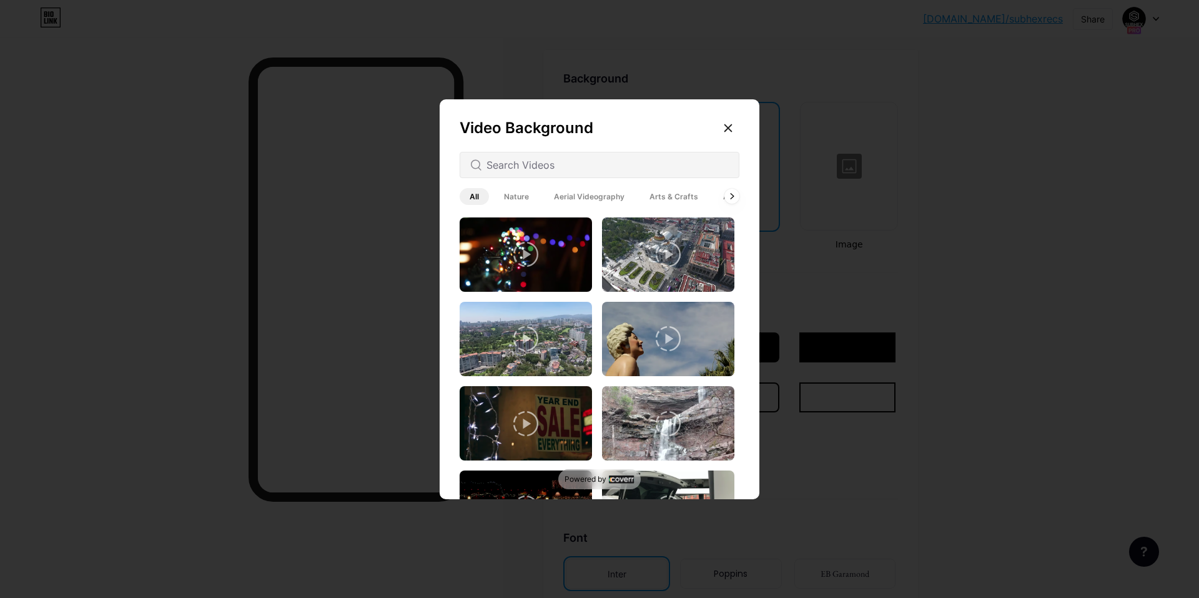
click at [558, 153] on div at bounding box center [600, 165] width 280 height 26
click at [558, 159] on input "text" at bounding box center [608, 164] width 242 height 15
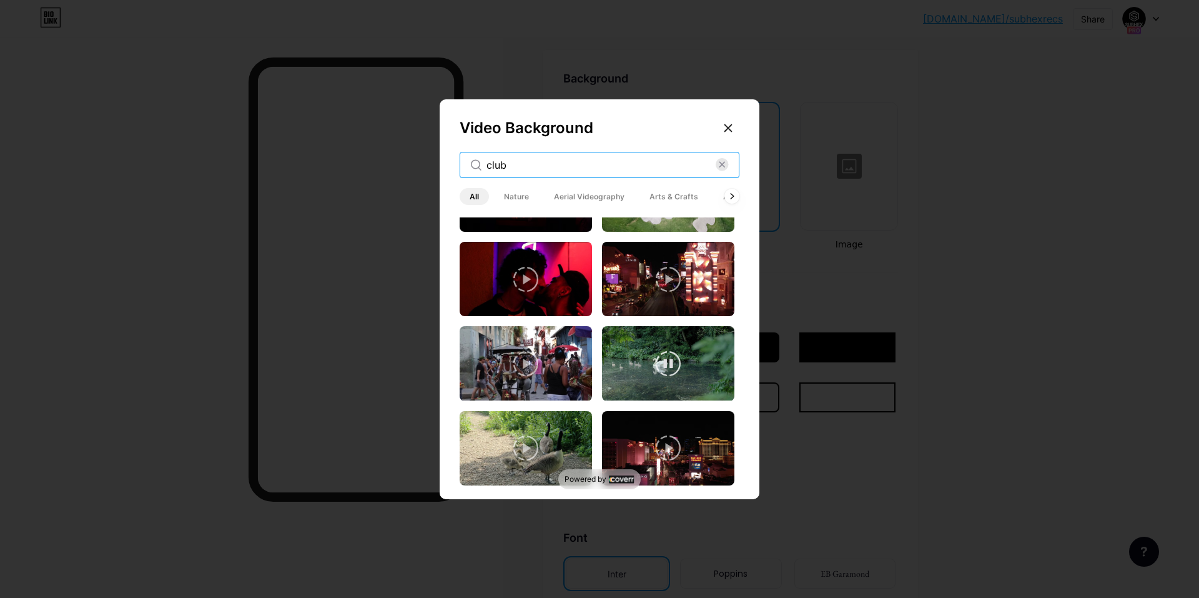
scroll to position [0, 0]
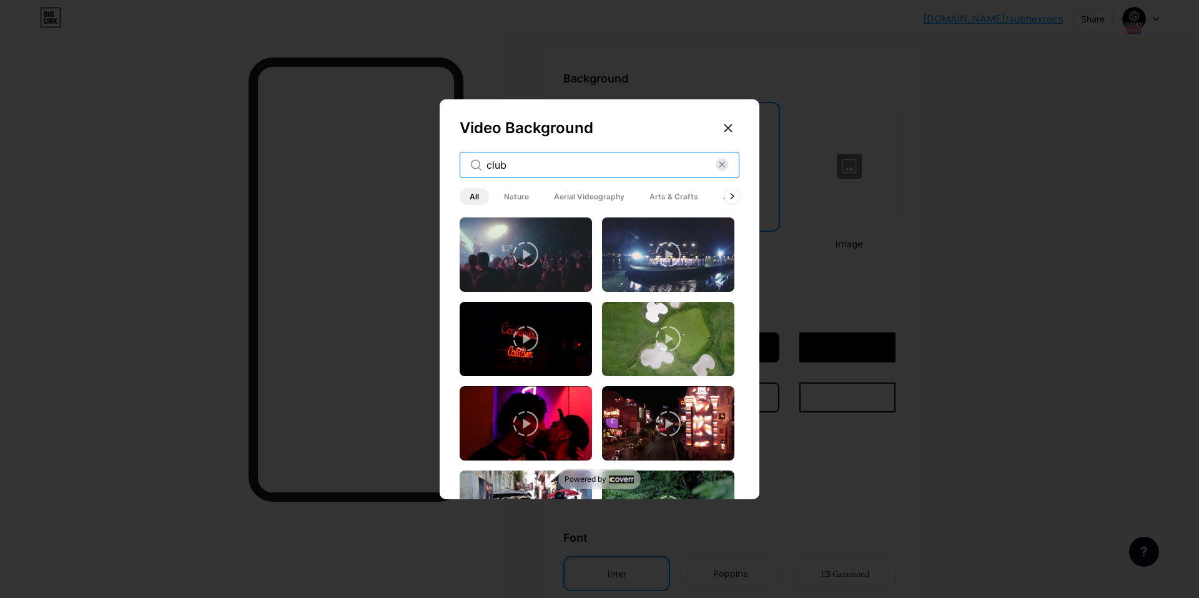
drag, startPoint x: 520, startPoint y: 163, endPoint x: 459, endPoint y: 168, distance: 60.8
click at [460, 167] on div "club" at bounding box center [600, 165] width 280 height 26
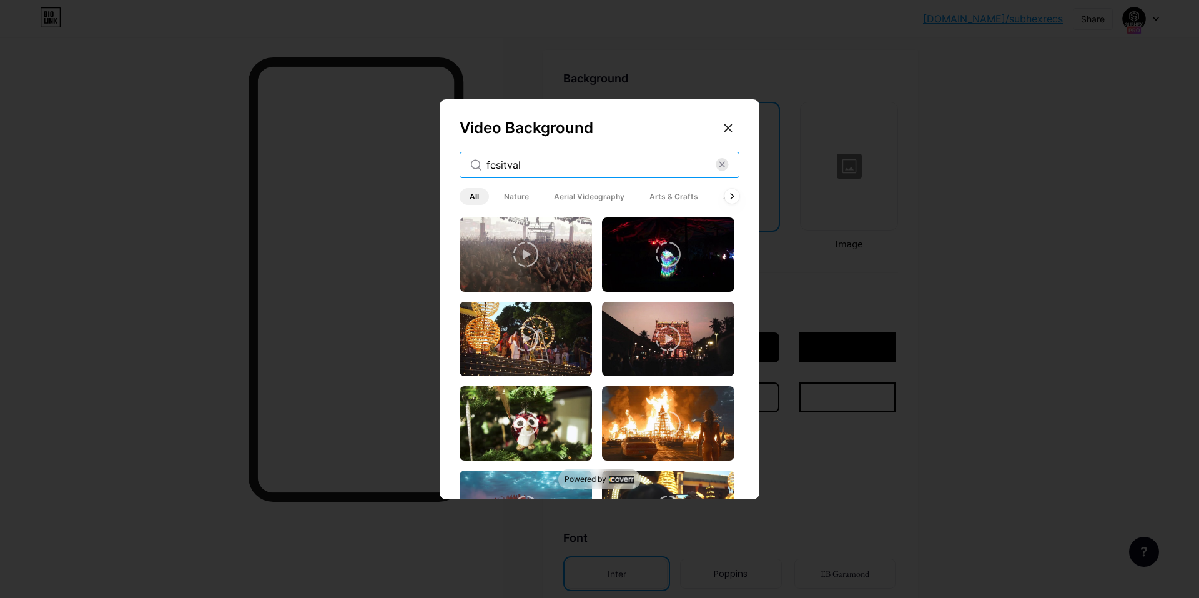
type input "fesitval"
click at [532, 253] on icon at bounding box center [525, 254] width 25 height 25
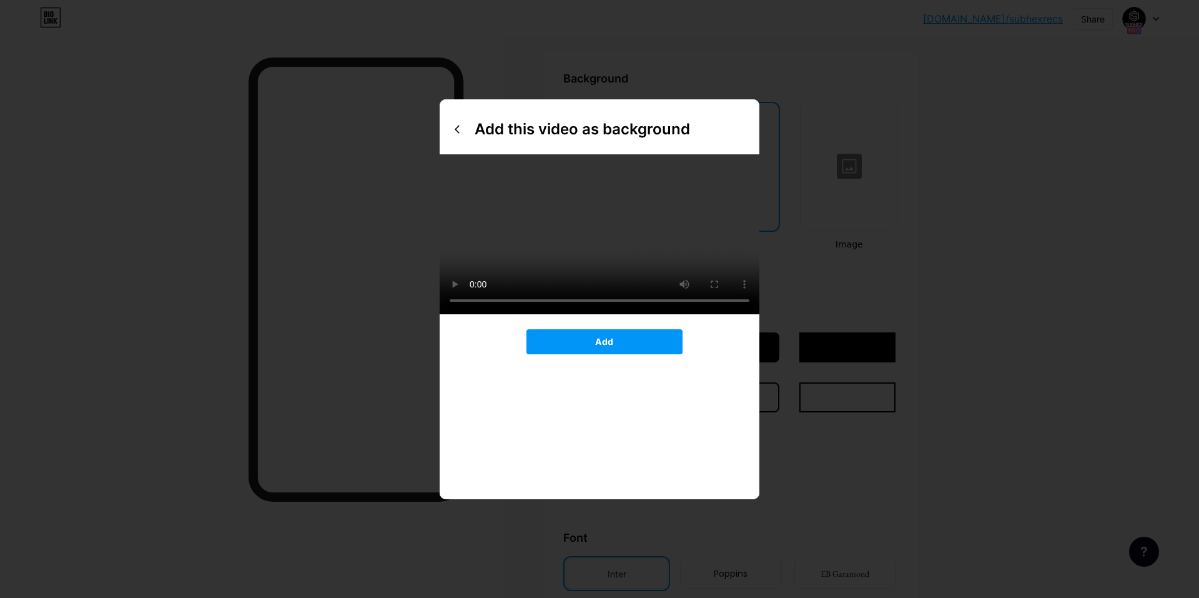
click at [172, 283] on div at bounding box center [599, 299] width 1199 height 598
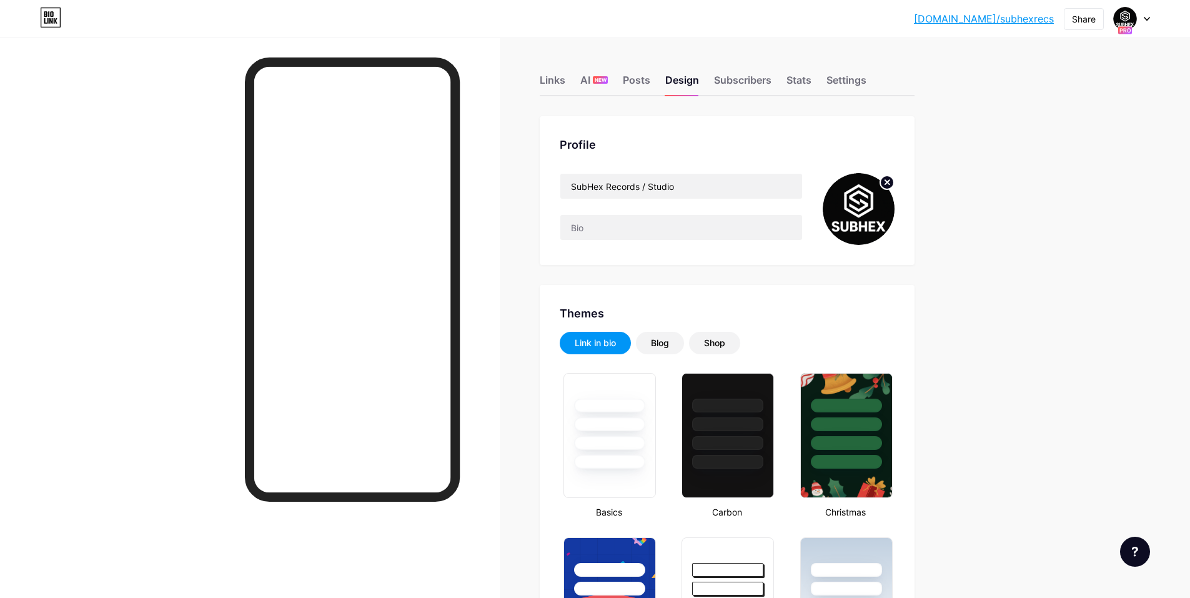
type input "#ffffff"
type input "#000000"
click at [551, 74] on div "Links" at bounding box center [553, 83] width 26 height 22
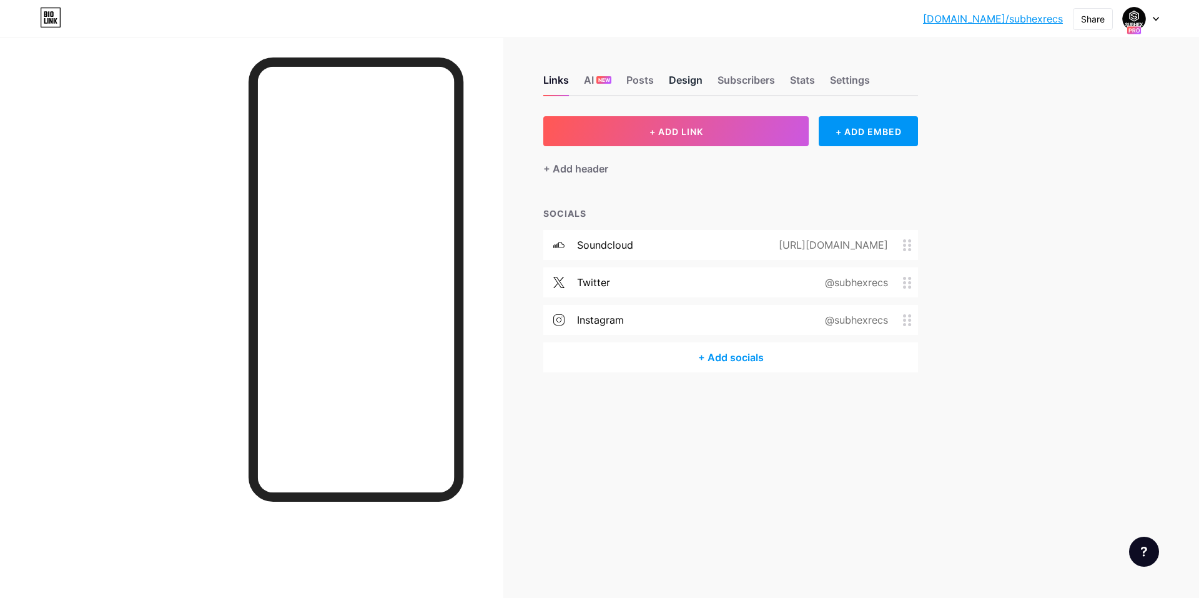
click at [674, 81] on div "Design" at bounding box center [686, 83] width 34 height 22
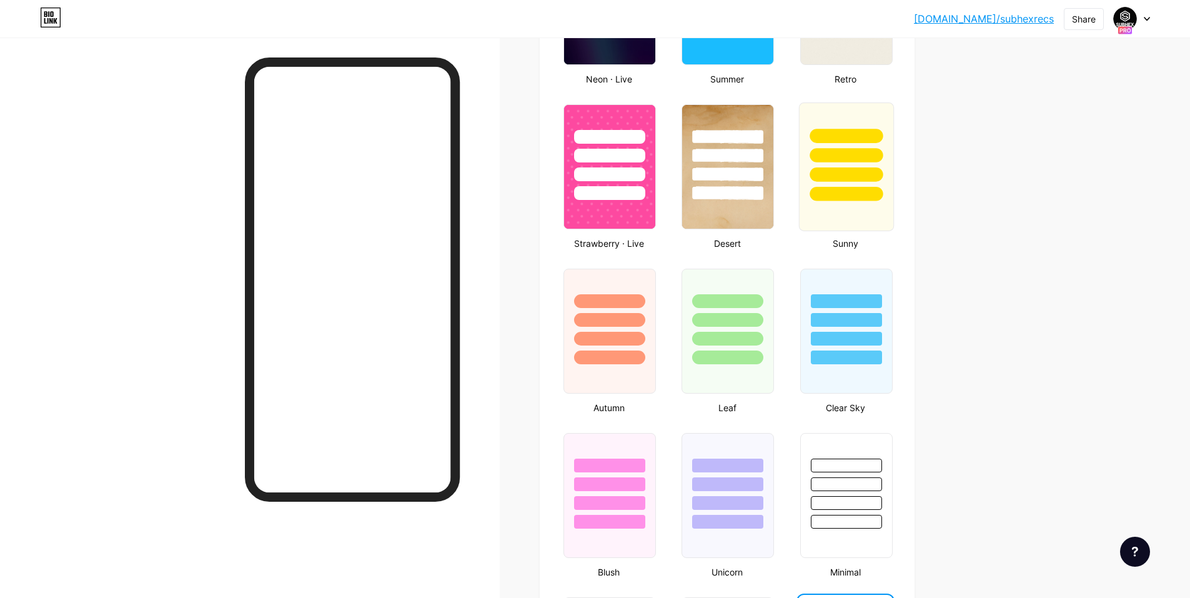
type input "#ffffff"
type input "#000000"
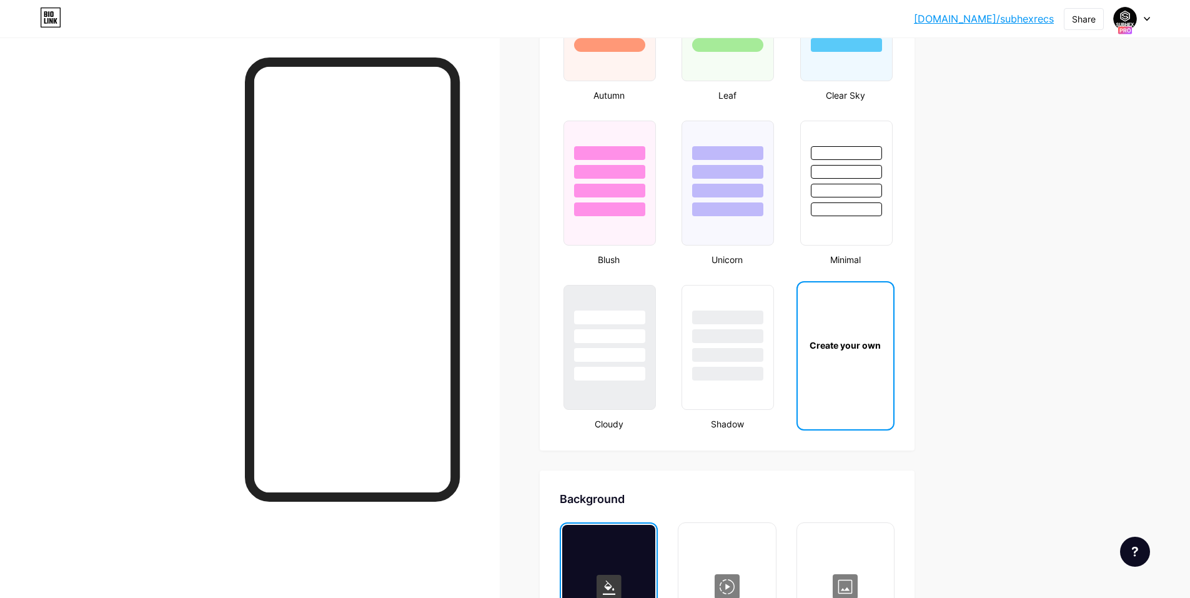
click at [859, 351] on div "Create your own" at bounding box center [845, 345] width 91 height 13
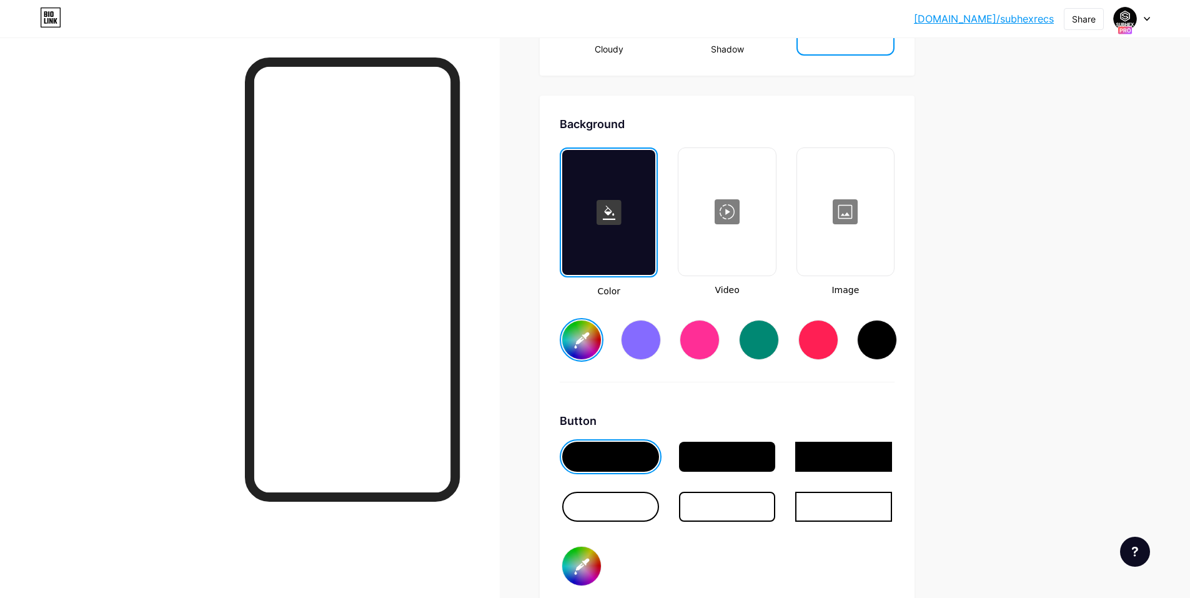
type input "#ffffff"
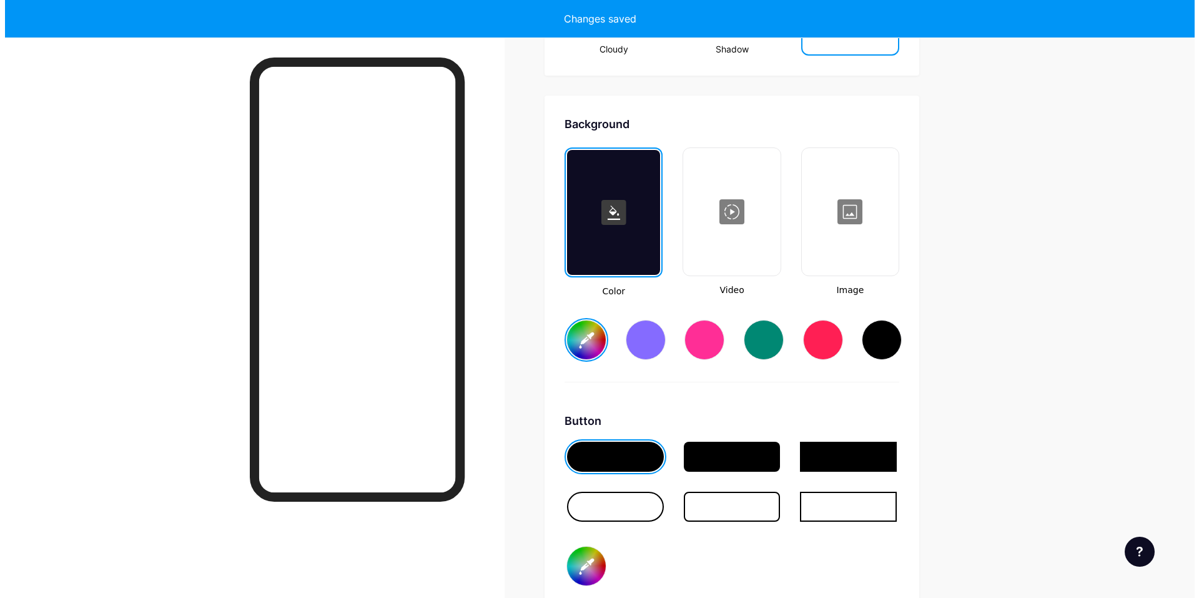
scroll to position [1658, 0]
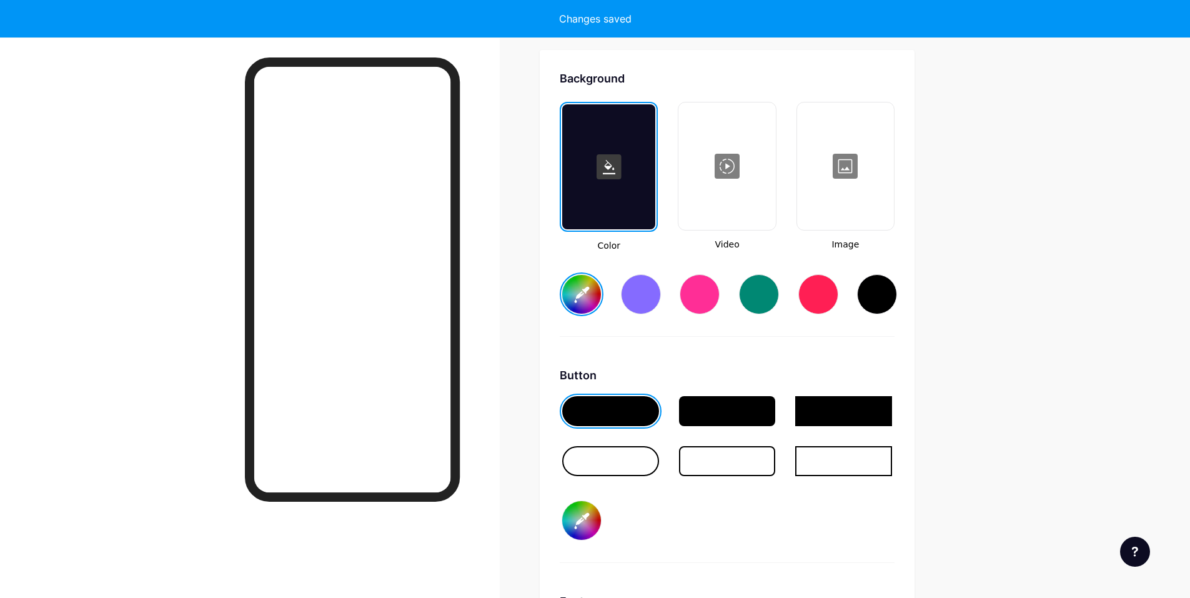
click at [726, 189] on div at bounding box center [727, 166] width 94 height 125
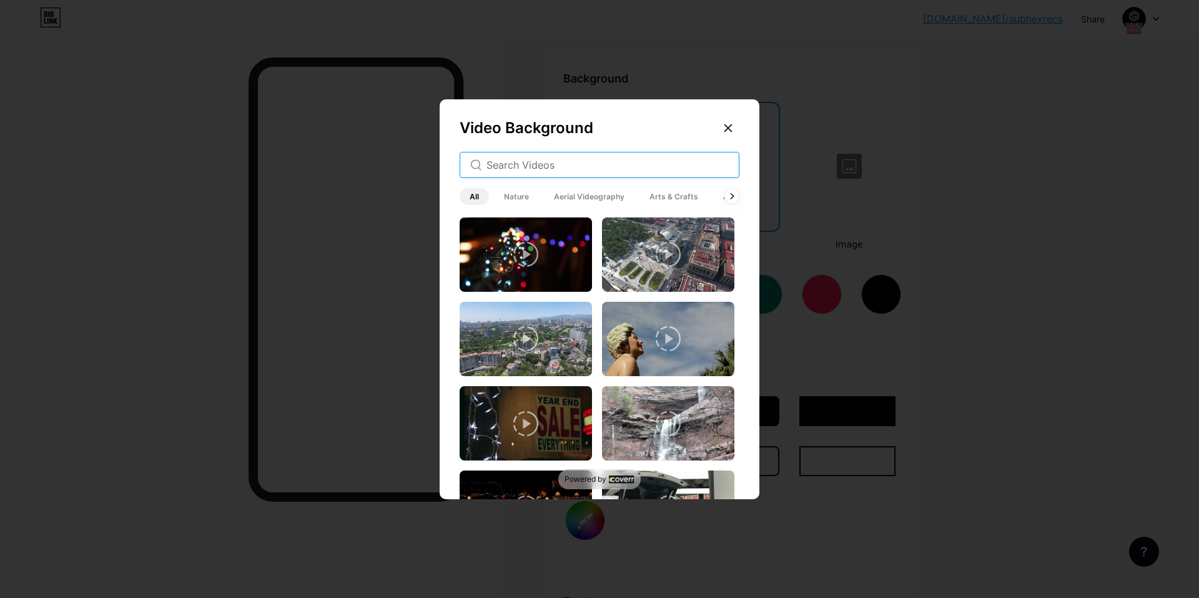
click at [525, 163] on input "text" at bounding box center [608, 164] width 242 height 15
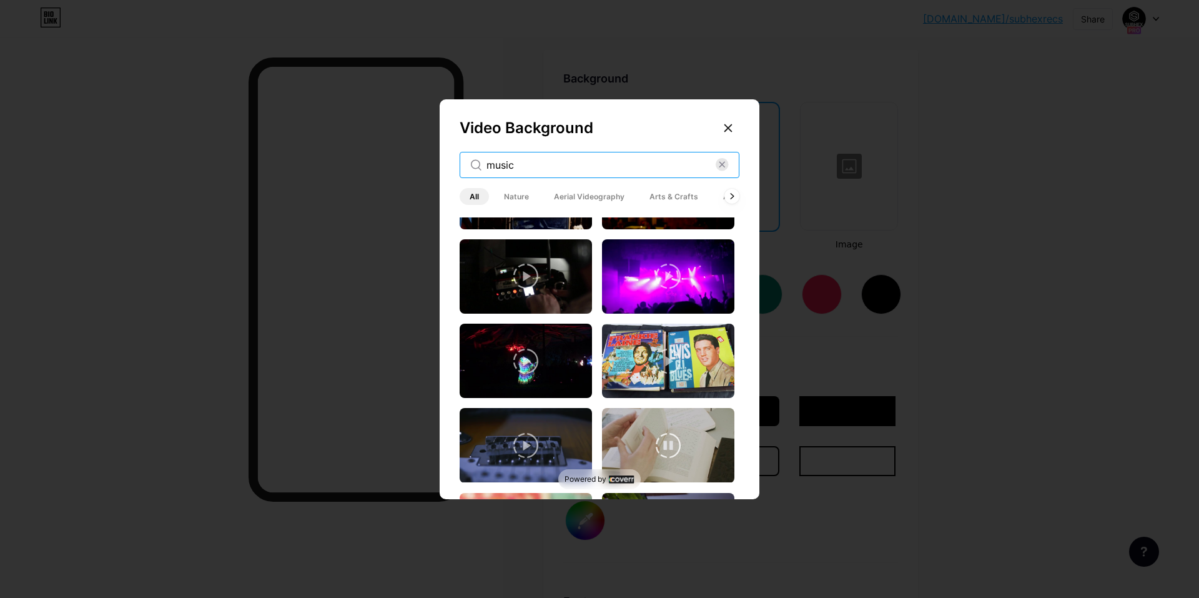
scroll to position [0, 0]
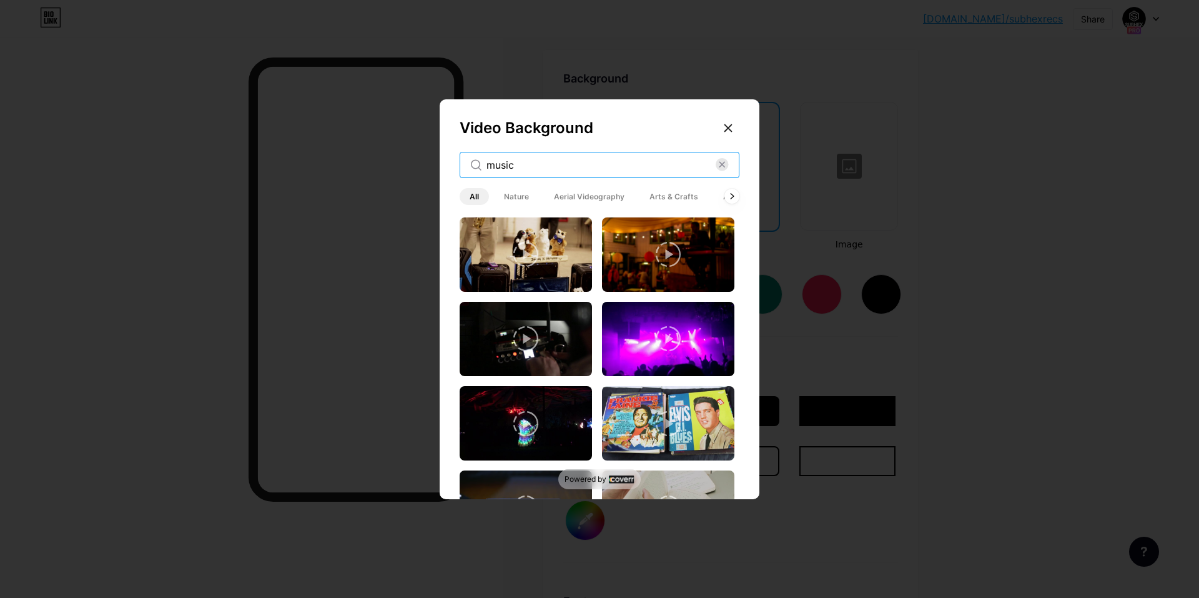
type input "music"
click at [533, 339] on icon at bounding box center [525, 338] width 25 height 25
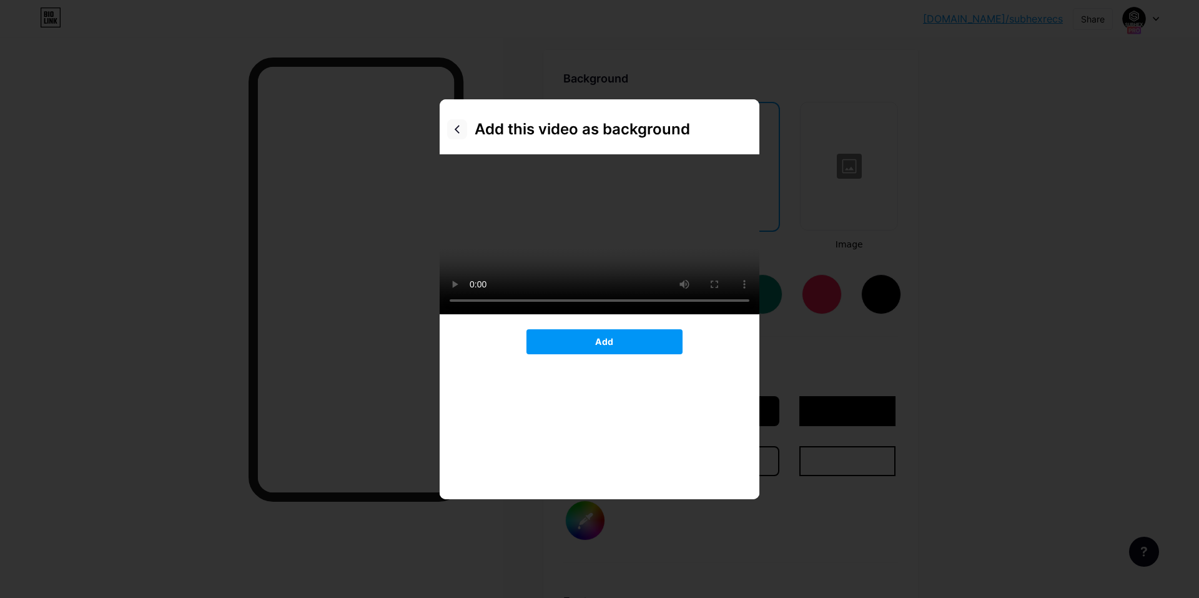
click at [464, 127] on div at bounding box center [457, 129] width 20 height 20
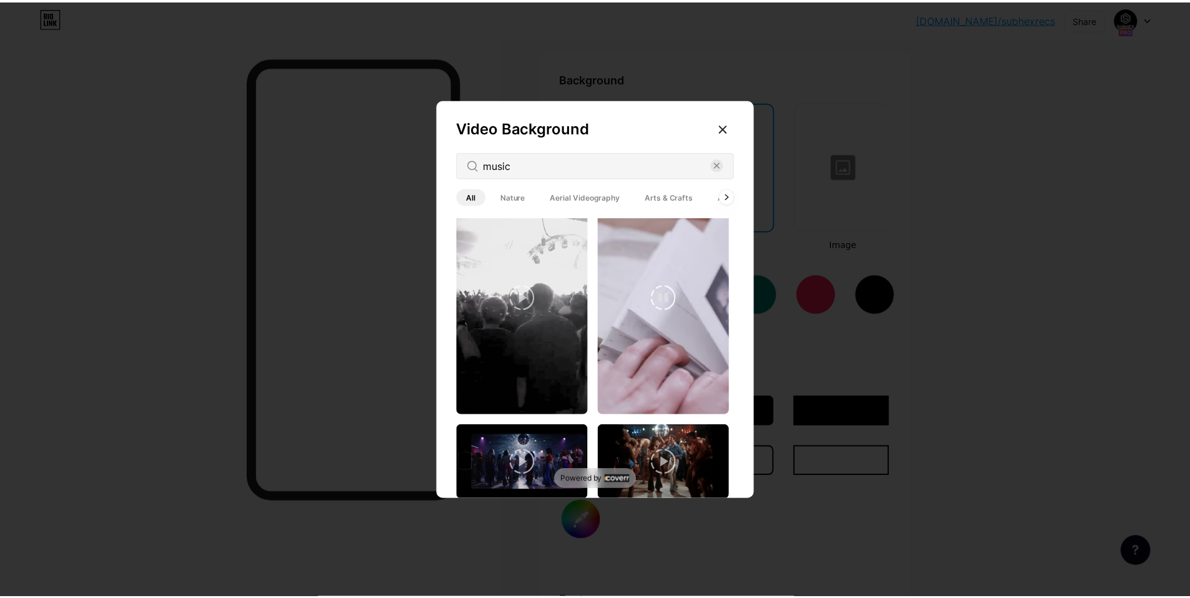
scroll to position [1624, 0]
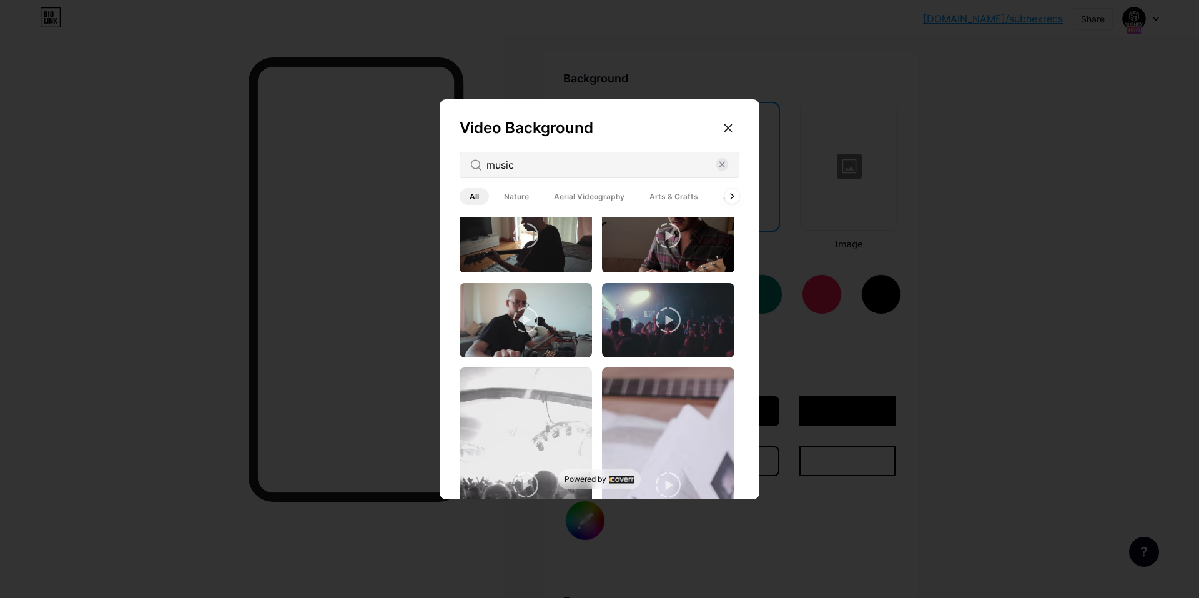
click at [660, 308] on icon at bounding box center [668, 319] width 25 height 25
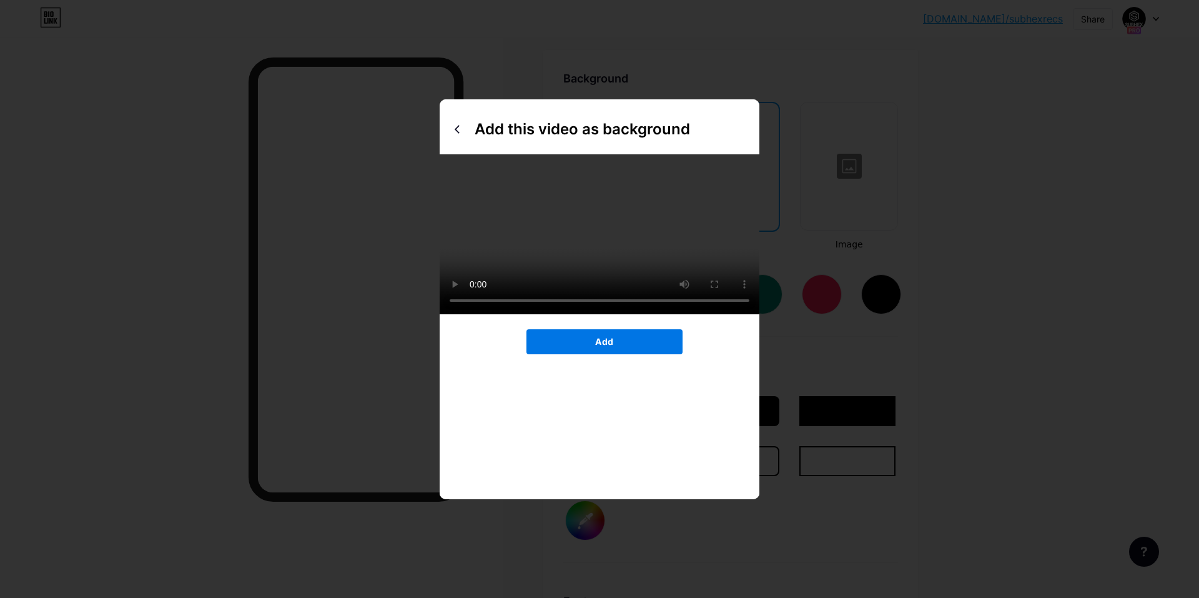
click at [634, 354] on button "Add" at bounding box center [605, 341] width 156 height 25
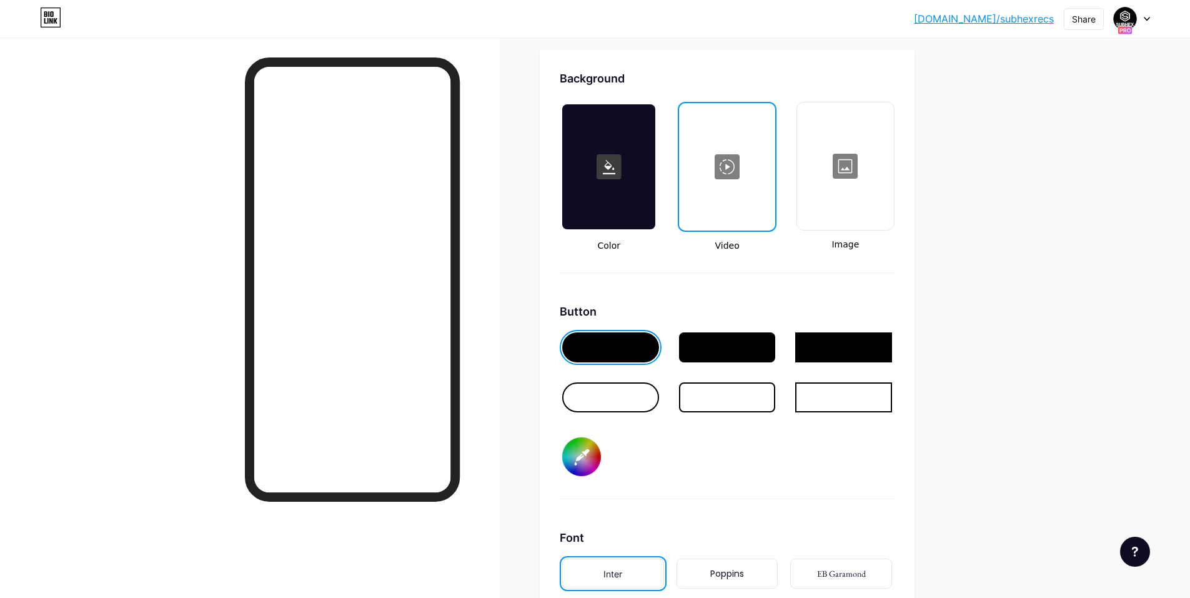
click at [98, 312] on div at bounding box center [250, 336] width 500 height 598
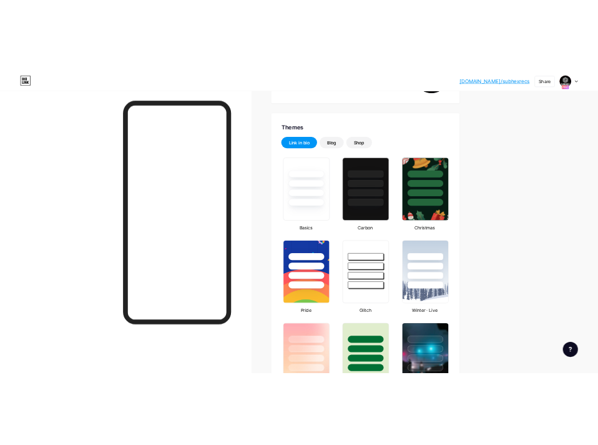
scroll to position [0, 0]
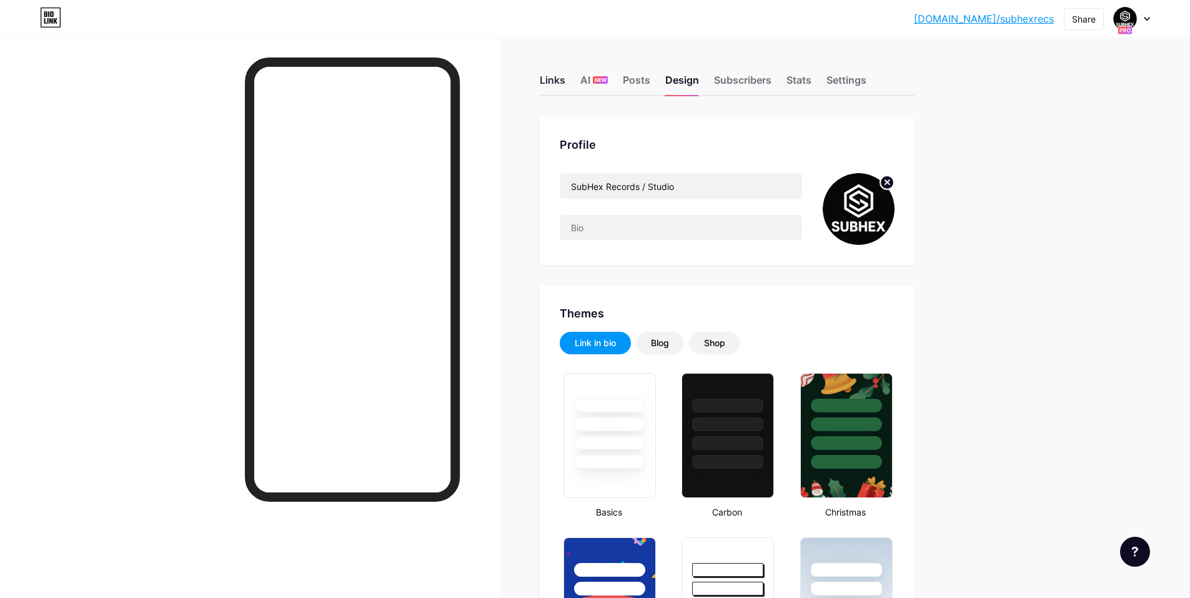
click at [565, 82] on div "Links" at bounding box center [553, 83] width 26 height 22
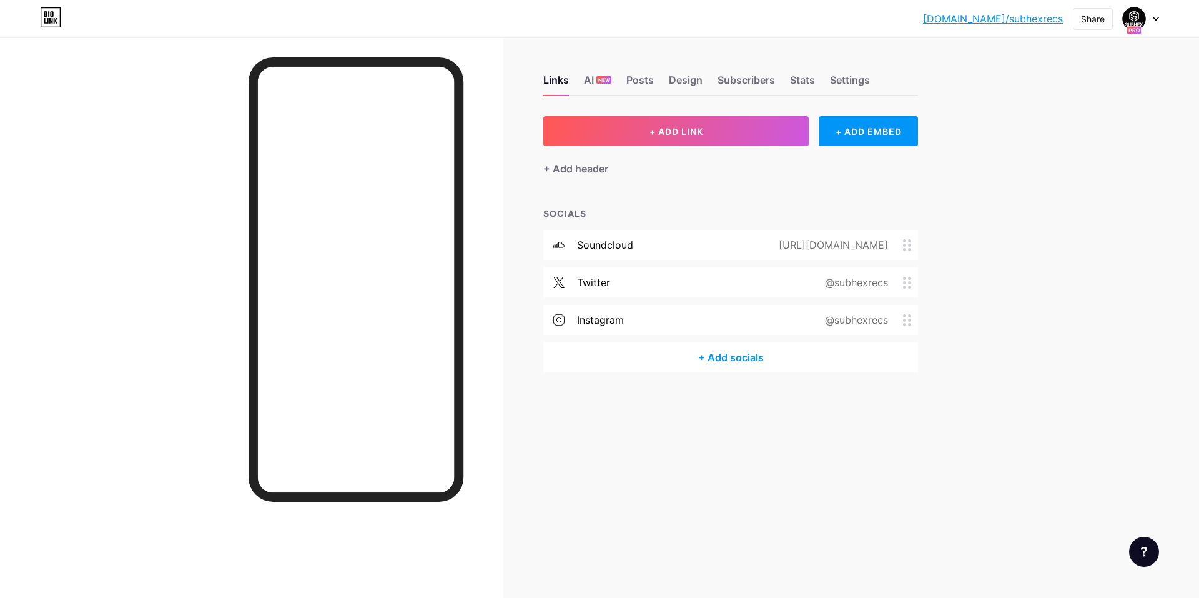
click at [74, 234] on div at bounding box center [251, 336] width 503 height 598
click at [60, 222] on div at bounding box center [251, 336] width 503 height 598
click at [124, 245] on div at bounding box center [251, 336] width 503 height 598
click at [793, 329] on div "instagram @subhexrecs" at bounding box center [730, 320] width 375 height 30
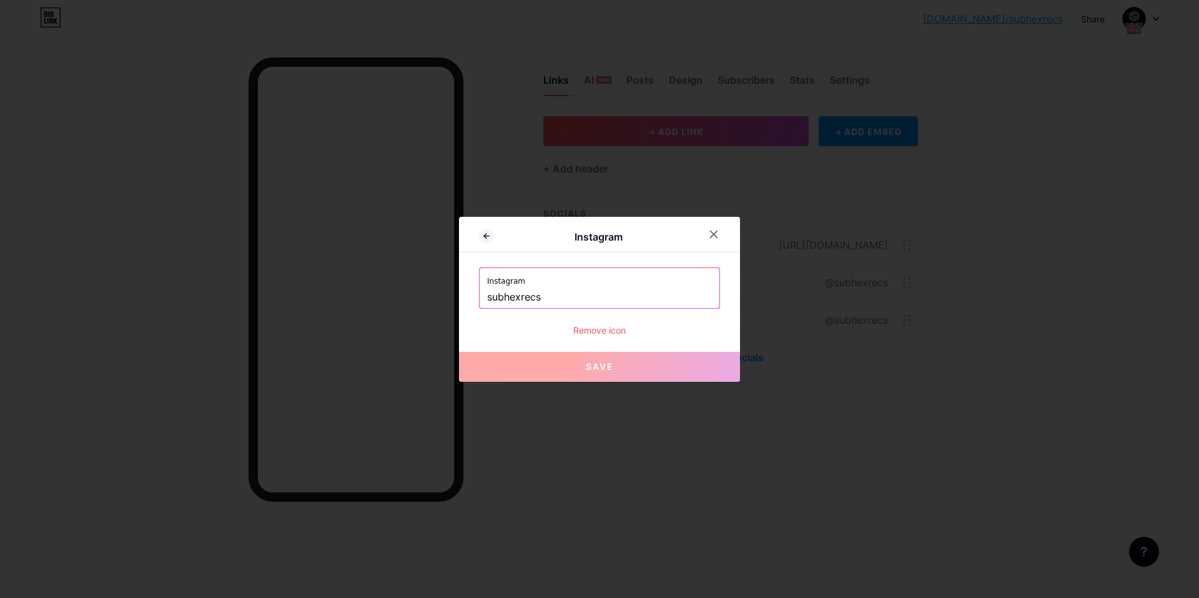
click at [997, 206] on div at bounding box center [599, 299] width 1199 height 598
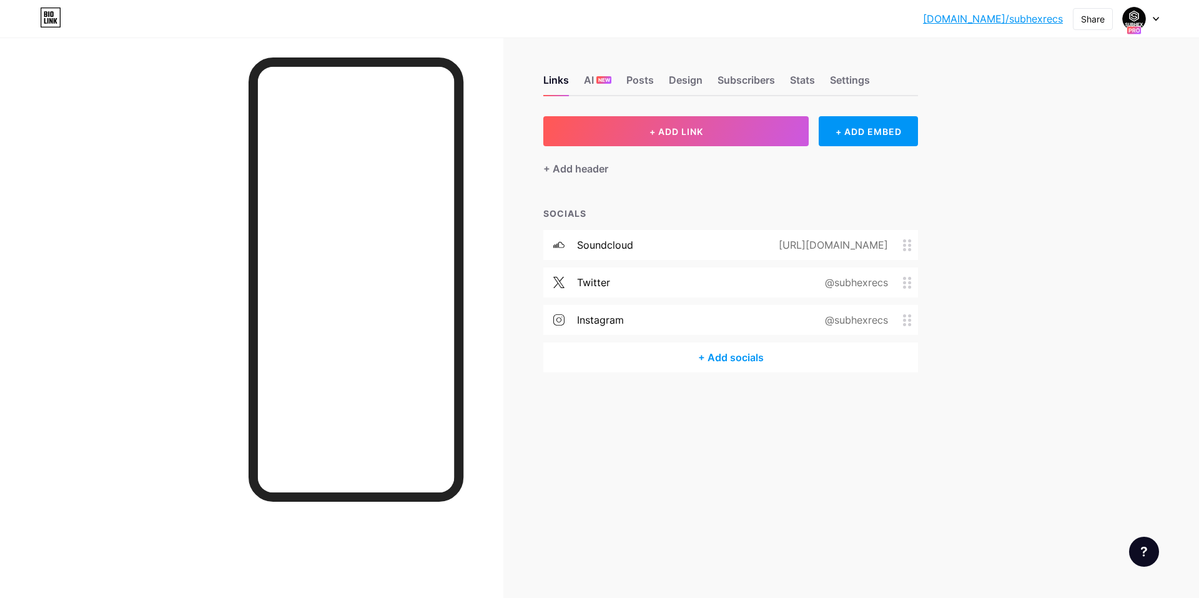
click at [148, 322] on div at bounding box center [251, 336] width 503 height 598
click at [29, 113] on div at bounding box center [251, 336] width 503 height 598
drag, startPoint x: 159, startPoint y: 166, endPoint x: 220, endPoint y: 139, distance: 66.3
click at [160, 166] on div at bounding box center [251, 336] width 503 height 598
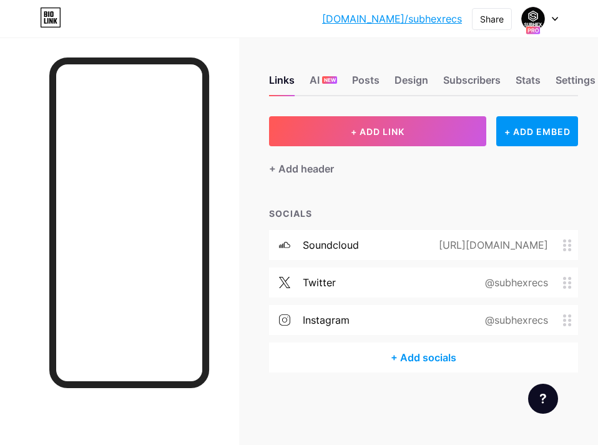
click at [252, 23] on div "[DOMAIN_NAME]/subhex... [DOMAIN_NAME]/subhexrecs Share Switch accounts SubHex R…" at bounding box center [299, 18] width 598 height 22
